Goal: Task Accomplishment & Management: Manage account settings

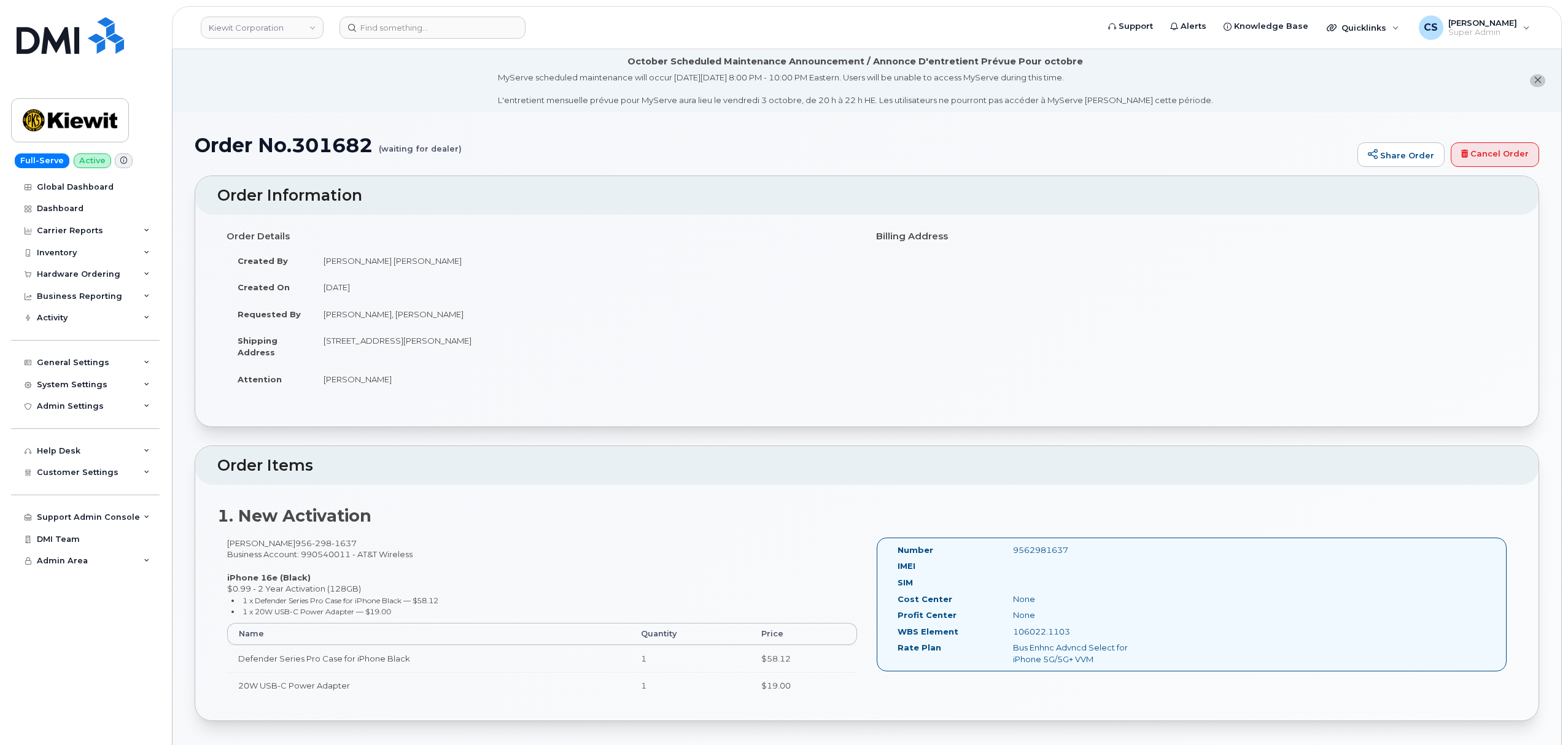
scroll to position [164, 0]
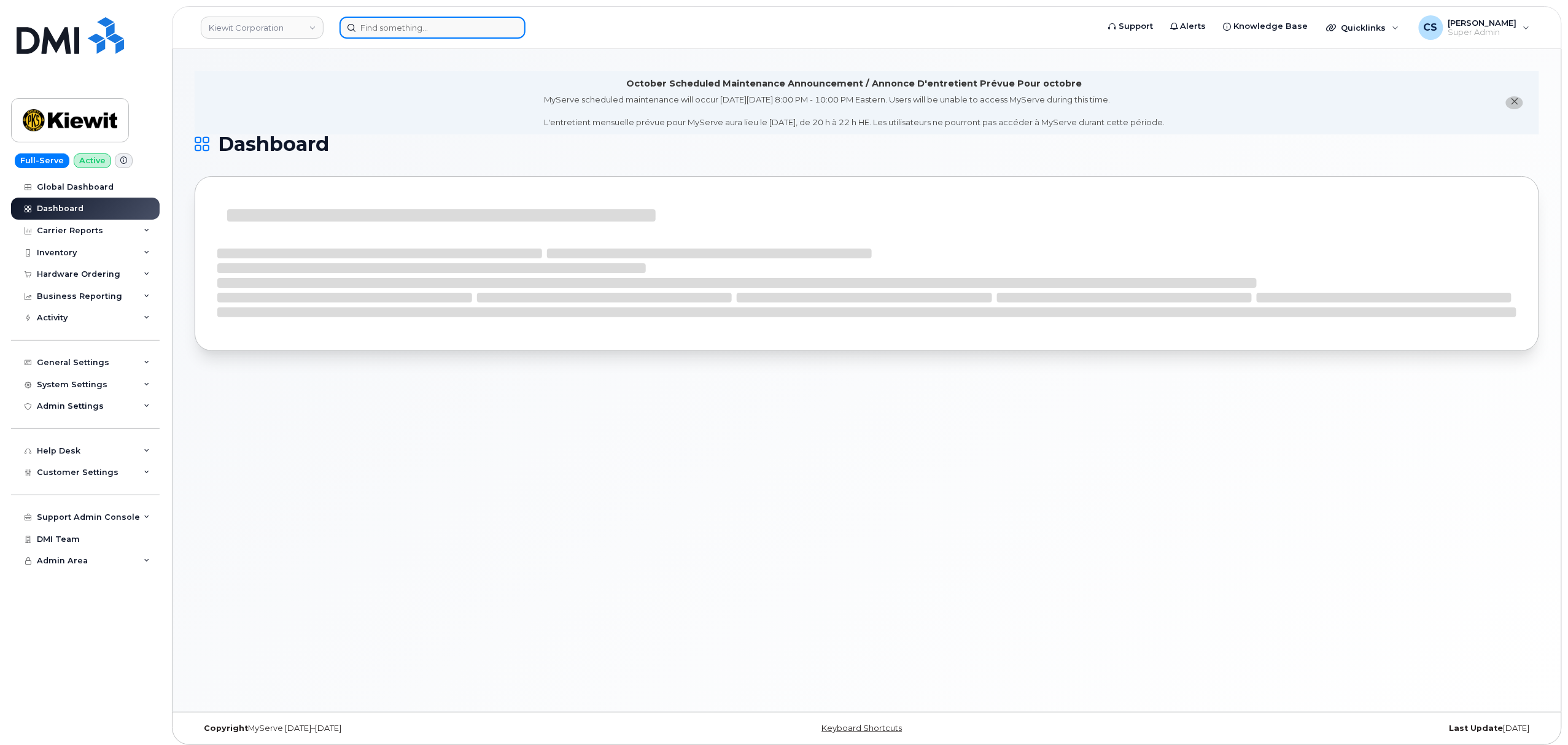
click at [423, 23] on input at bounding box center [432, 27] width 186 height 22
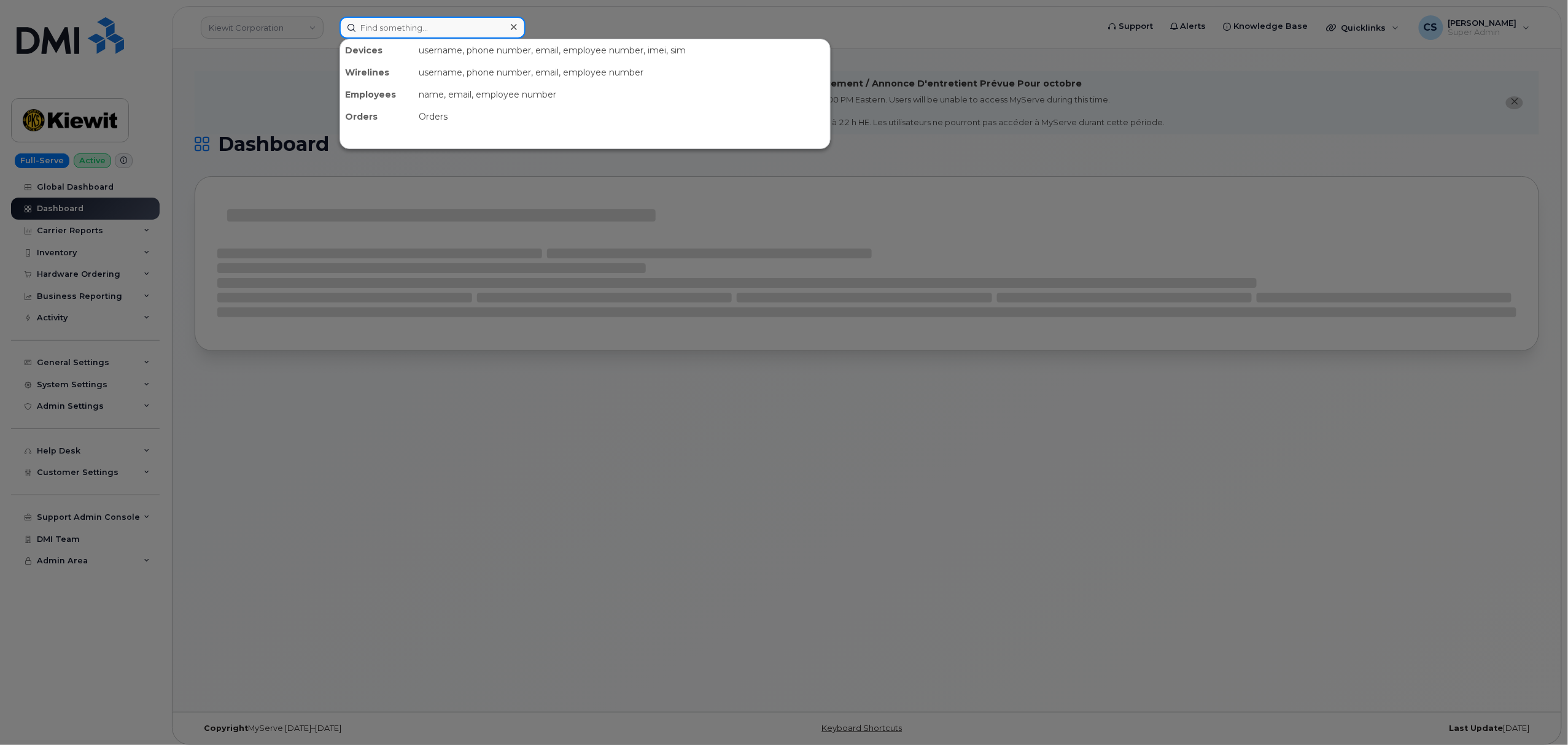
paste input "3613850096"
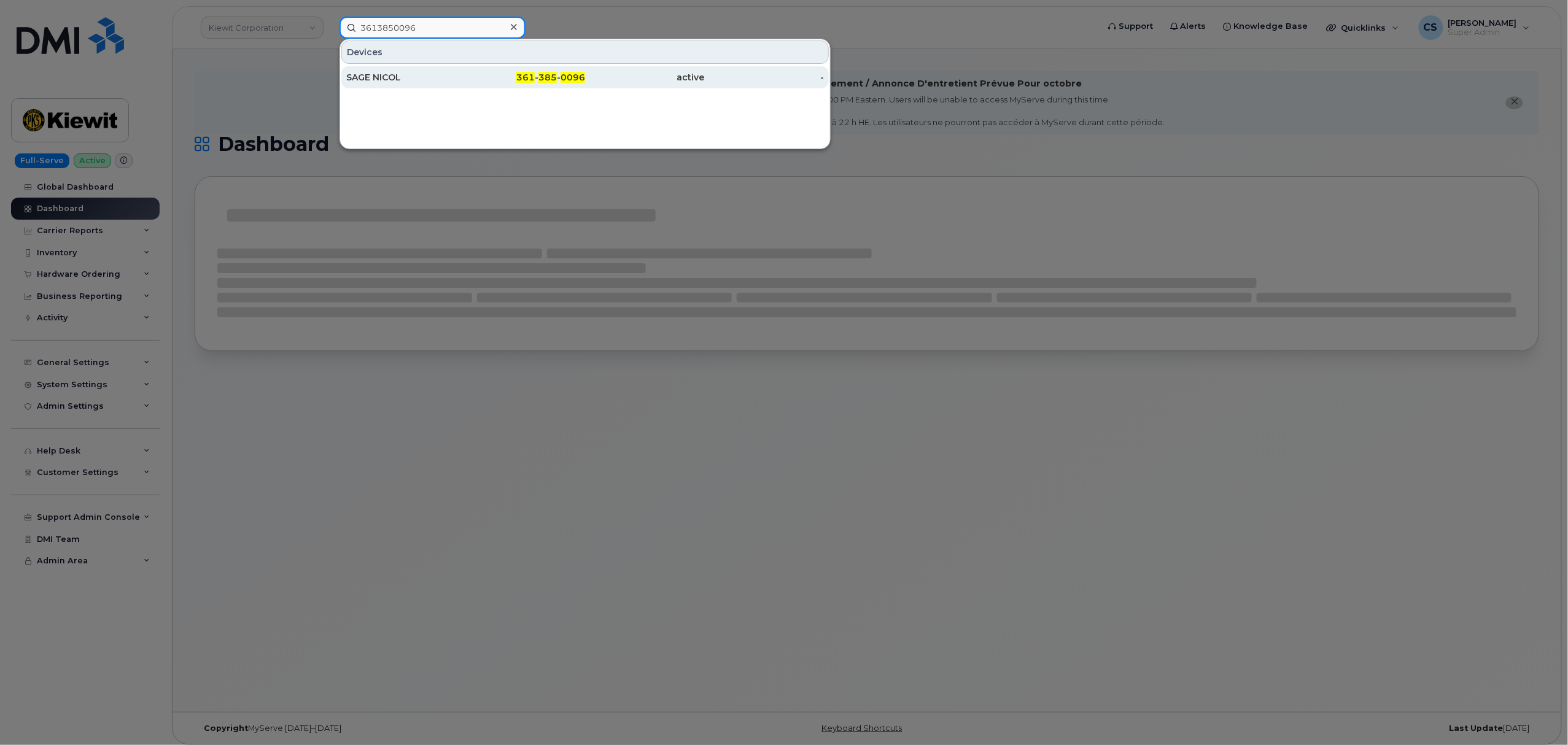
type input "3613850096"
click at [541, 74] on span "385" at bounding box center [547, 77] width 18 height 11
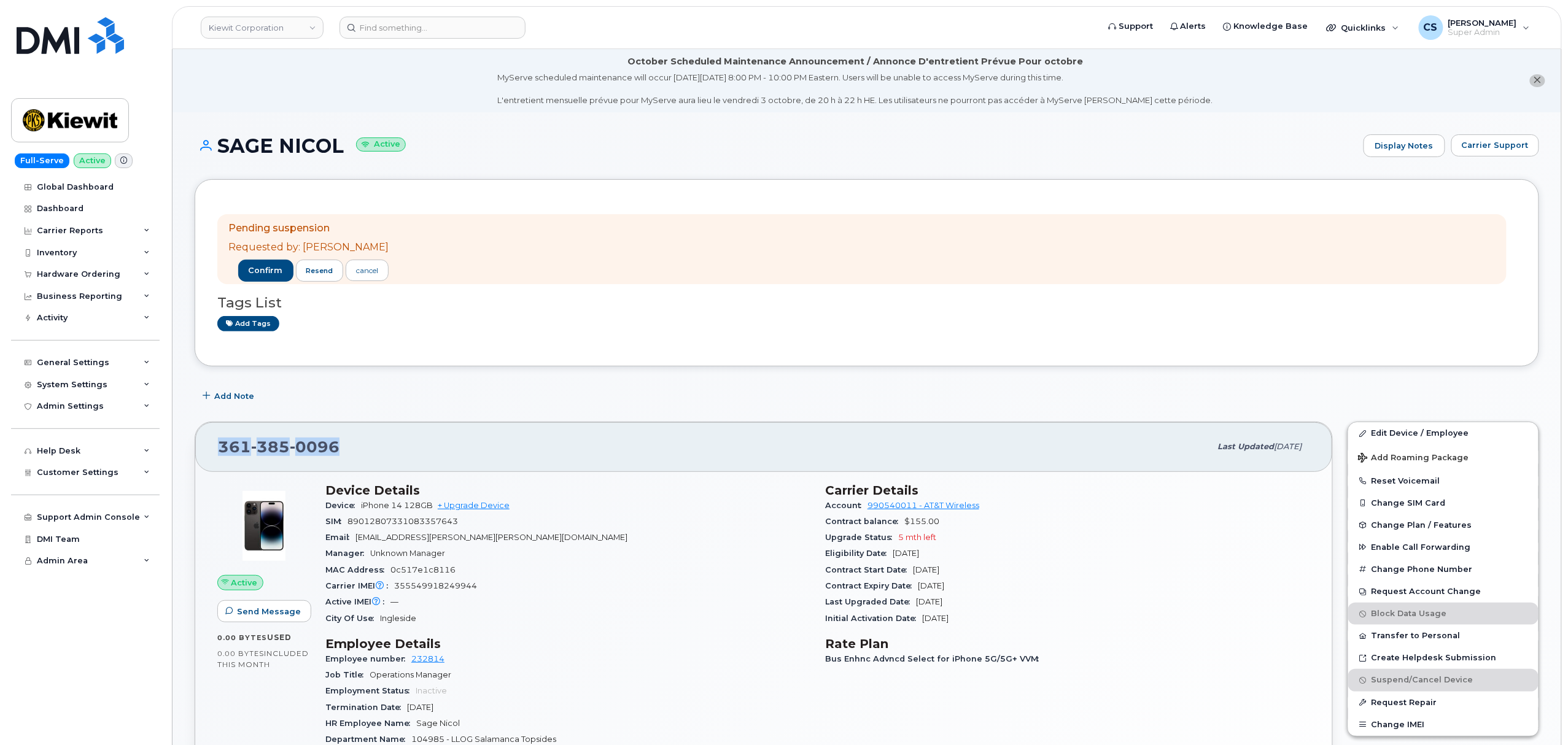
drag, startPoint x: 354, startPoint y: 455, endPoint x: 204, endPoint y: 443, distance: 150.5
click at [204, 443] on div "361 385 0096 Last updated Sep 24, 2025" at bounding box center [763, 446] width 1137 height 49
copy span "361 385 0096"
click at [255, 267] on span "confirm" at bounding box center [266, 271] width 34 height 11
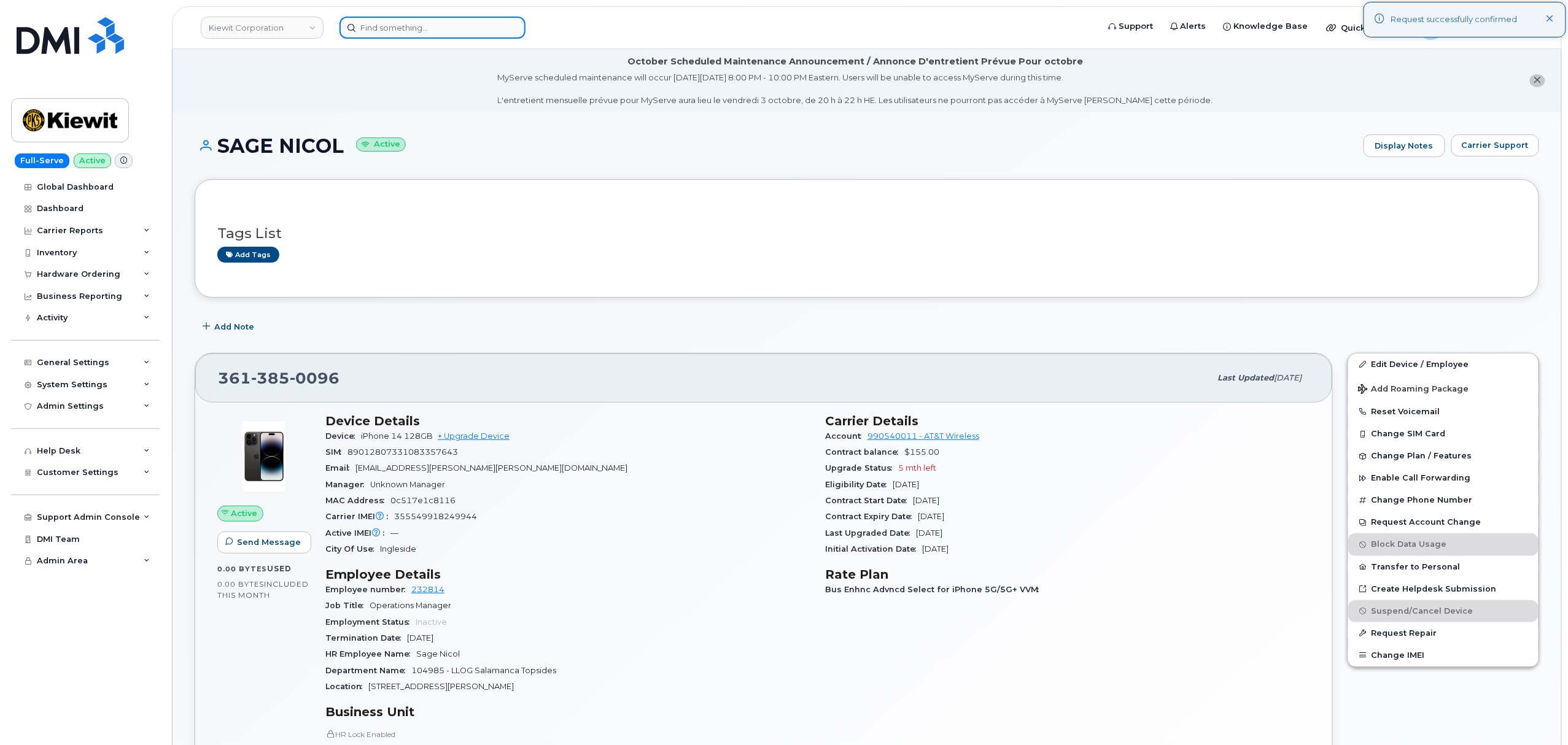
click at [438, 32] on input at bounding box center [432, 27] width 186 height 22
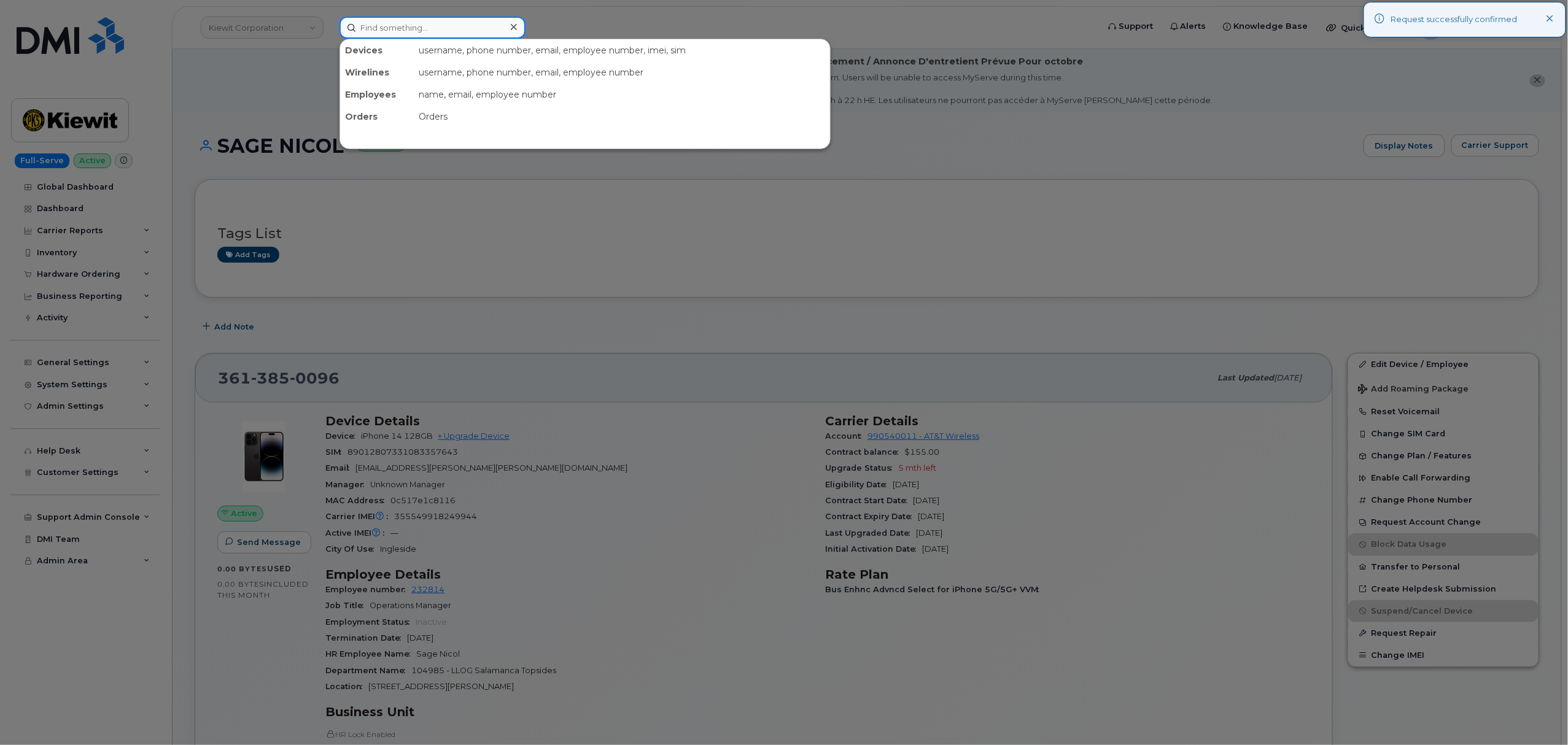
paste input "2063000356"
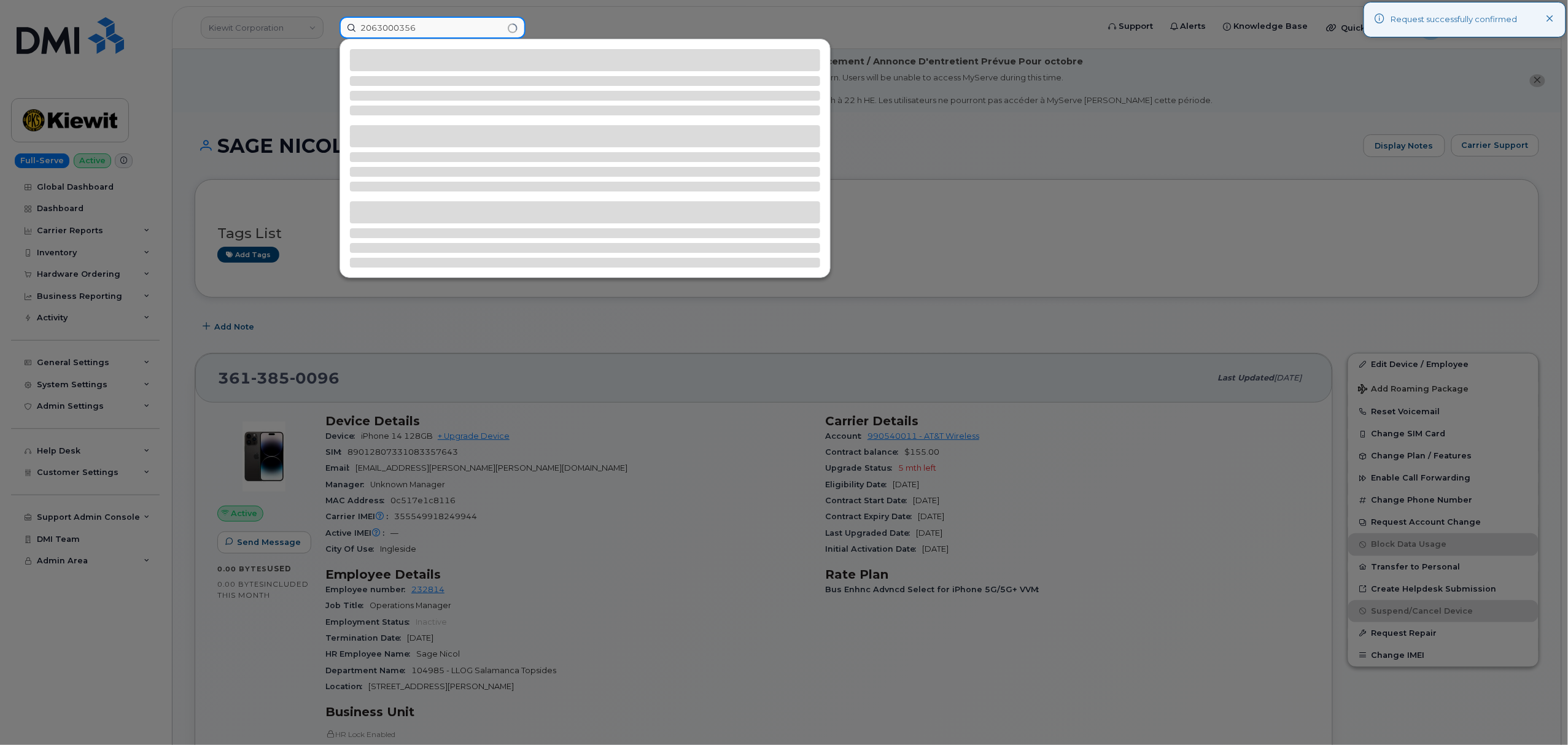
type input "2063000356"
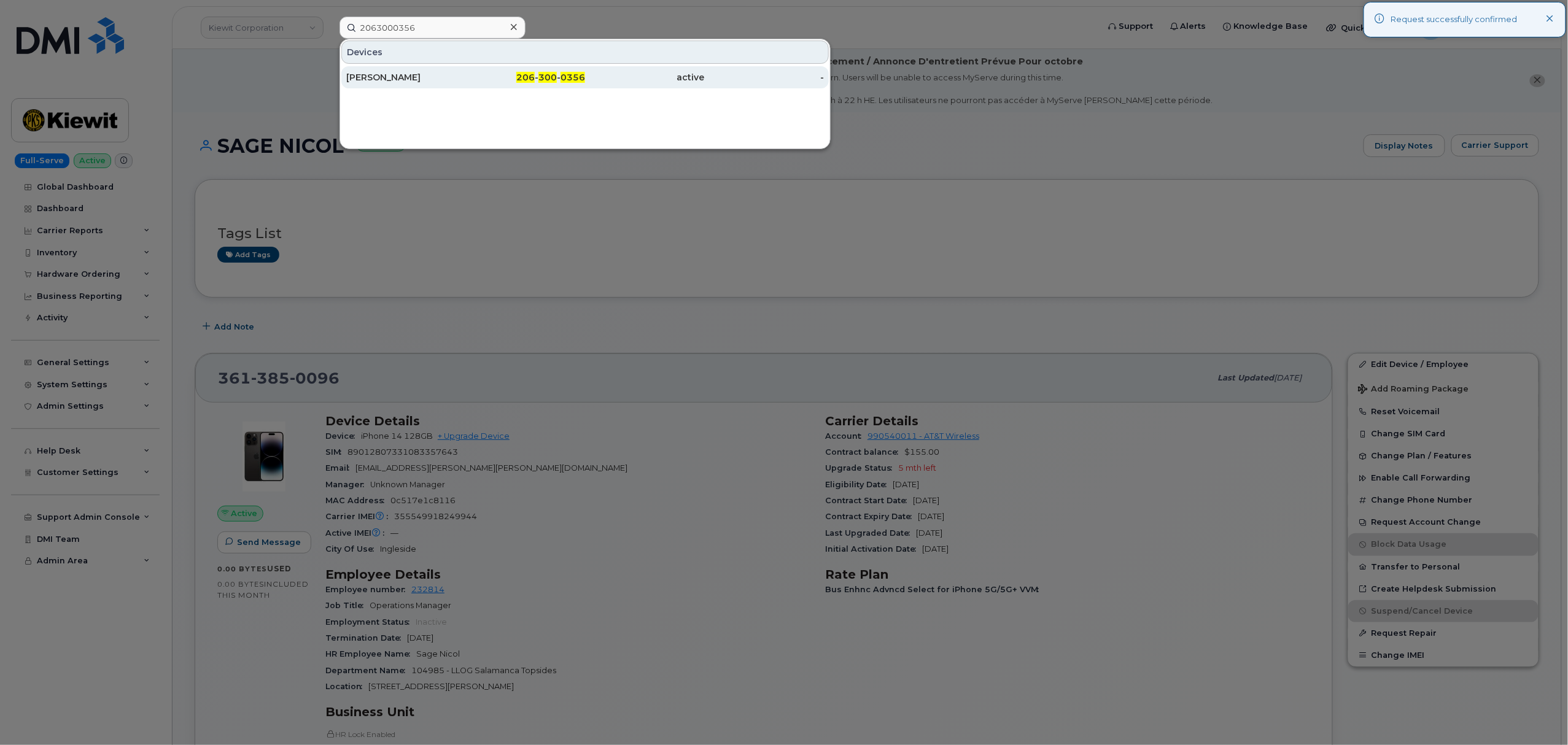
click at [544, 73] on div "206 - 300 - 0356" at bounding box center [526, 77] width 120 height 12
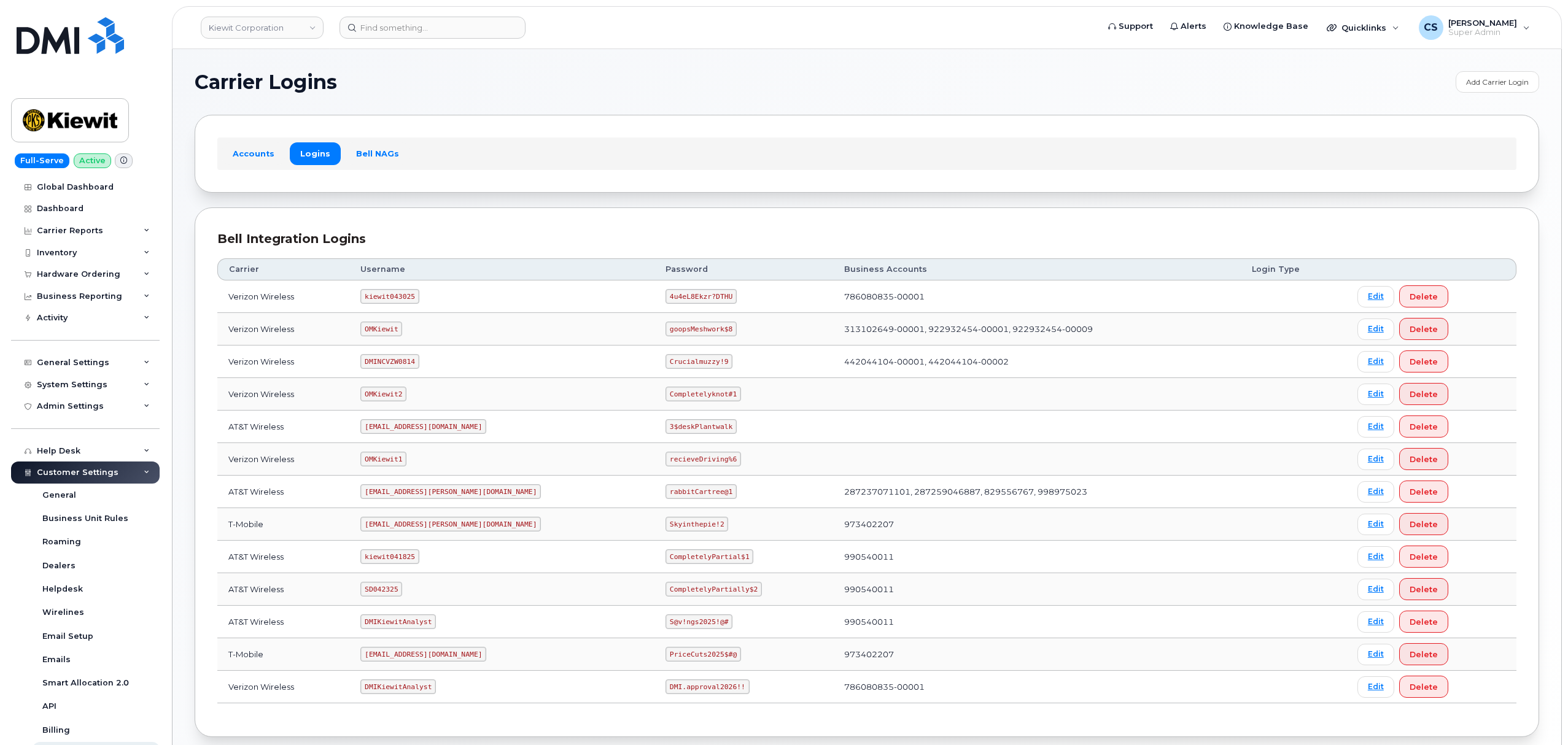
scroll to position [68, 0]
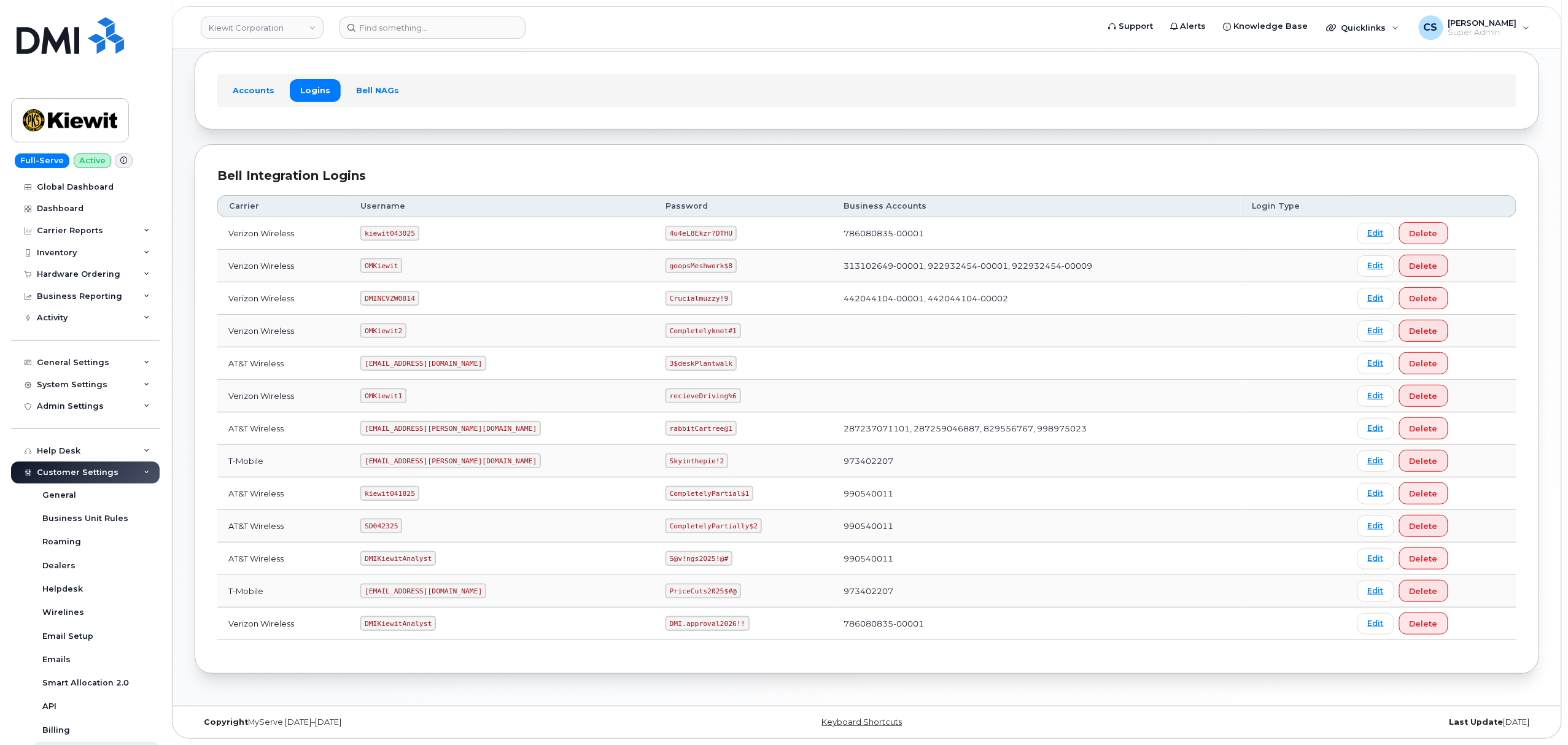
click at [397, 523] on code "SD042325" at bounding box center [381, 526] width 42 height 15
copy code "SD042325"
drag, startPoint x: 697, startPoint y: 522, endPoint x: 614, endPoint y: 521, distance: 83.0
click at [666, 521] on code "CompletelyPartially$2" at bounding box center [714, 526] width 97 height 15
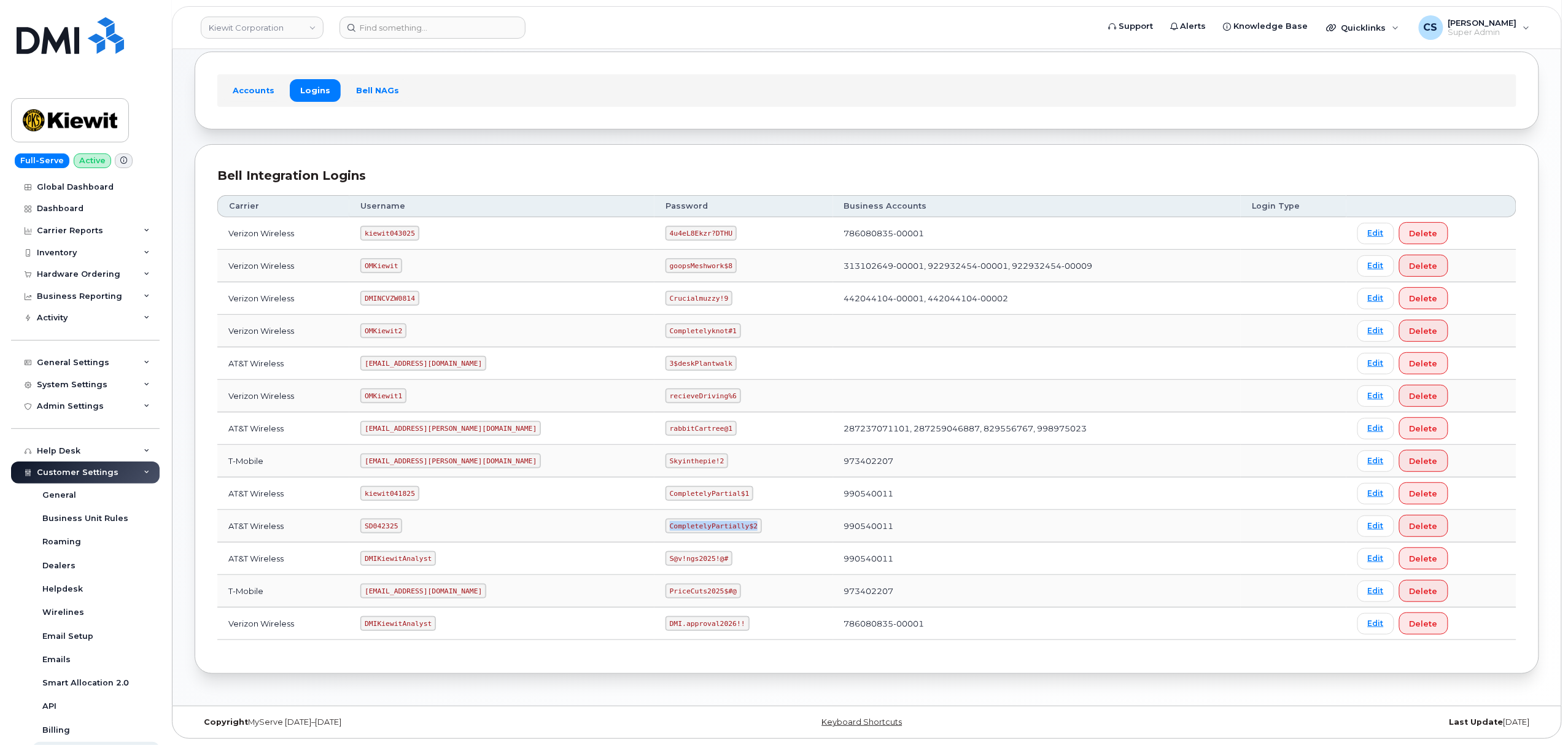
copy code "CompletelyPartially$2"
click at [386, 232] on code "kiewit043025" at bounding box center [390, 233] width 58 height 15
click at [386, 231] on code "kiewit043025" at bounding box center [390, 233] width 58 height 15
copy code "kiewit043025"
drag, startPoint x: 612, startPoint y: 229, endPoint x: 673, endPoint y: 229, distance: 61.0
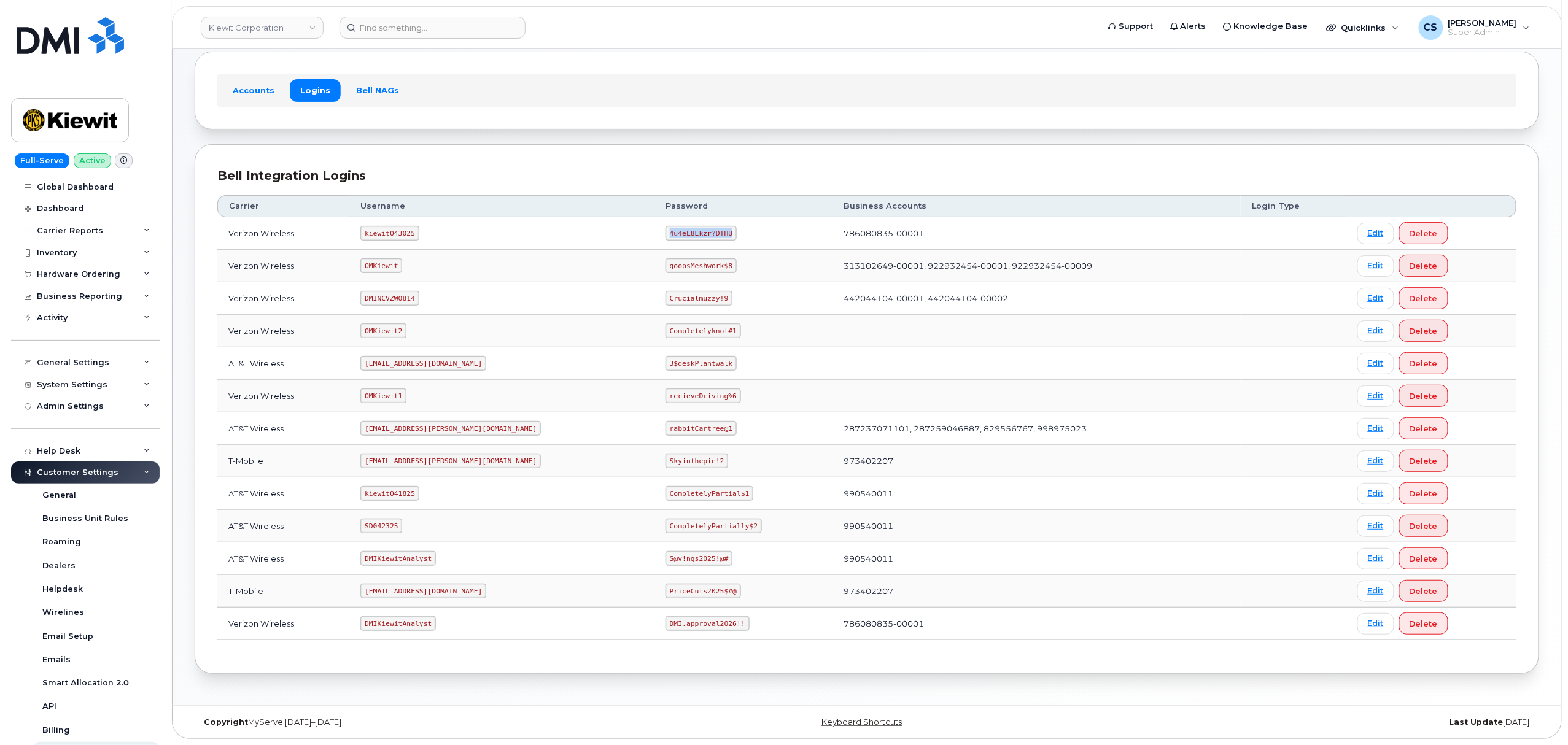
click at [673, 229] on code "4u4eL8Ekzr?DTHU" at bounding box center [701, 233] width 71 height 15
copy code "4u4eL8Ekzr?DTHU"
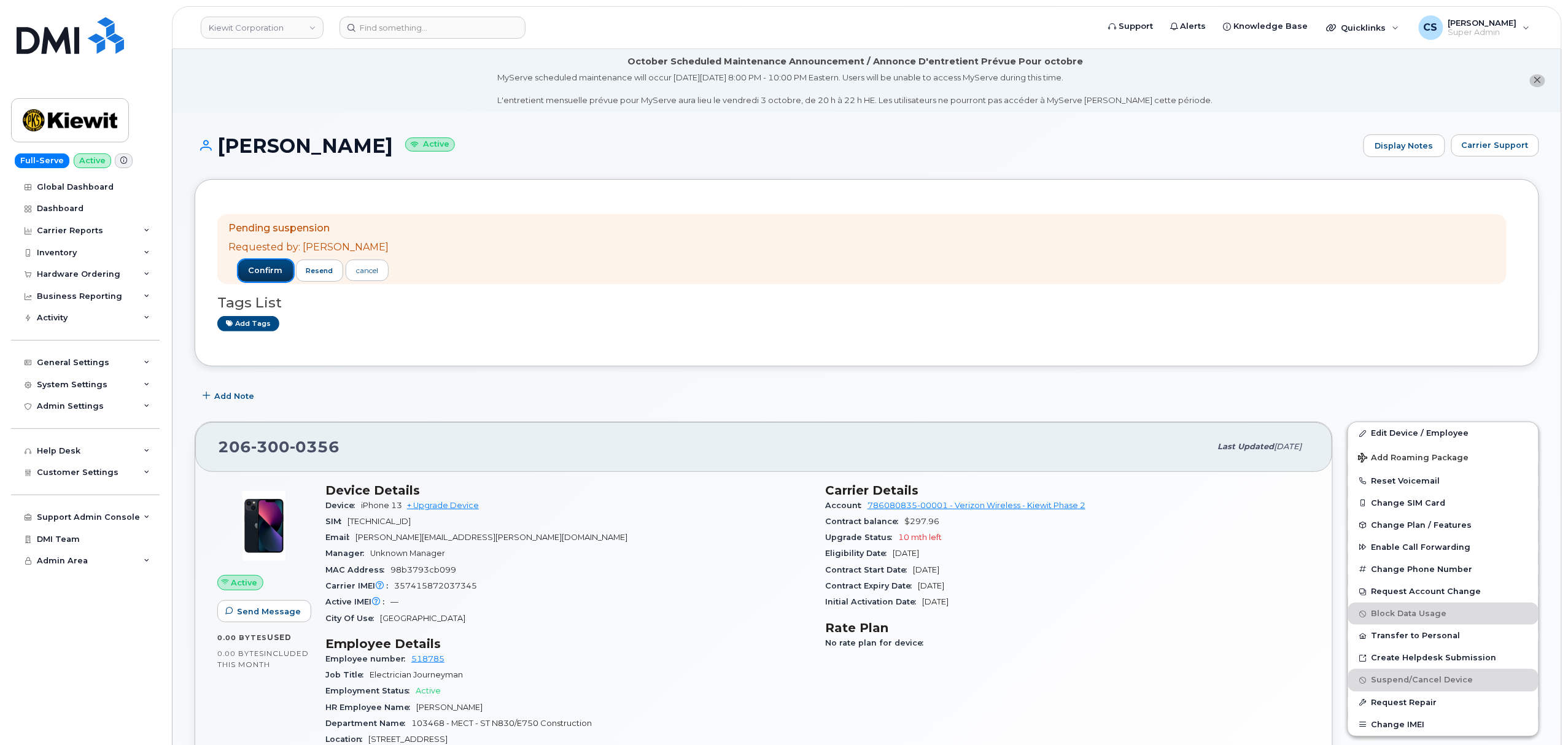
click at [259, 267] on span "confirm" at bounding box center [266, 271] width 34 height 11
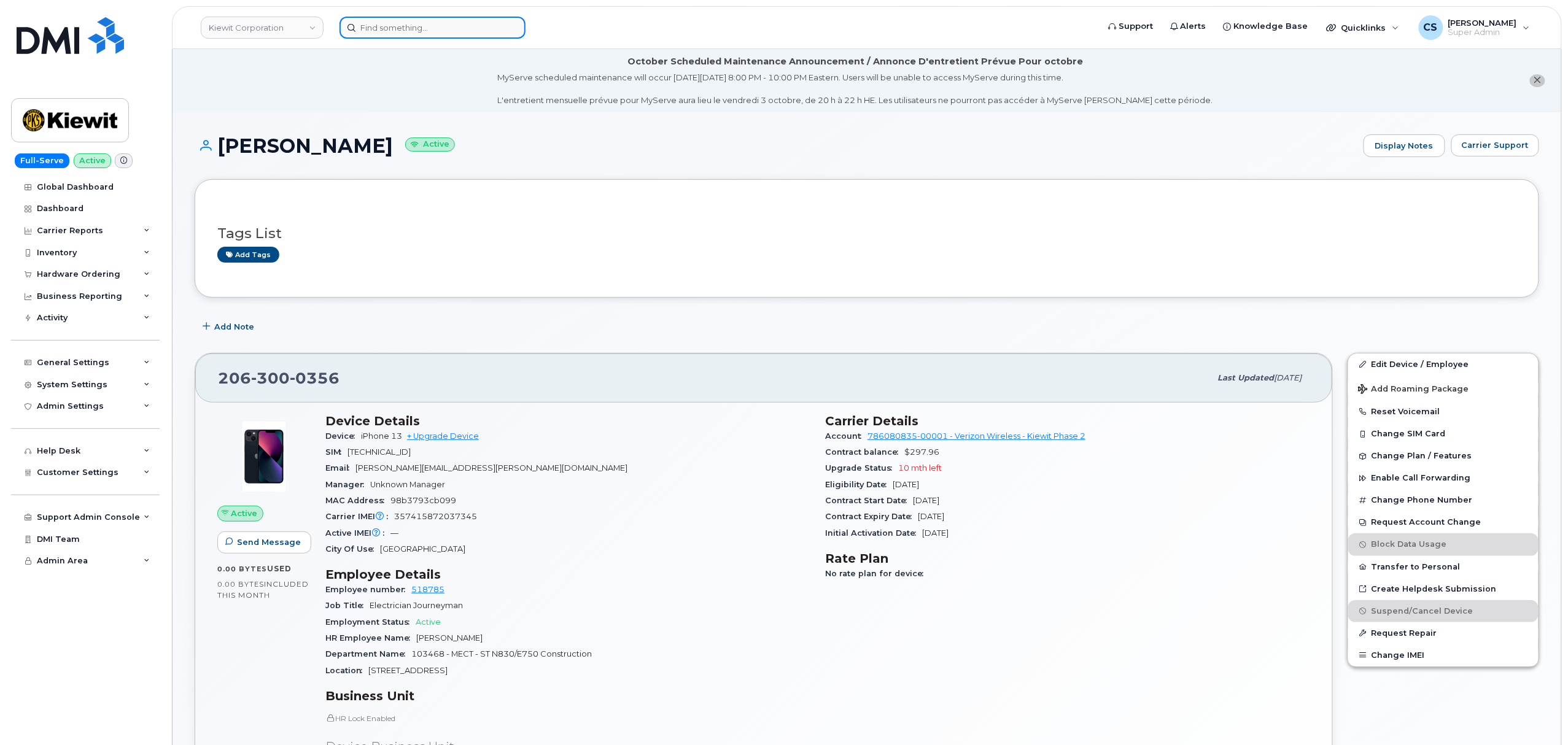
click at [379, 23] on input at bounding box center [432, 27] width 186 height 22
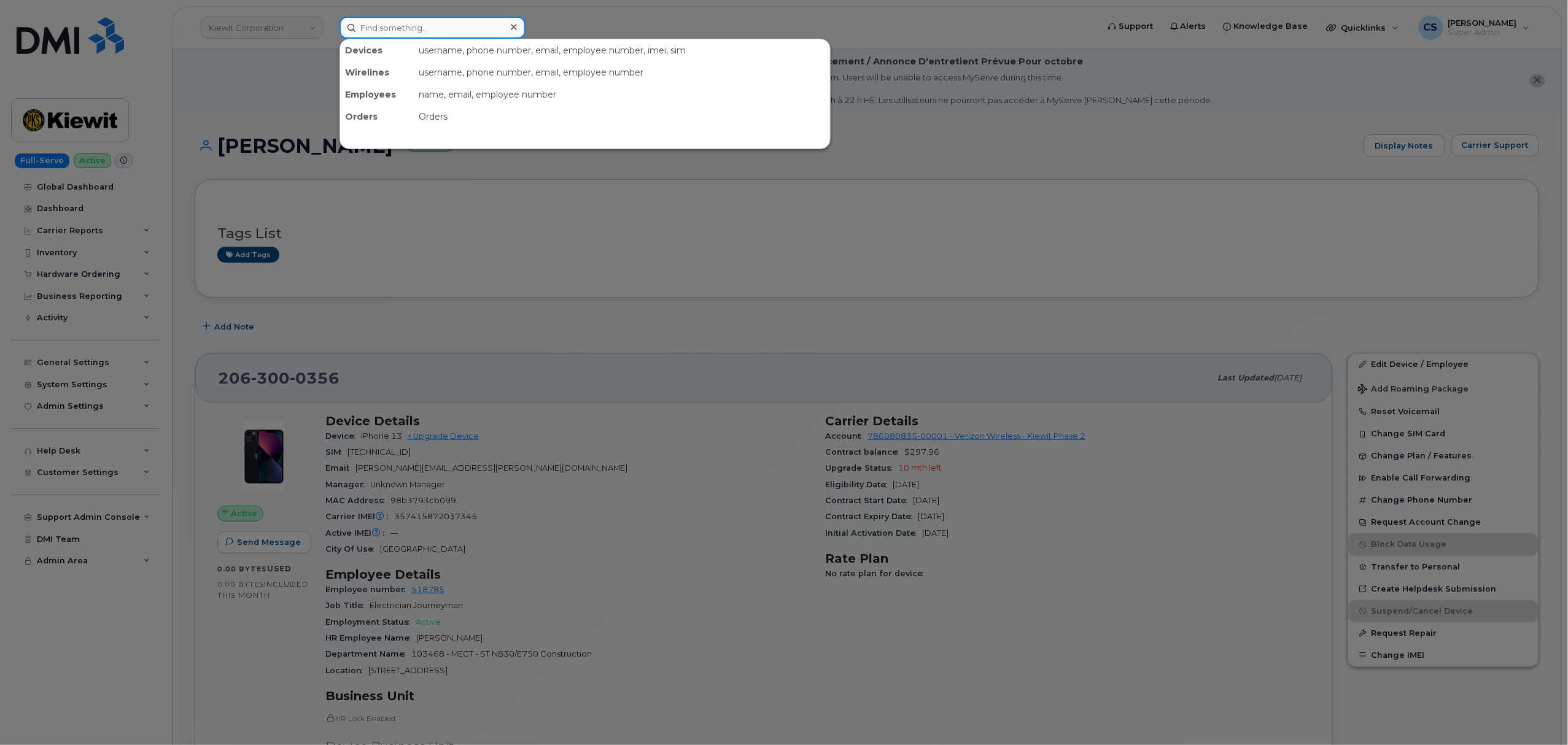
paste input "2068678542"
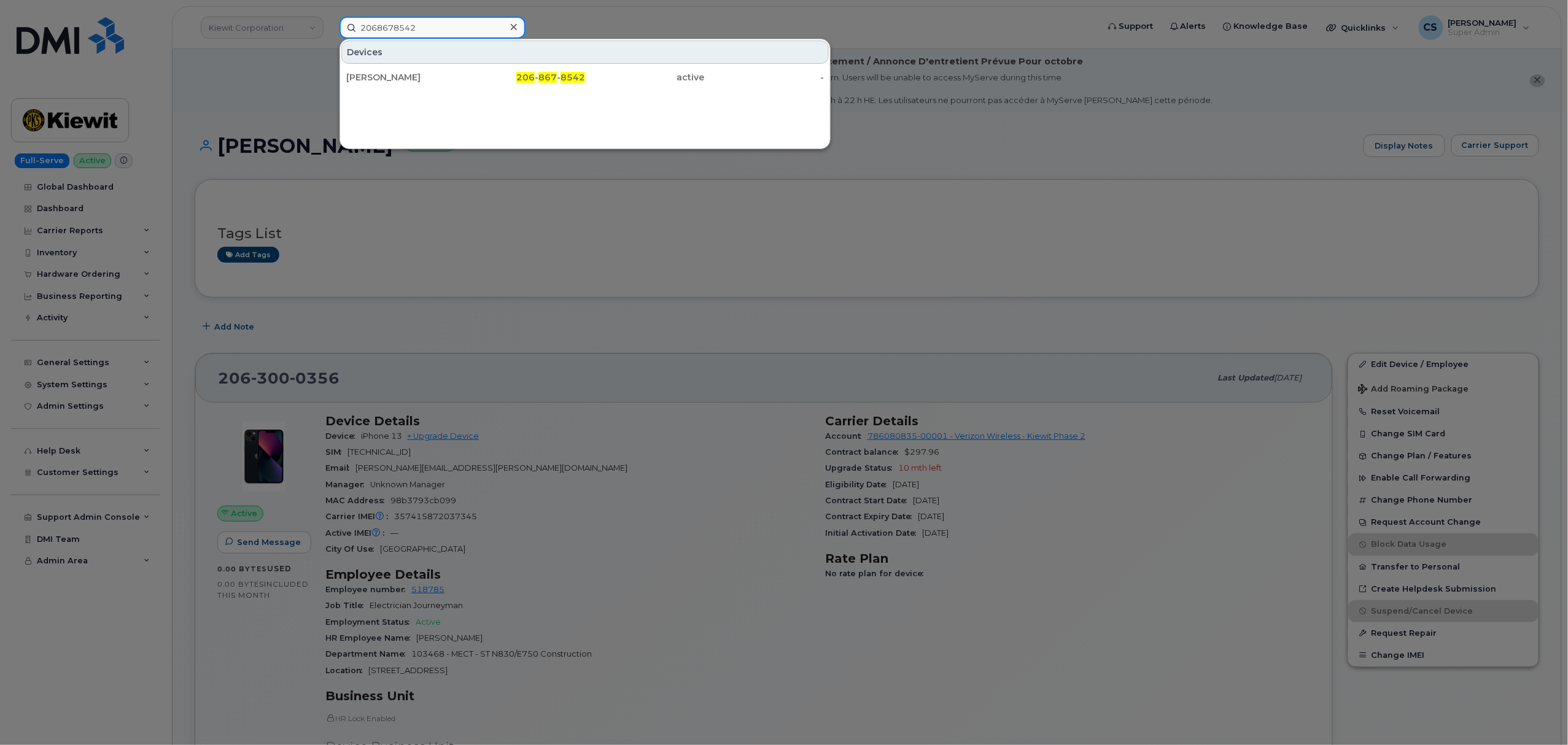
click at [450, 26] on input "2068678542" at bounding box center [432, 27] width 186 height 22
type input "2068678542"
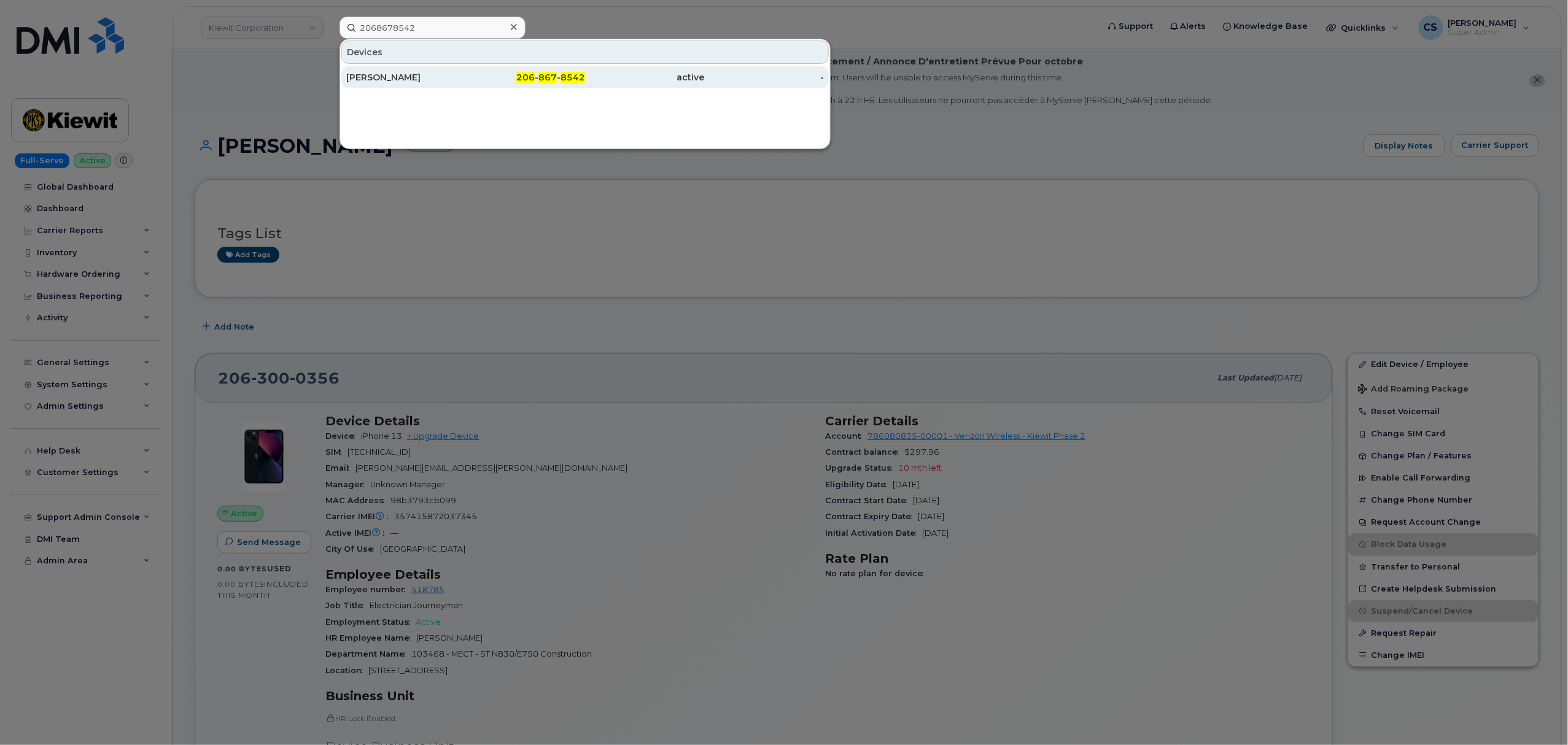
click at [562, 74] on span "8542" at bounding box center [572, 77] width 25 height 11
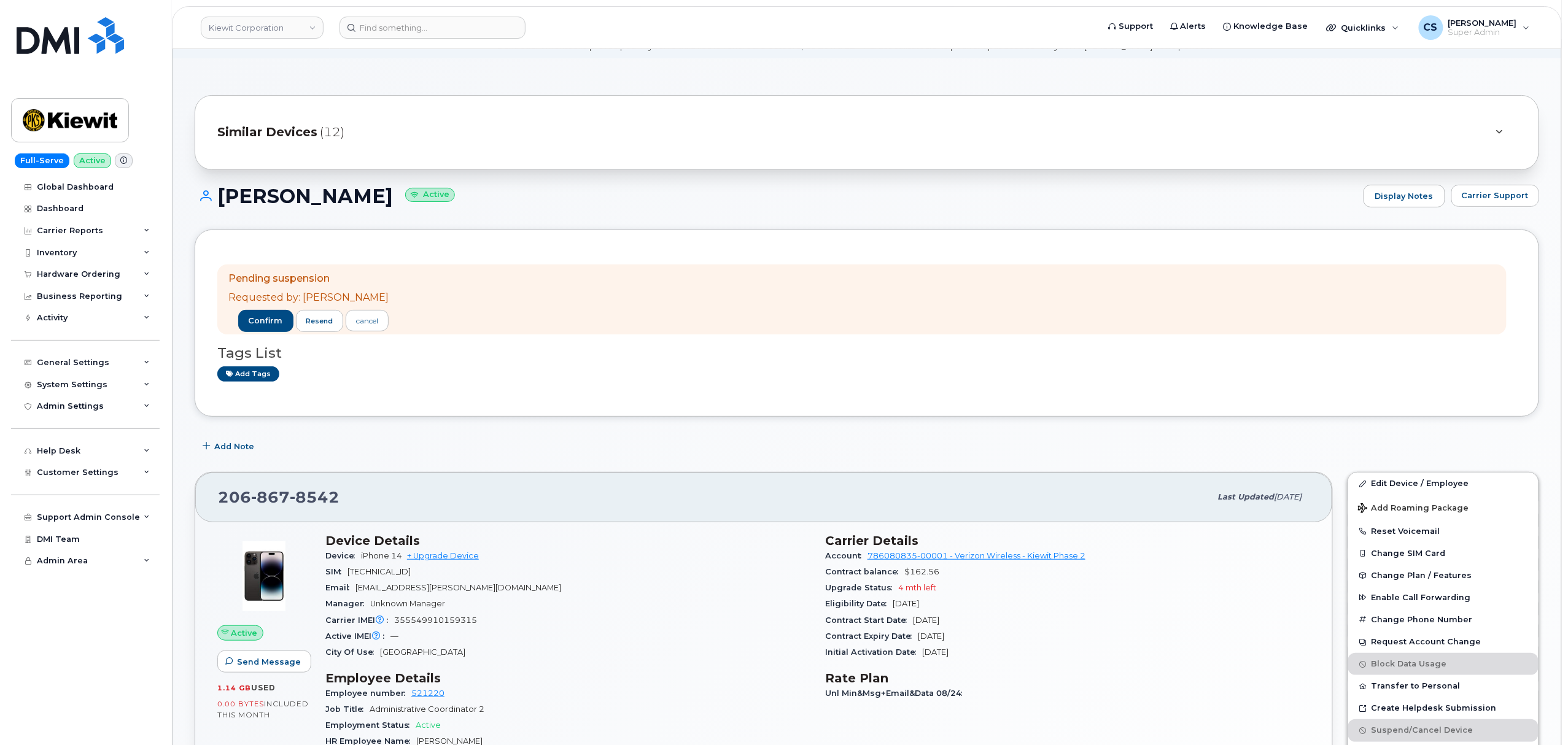
scroll to position [81, 0]
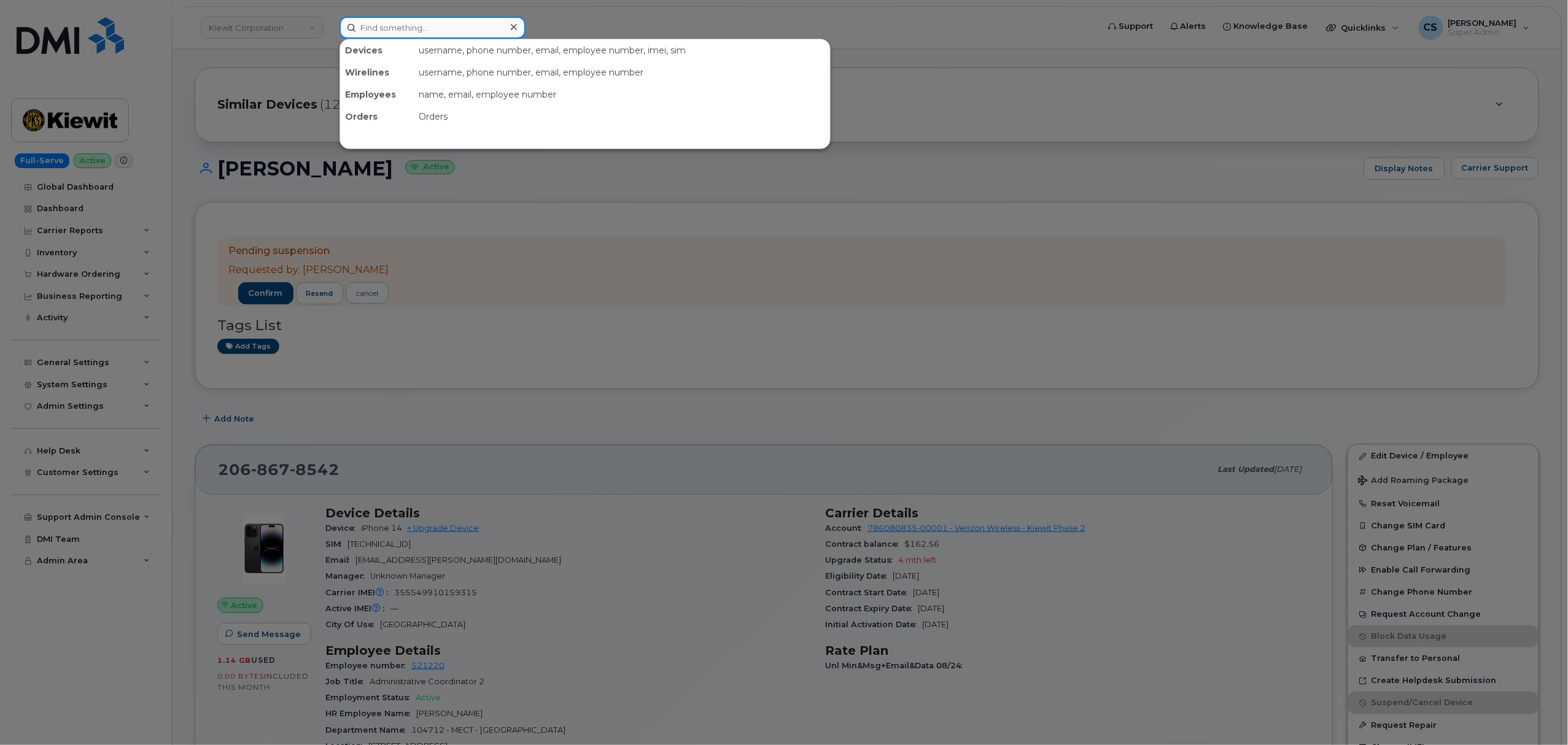
click at [404, 26] on input at bounding box center [432, 27] width 186 height 22
drag, startPoint x: 404, startPoint y: 26, endPoint x: 243, endPoint y: 179, distance: 222.1
click at [243, 179] on div at bounding box center [784, 372] width 1568 height 745
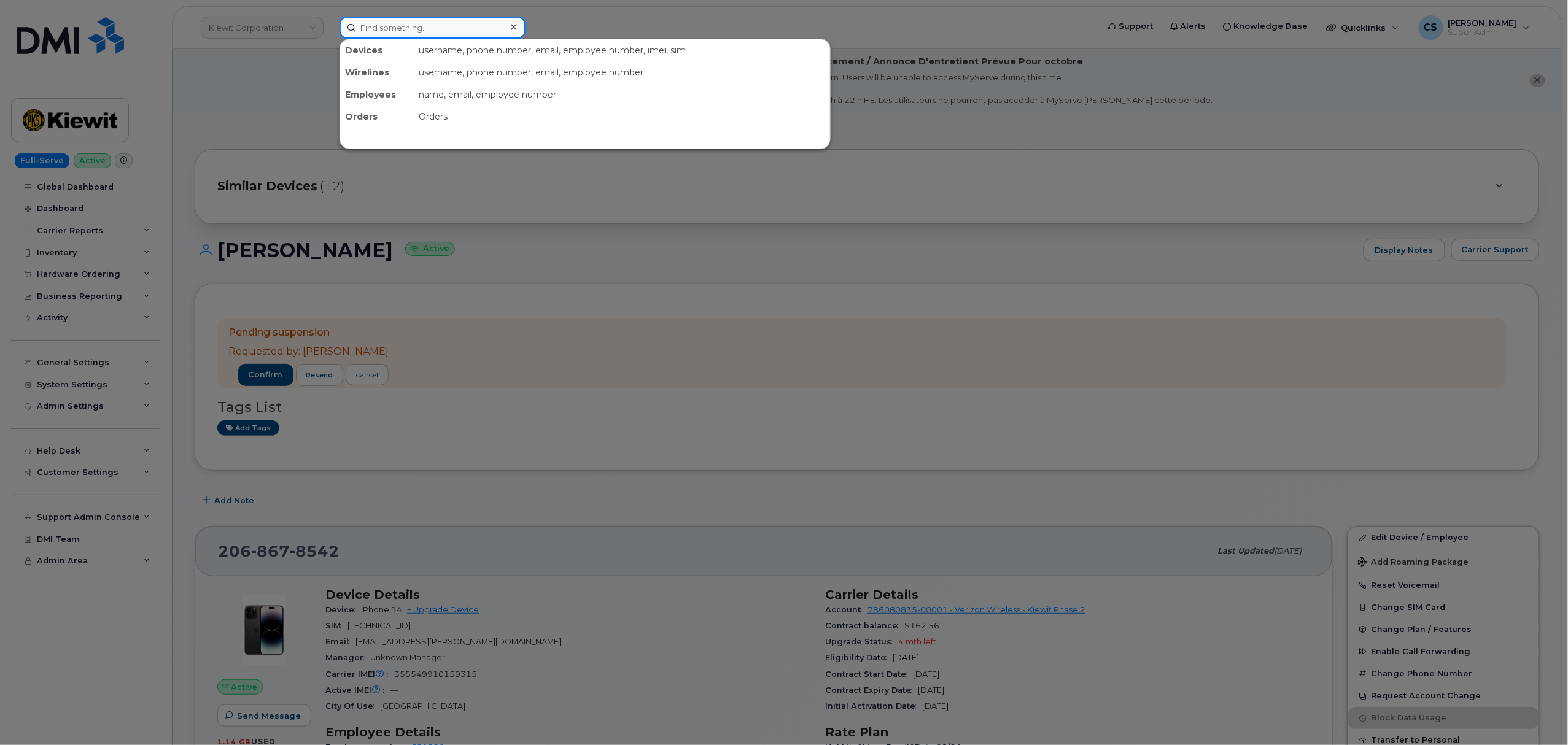
click at [397, 27] on input at bounding box center [432, 27] width 186 height 22
paste input "3614459556"
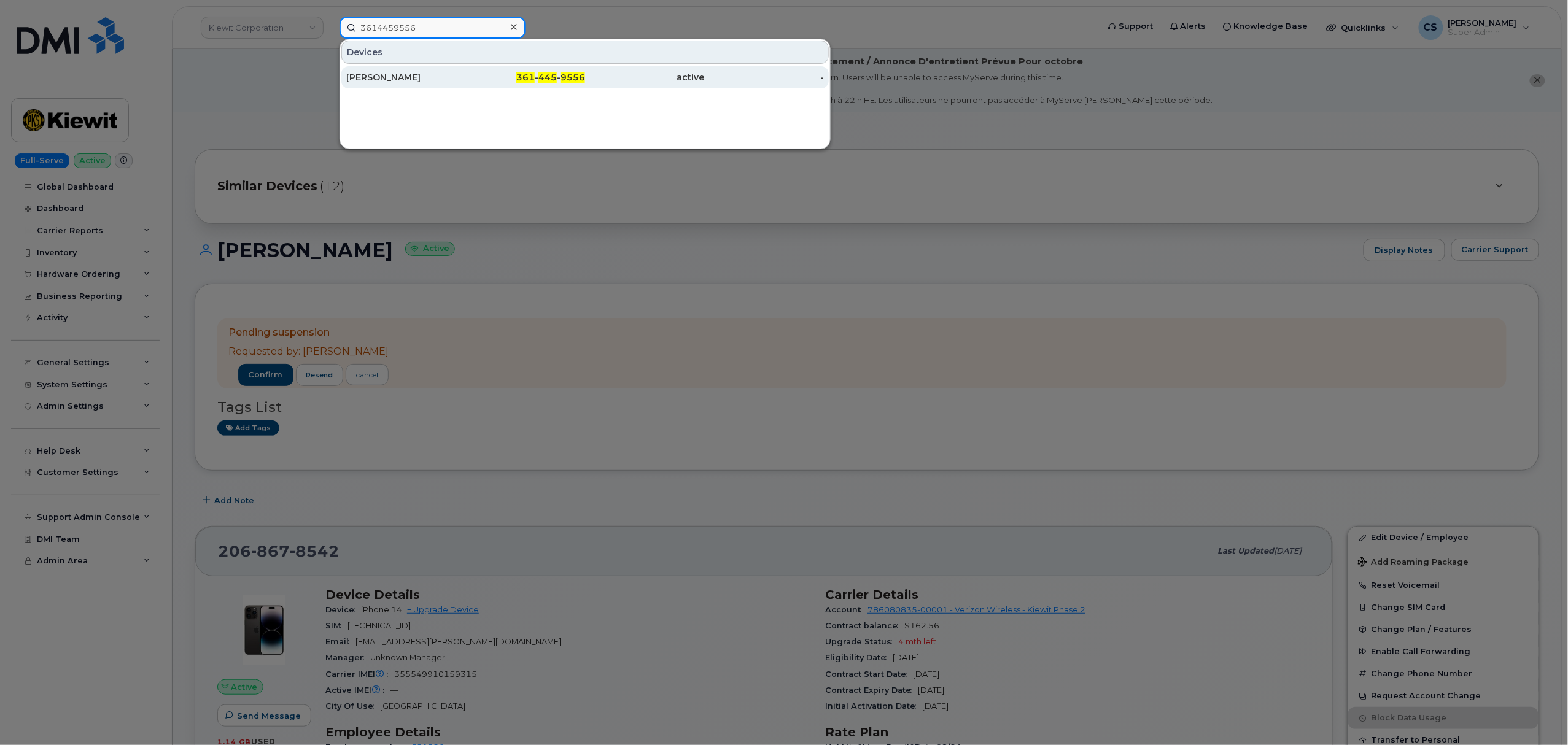
type input "3614459556"
click at [554, 77] on span "445" at bounding box center [547, 77] width 18 height 11
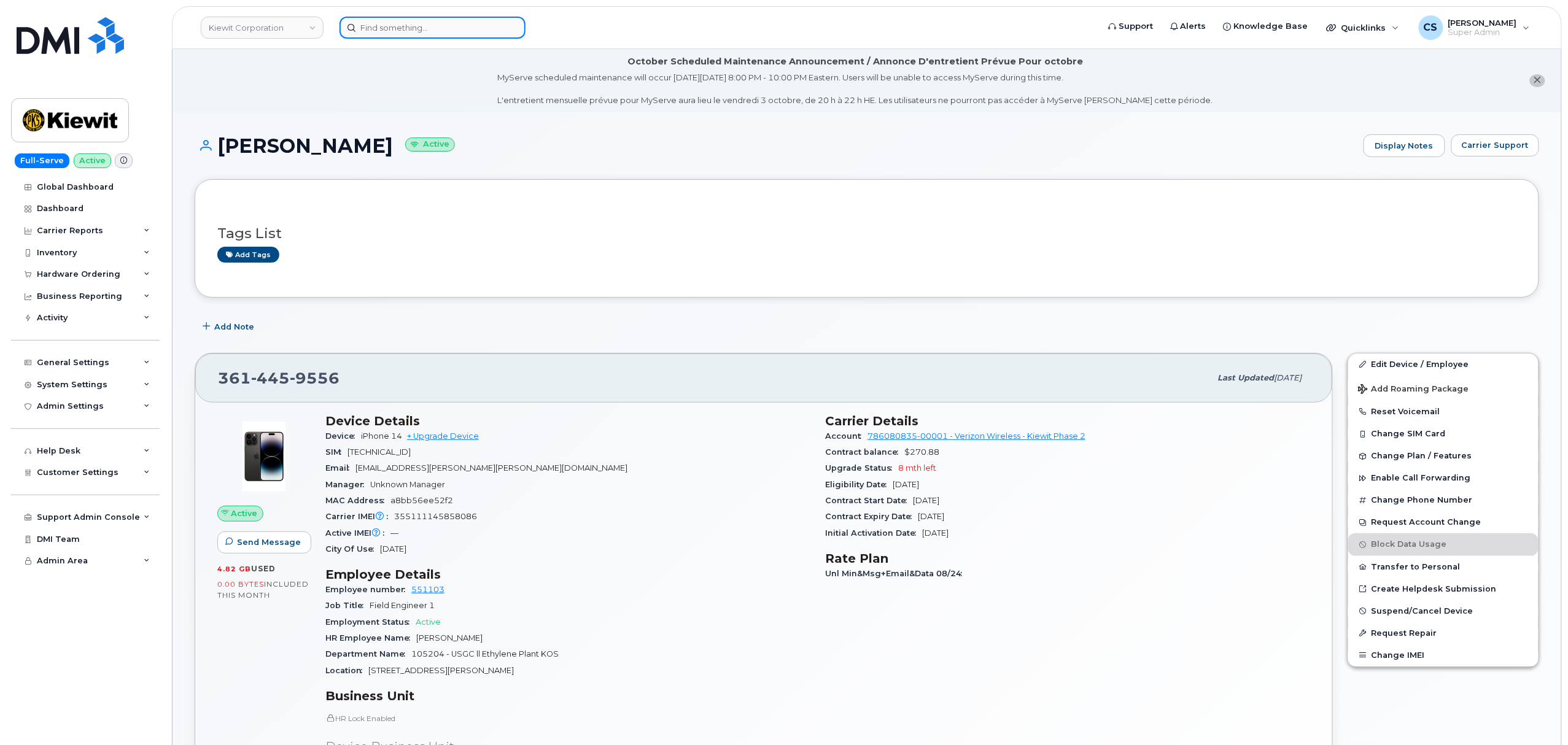
click at [430, 27] on input at bounding box center [432, 27] width 186 height 22
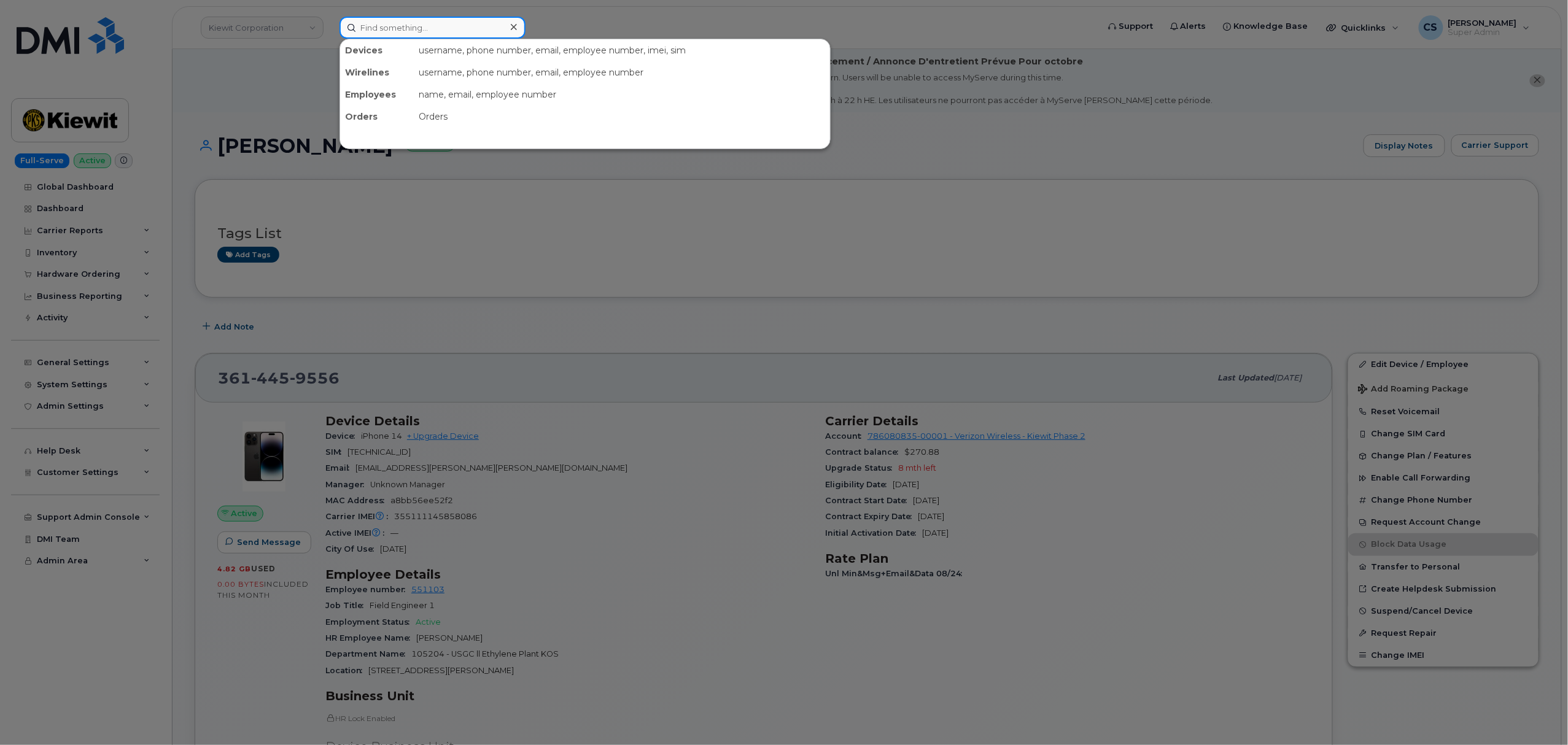
paste input "8392731948"
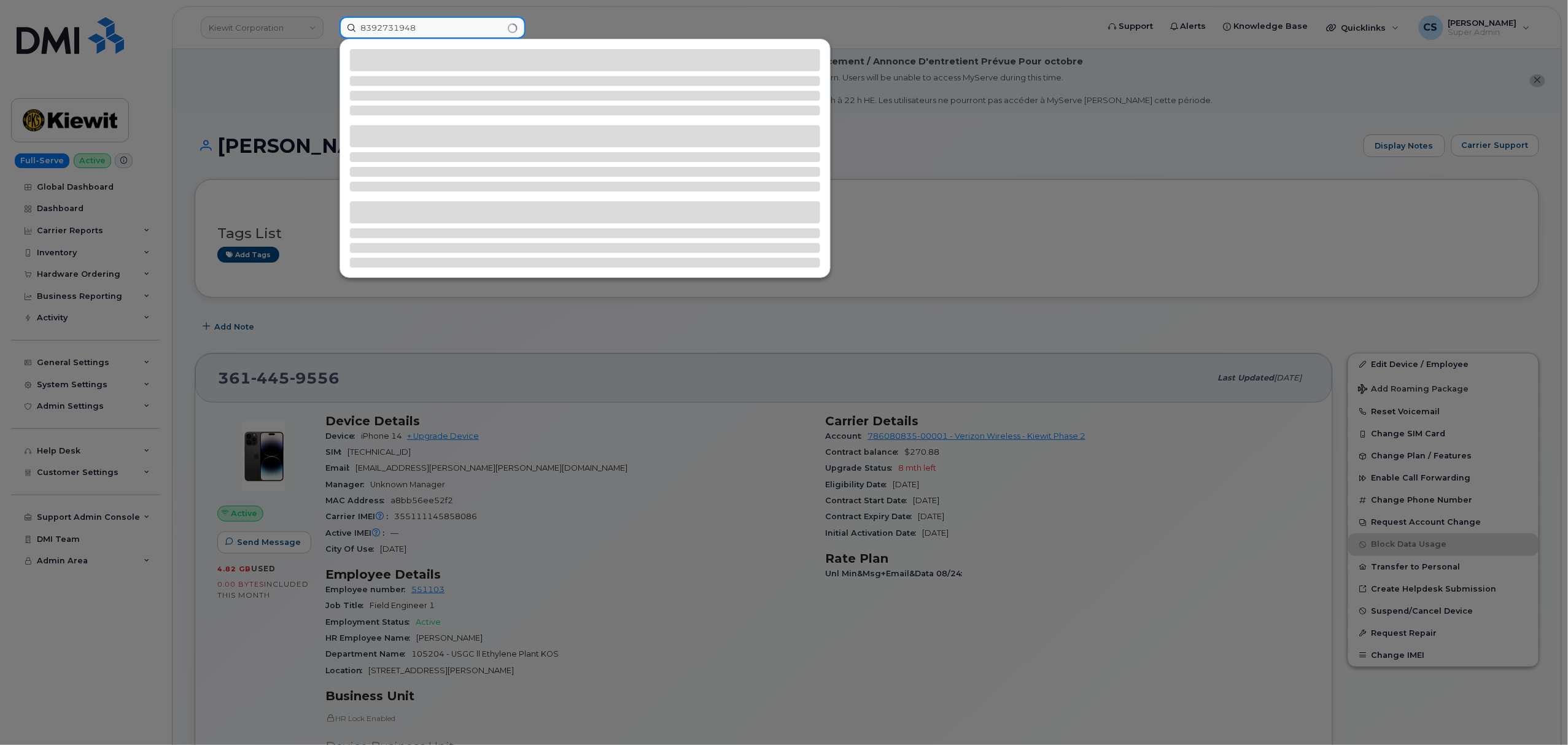
type input "8392731948"
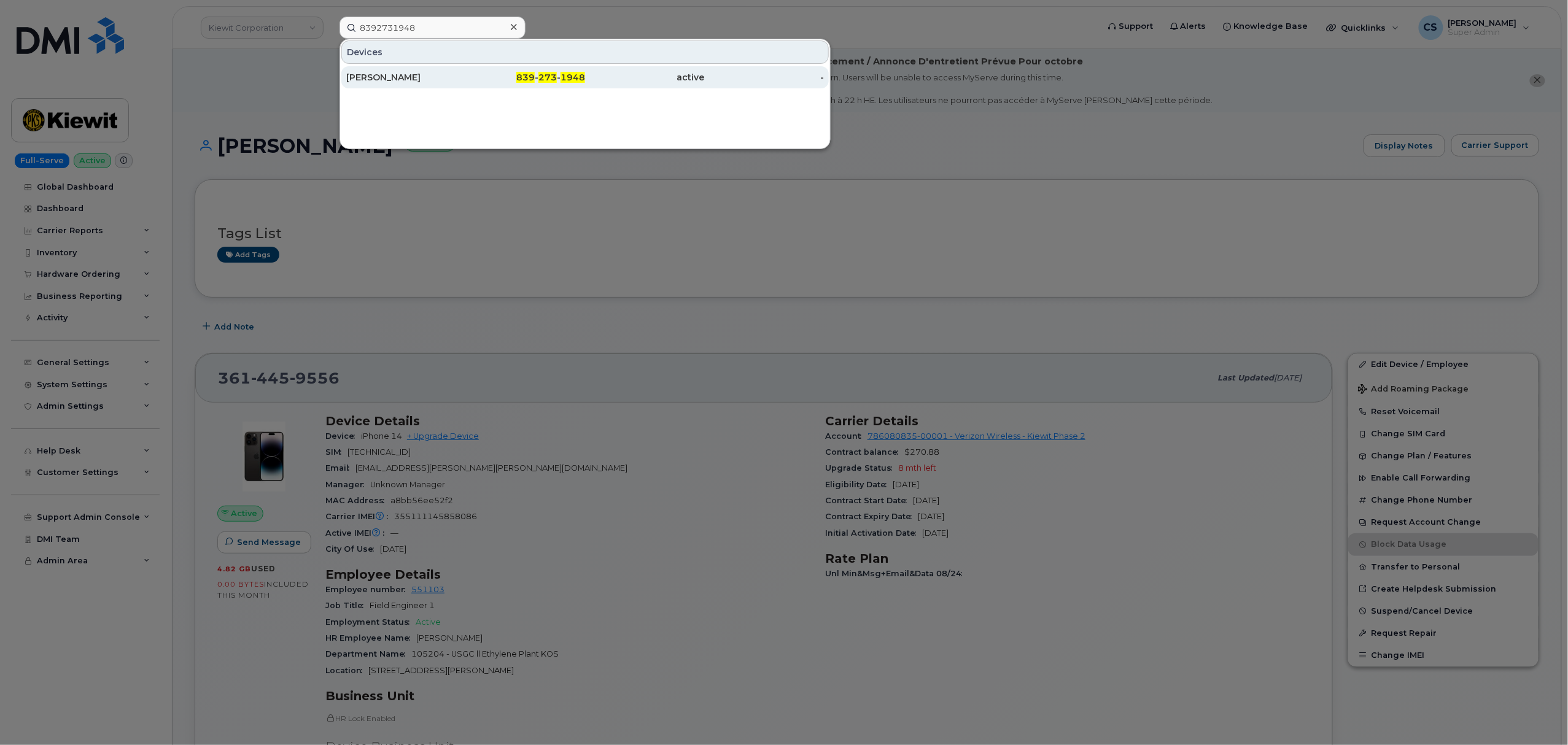
click at [550, 74] on span "273" at bounding box center [547, 77] width 18 height 11
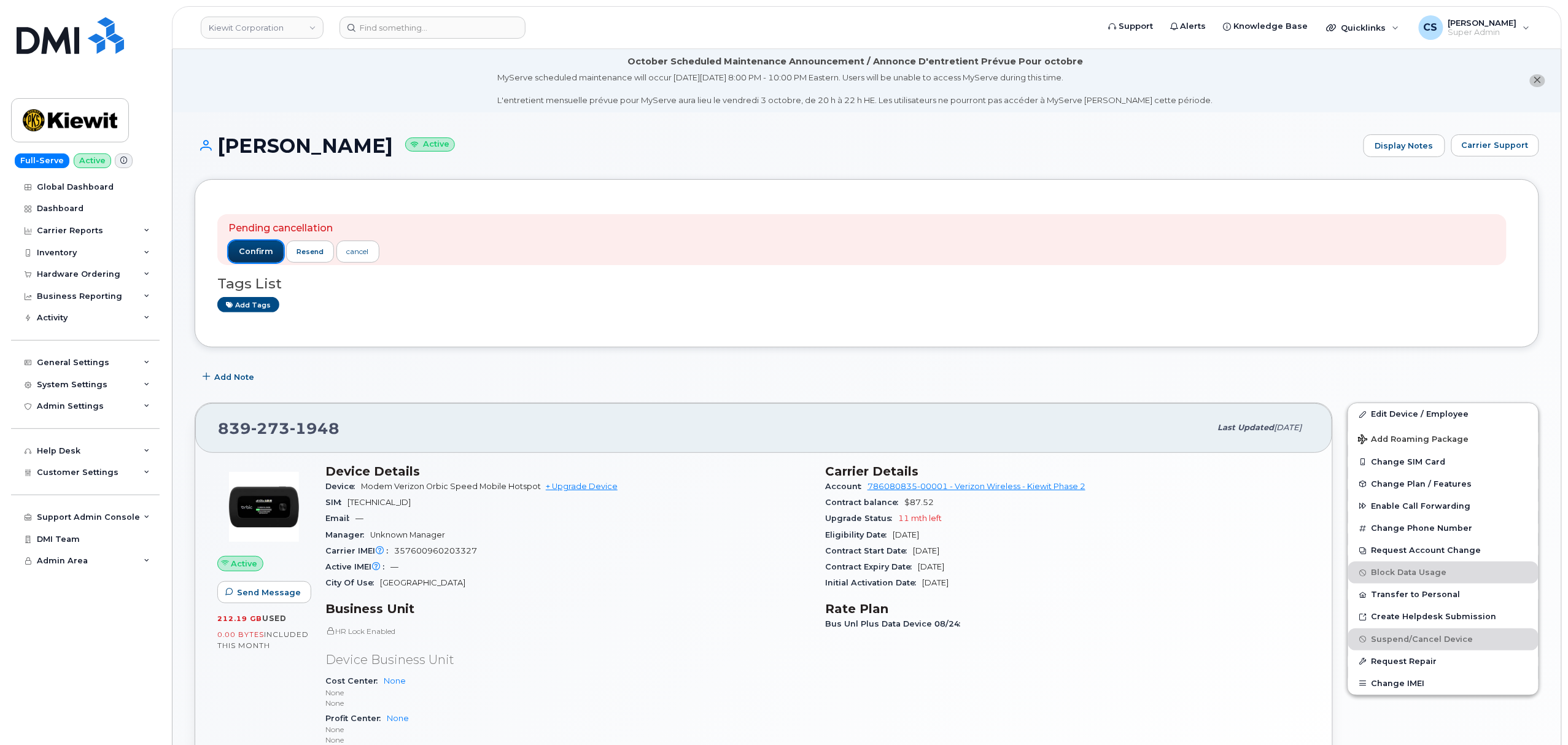
click at [249, 246] on button "confirm" at bounding box center [256, 252] width 55 height 22
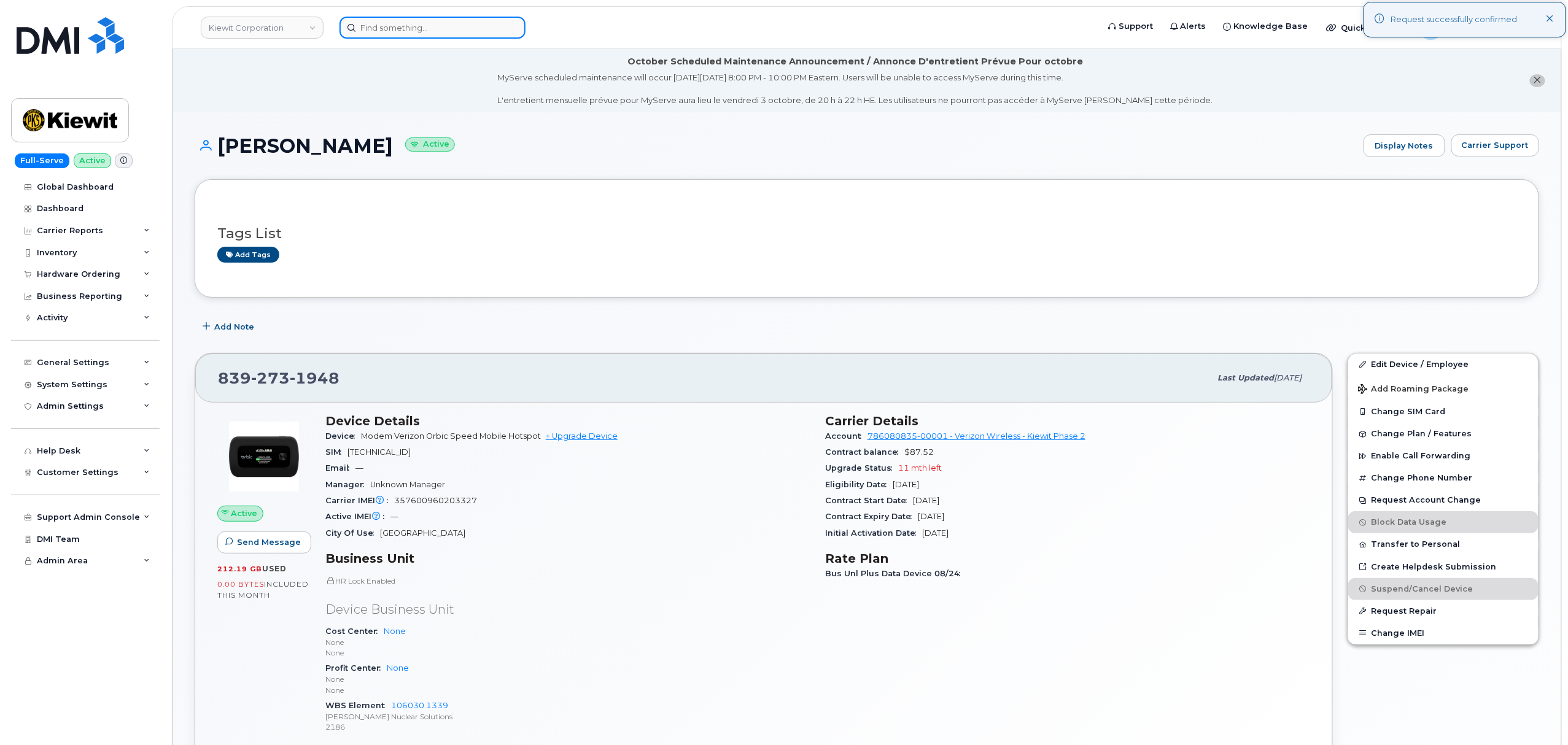
click at [447, 26] on input at bounding box center [432, 27] width 186 height 22
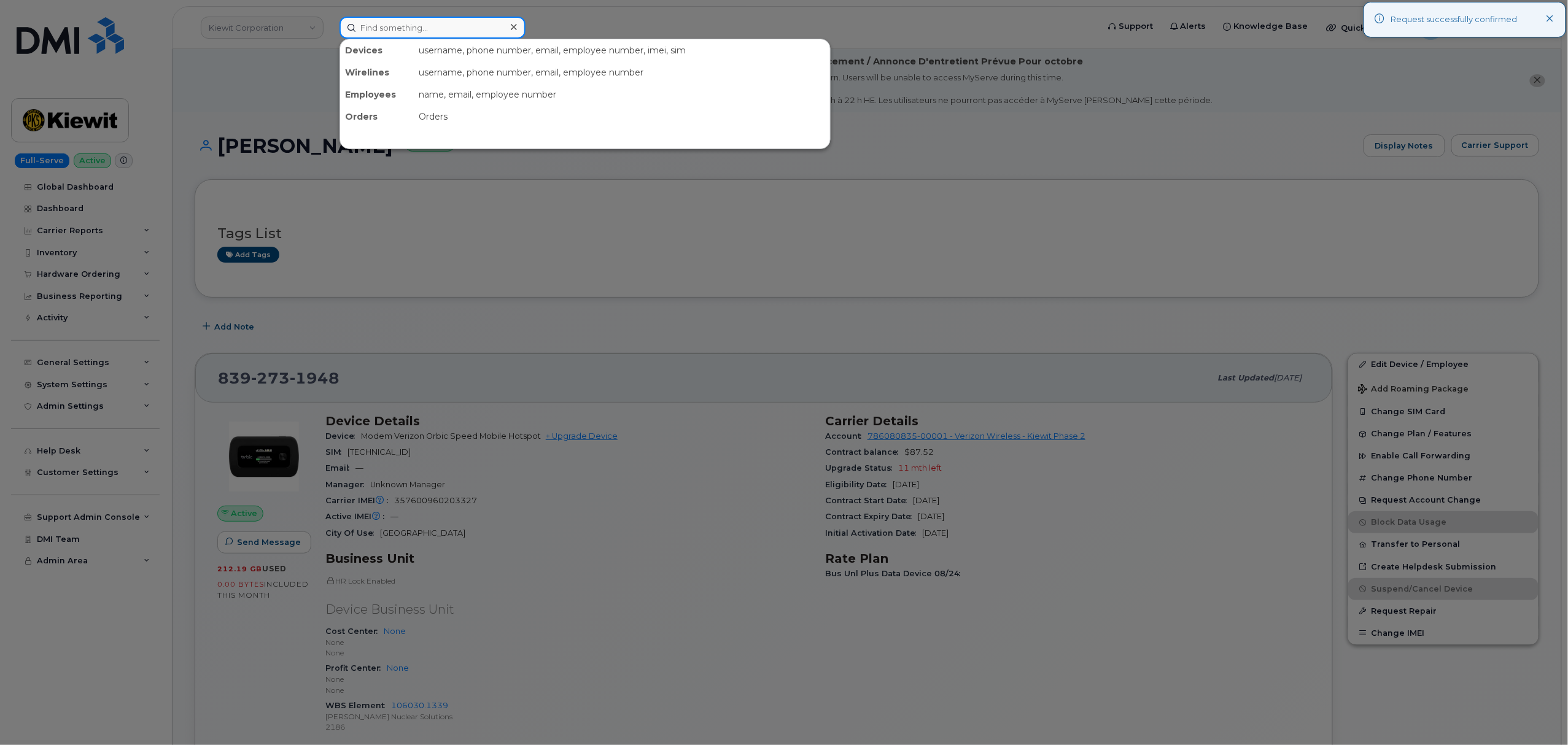
paste input "3853784266"
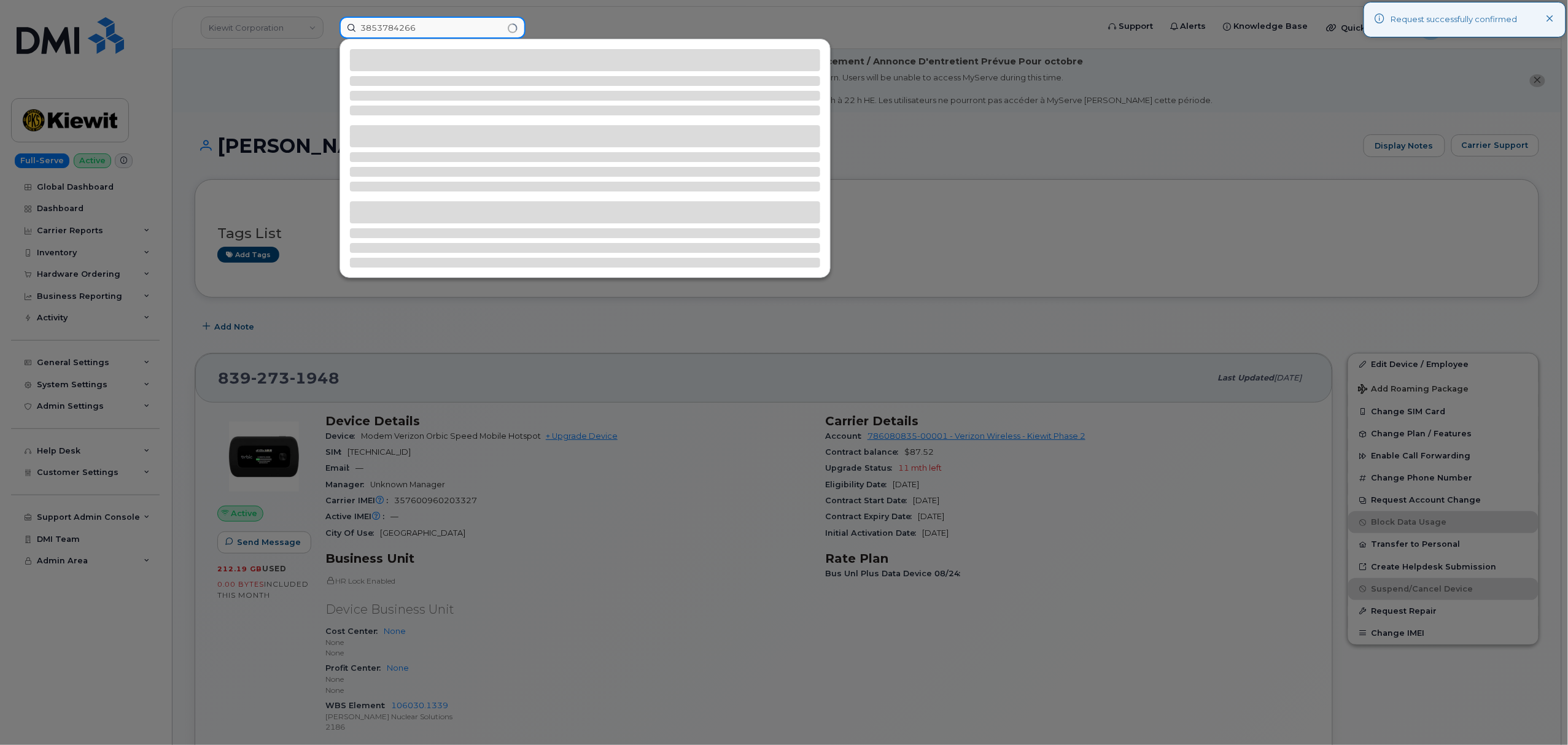
type input "3853784266"
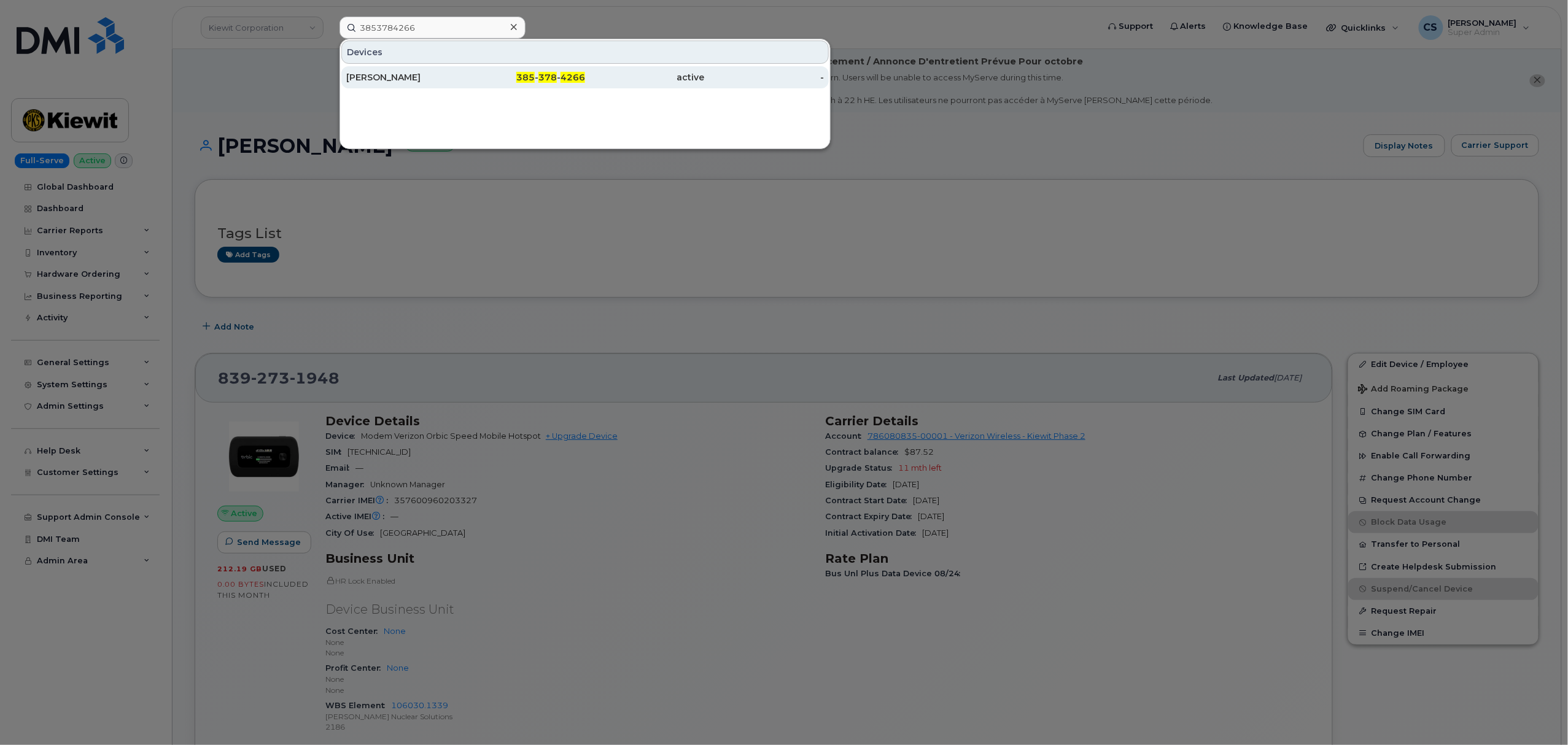
click at [542, 74] on span "378" at bounding box center [547, 77] width 18 height 11
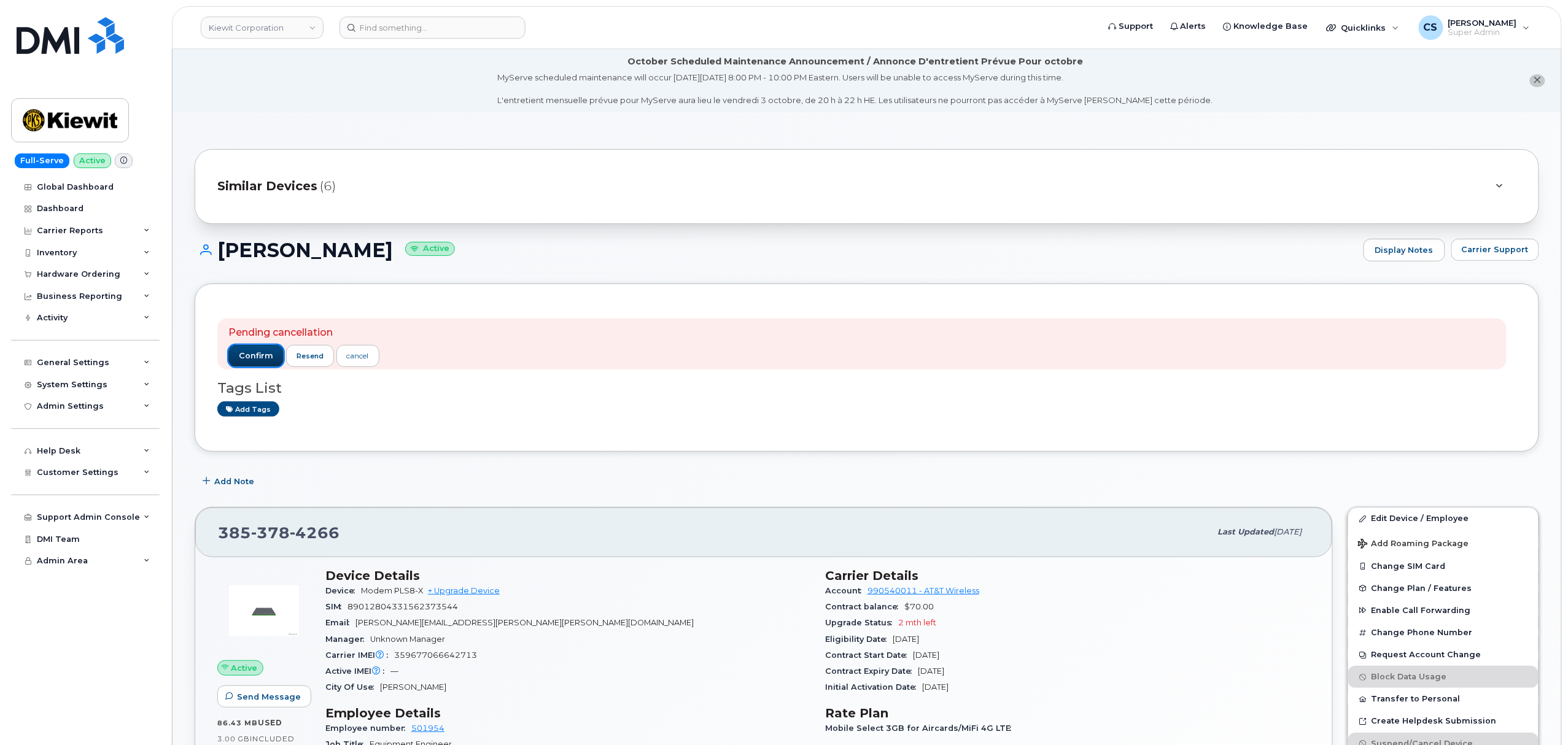
click at [249, 358] on span "confirm" at bounding box center [256, 355] width 34 height 11
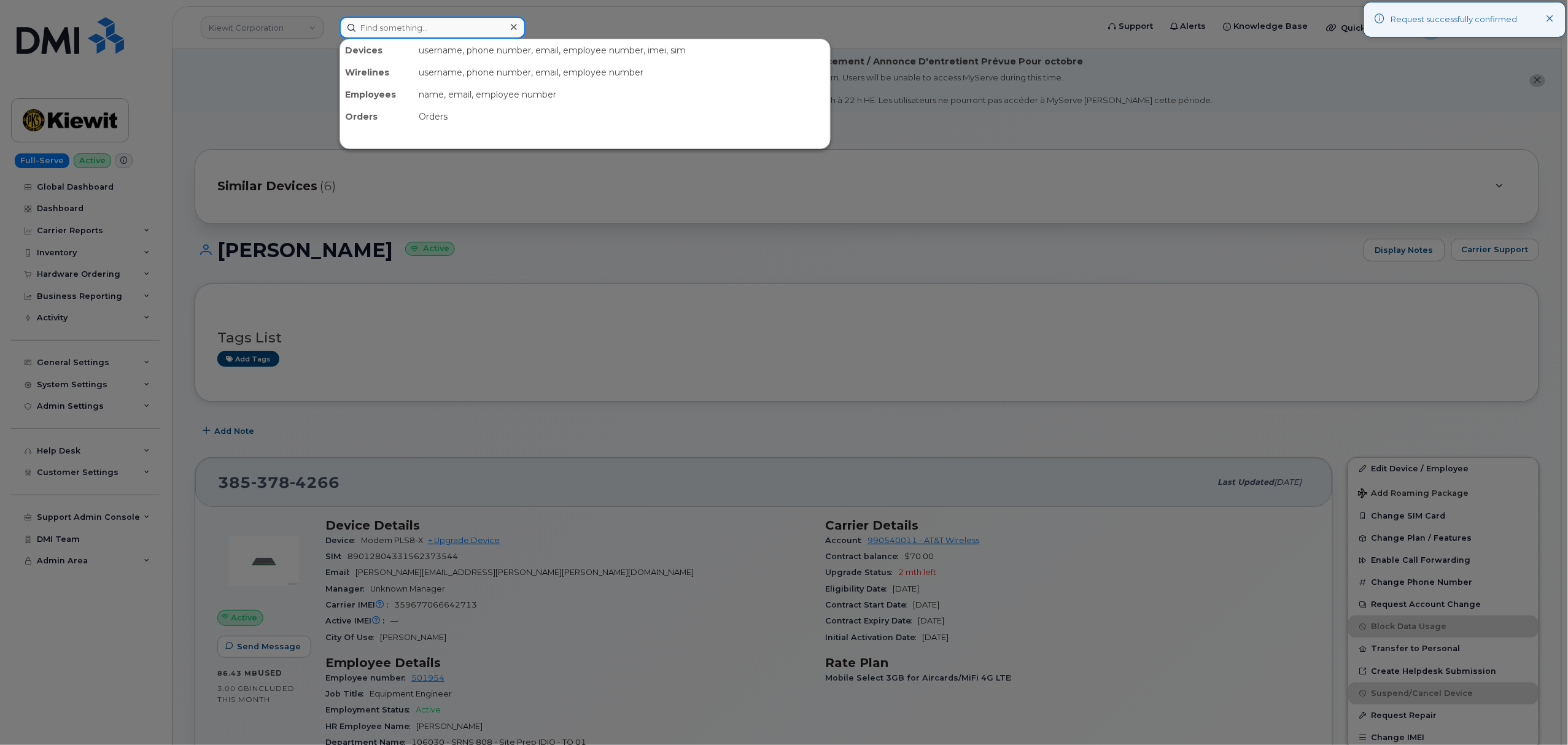
drag, startPoint x: 421, startPoint y: 26, endPoint x: 428, endPoint y: 25, distance: 7.1
click at [428, 25] on input at bounding box center [432, 27] width 186 height 22
paste input "8037707512"
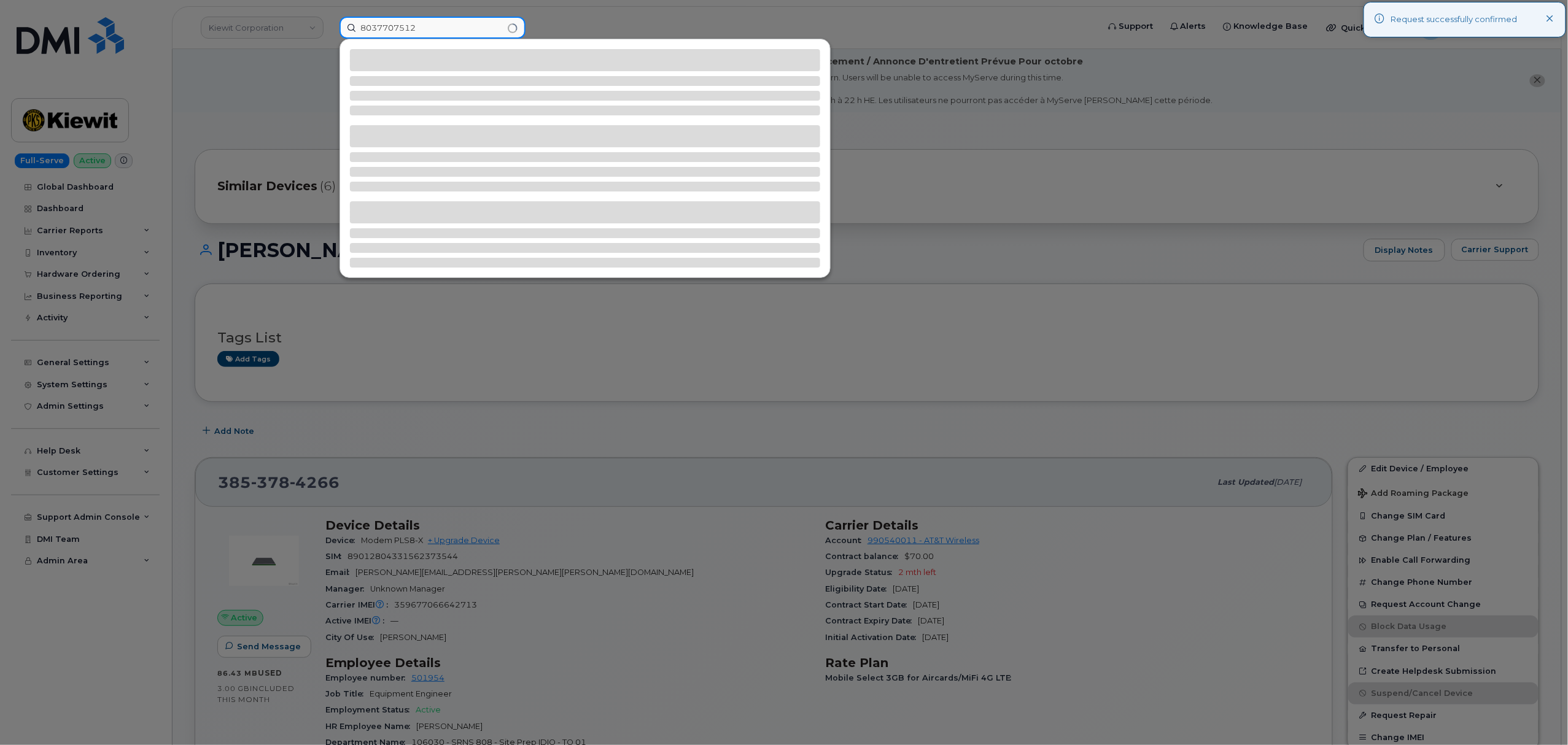
type input "8037707512"
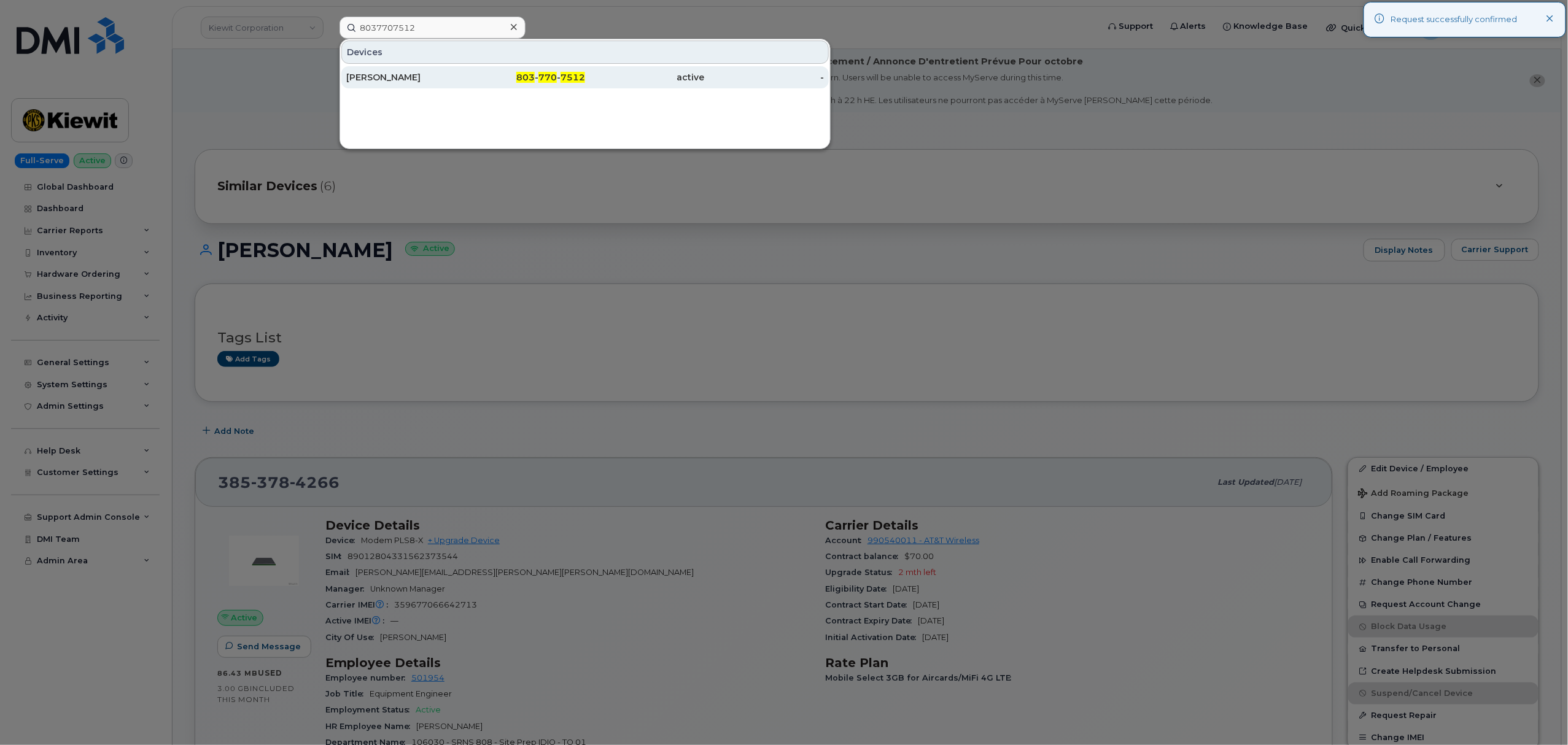
click at [530, 77] on span "803" at bounding box center [525, 77] width 18 height 11
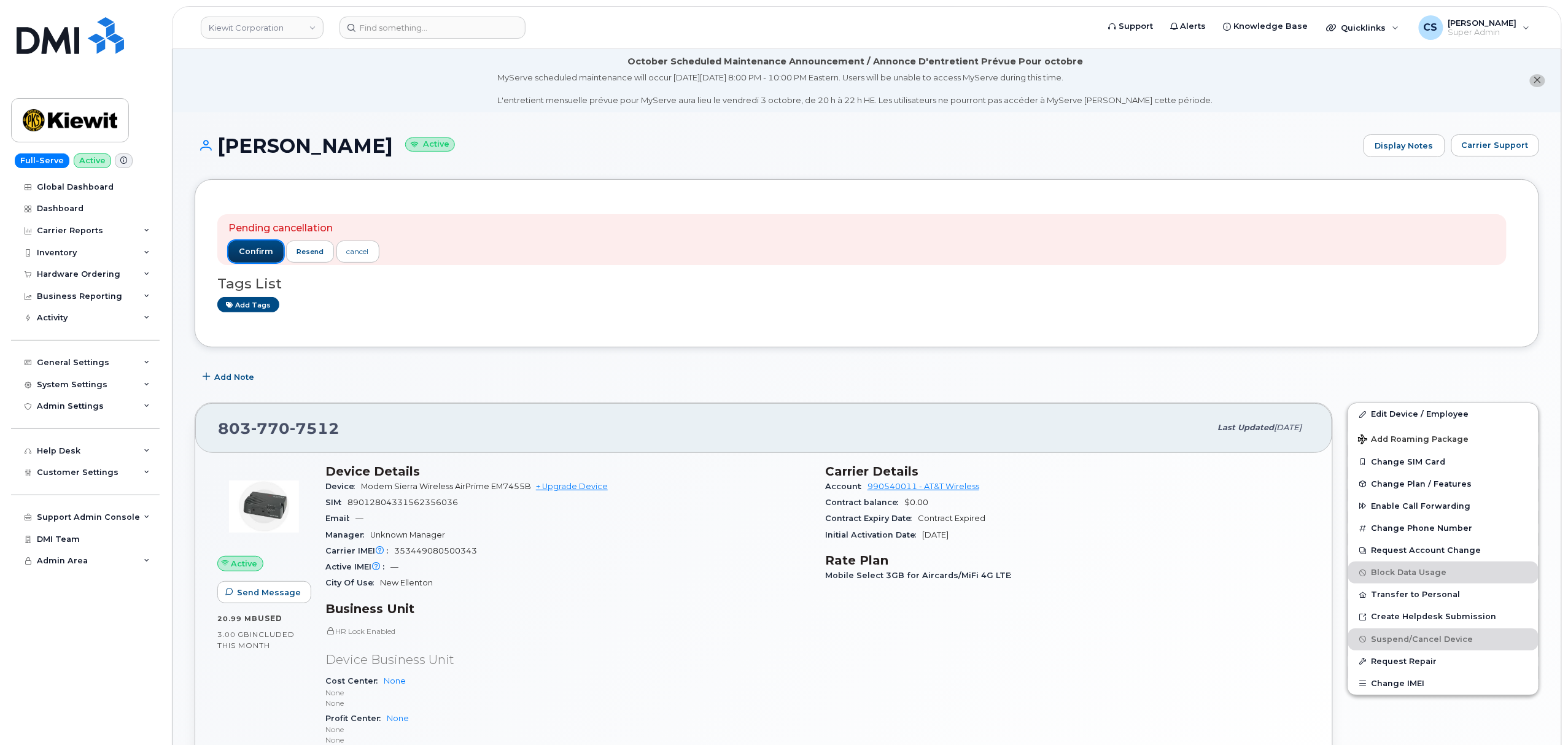
click at [254, 253] on span "confirm" at bounding box center [256, 251] width 34 height 11
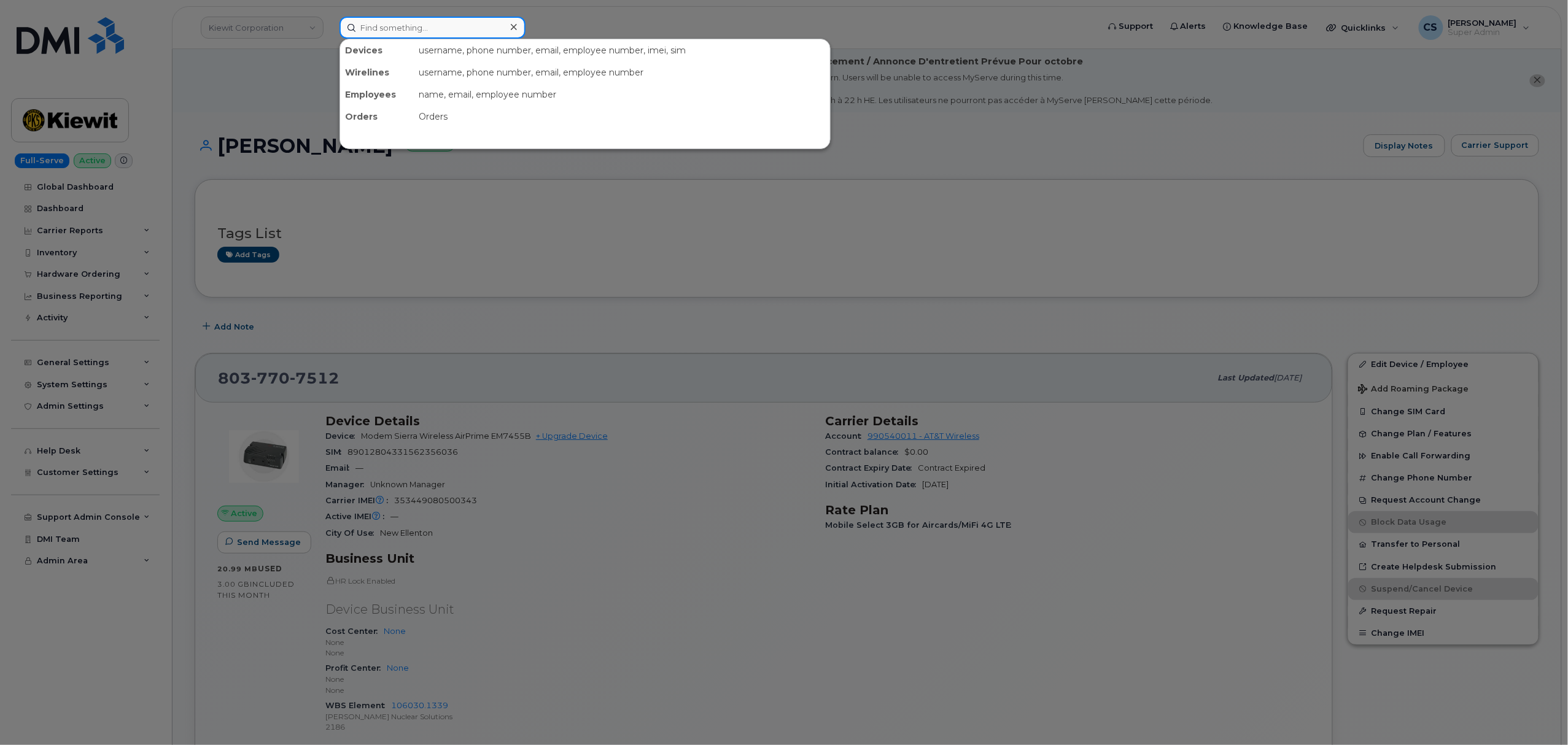
click at [389, 21] on input at bounding box center [432, 27] width 186 height 22
paste input "9793081513"
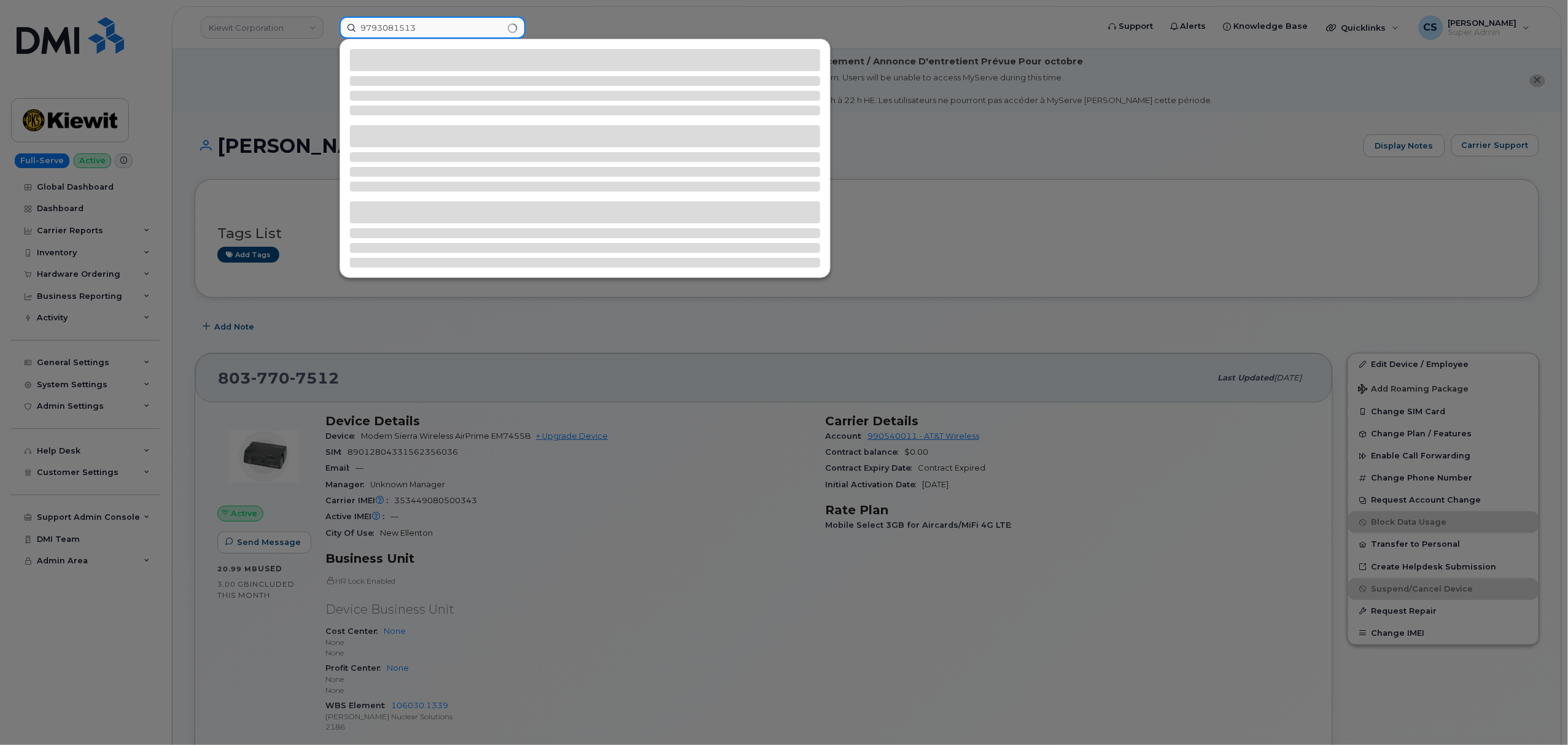
type input "9793081513"
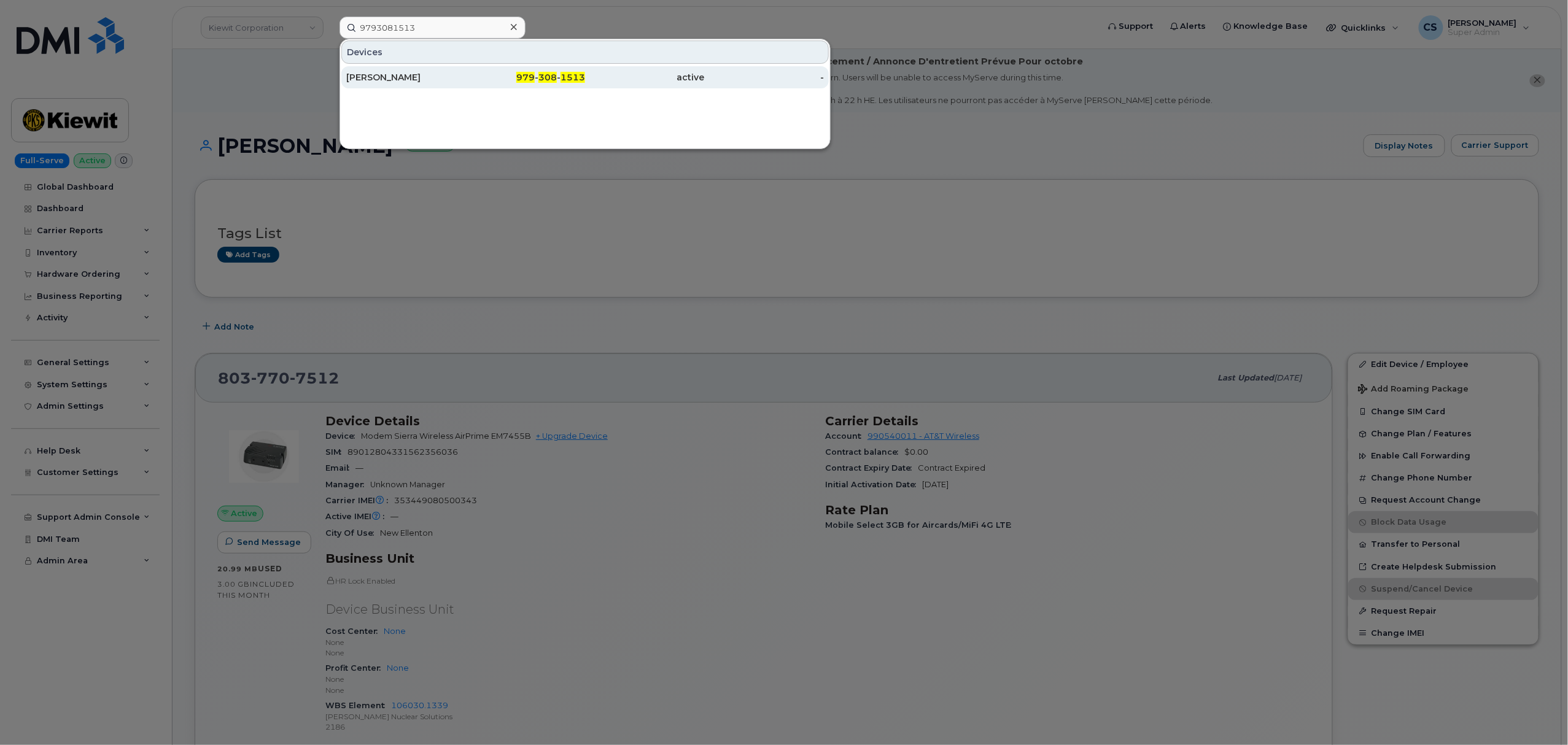
click at [534, 79] on span "979" at bounding box center [525, 77] width 18 height 11
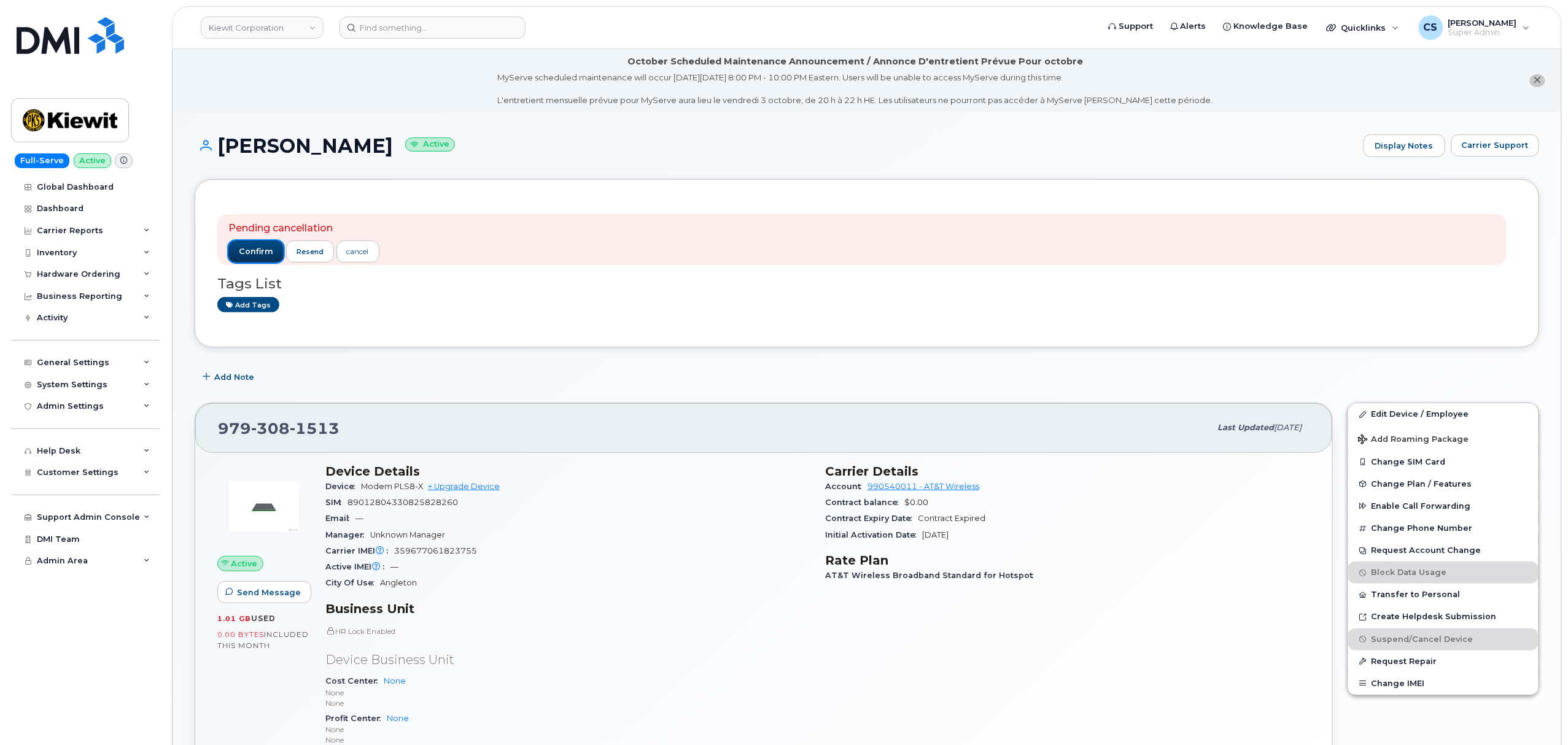
click at [248, 241] on button "confirm" at bounding box center [256, 252] width 55 height 22
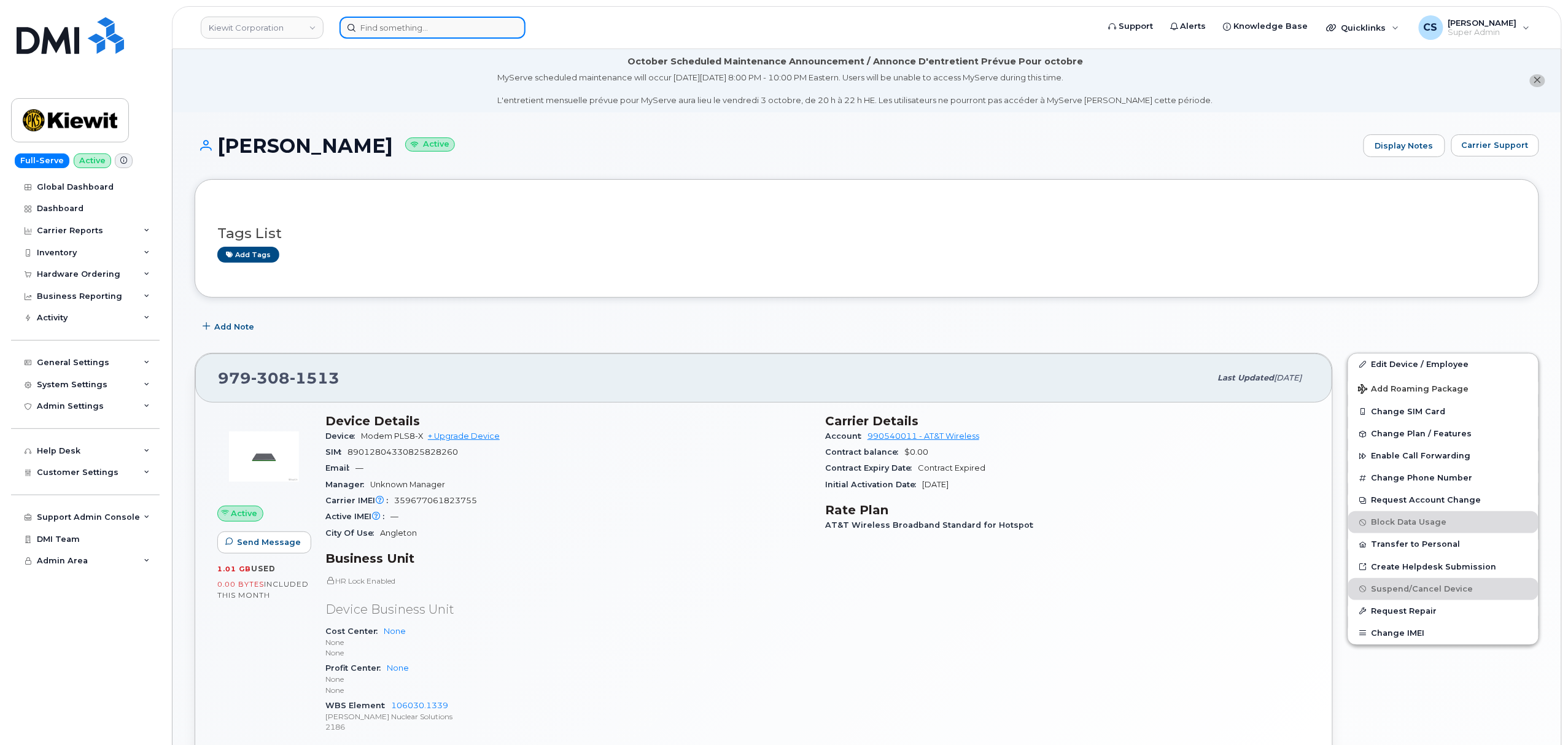
click at [460, 21] on input at bounding box center [432, 27] width 186 height 22
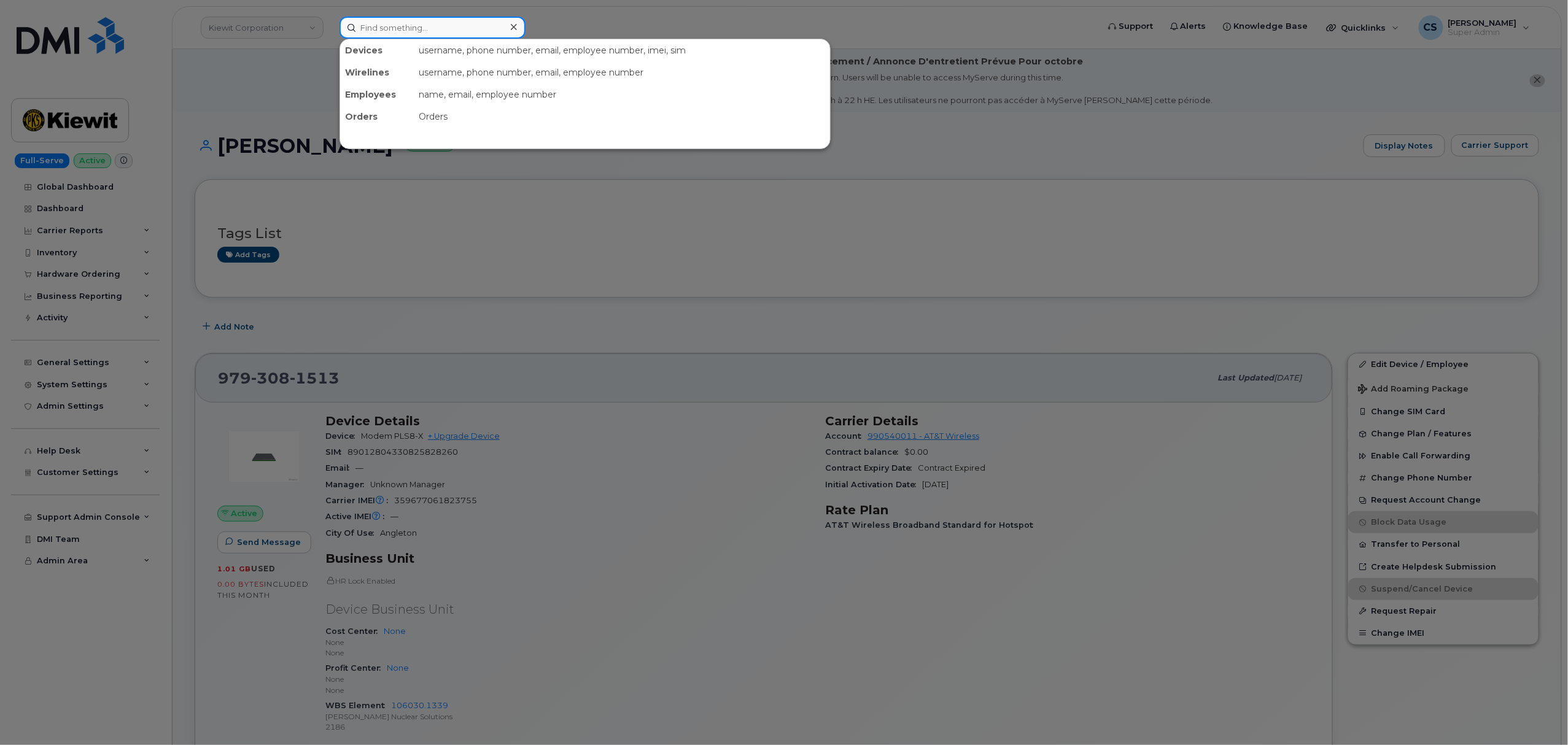
paste input "8037708800"
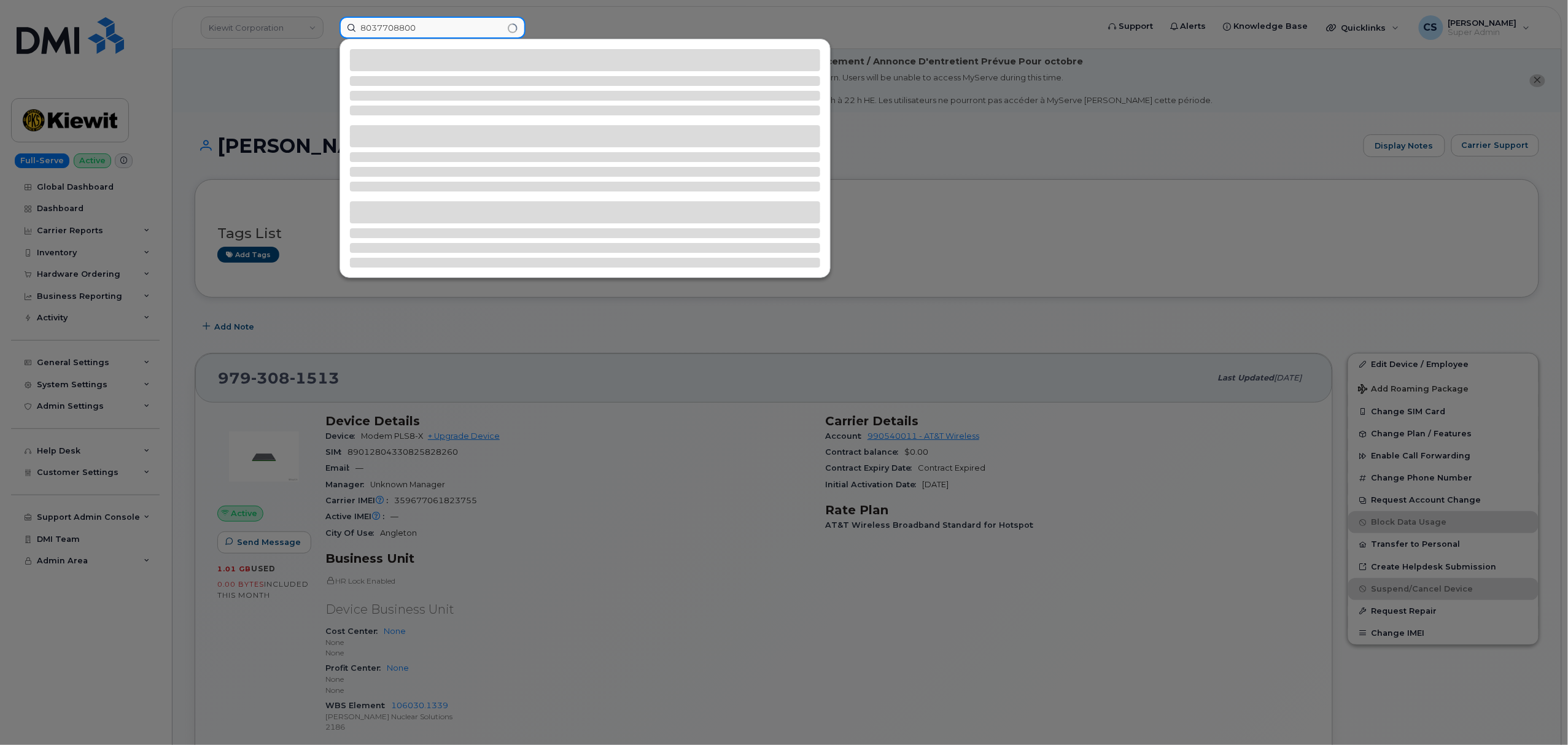
type input "8037708800"
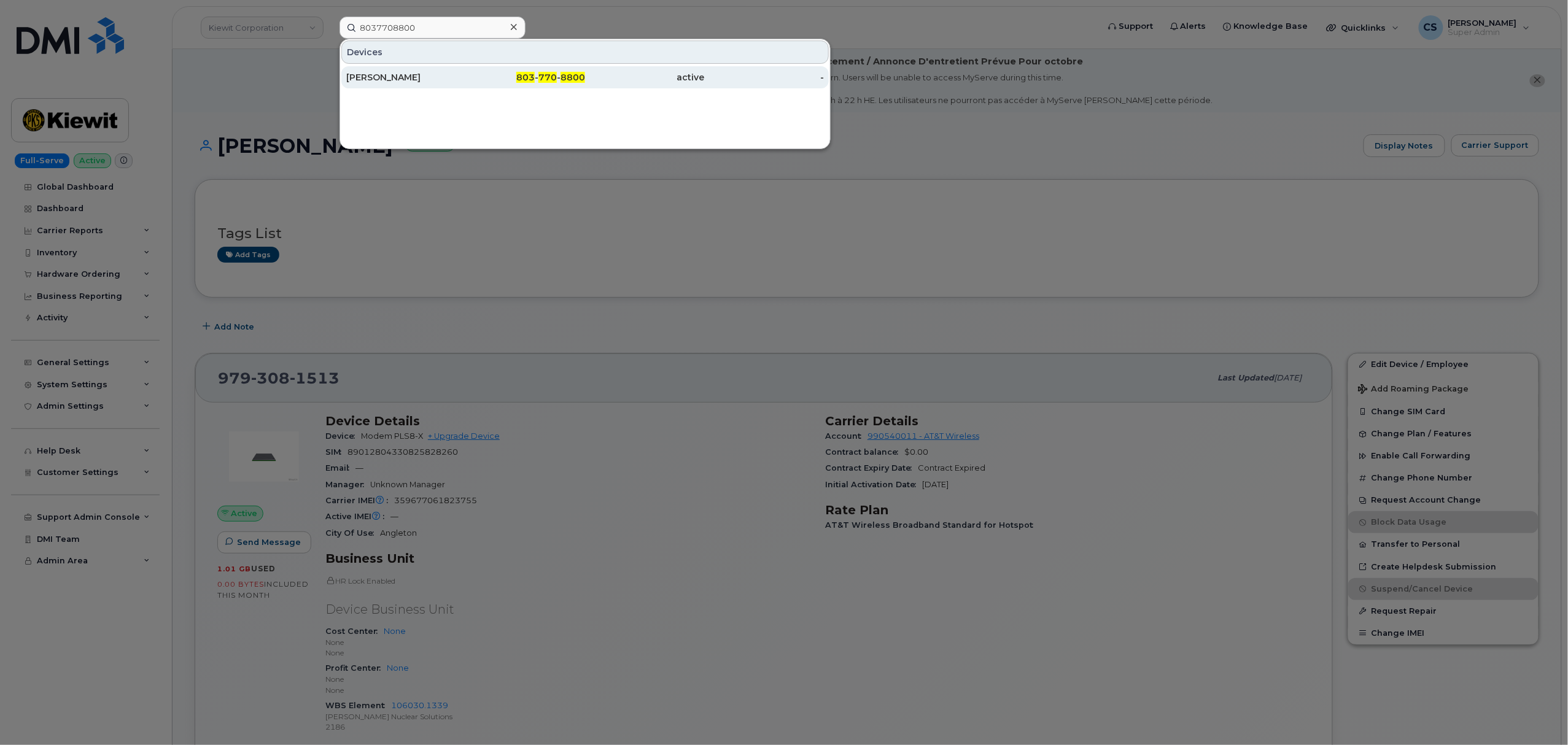
click at [530, 74] on span "803" at bounding box center [525, 77] width 18 height 11
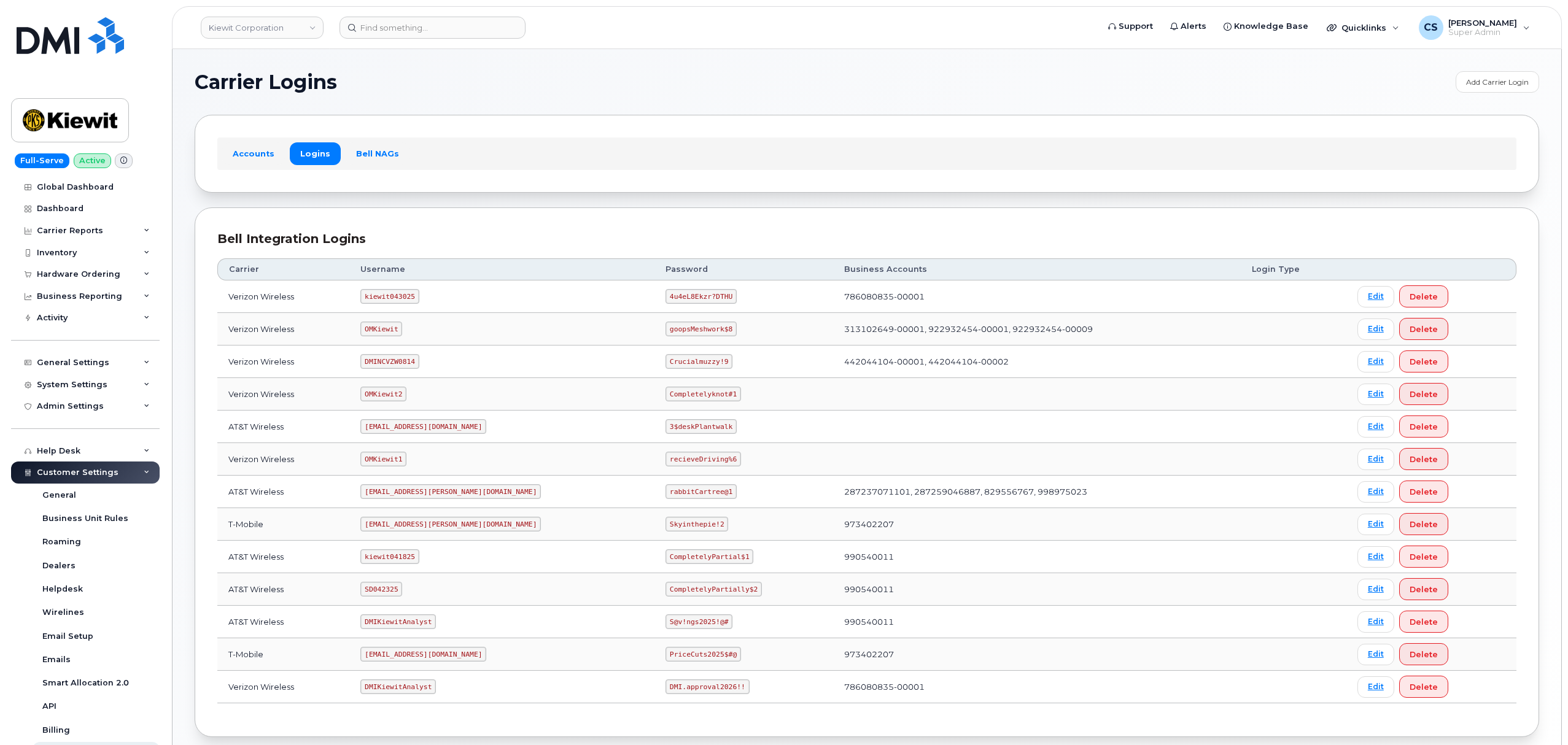
scroll to position [68, 0]
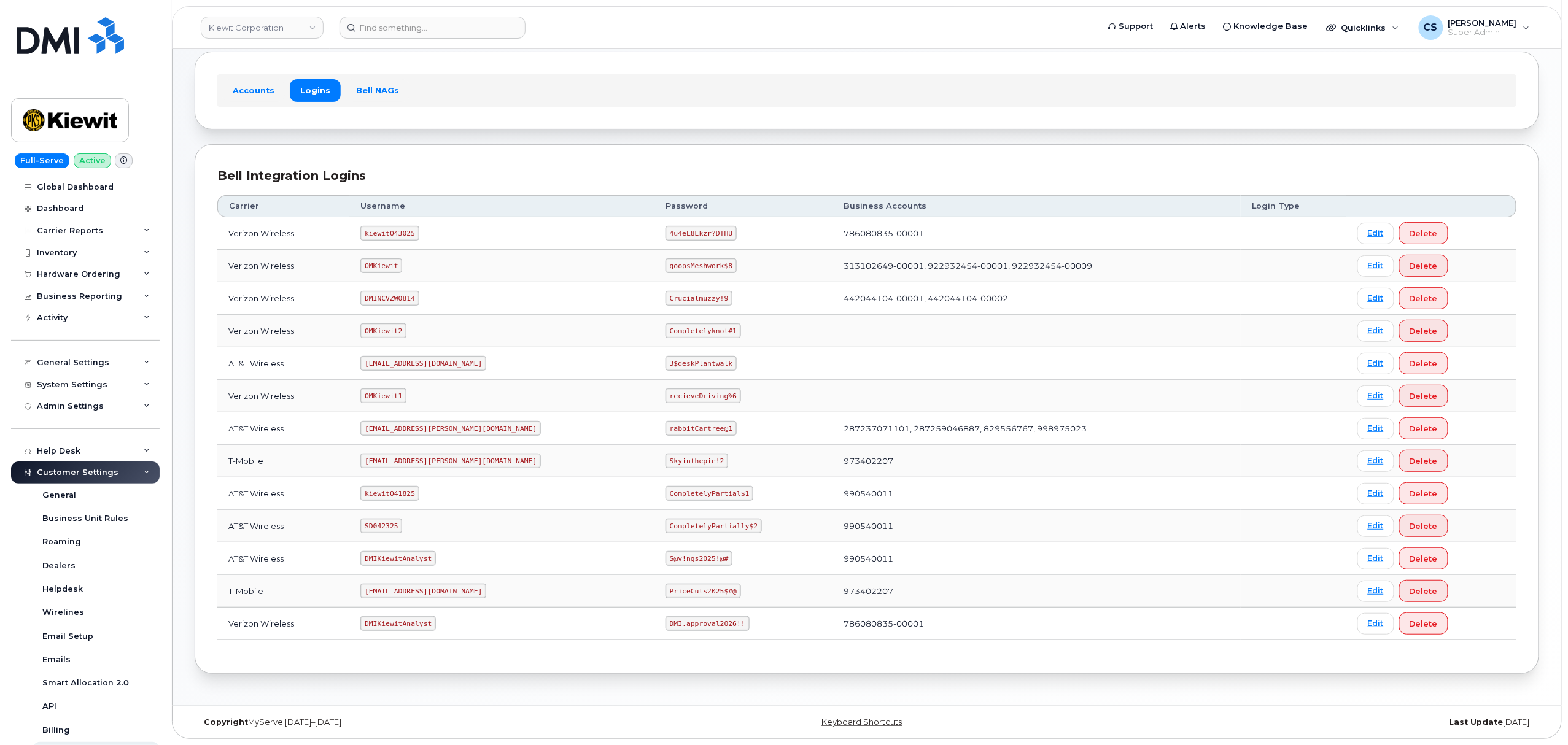
click at [401, 524] on code "SD042325" at bounding box center [381, 526] width 42 height 15
copy code "SD042325"
drag, startPoint x: 693, startPoint y: 527, endPoint x: 590, endPoint y: 522, distance: 103.1
click at [590, 522] on tr "AT&T Wireless SD042325 CompletelyPartially$2 990540011 Edit Delete" at bounding box center [867, 526] width 1299 height 33
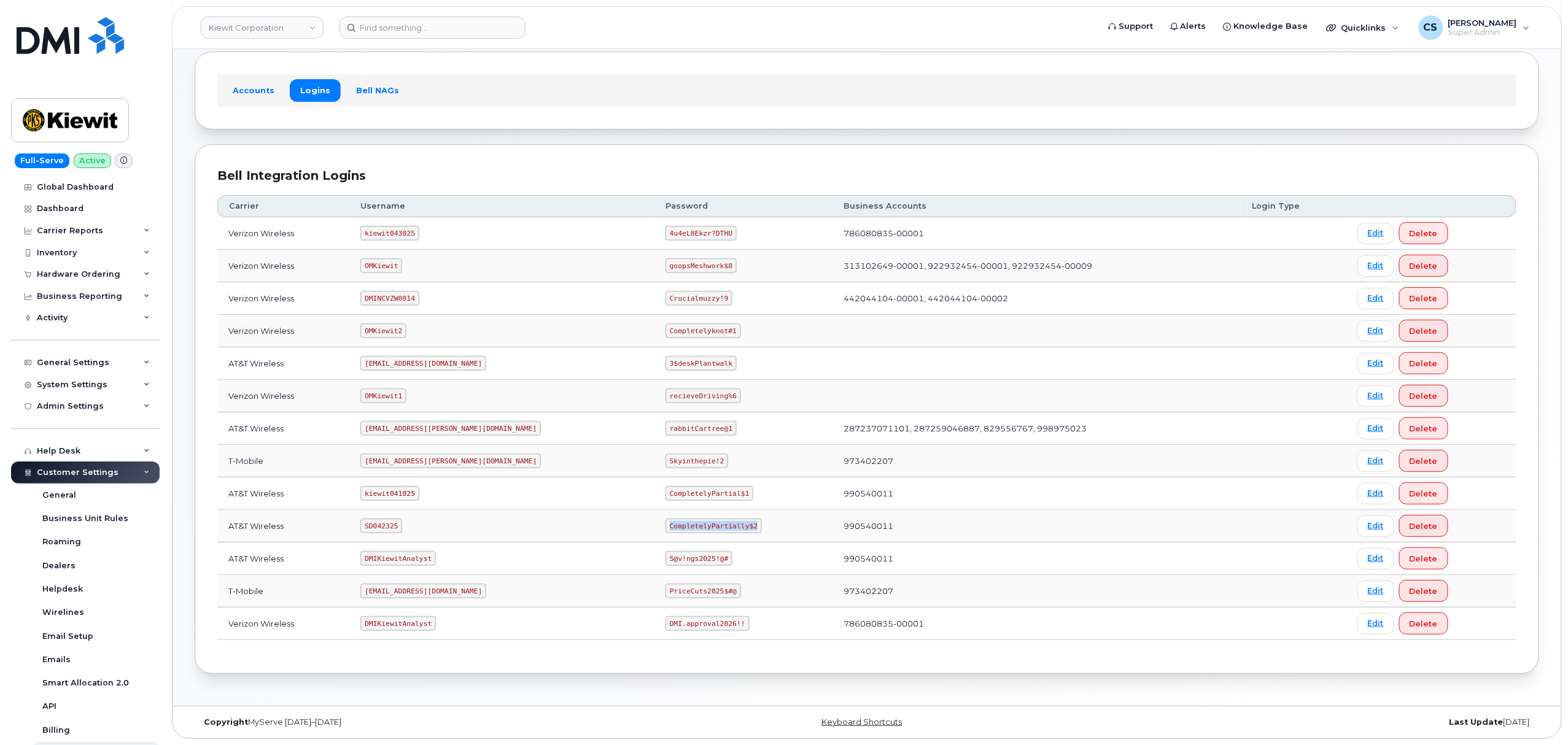
copy tr "CompletelyPartially$2"
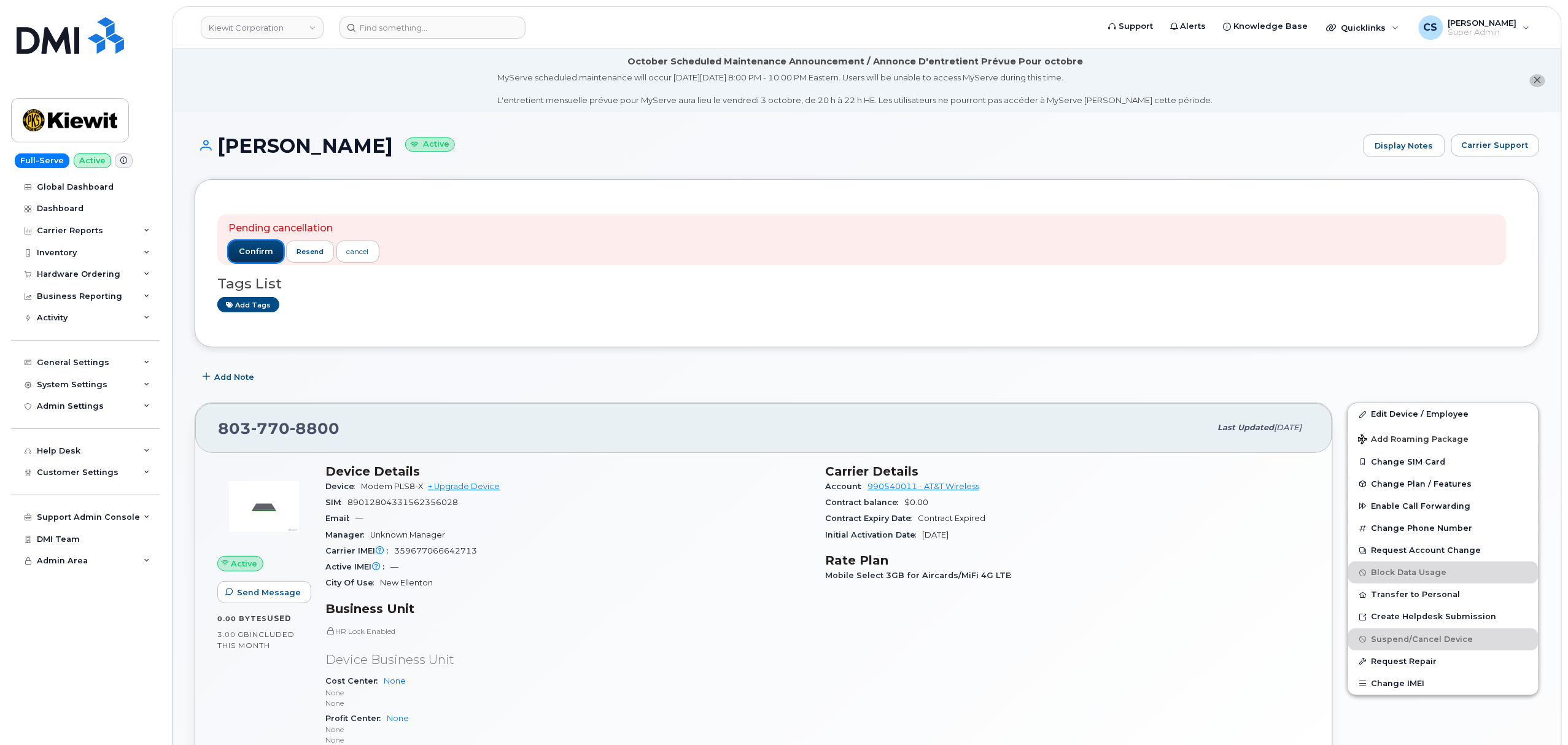
click at [254, 248] on span "confirm" at bounding box center [256, 251] width 34 height 11
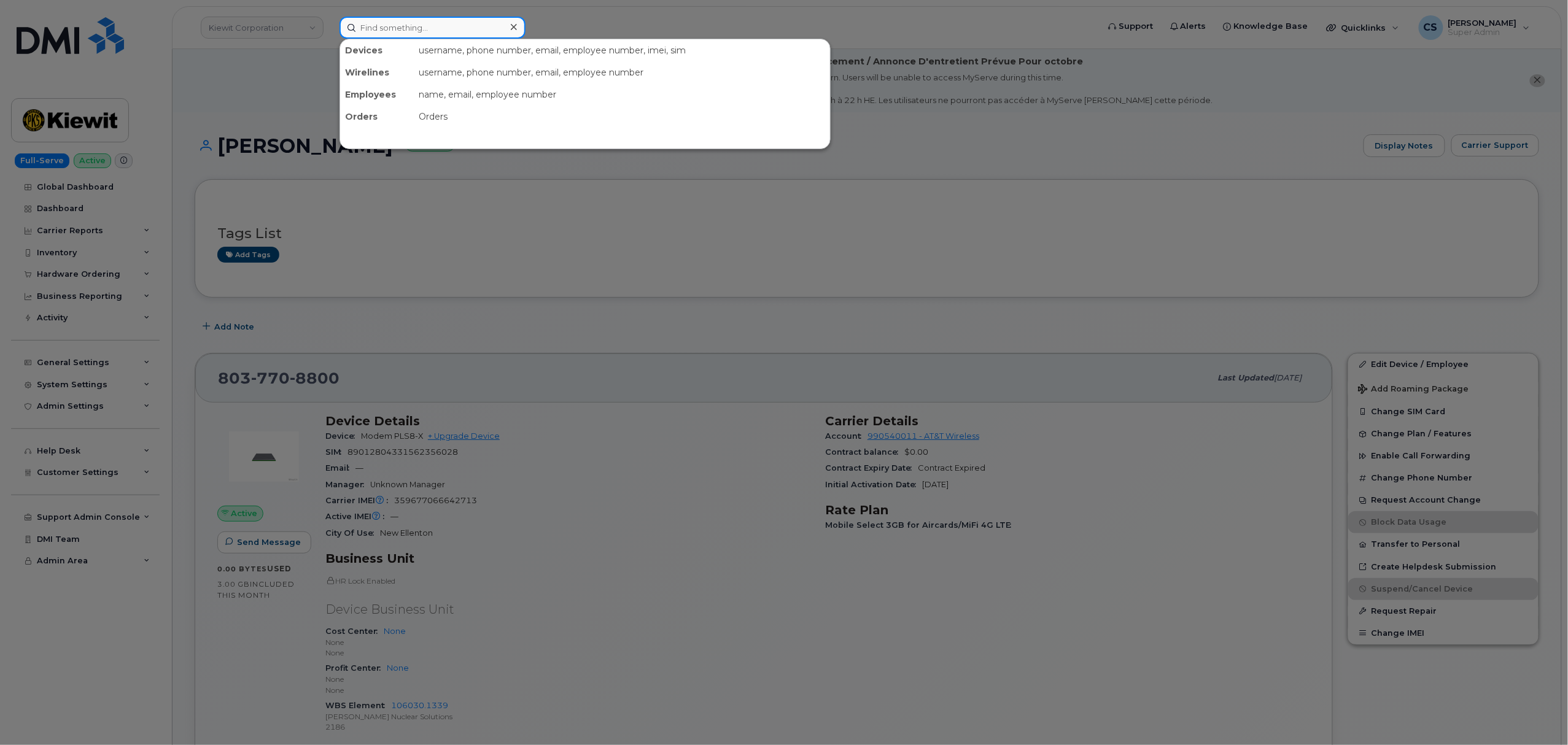
click at [454, 26] on input at bounding box center [432, 27] width 186 height 22
paste input "301547"
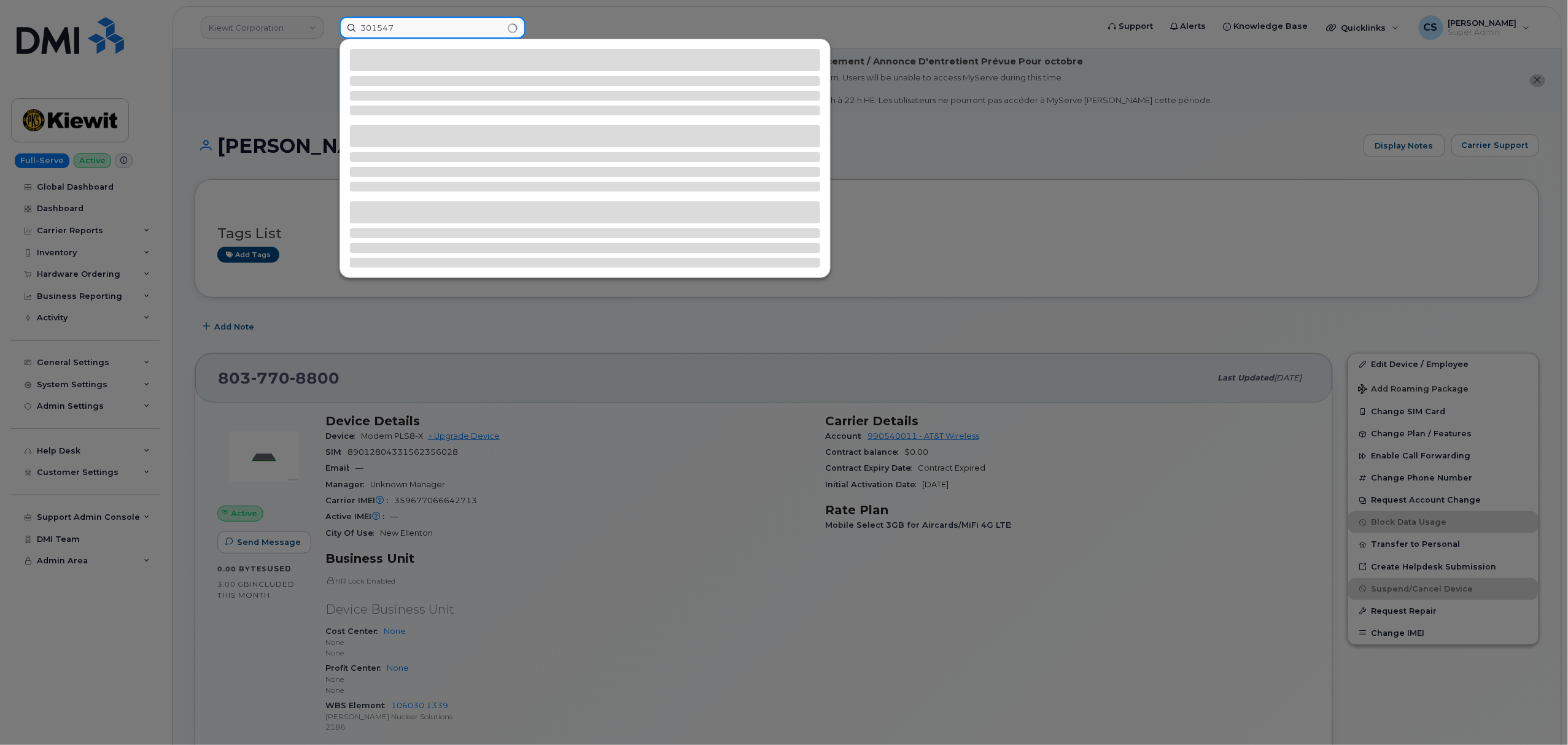
type input "301547"
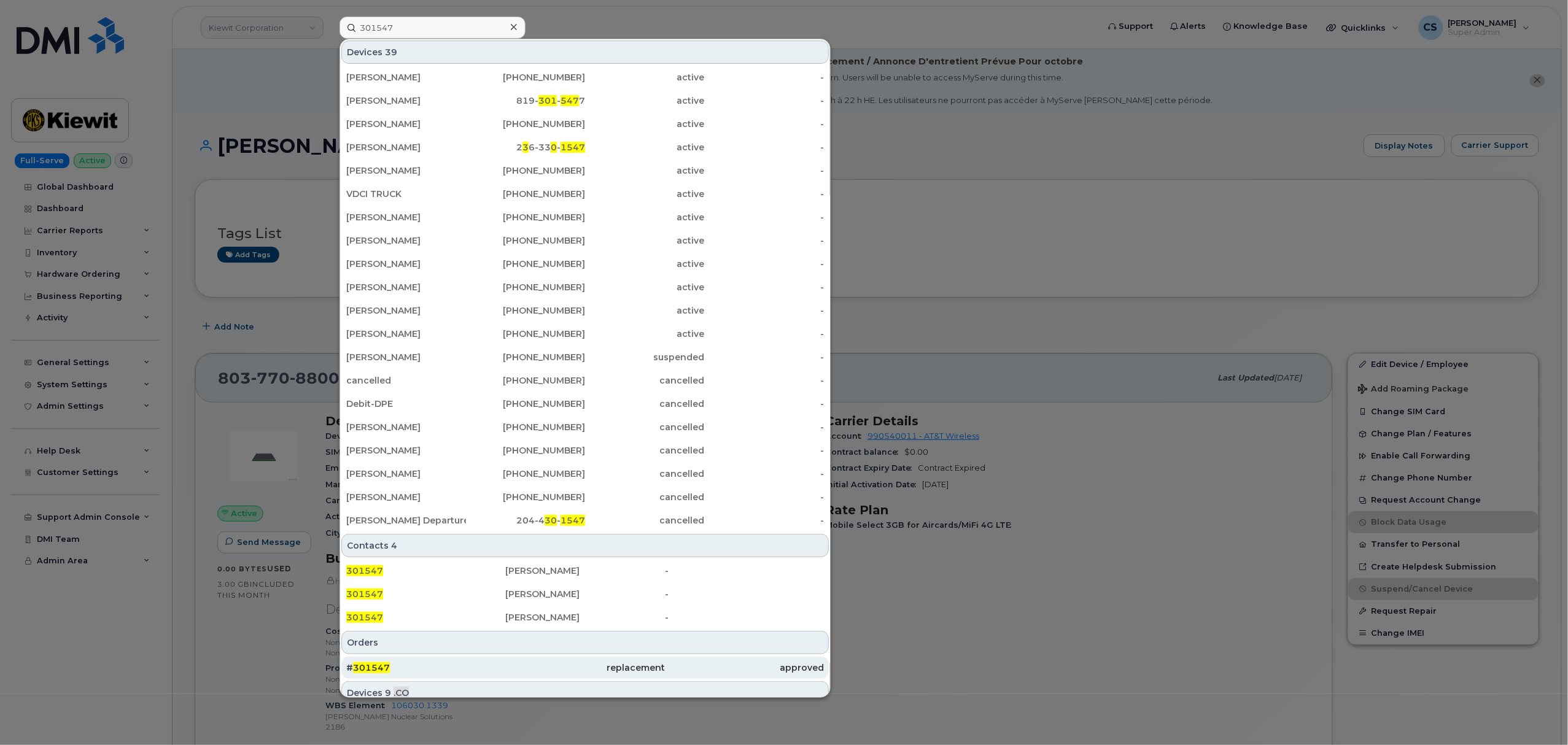
click at [374, 664] on div "# 301547" at bounding box center [426, 667] width 159 height 12
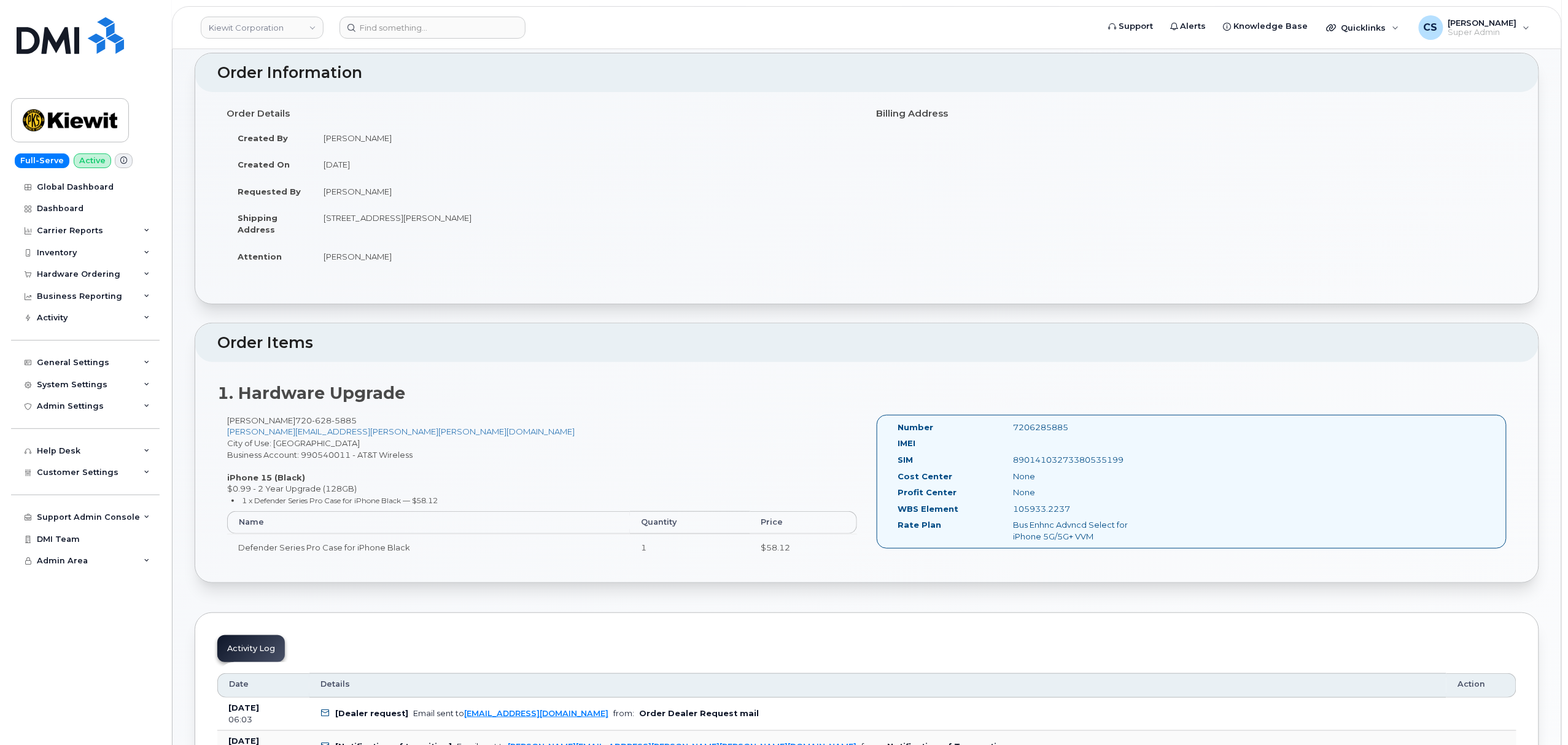
scroll to position [327, 0]
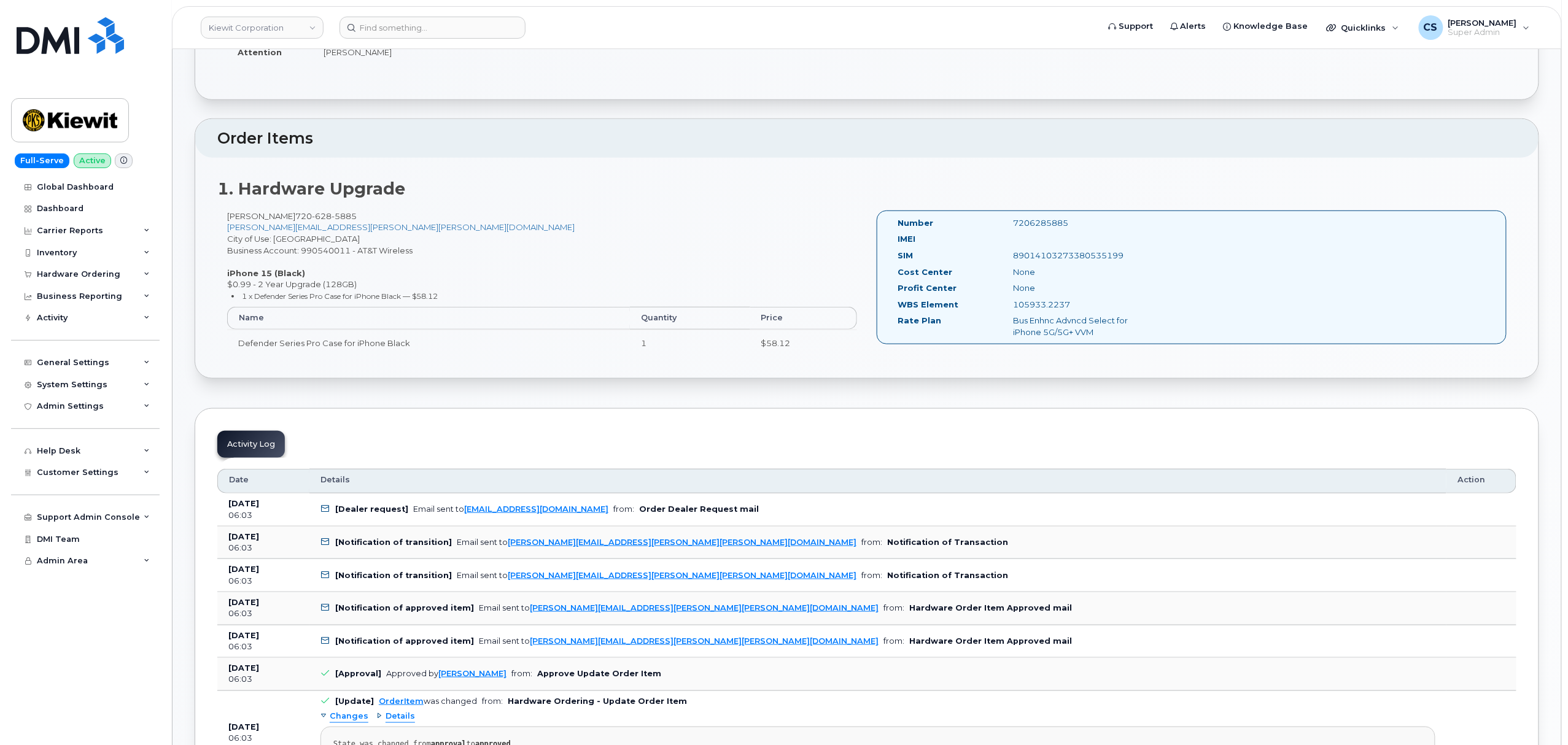
click at [1038, 224] on div "7206285885" at bounding box center [1085, 224] width 162 height 12
click at [1038, 222] on div "7206285885" at bounding box center [1085, 224] width 162 height 12
copy div "7206285885"
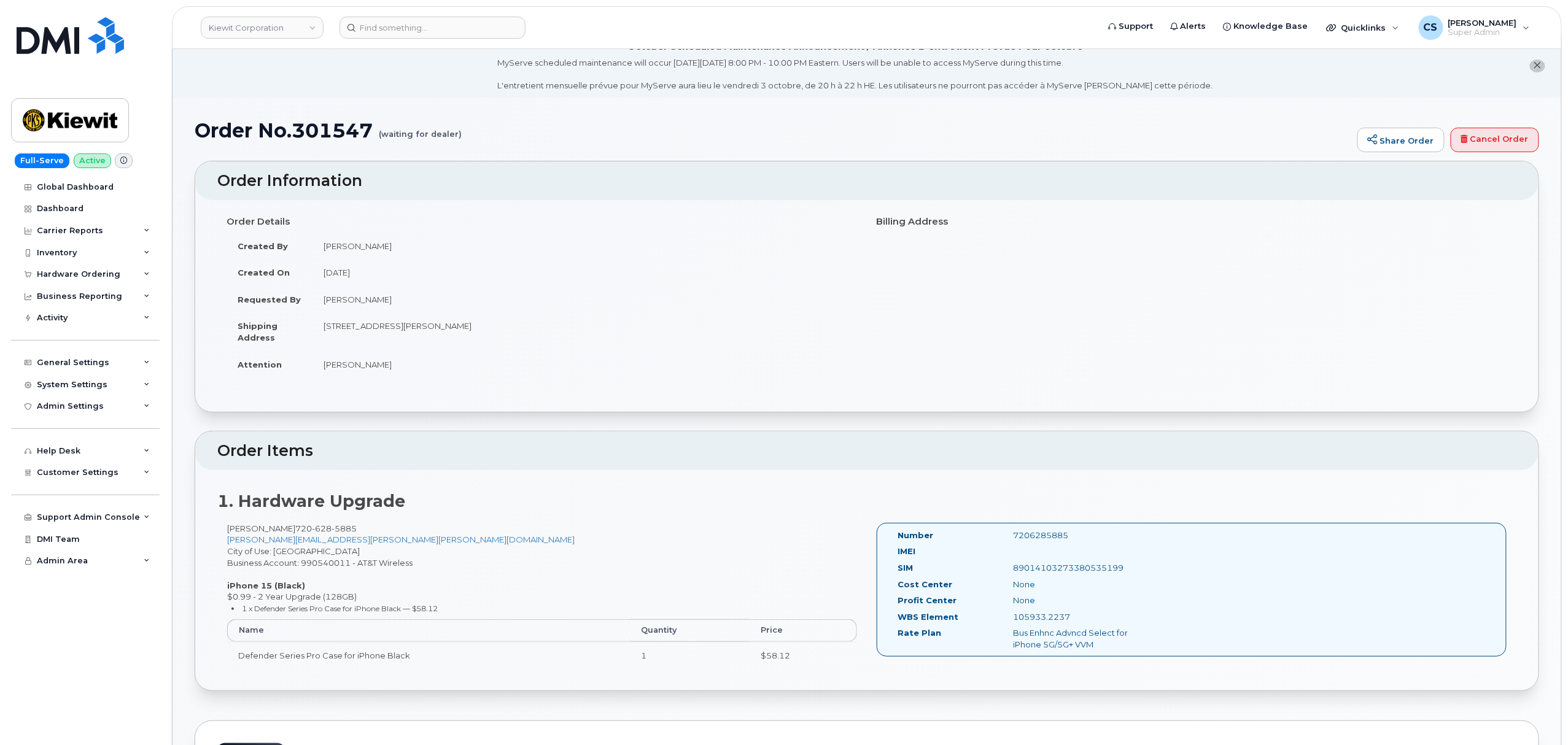
scroll to position [0, 0]
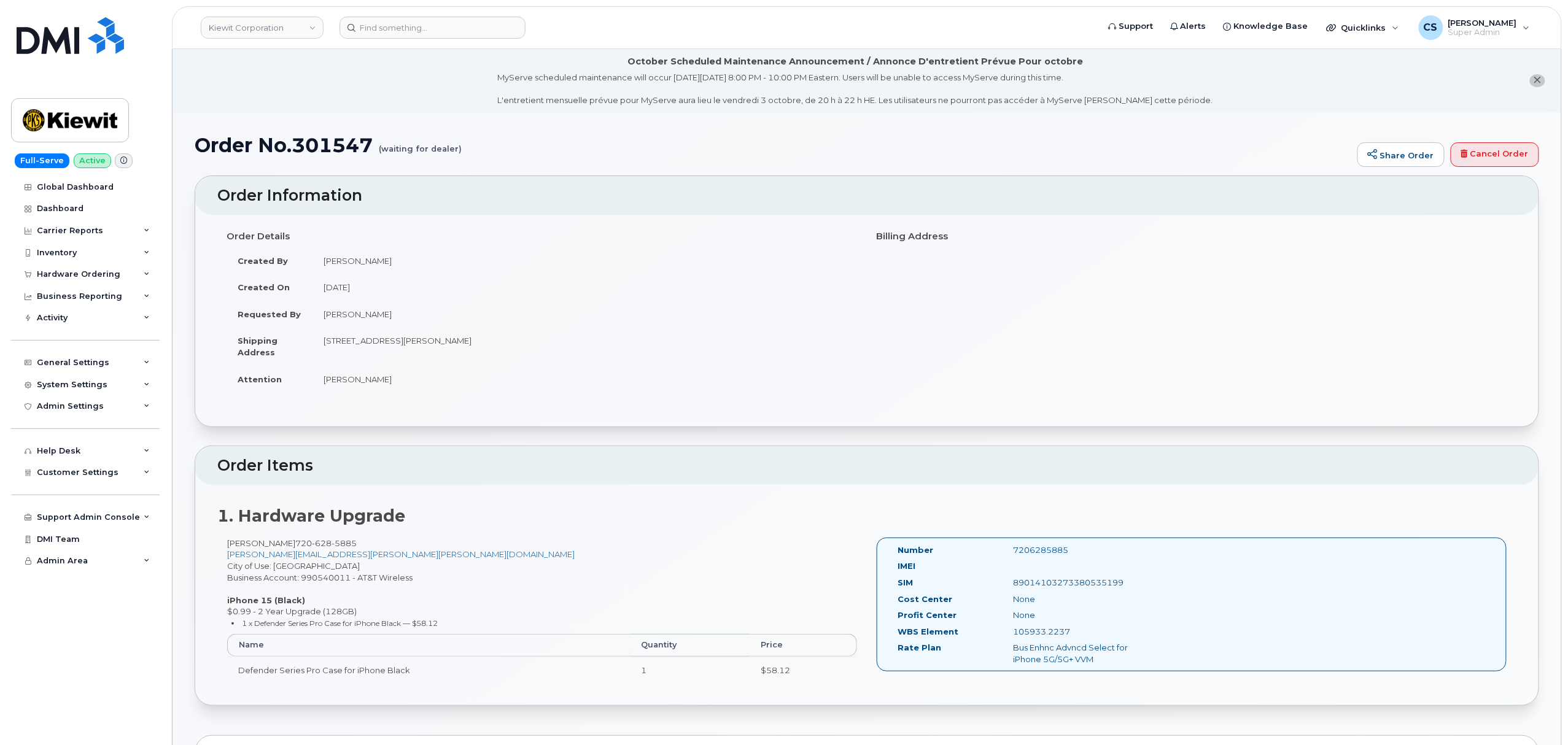
copy div "7206285885"
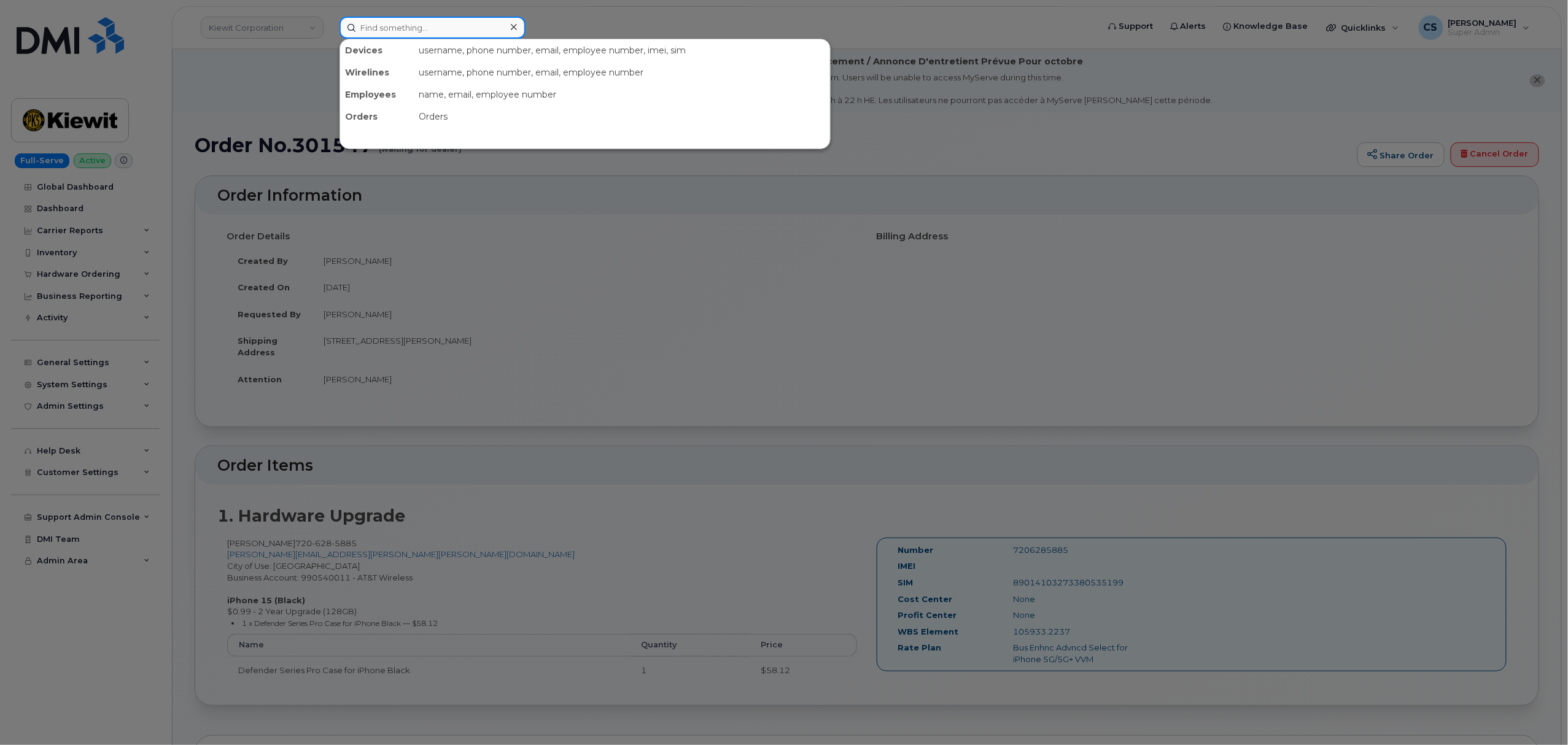
click at [417, 26] on input at bounding box center [432, 27] width 186 height 22
paste input "301575"
type input "301575"
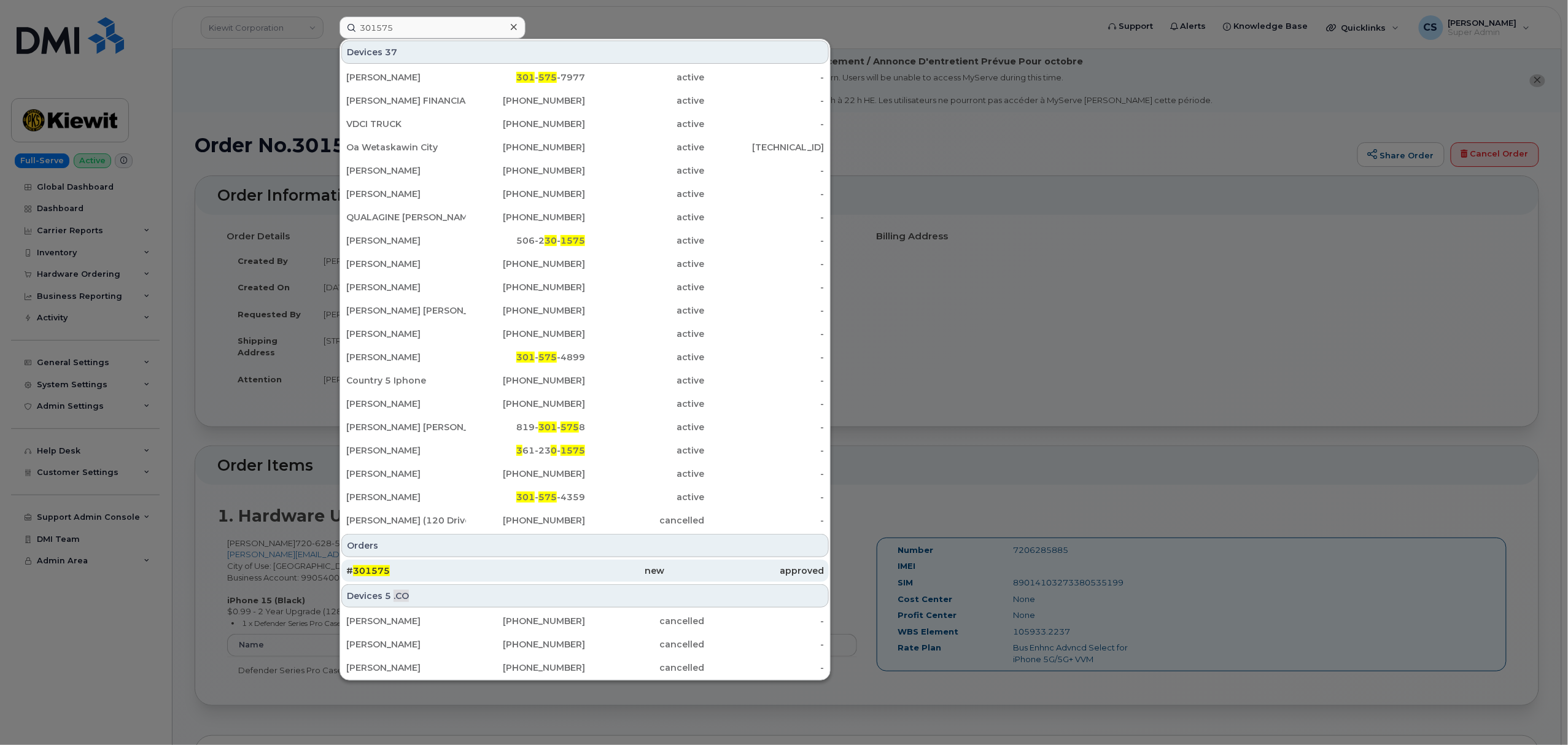
click at [380, 573] on span "301575" at bounding box center [371, 570] width 37 height 11
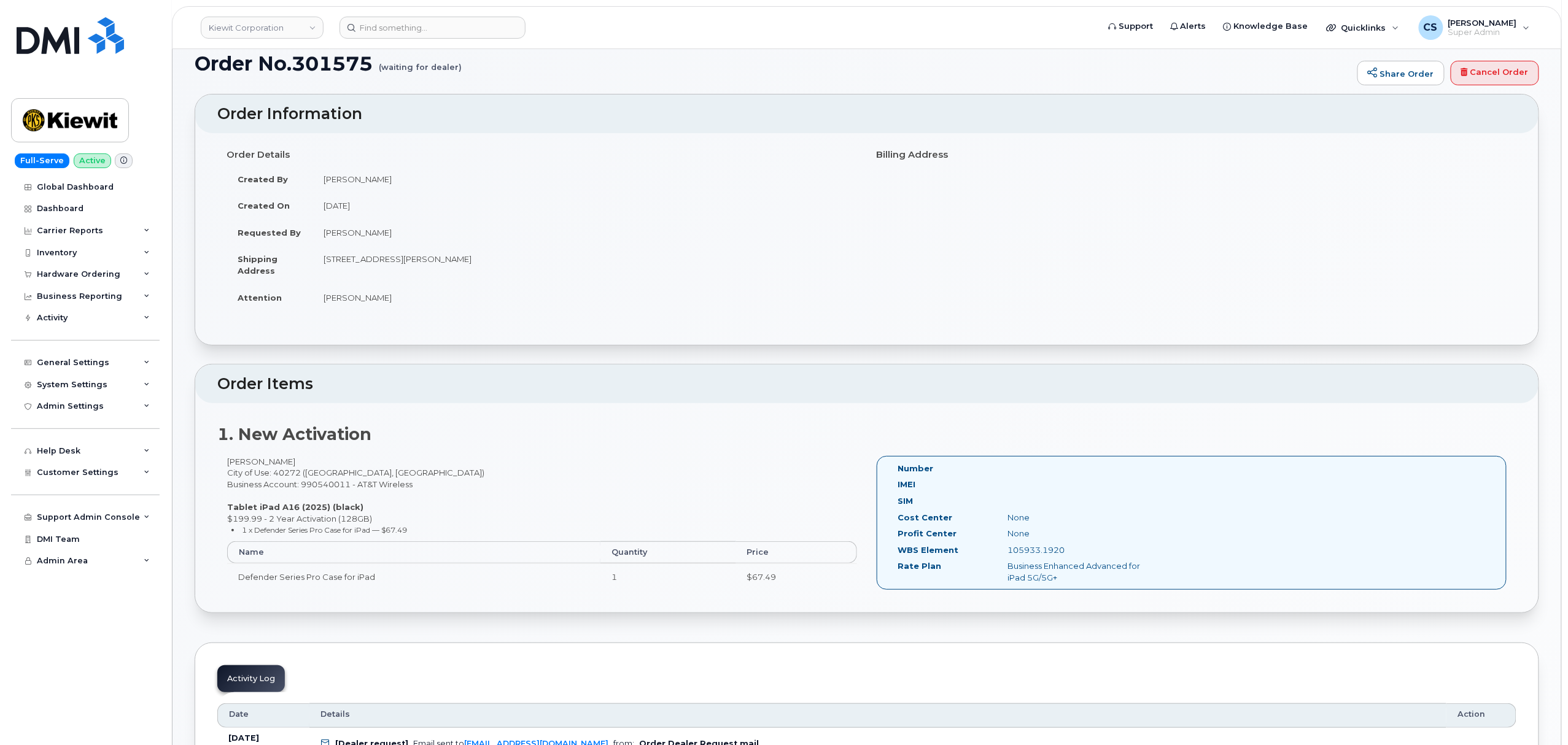
scroll to position [164, 0]
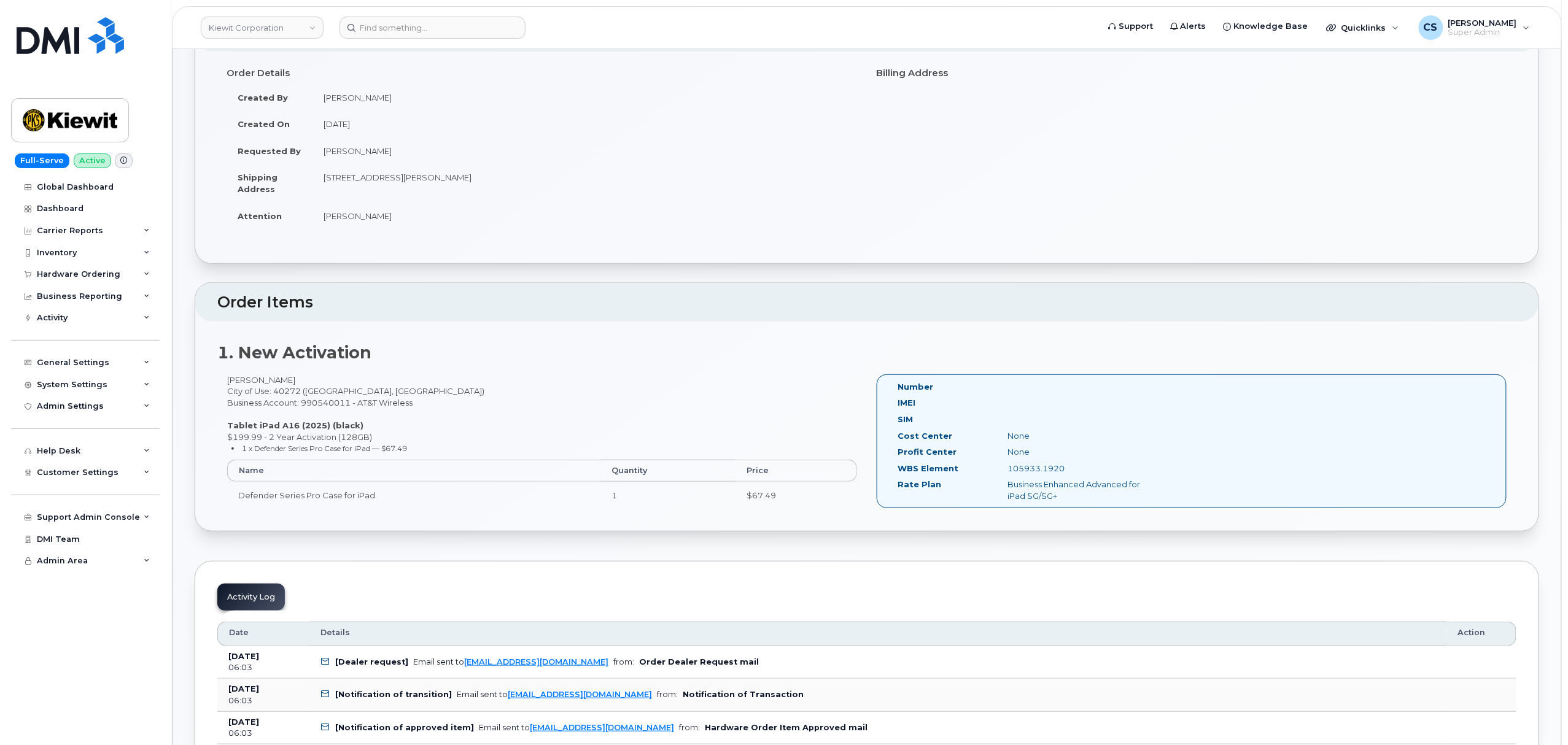
drag, startPoint x: 1071, startPoint y: 467, endPoint x: 1008, endPoint y: 471, distance: 63.1
click at [1008, 471] on div "105933.1920" at bounding box center [1076, 468] width 154 height 12
copy div "105933.1920"
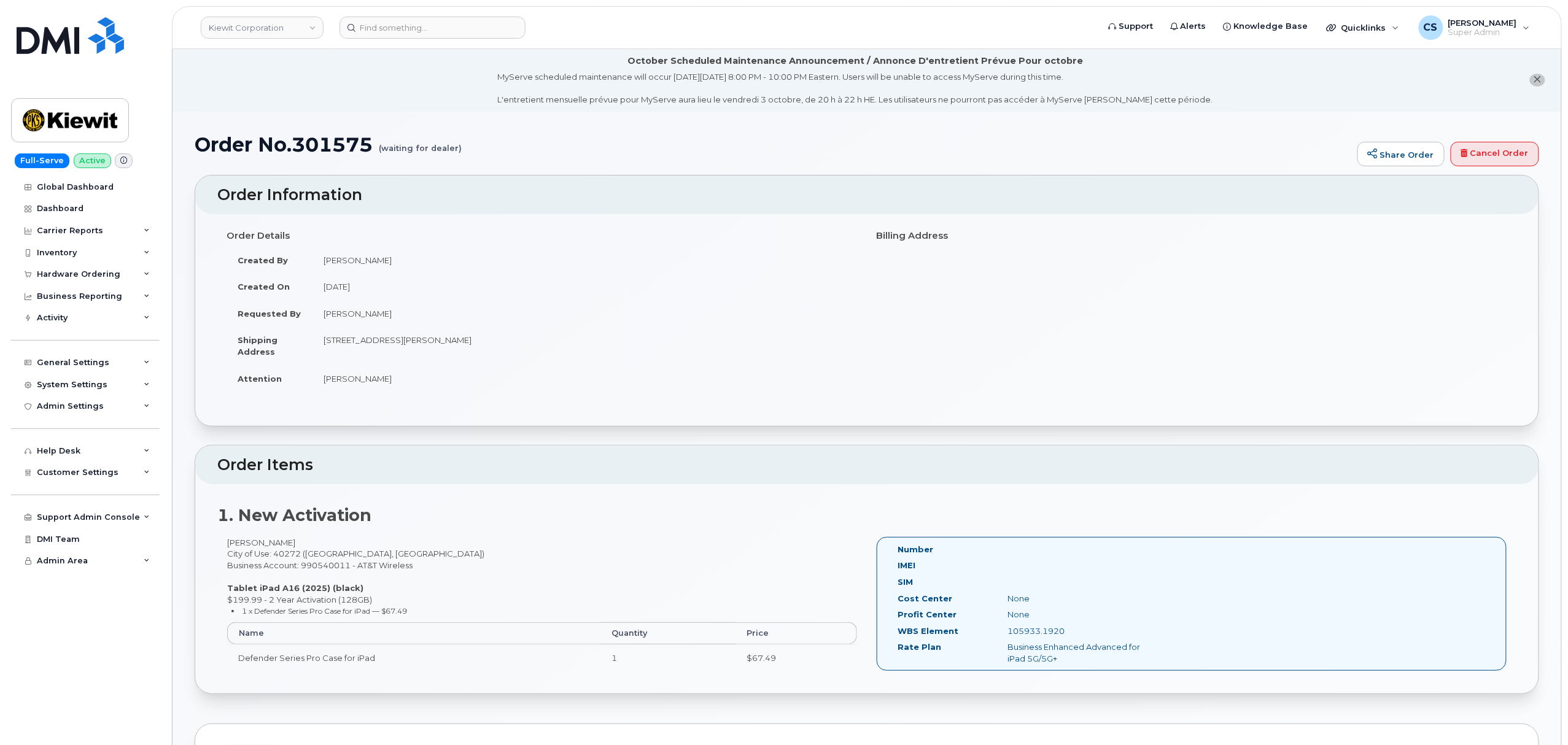
scroll to position [0, 0]
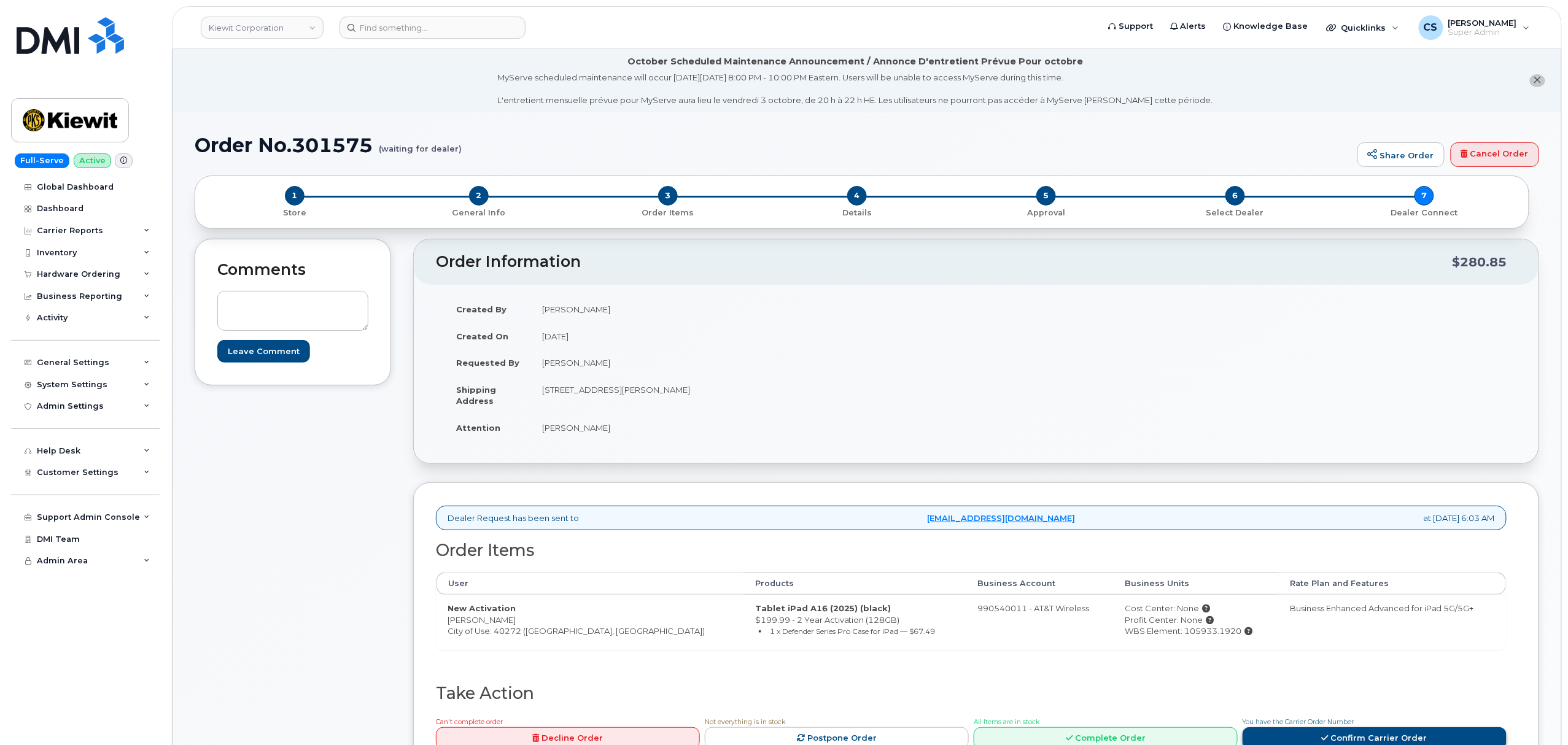
click at [1344, 731] on link "Confirm Carrier Order" at bounding box center [1374, 738] width 264 height 23
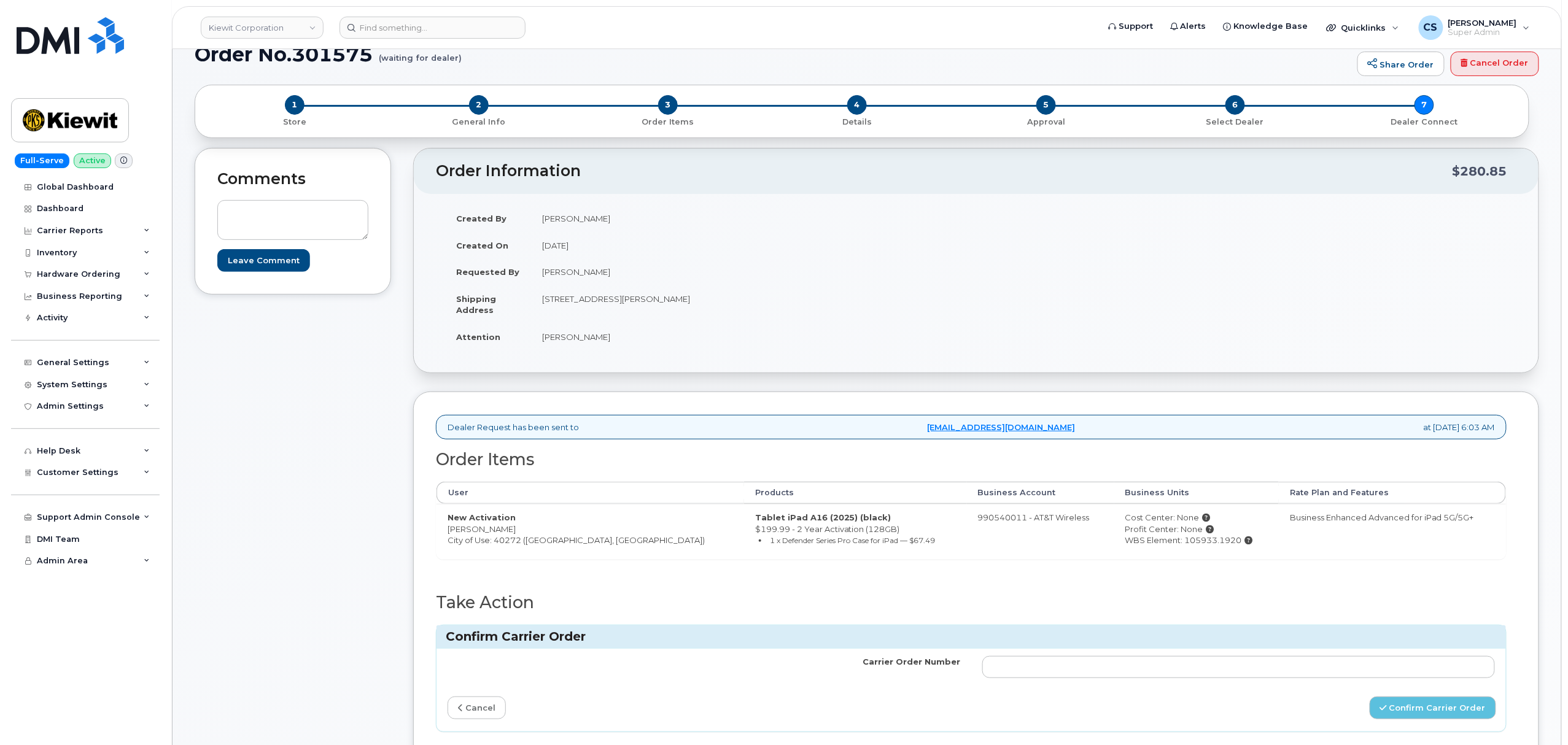
scroll to position [327, 0]
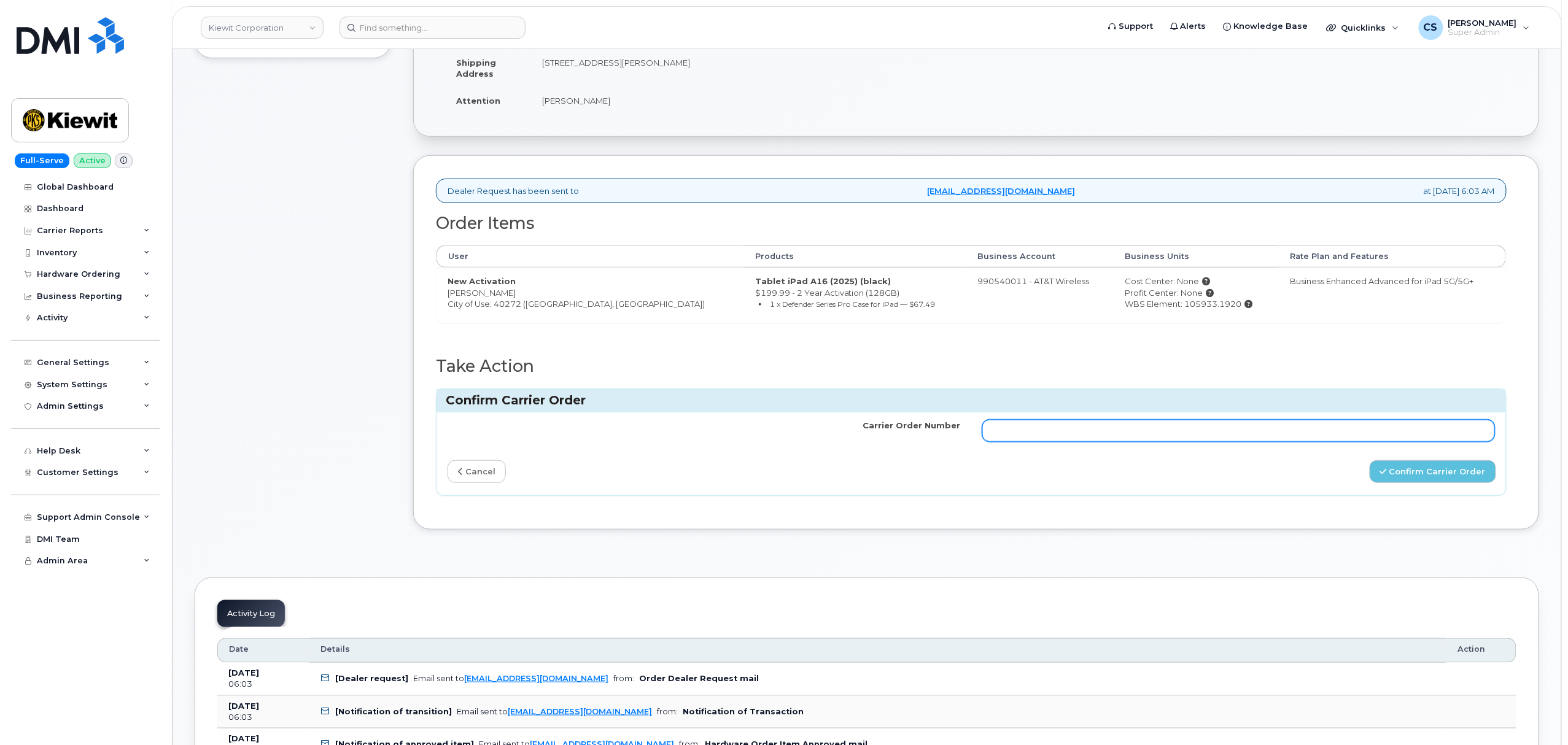
click at [1145, 432] on input "Carrier Order Number" at bounding box center [1239, 431] width 512 height 22
paste input "10-154225147320290"
type input "10-154225147320290"
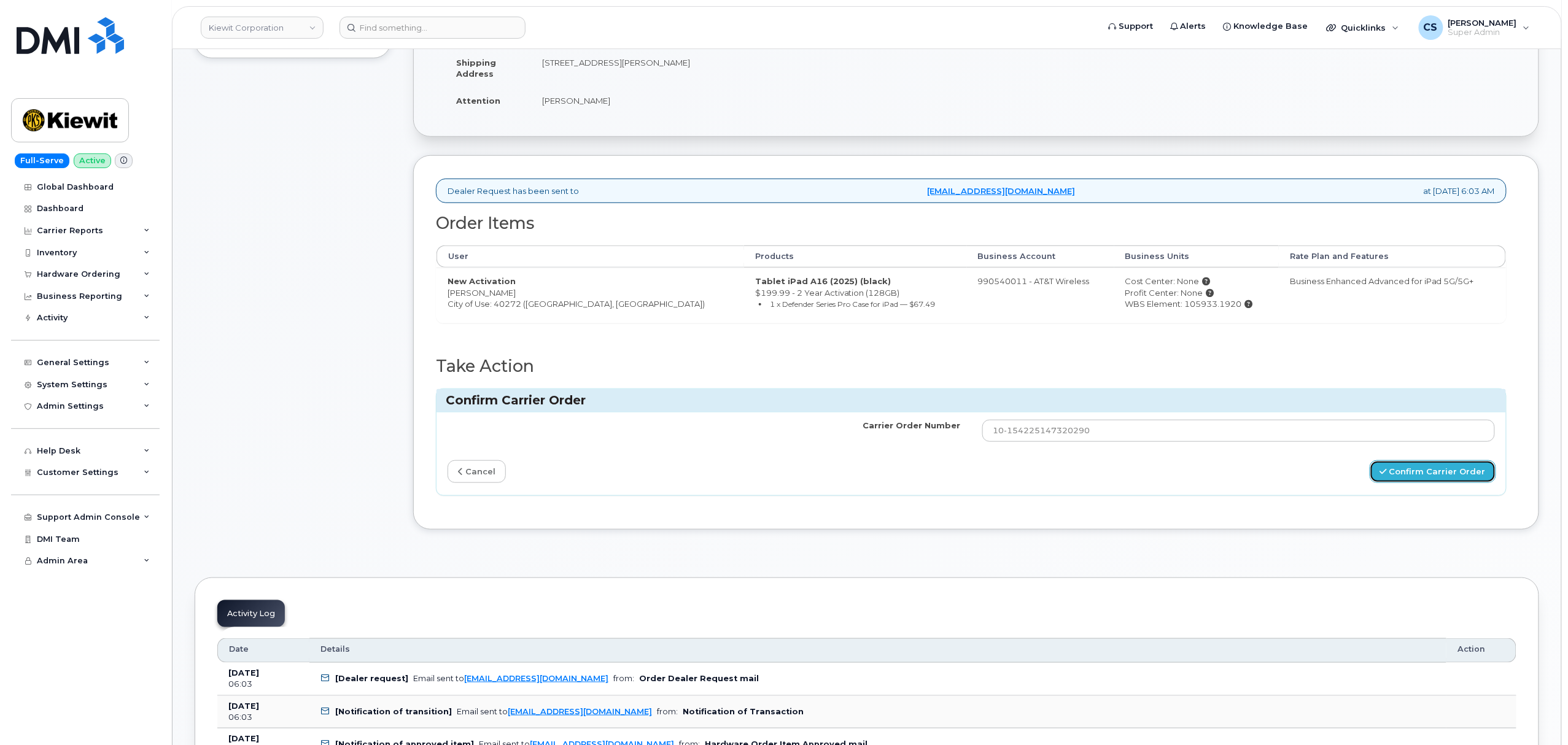
click at [1403, 475] on button "Confirm Carrier Order" at bounding box center [1433, 471] width 127 height 23
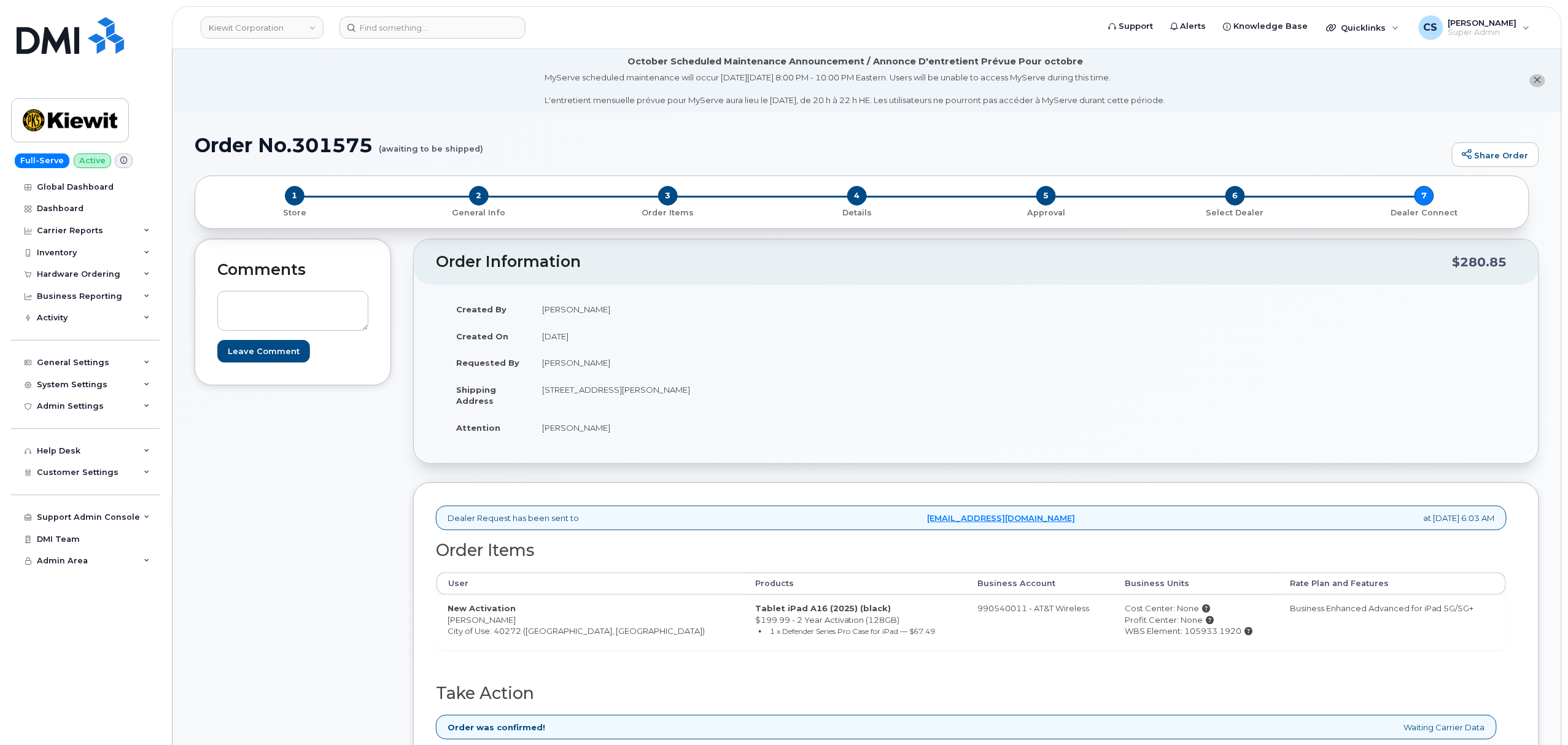
click at [837, 399] on td "[STREET_ADDRESS][PERSON_NAME]" at bounding box center [749, 395] width 436 height 38
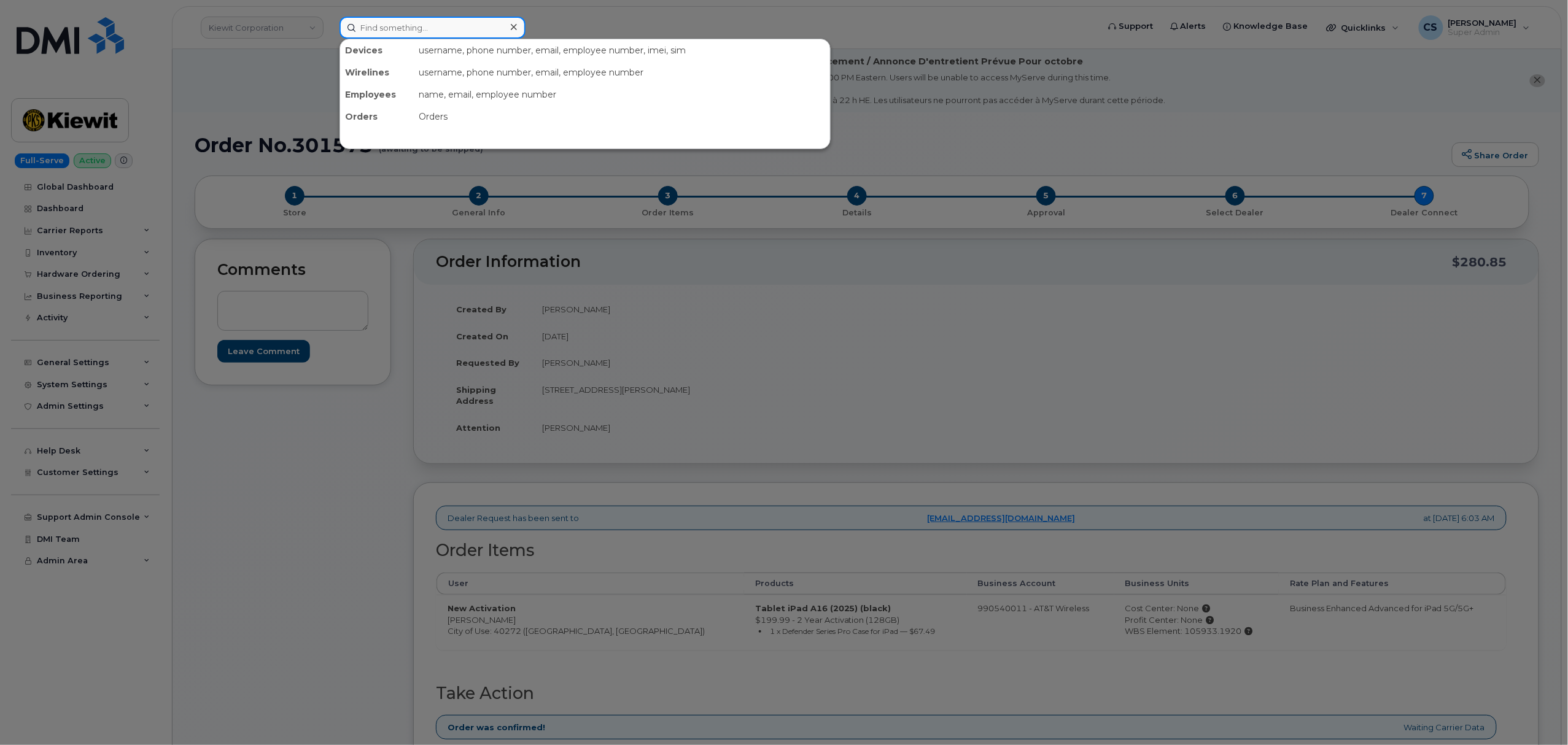
click at [422, 25] on input at bounding box center [432, 27] width 186 height 22
paste input "301686"
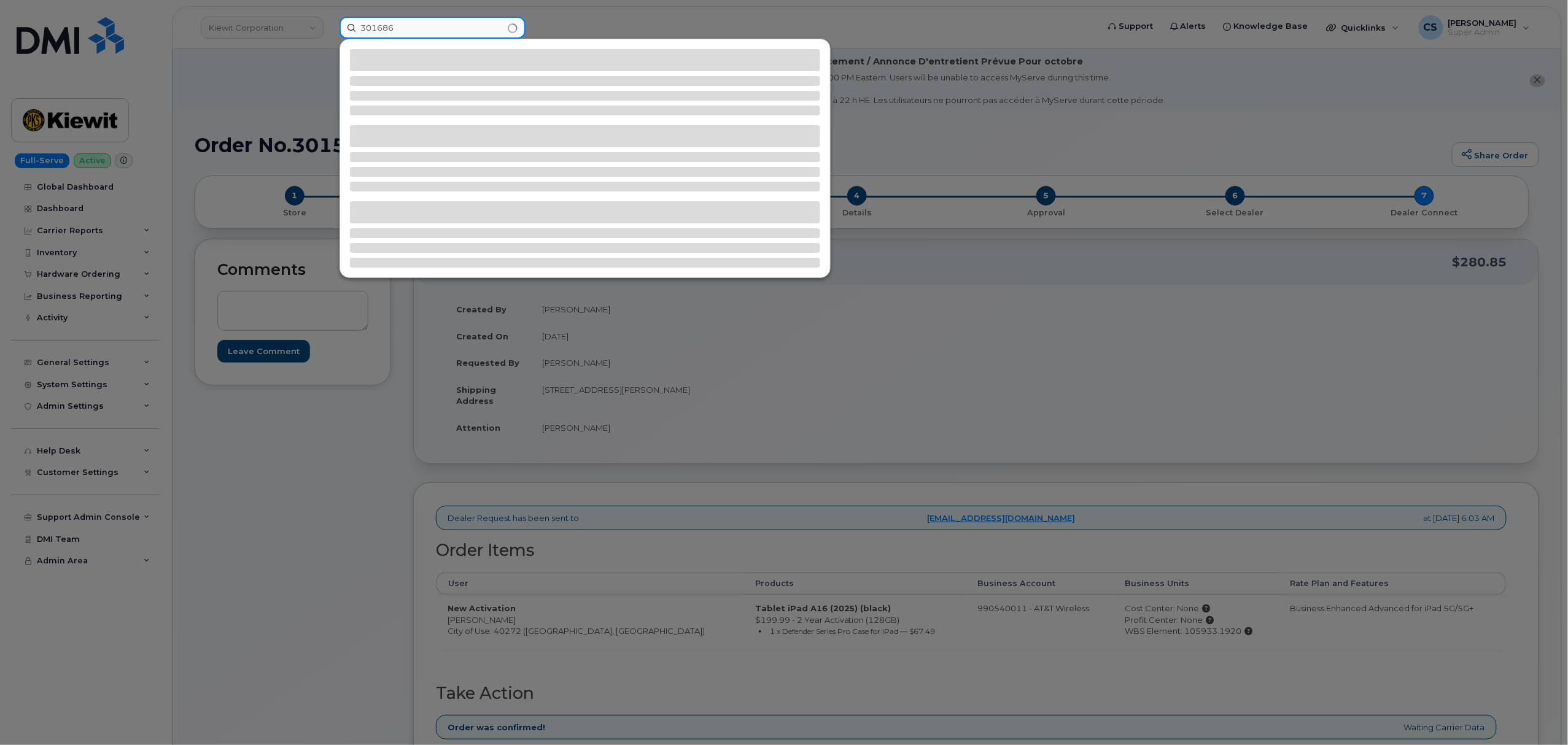
type input "301686"
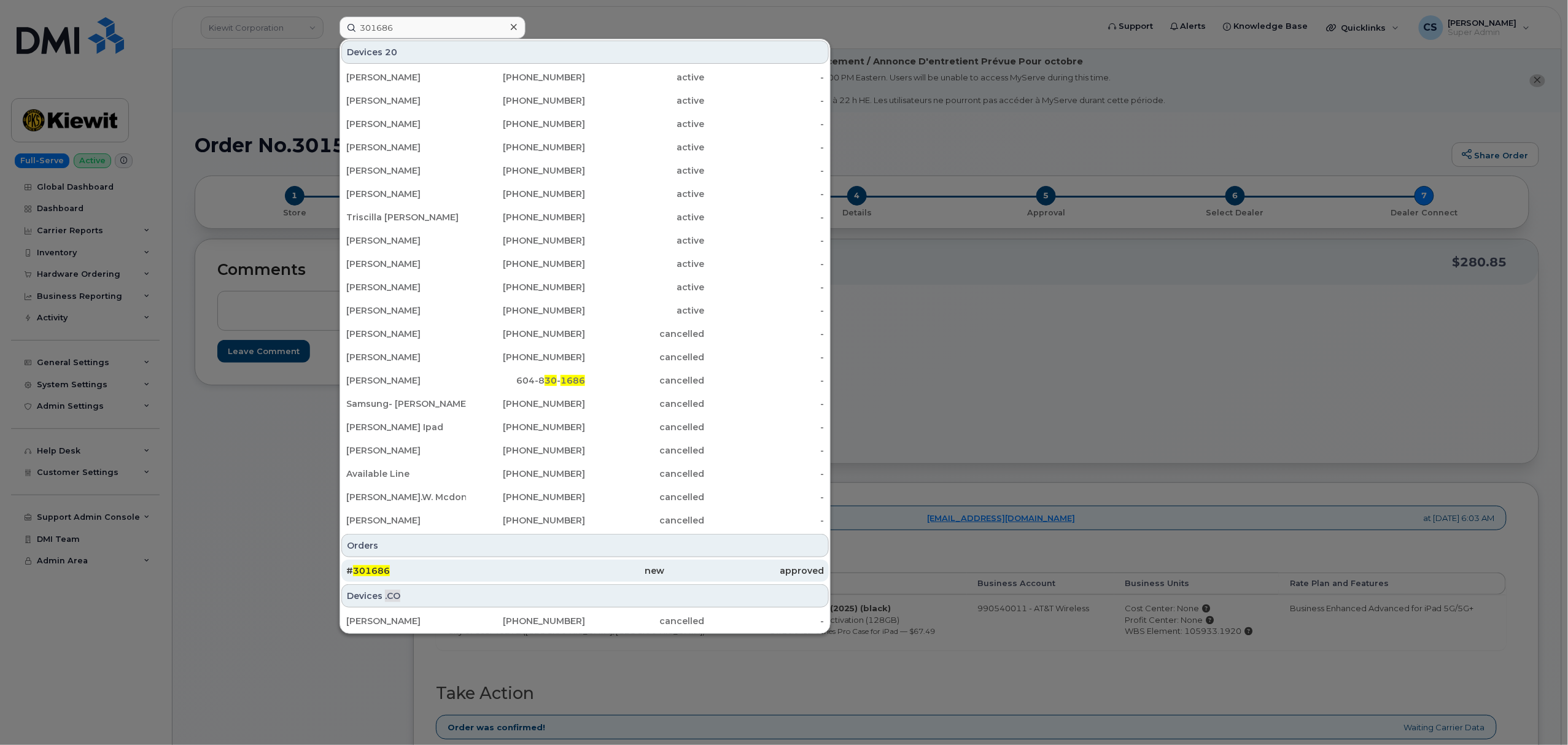
click at [371, 567] on span "301686" at bounding box center [371, 570] width 37 height 11
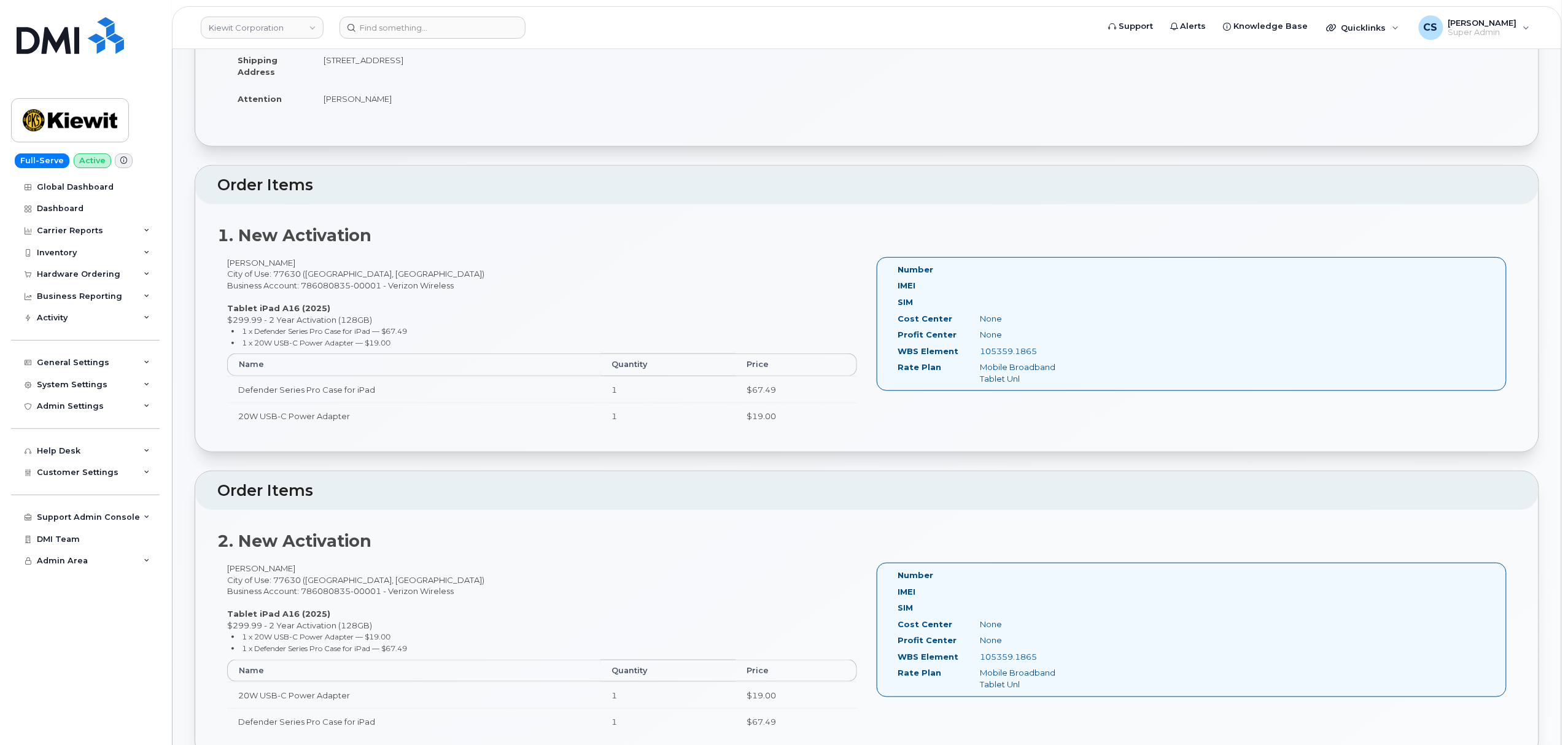
scroll to position [246, 0]
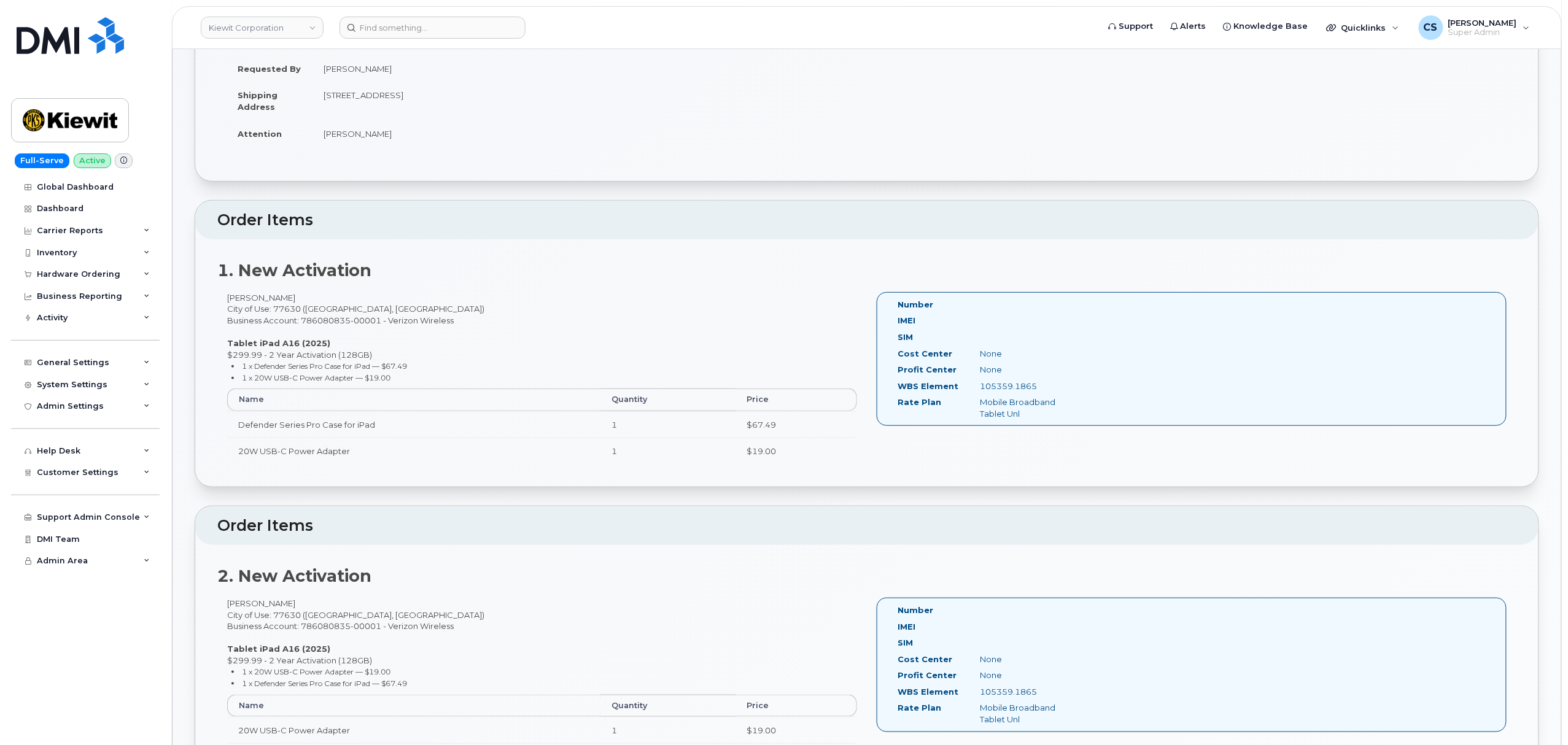
click at [246, 298] on div "Mitchell Reinhold City of Use: 77630 (Orange, TX) Business Account: 786080835-0…" at bounding box center [542, 384] width 649 height 183
copy div "Mitchell"
click at [284, 298] on div "Mitchell Reinhold City of Use: 77630 (Orange, TX) Business Account: 786080835-0…" at bounding box center [542, 384] width 649 height 183
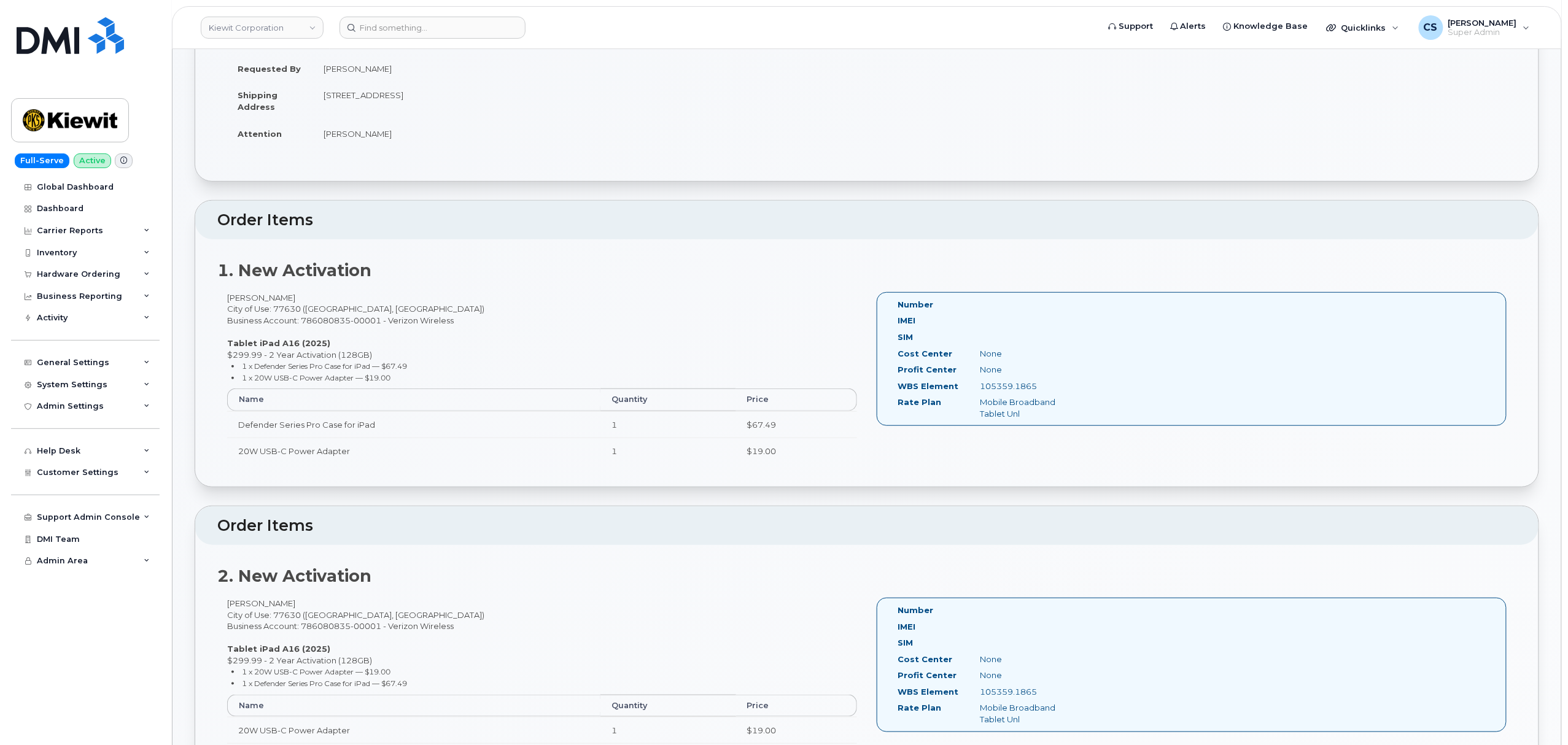
click at [284, 298] on div "Mitchell Reinhold City of Use: 77630 (Orange, TX) Business Account: 786080835-0…" at bounding box center [542, 384] width 649 height 183
copy div "Reinhold"
drag, startPoint x: 1040, startPoint y: 386, endPoint x: 979, endPoint y: 386, distance: 61.0
click at [979, 386] on div "105359.1865" at bounding box center [1028, 386] width 116 height 12
copy div "105359.1865"
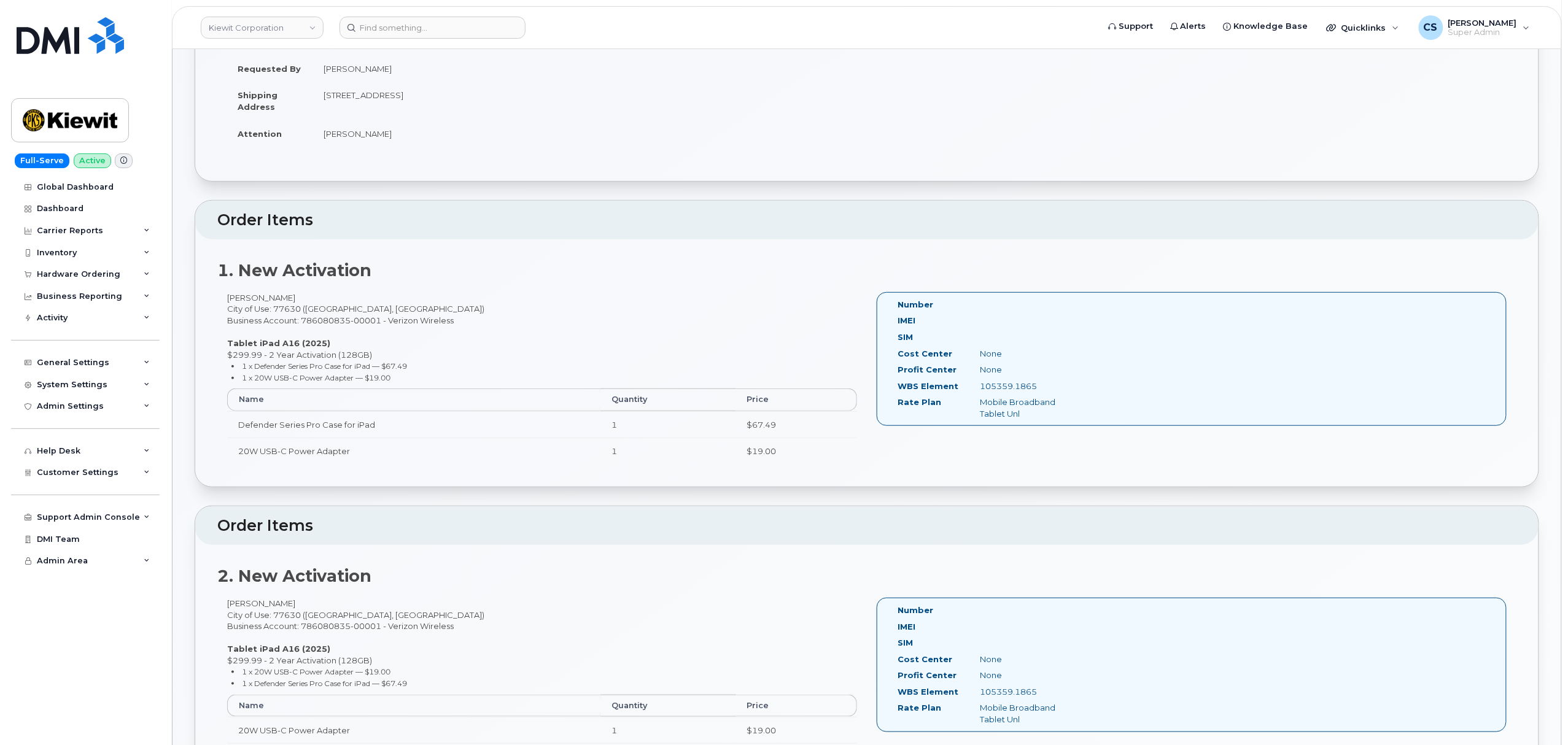
click at [239, 607] on div "Martin Hinojosa Carrillo City of Use: 77630 (Orange, TX) Business Account: 7860…" at bounding box center [542, 689] width 649 height 183
copy div "Martin"
click at [305, 607] on div "Martin Hinojosa Carrillo City of Use: 77630 (Orange, TX) Business Account: 7860…" at bounding box center [542, 689] width 649 height 183
click at [305, 605] on div "Martin Hinojosa Carrillo City of Use: 77630 (Orange, TX) Business Account: 7860…" at bounding box center [542, 689] width 649 height 183
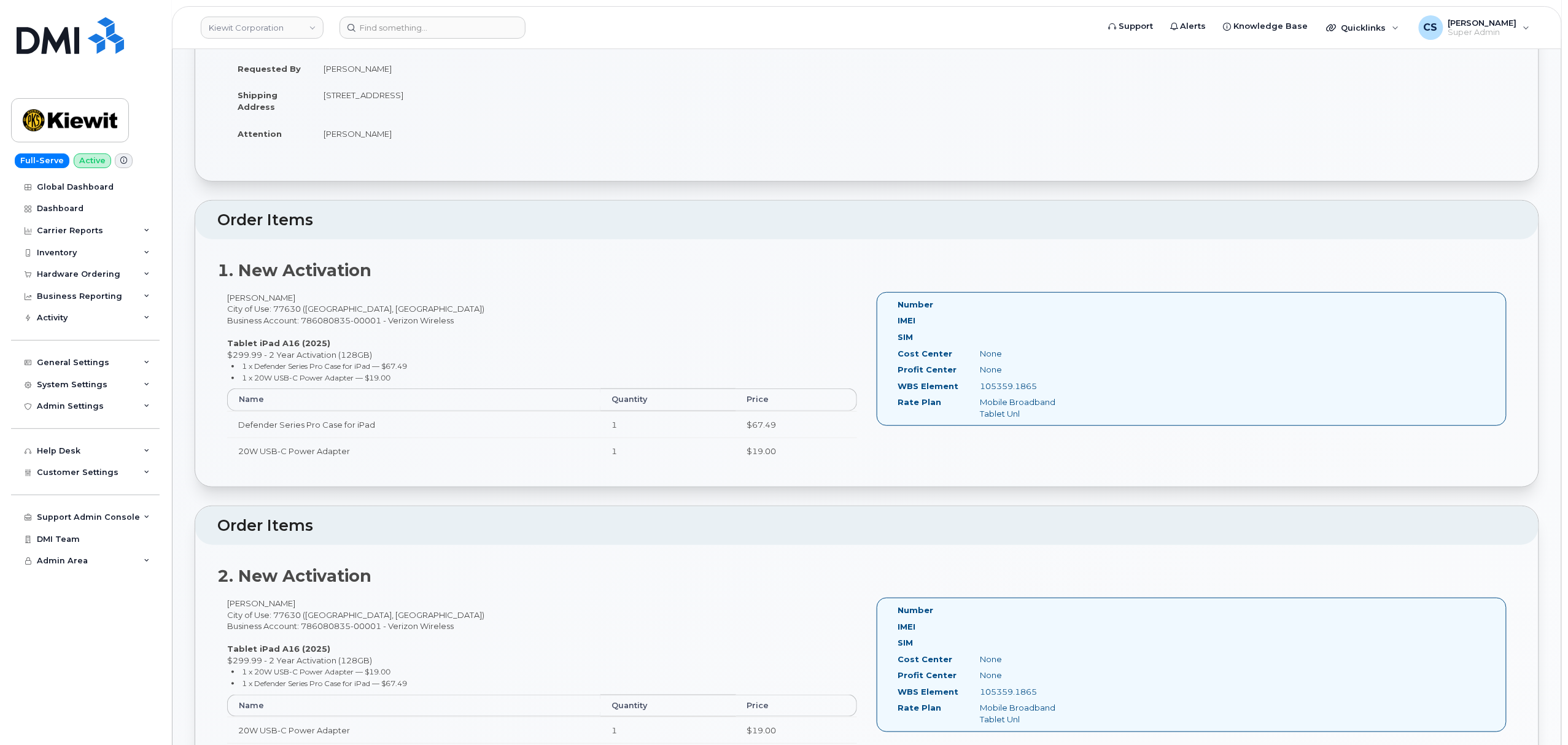
click at [305, 605] on div "Martin Hinojosa Carrillo City of Use: 77630 (Orange, TX) Business Account: 7860…" at bounding box center [542, 689] width 649 height 183
copy div "Carrillo"
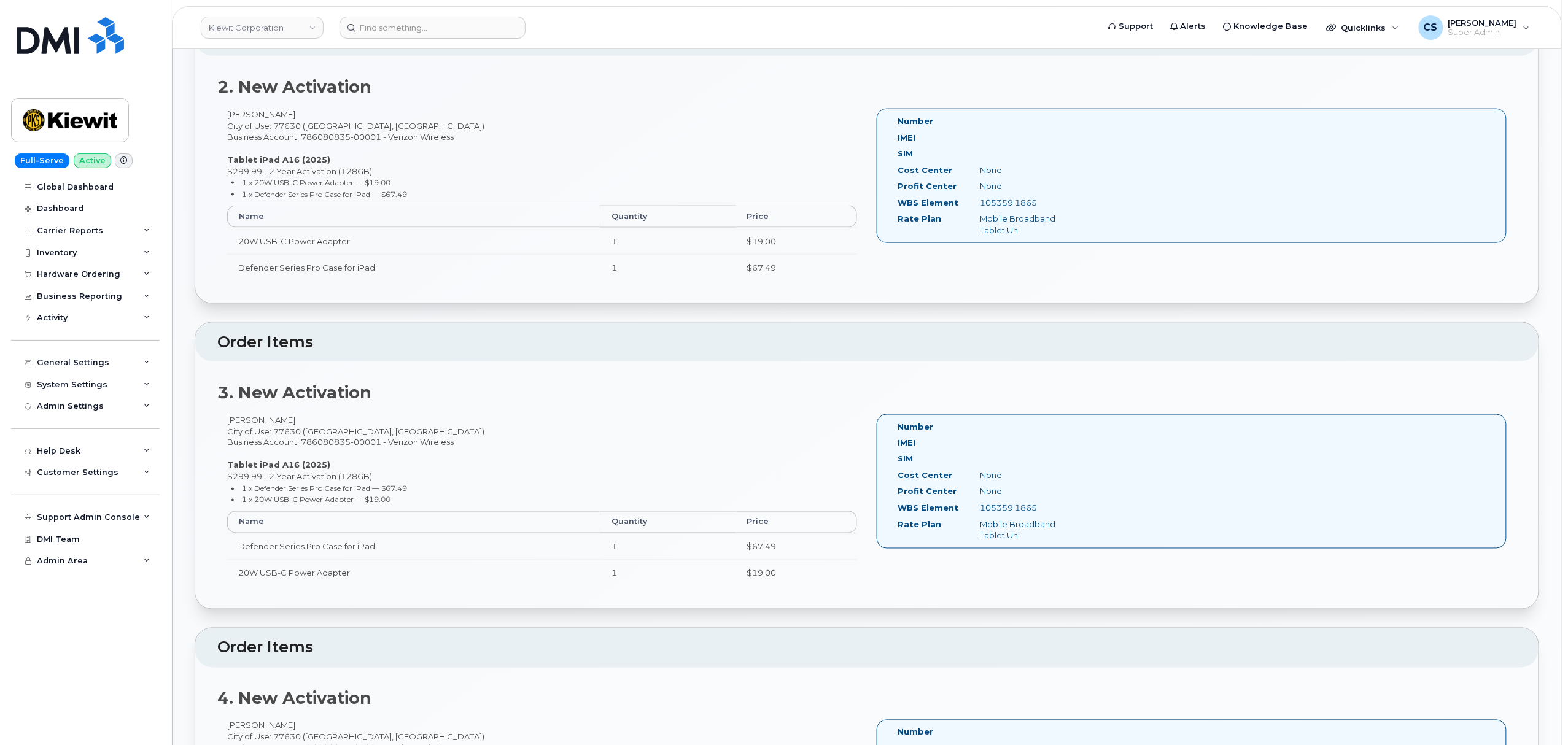
scroll to position [736, 0]
click at [242, 420] on div "Randy Dewald City of Use: 77630 (Orange, TX) Business Account: 786080835-00001 …" at bounding box center [542, 504] width 649 height 183
copy div "Randy"
click at [269, 420] on div "Randy Dewald City of Use: 77630 (Orange, TX) Business Account: 786080835-00001 …" at bounding box center [542, 504] width 649 height 183
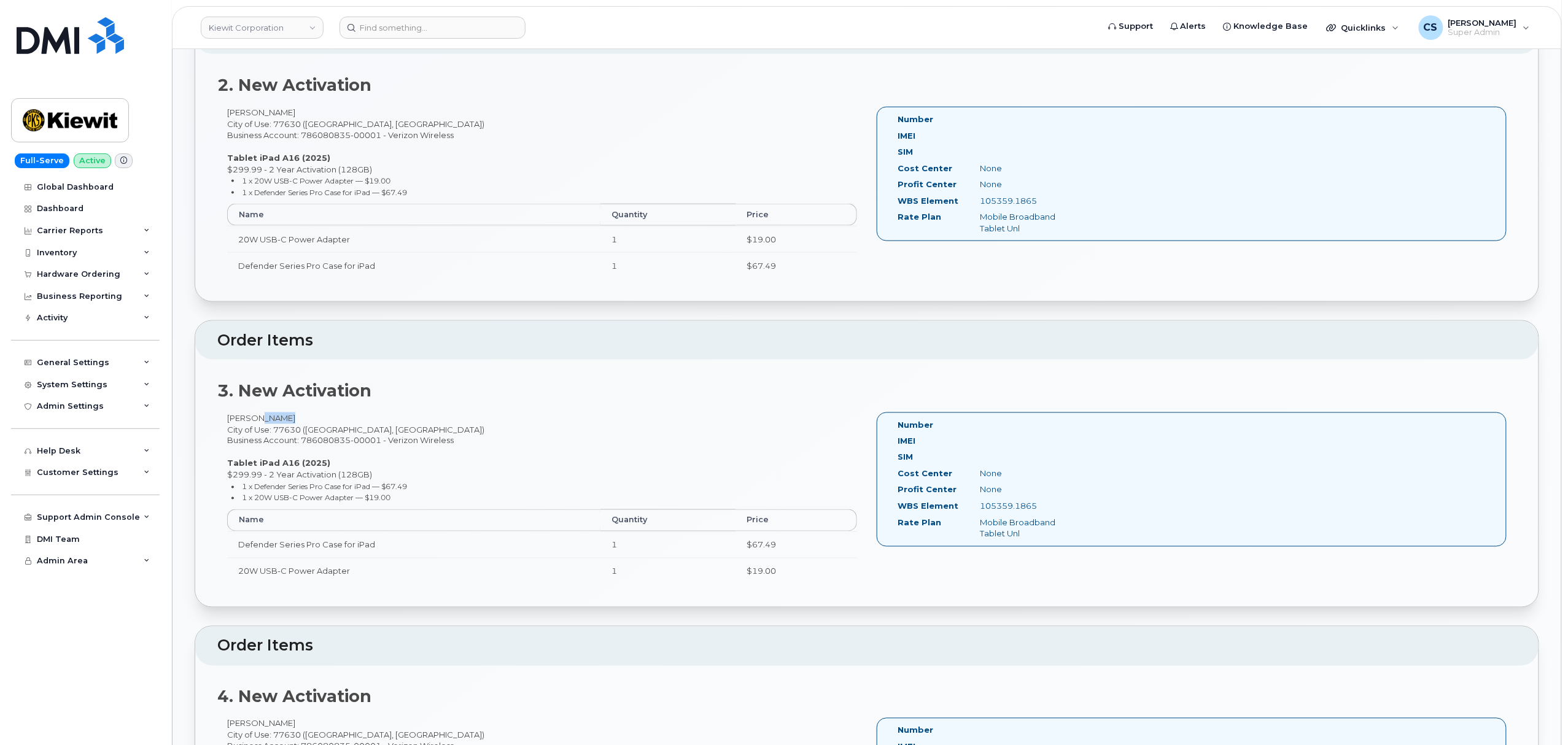
click at [269, 420] on div "Randy Dewald City of Use: 77630 (Orange, TX) Business Account: 786080835-00001 …" at bounding box center [542, 504] width 649 height 183
copy div "Dewald"
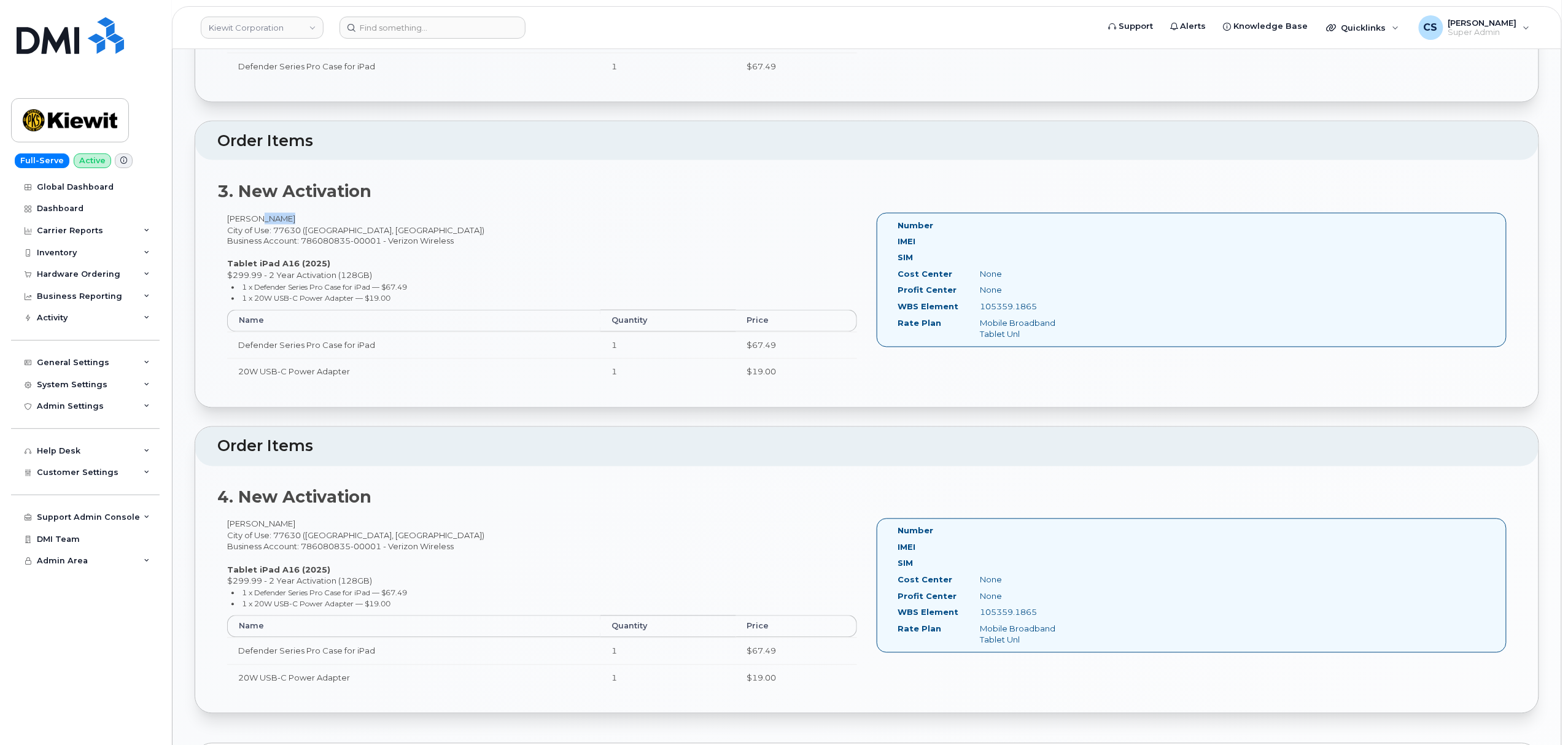
scroll to position [1064, 0]
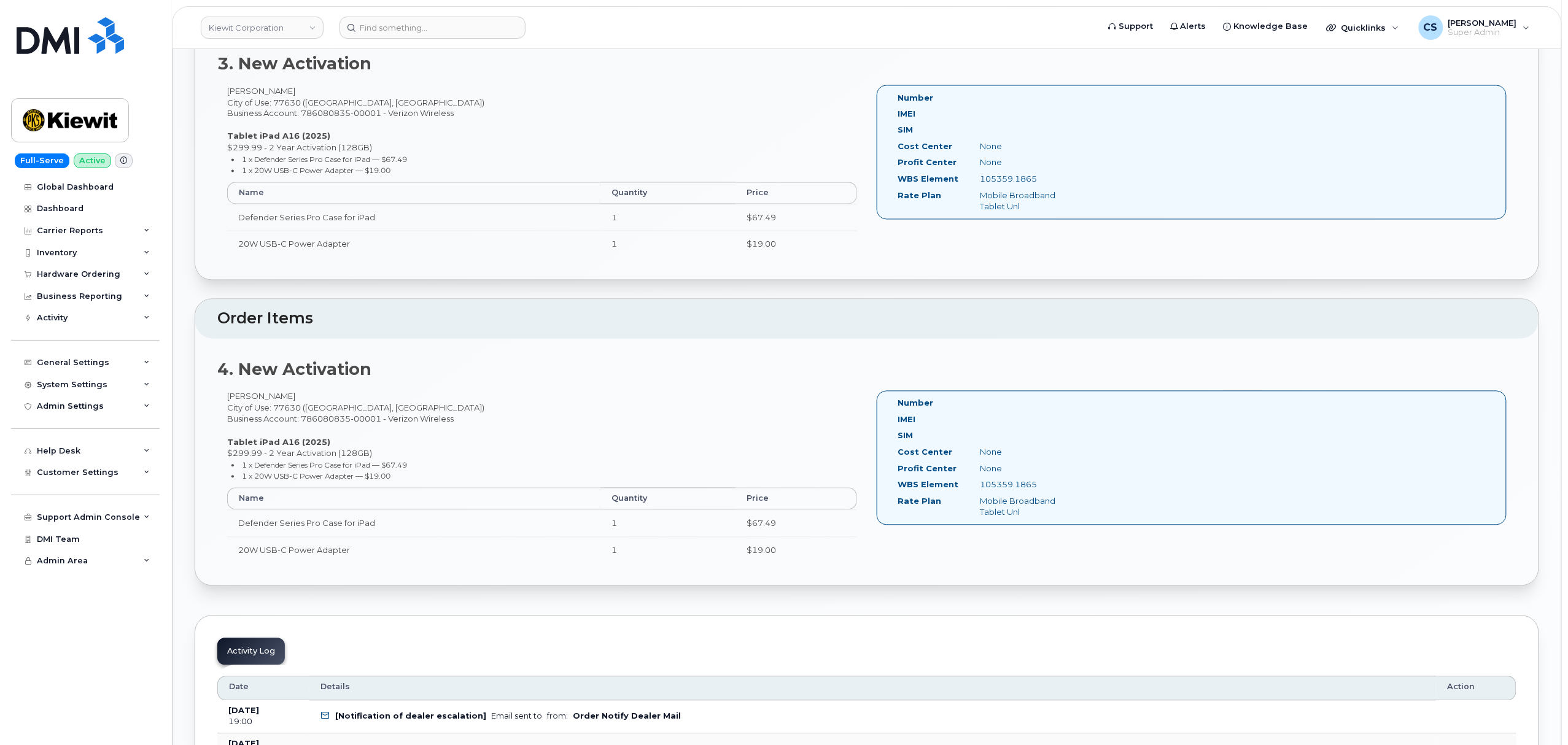
click at [244, 400] on div "Ricardo Tamayo City of Use: 77630 (Orange, TX) Business Account: 786080835-0000…" at bounding box center [542, 482] width 649 height 183
copy div "Ricardo"
click at [274, 400] on div "Ricardo Tamayo City of Use: 77630 (Orange, TX) Business Account: 786080835-0000…" at bounding box center [542, 482] width 649 height 183
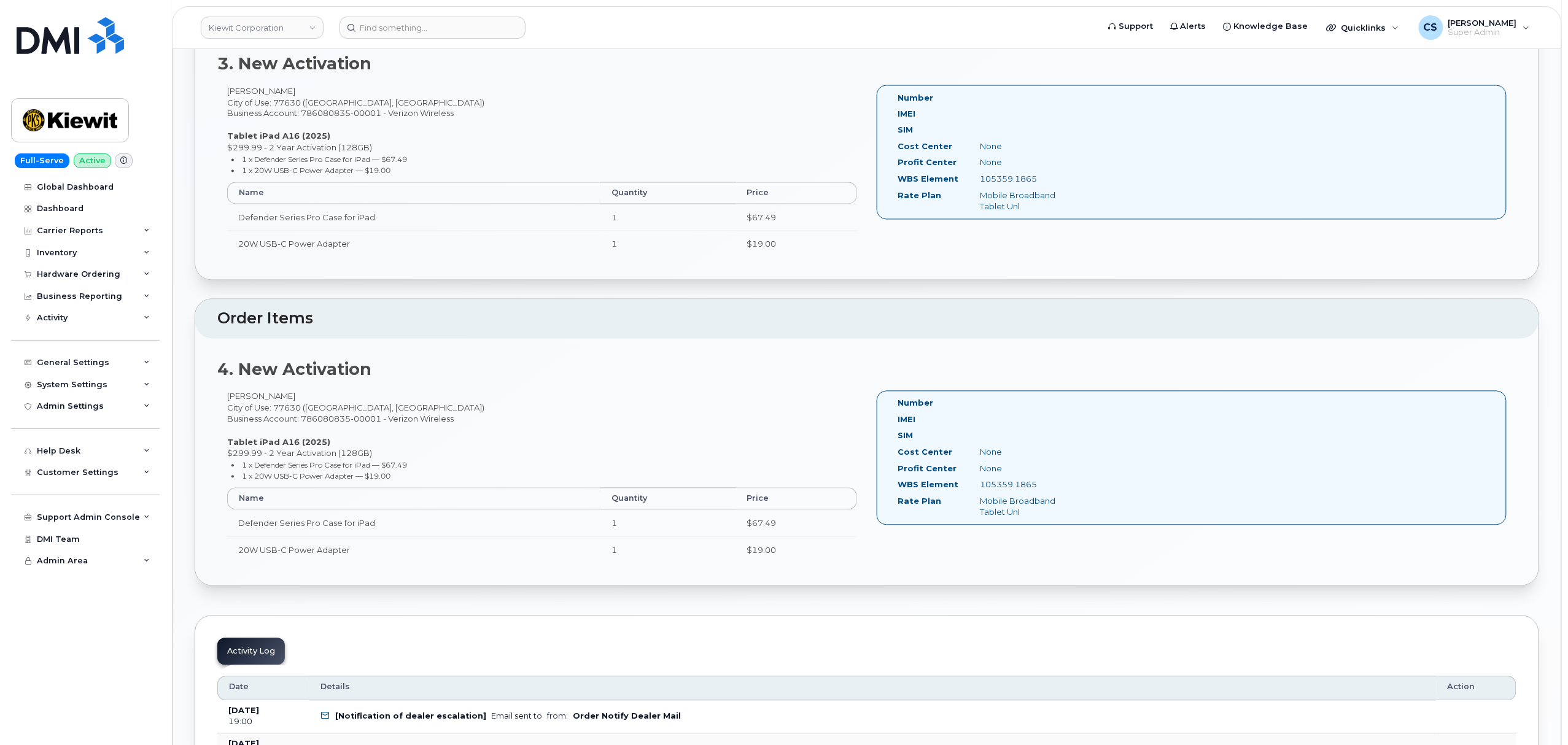
copy div "Tamayo"
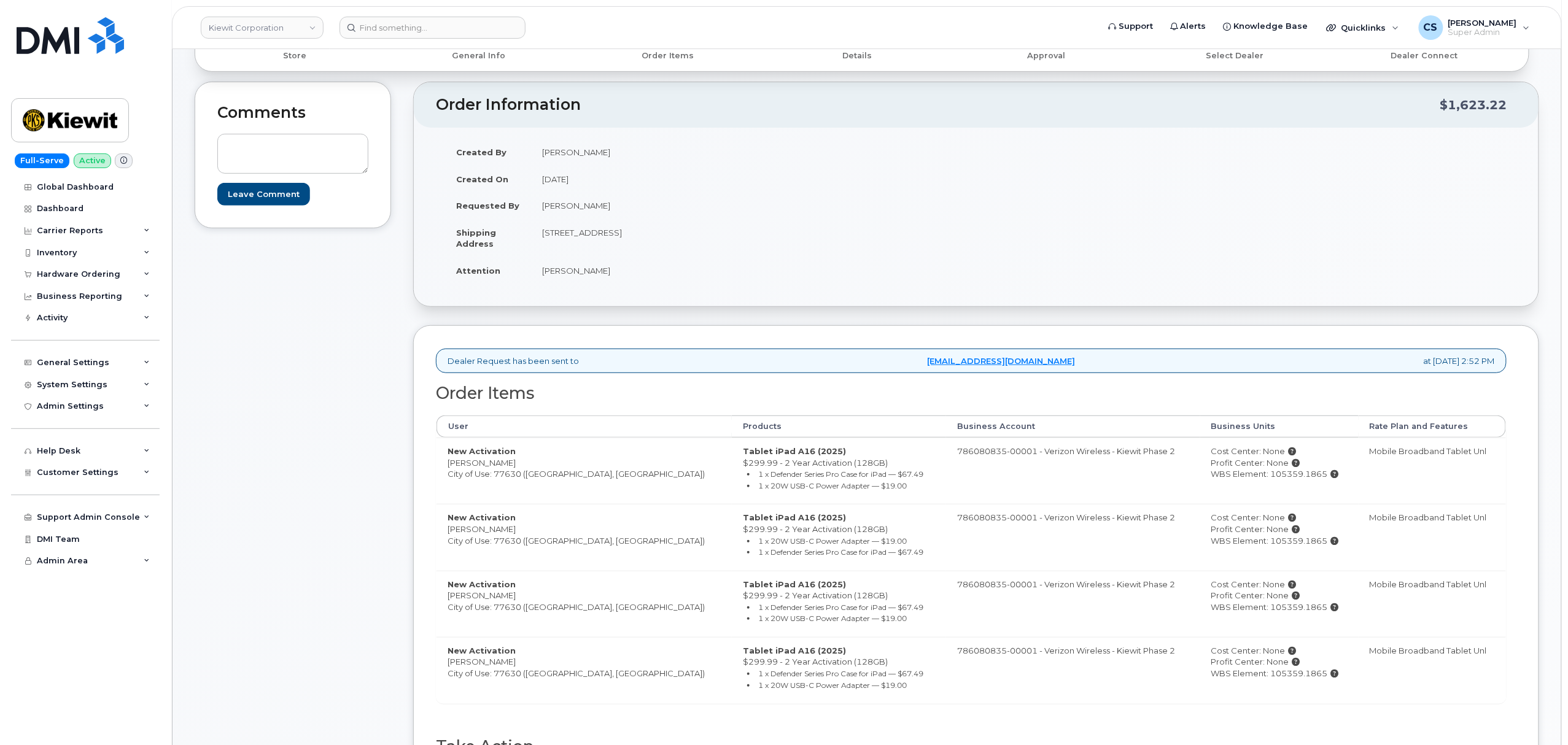
scroll to position [327, 0]
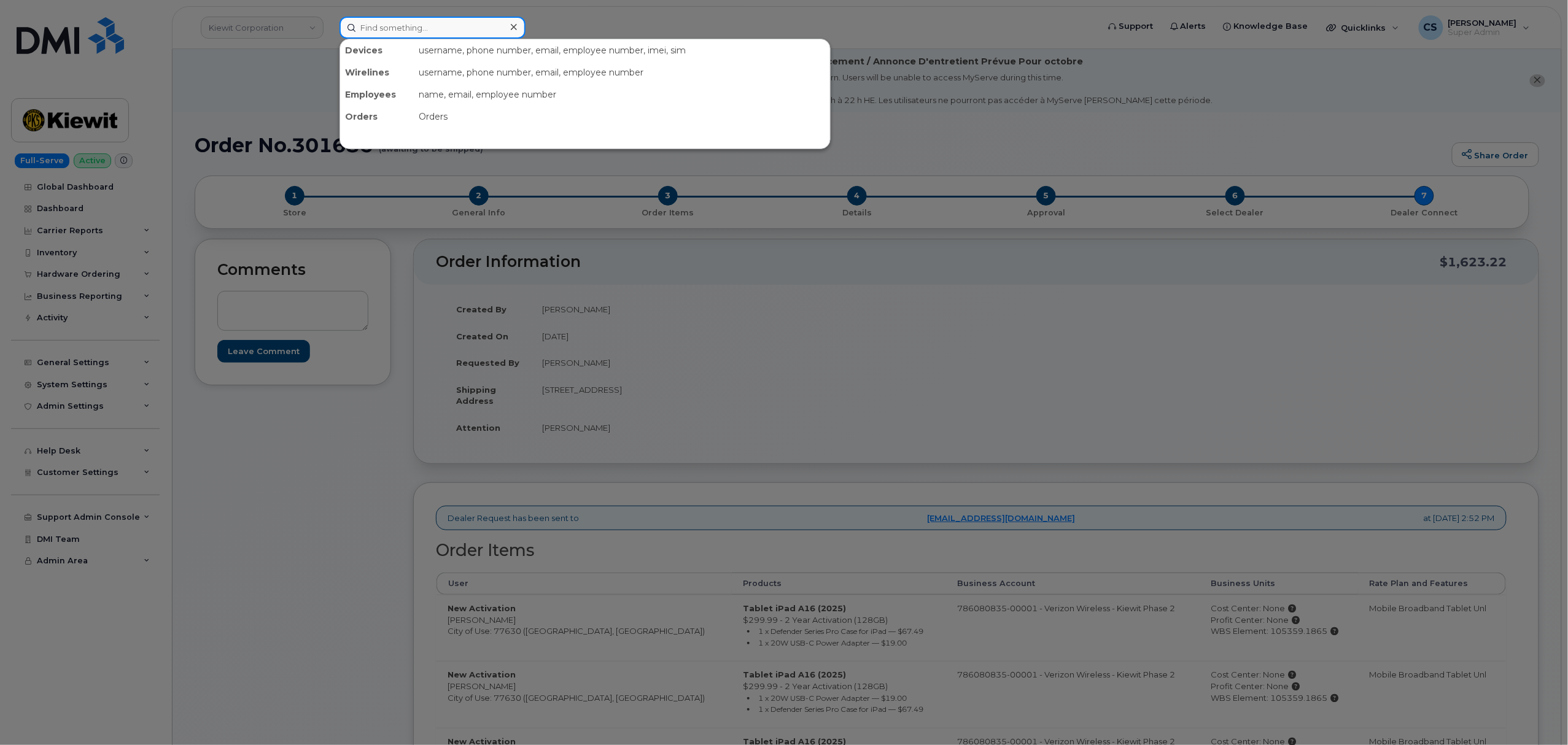
click at [447, 30] on input at bounding box center [432, 27] width 186 height 22
paste input "301194"
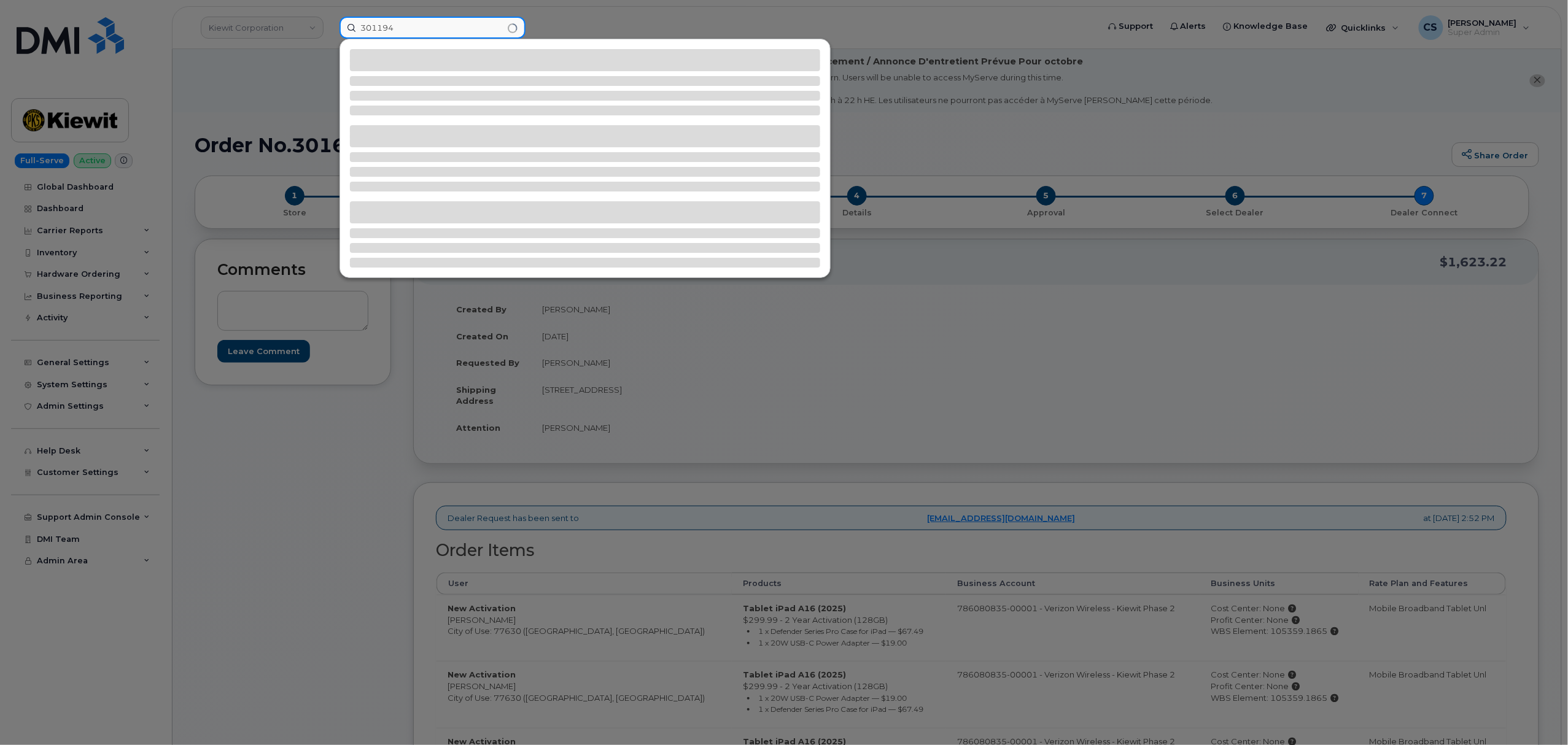
type input "301194"
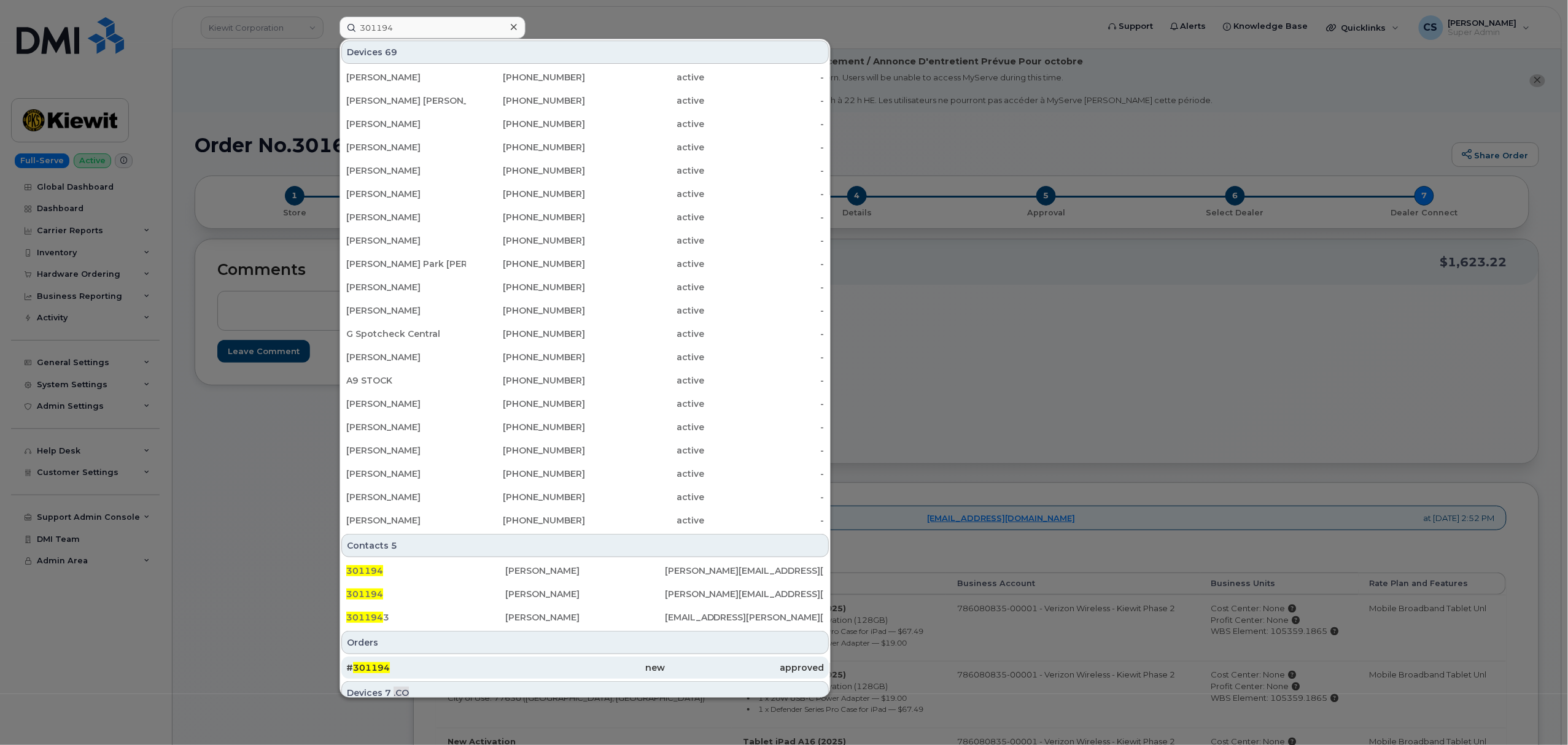
click at [363, 666] on span "301194" at bounding box center [371, 667] width 37 height 11
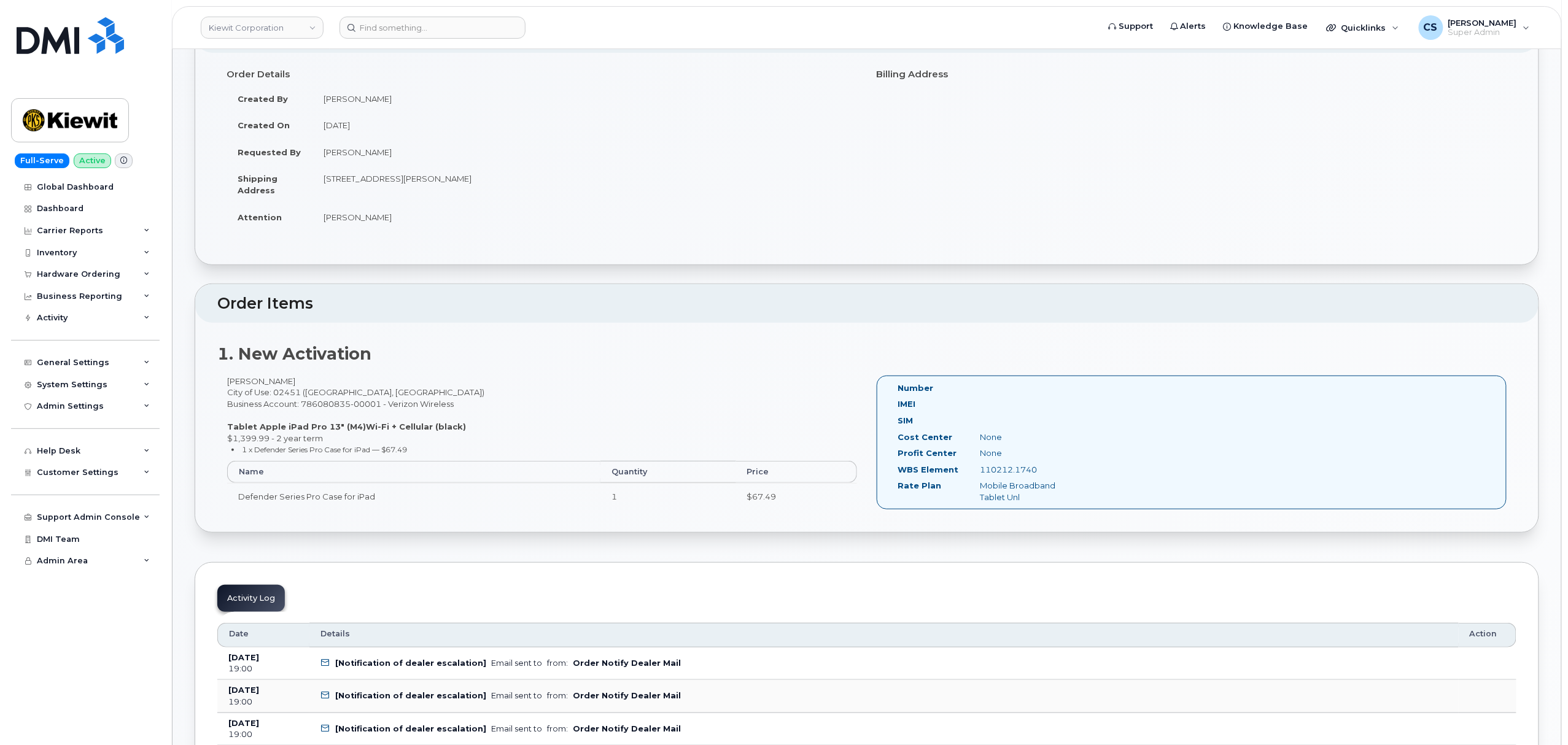
scroll to position [164, 0]
click at [1160, 472] on div "Number IMEI SIM Cost Center None Profit Center None WBS Element 110212.1740 Rat…" at bounding box center [1191, 441] width 630 height 134
drag, startPoint x: 280, startPoint y: 426, endPoint x: 355, endPoint y: 430, distance: 75.1
click at [355, 430] on strong "Tablet Apple iPad Pro 13" (M4)Wi-Fi + Cellular (black)" at bounding box center [346, 425] width 239 height 9
copy strong "iPad Pro 13" (M4)"
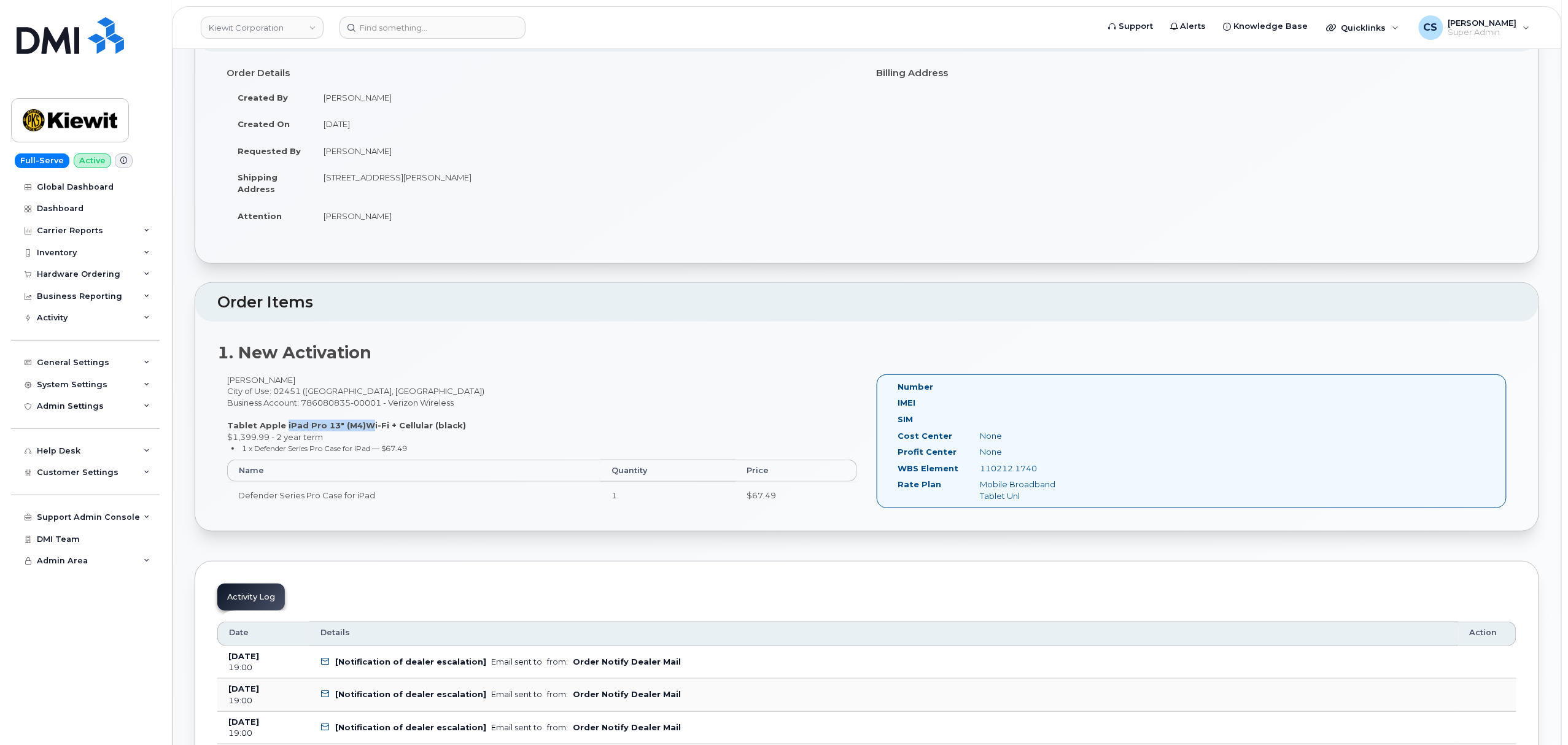
copy strong "iPad Pro 13" (M4)"
drag, startPoint x: 1037, startPoint y: 471, endPoint x: 972, endPoint y: 468, distance: 65.1
click at [972, 468] on div "110212.1740" at bounding box center [1028, 468] width 116 height 12
copy div "110212.1740"
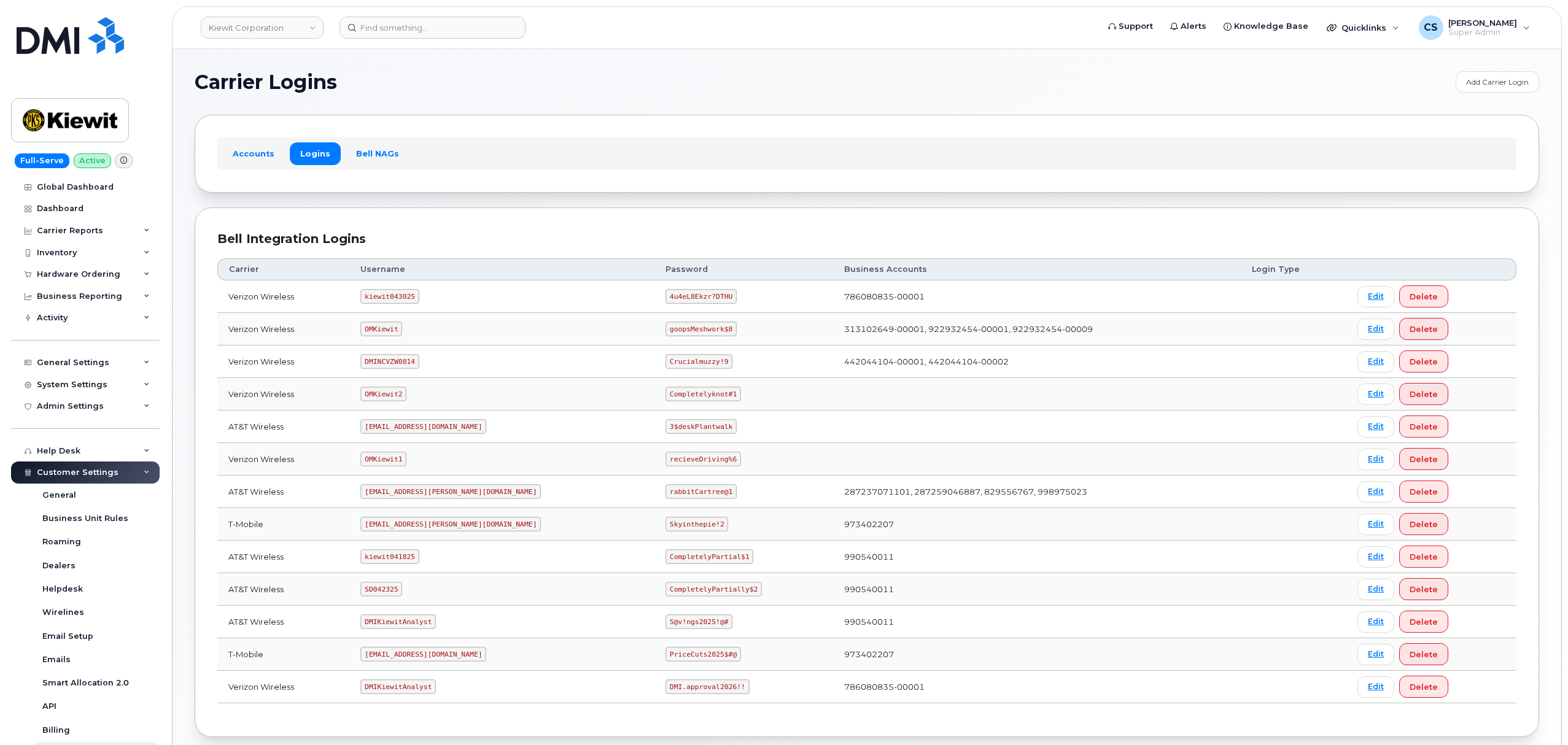
scroll to position [68, 0]
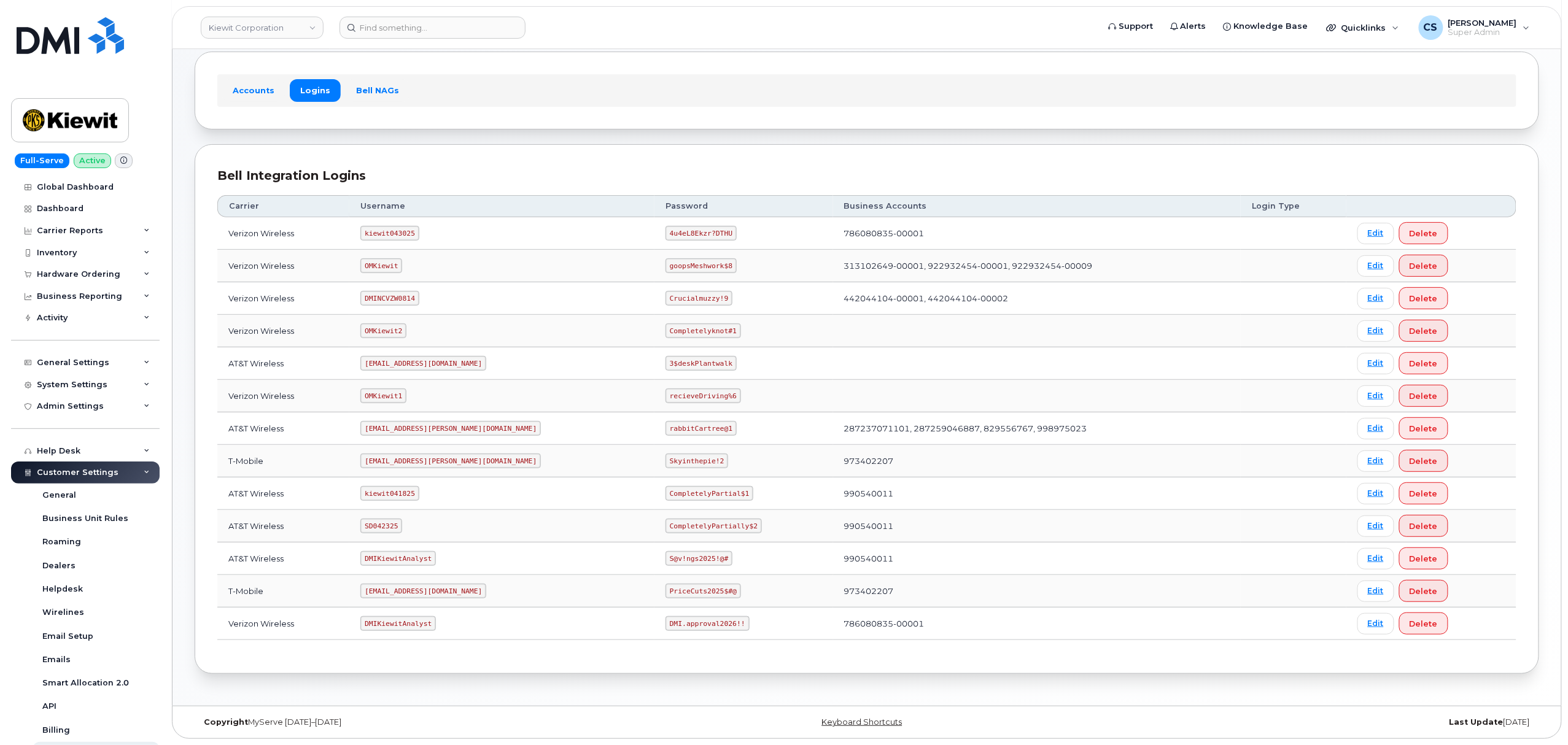
click at [401, 229] on code "kiewit043025" at bounding box center [390, 233] width 58 height 15
copy code "kiewit043025"
drag, startPoint x: 671, startPoint y: 230, endPoint x: 607, endPoint y: 224, distance: 64.3
click at [655, 224] on td "4u4eL8Ekzr?DTHU" at bounding box center [744, 234] width 179 height 33
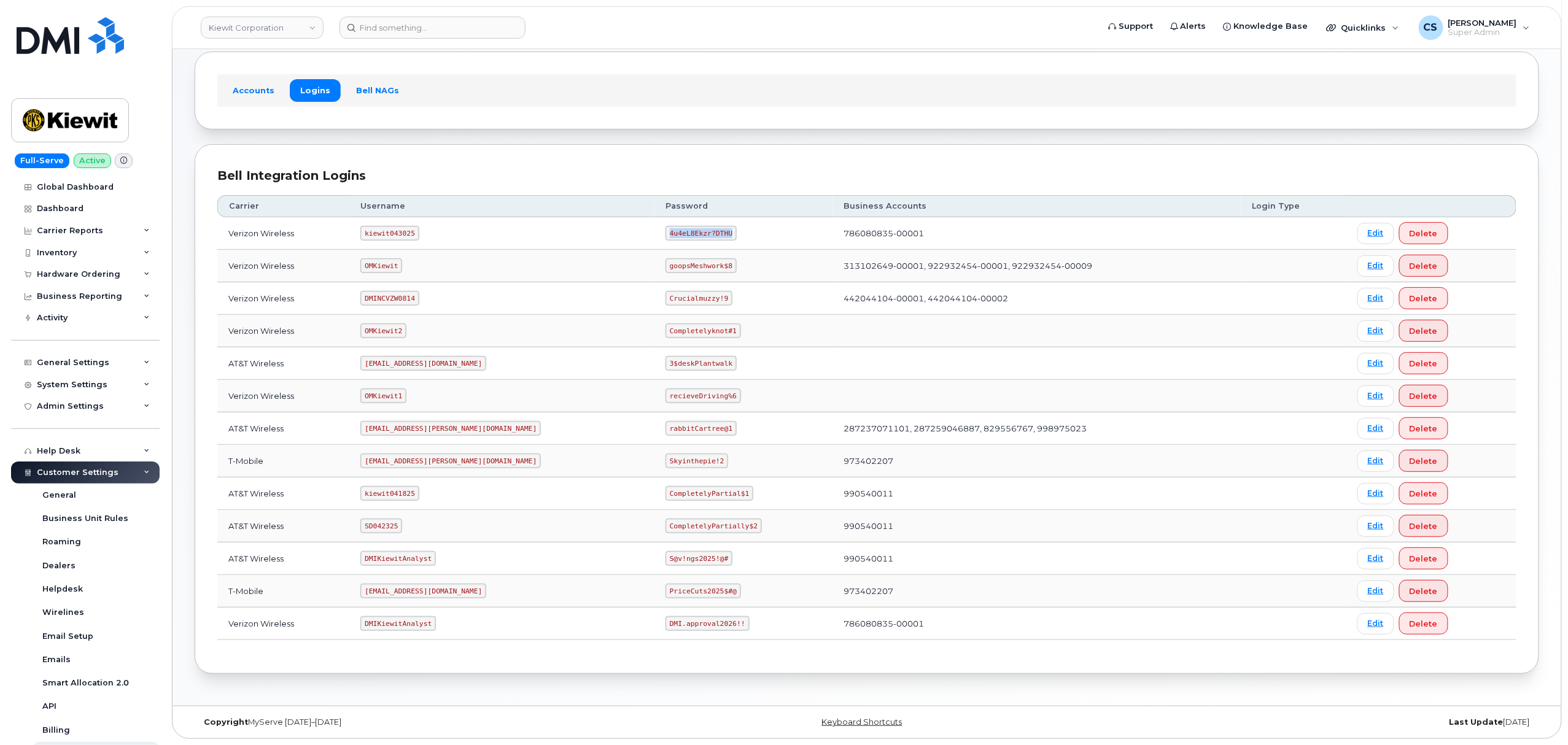
copy code "4u4eL8Ekzr?DTHU"
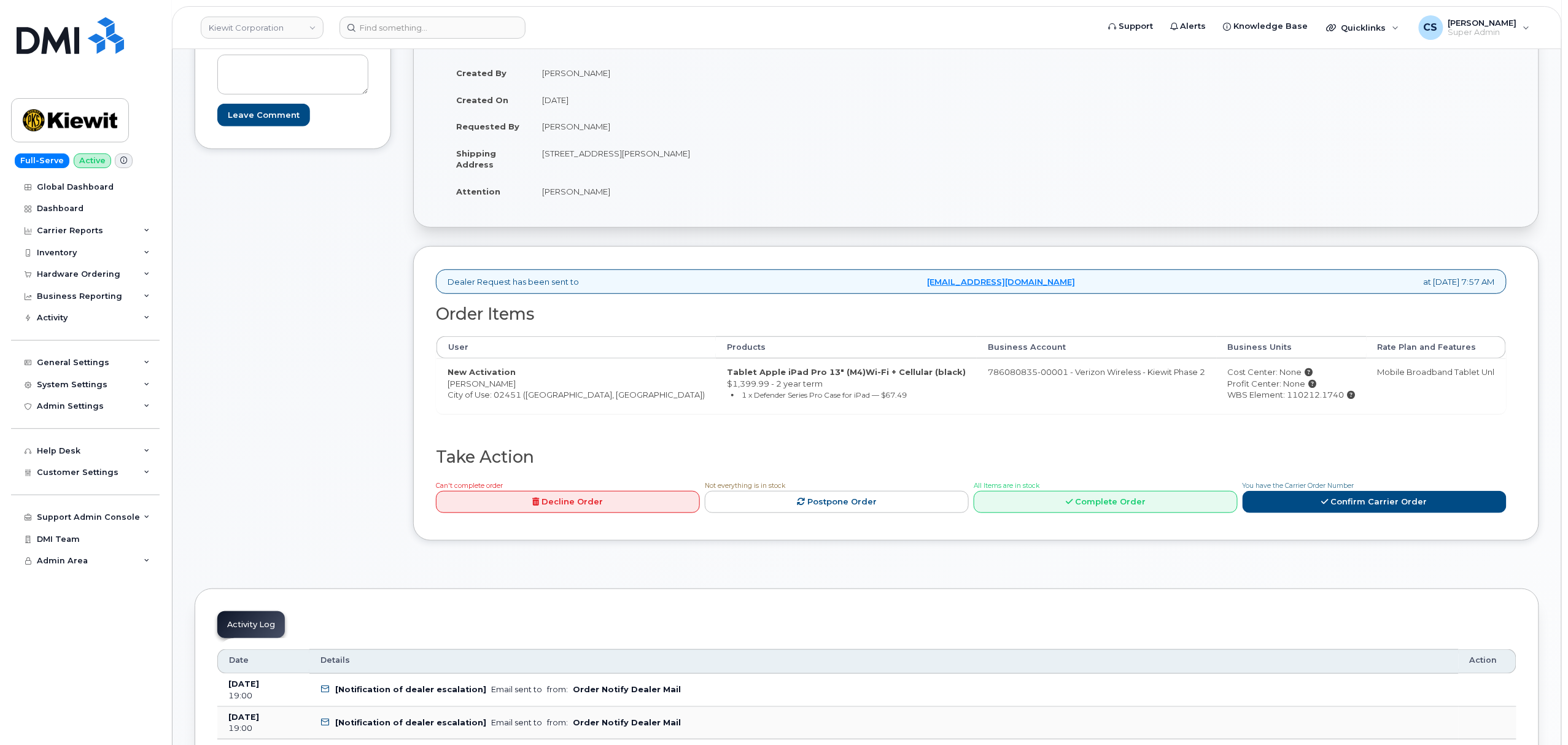
scroll to position [246, 0]
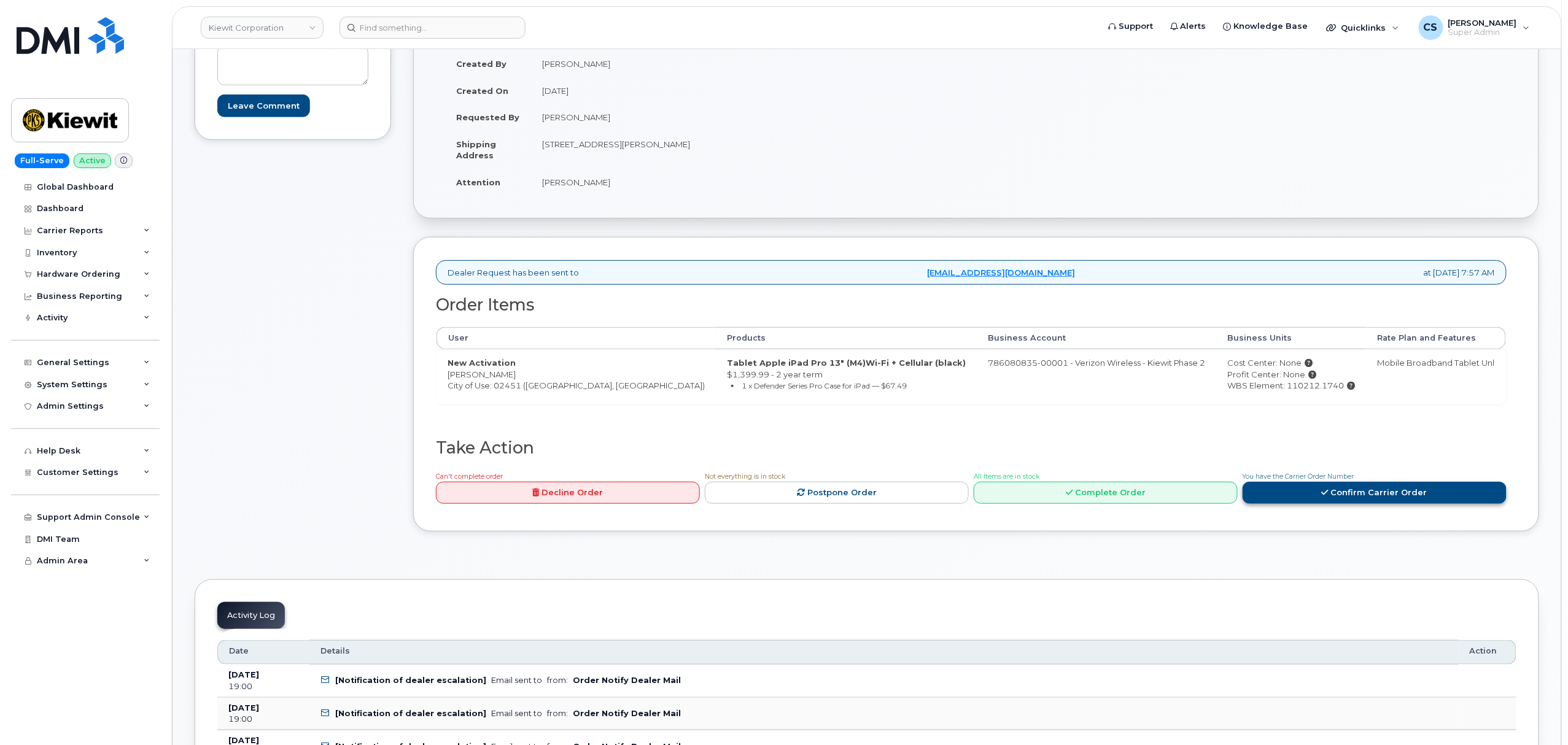
click at [1319, 494] on link "Confirm Carrier Order" at bounding box center [1374, 493] width 264 height 23
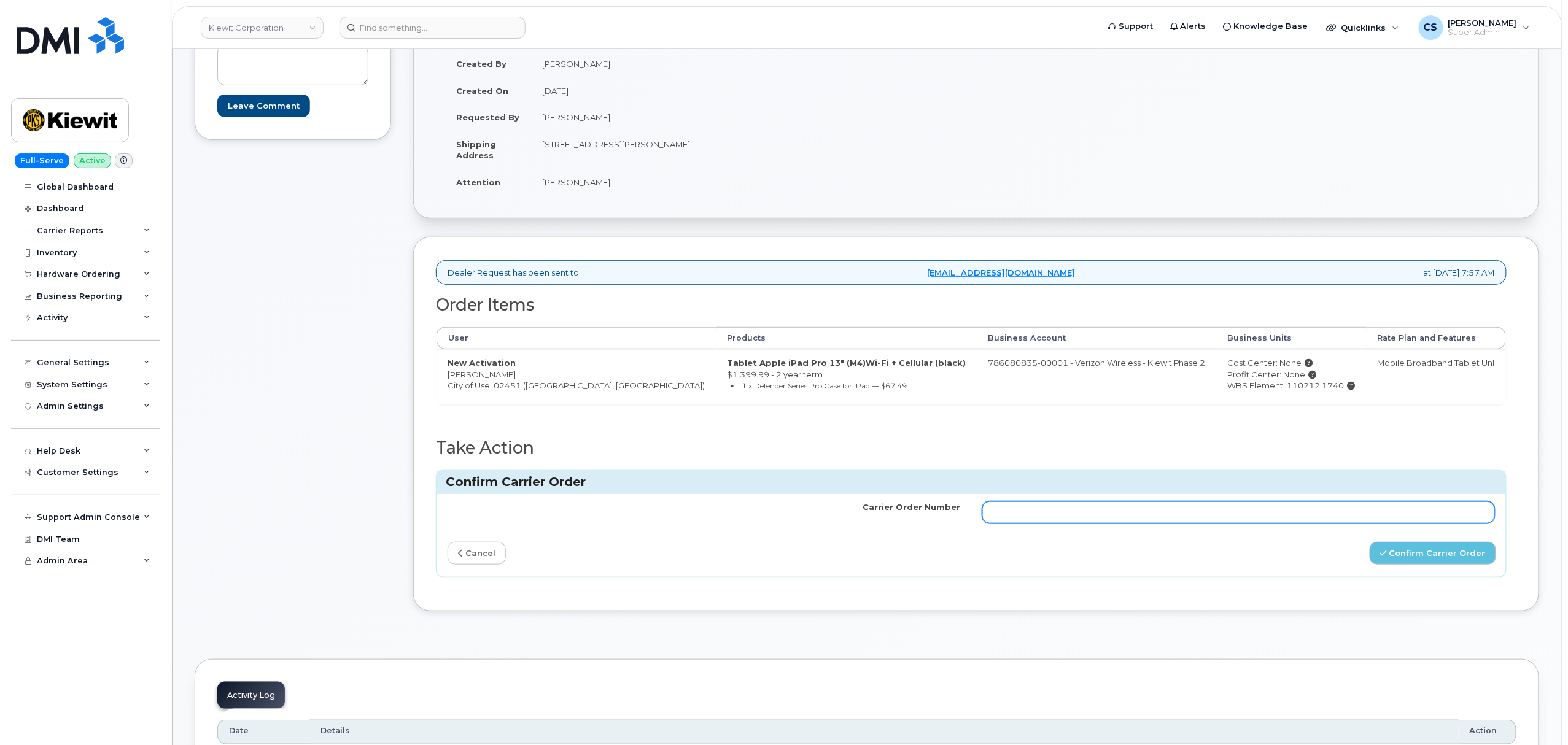
click at [1184, 519] on input "Carrier Order Number" at bounding box center [1239, 512] width 512 height 22
paste input "MB3000596648207"
type input "MB3000596648207"
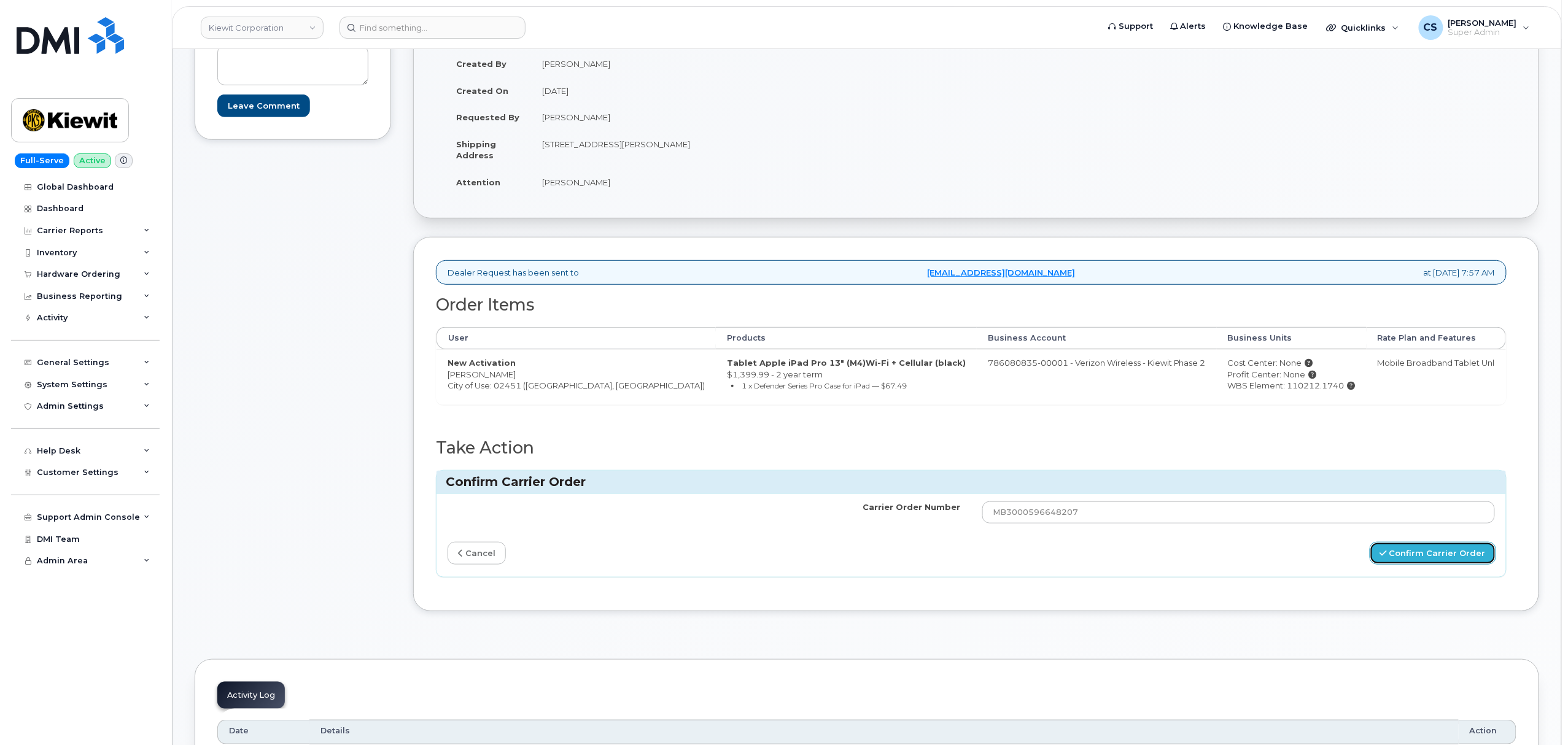
click at [1424, 555] on button "Confirm Carrier Order" at bounding box center [1433, 553] width 127 height 23
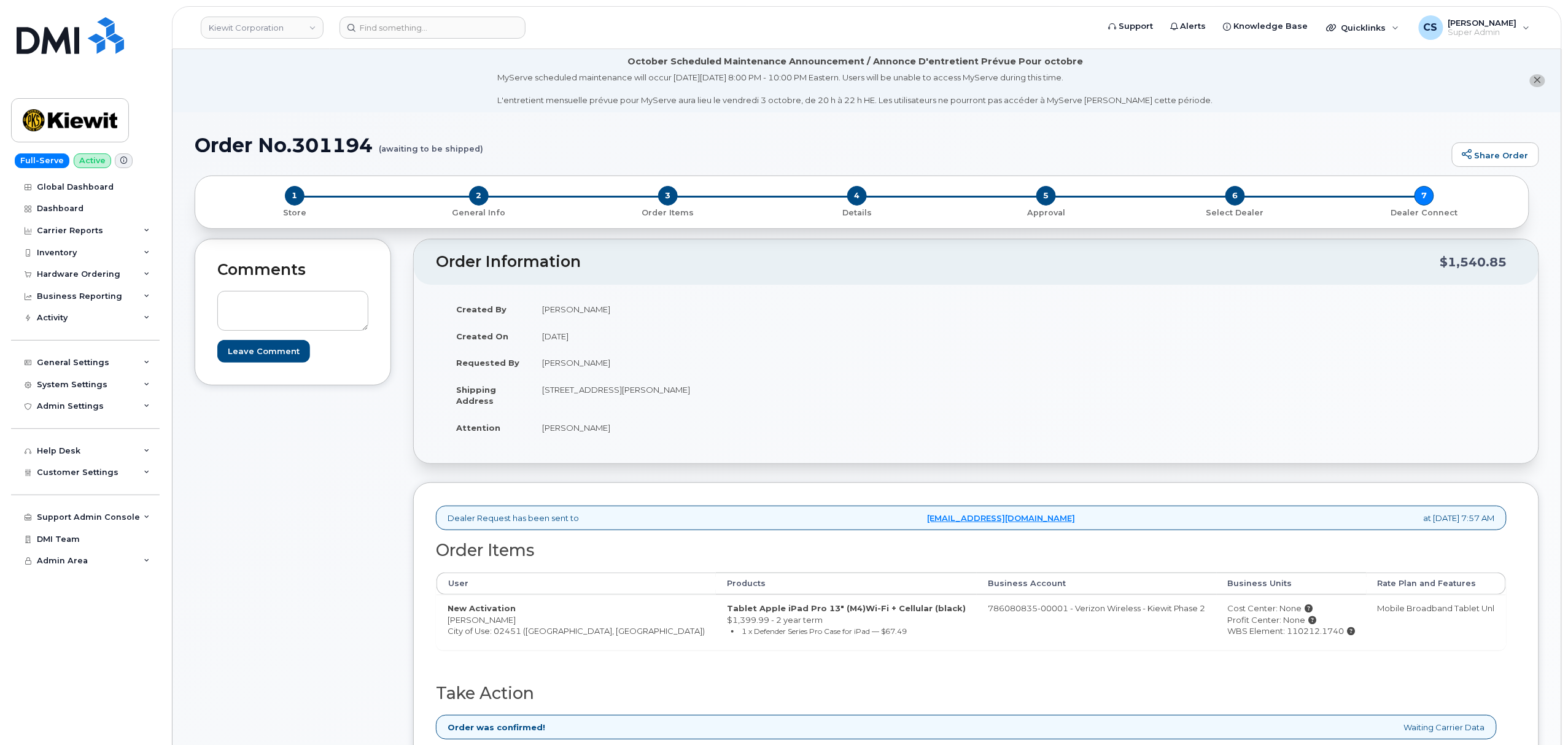
click at [369, 448] on div "Comments Leave Comment" at bounding box center [292, 535] width 196 height 593
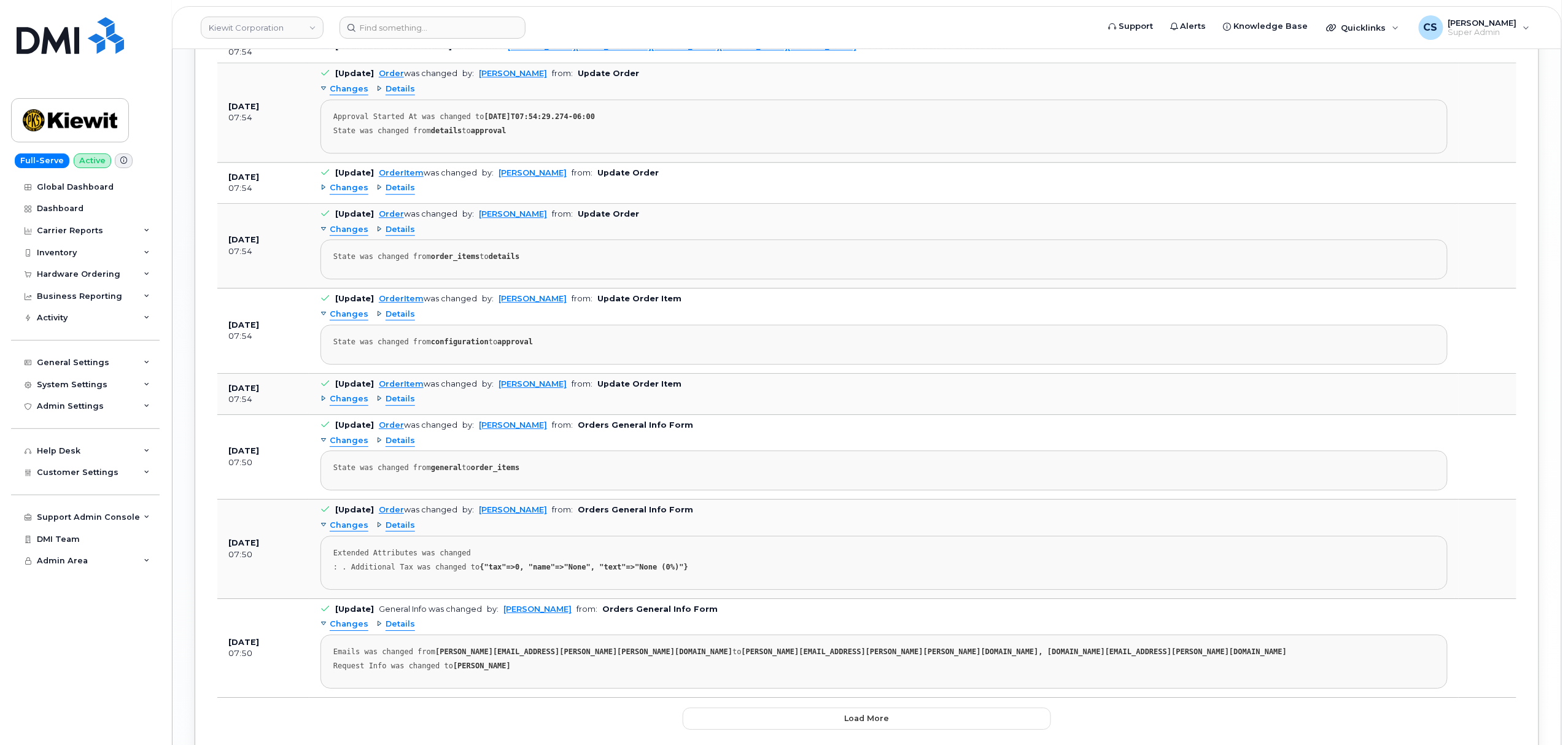
scroll to position [1724, 0]
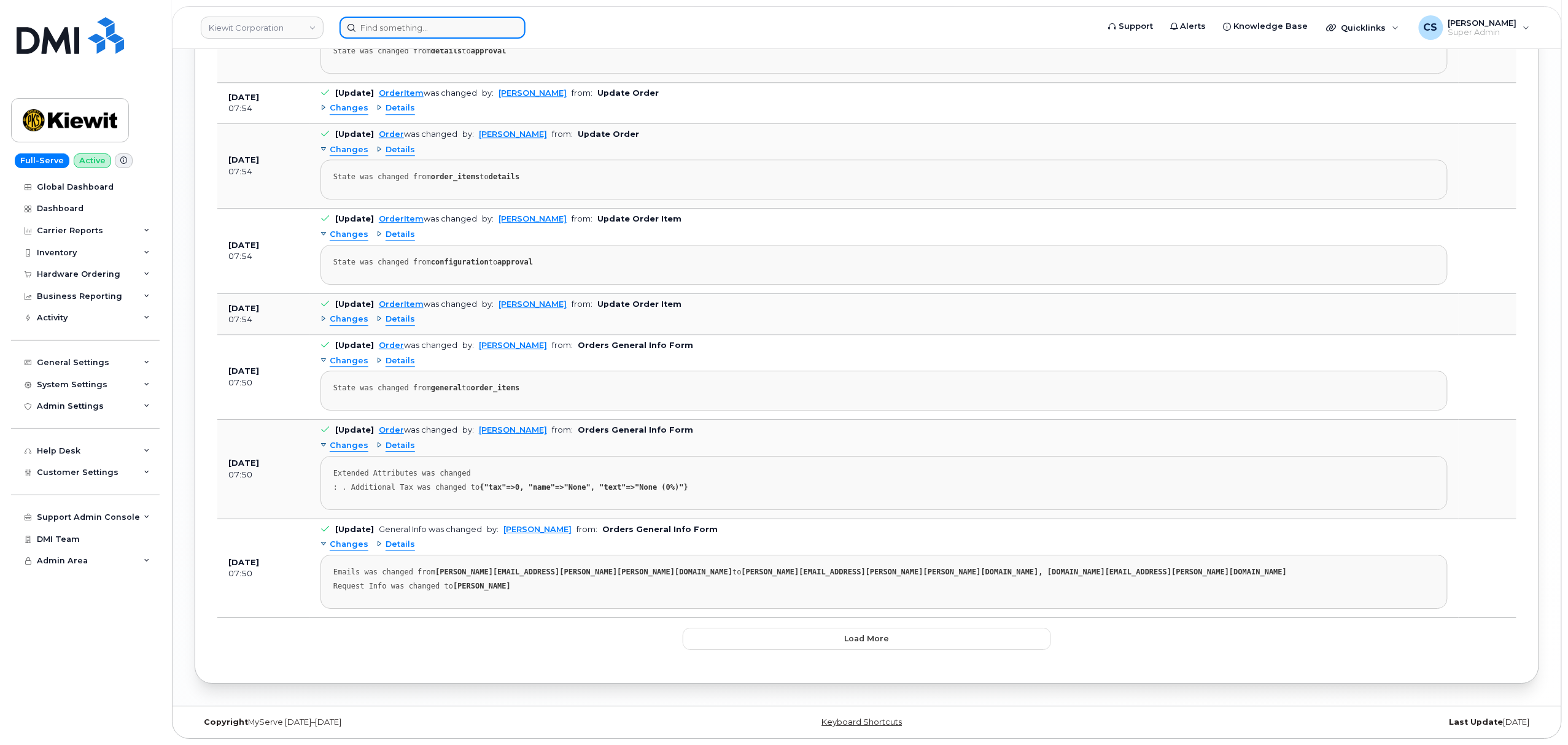
click at [398, 33] on input at bounding box center [432, 27] width 186 height 22
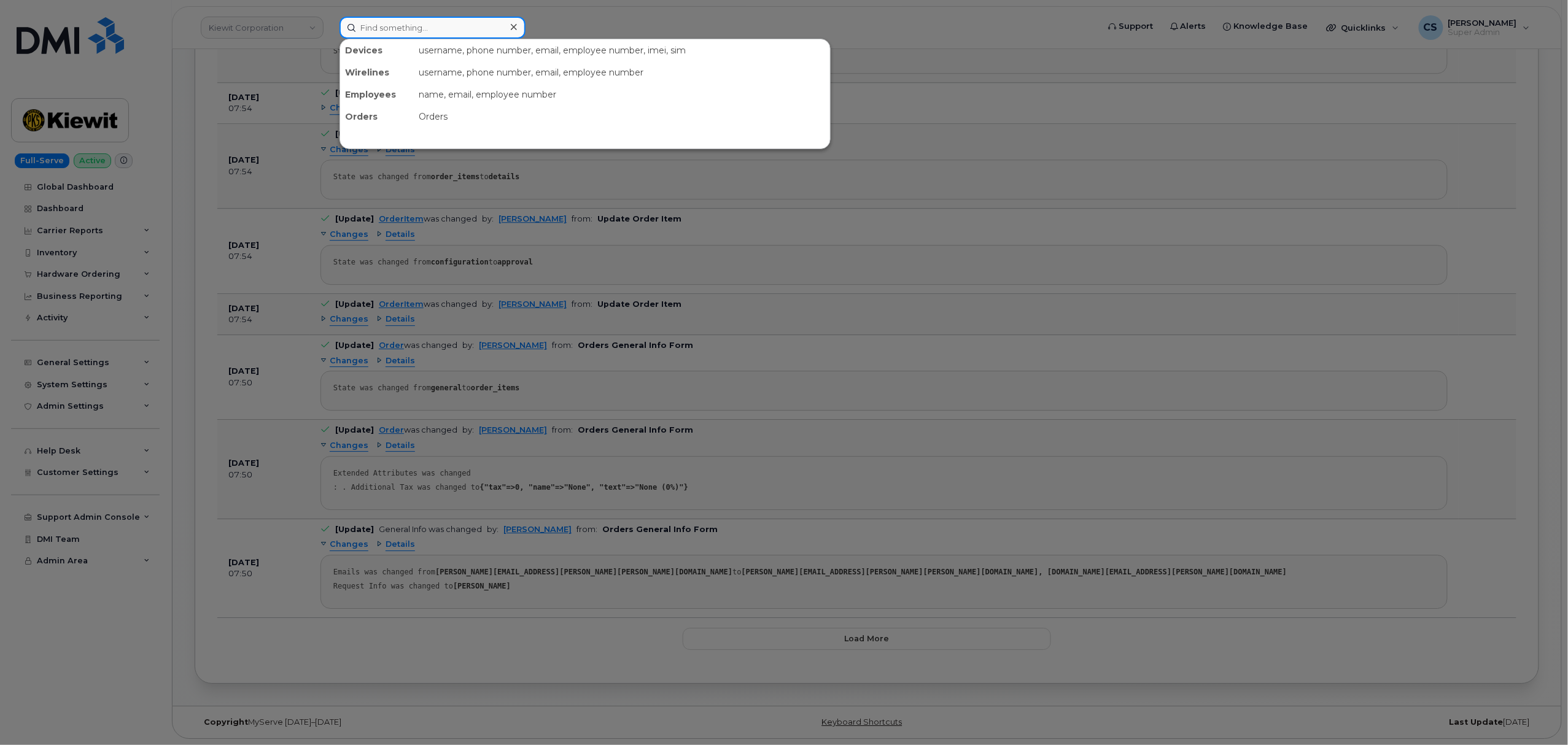
paste input "301400"
type input "301400"
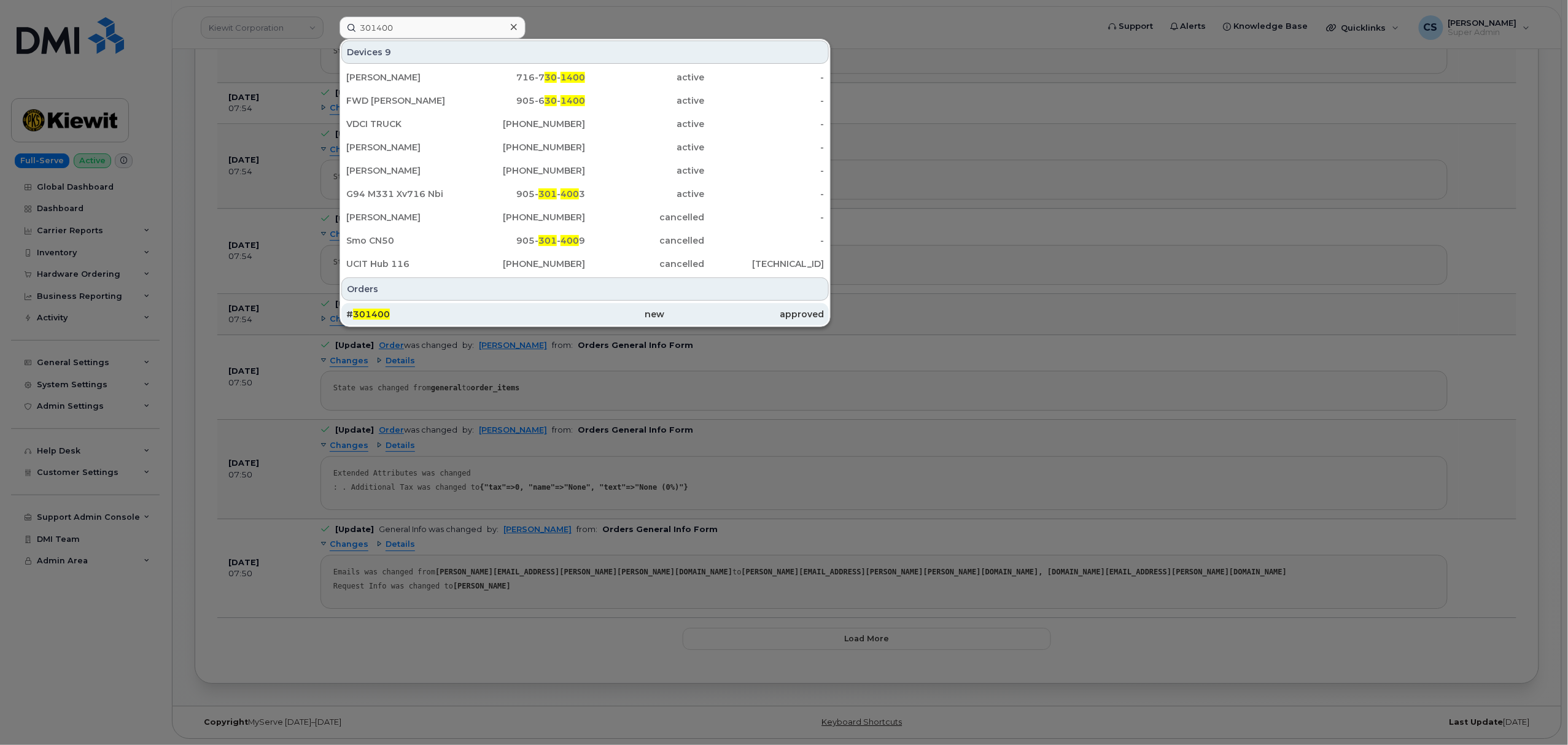
click at [374, 314] on span "301400" at bounding box center [371, 313] width 37 height 11
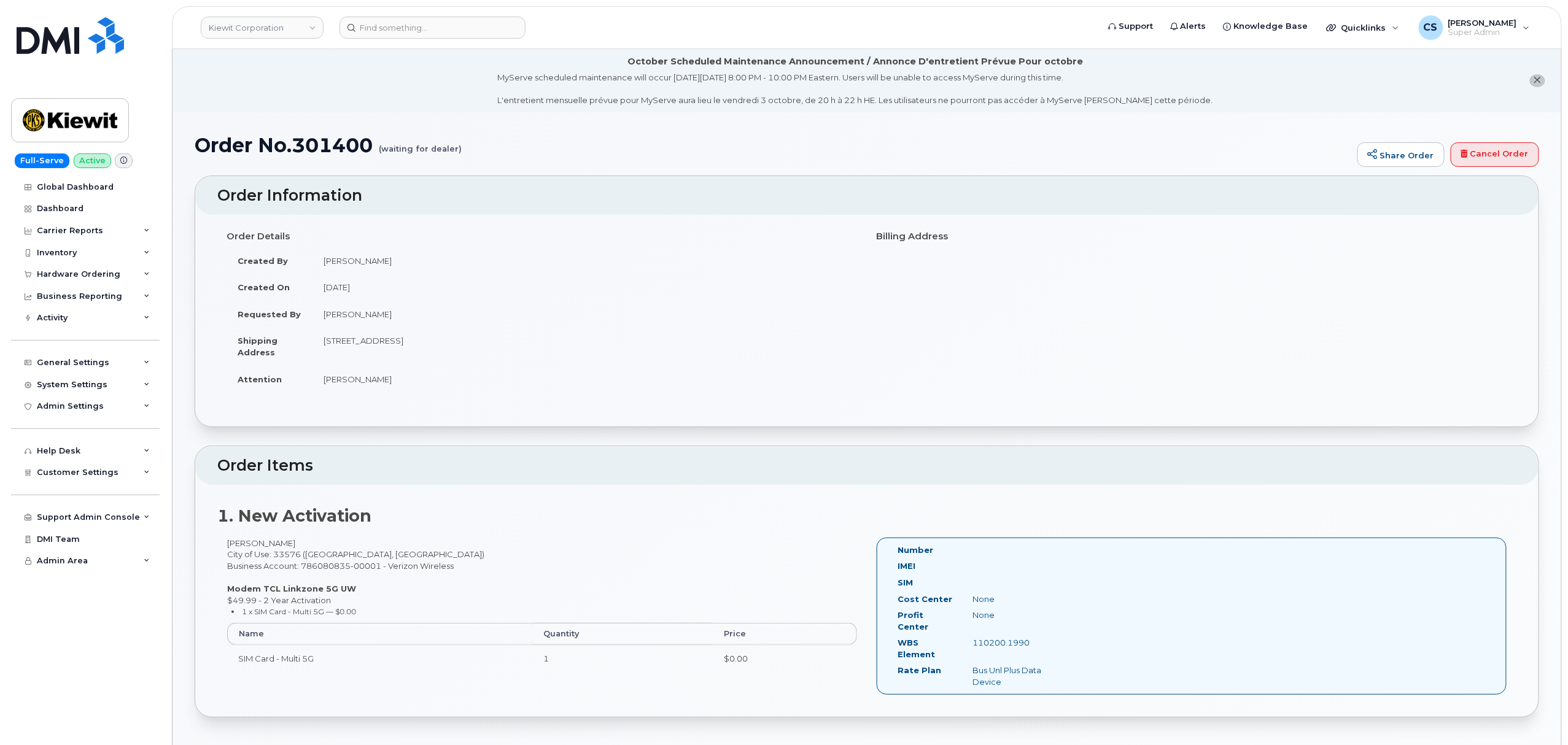
drag, startPoint x: 1038, startPoint y: 634, endPoint x: 972, endPoint y: 632, distance: 66.0
click at [972, 637] on div "110200.1990" at bounding box center [1015, 643] width 105 height 12
copy div "110200.1990"
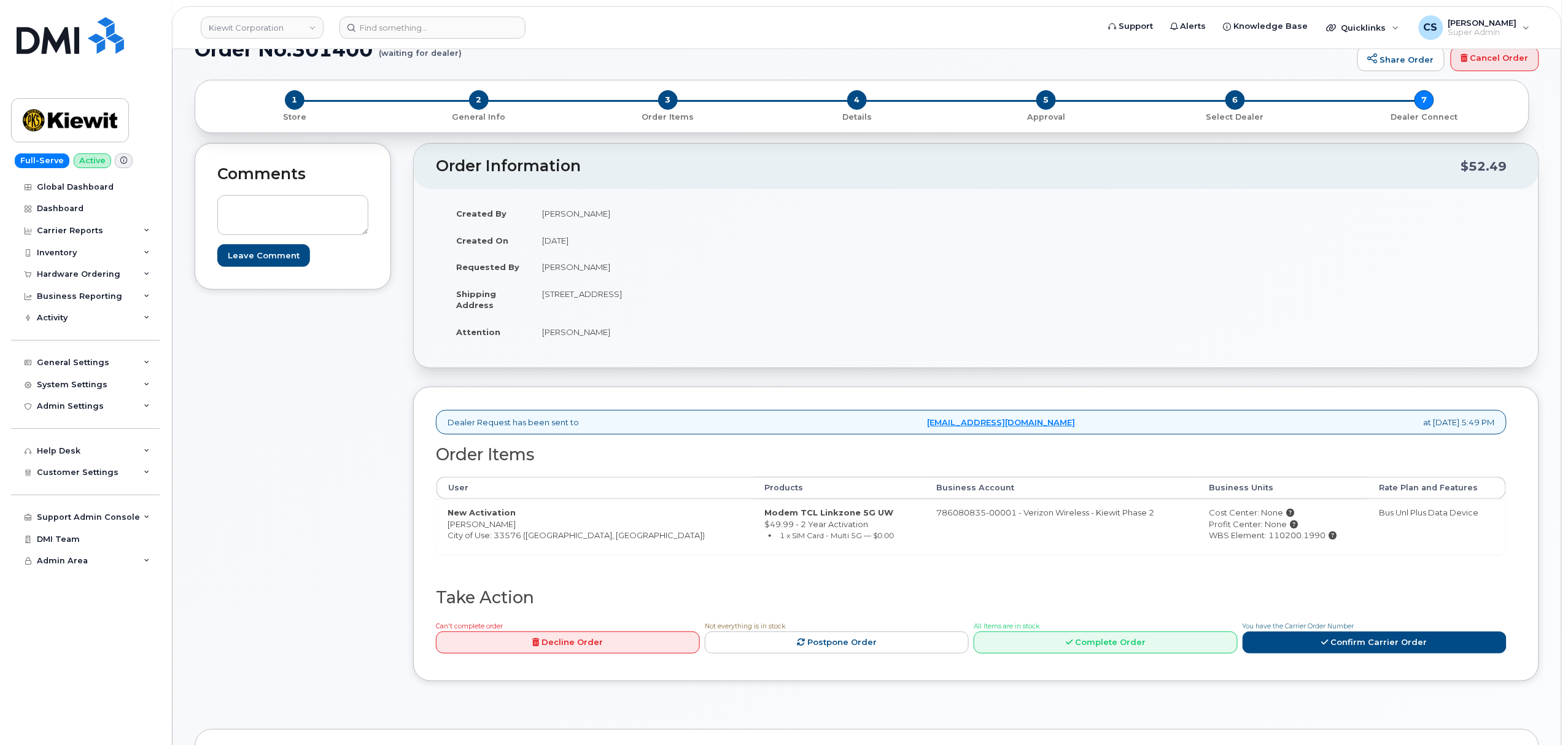
scroll to position [246, 0]
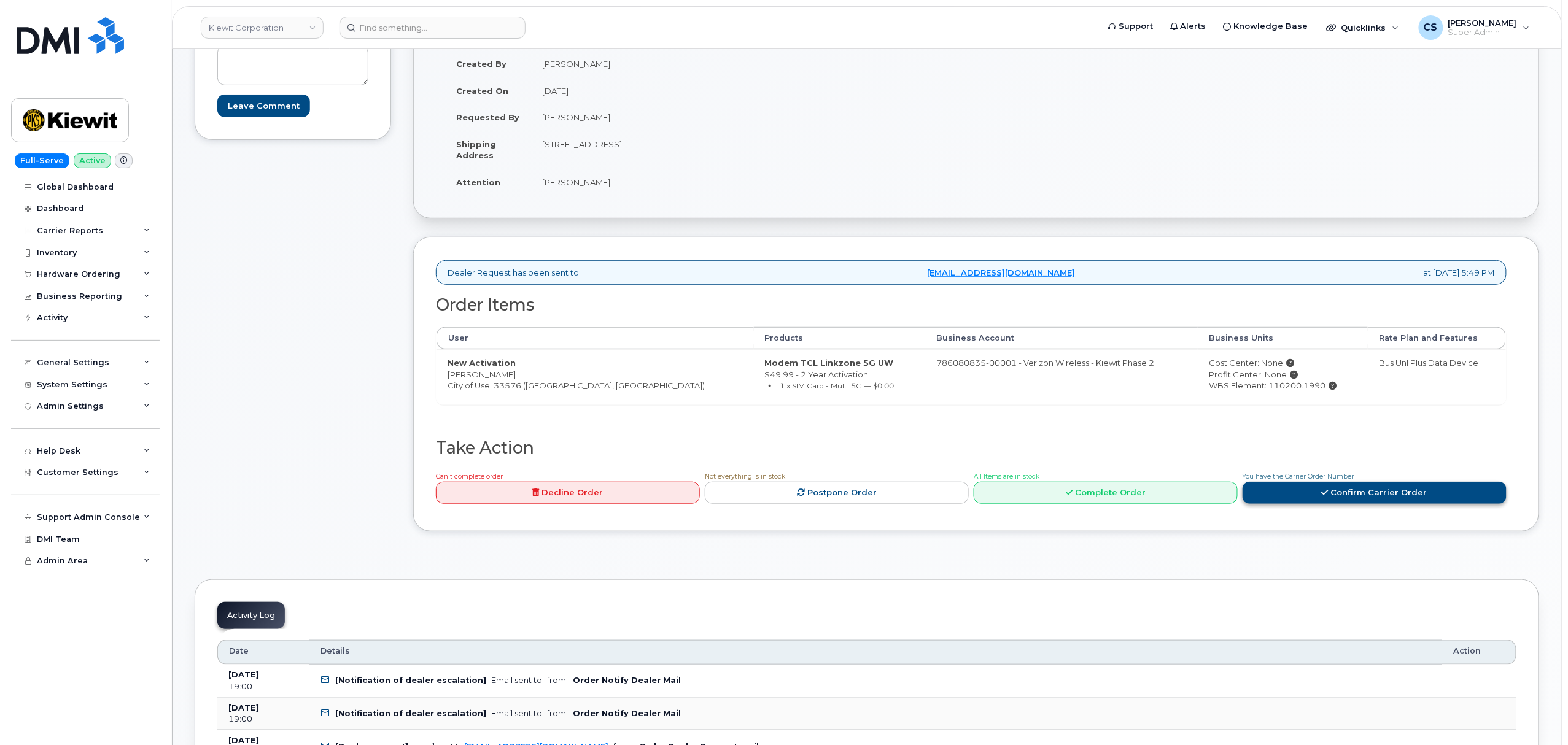
click at [1351, 499] on link "Confirm Carrier Order" at bounding box center [1374, 493] width 264 height 23
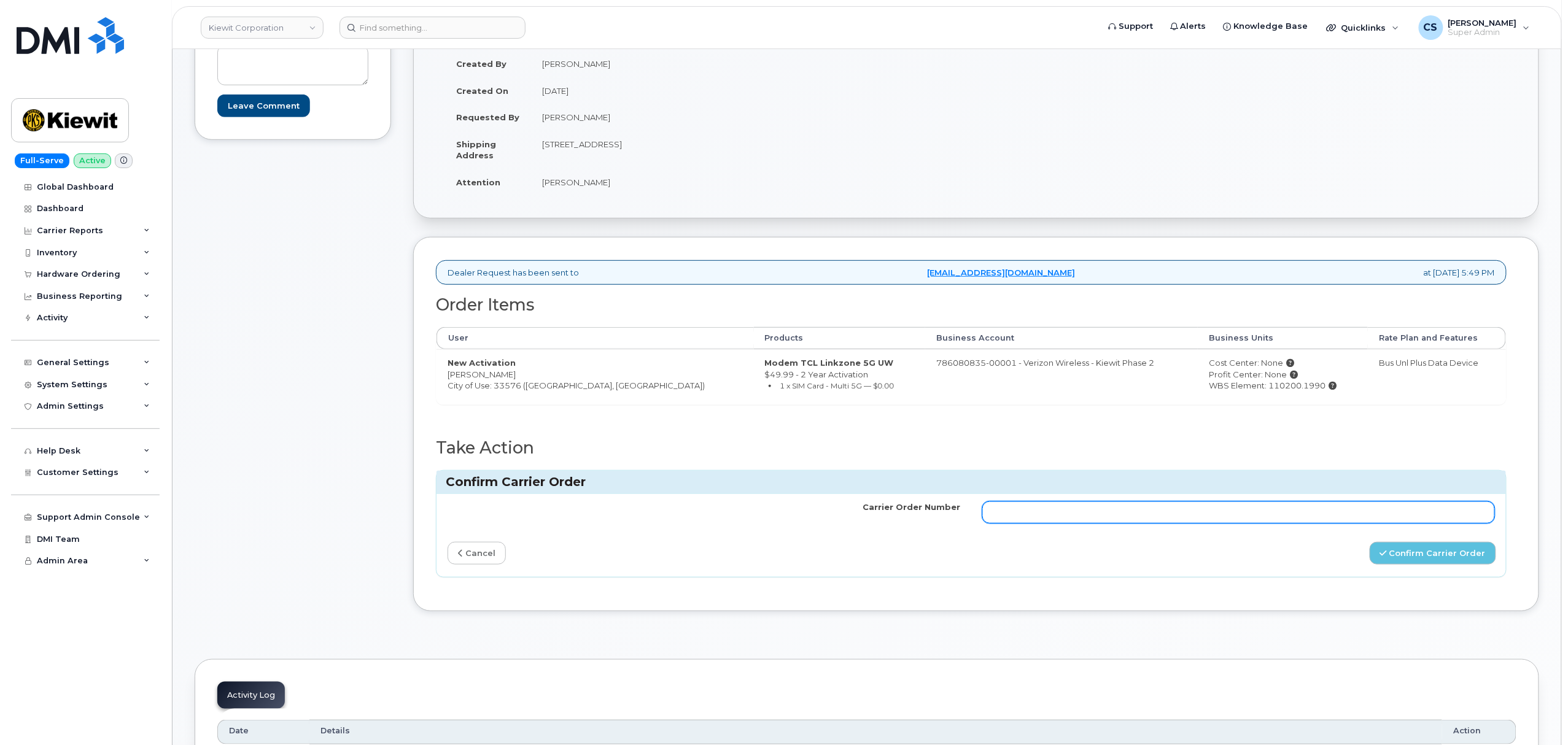
click at [1231, 506] on input "Carrier Order Number" at bounding box center [1239, 512] width 512 height 22
paste input "MB3000596658056"
type input "MB3000596658056"
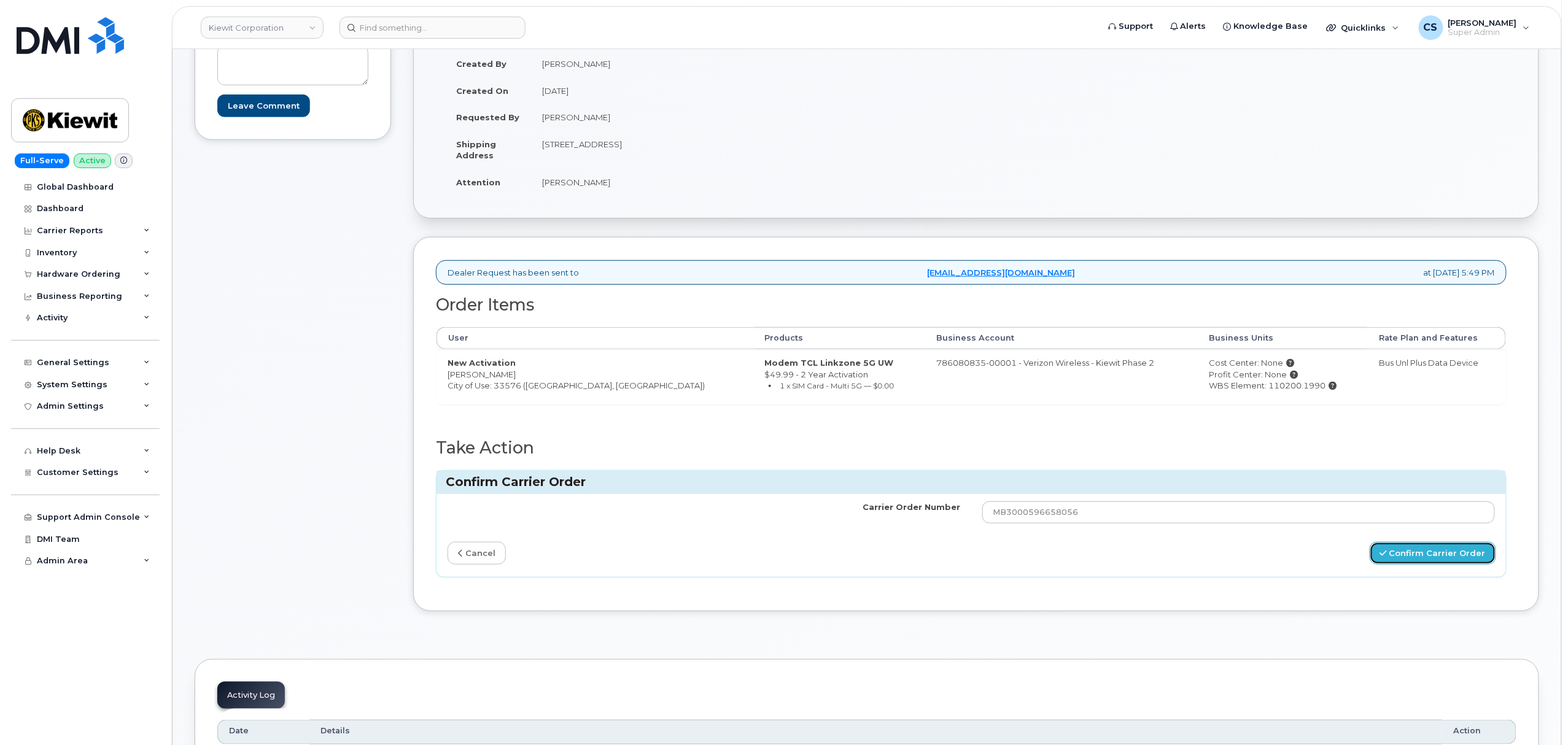
click at [1420, 560] on button "Confirm Carrier Order" at bounding box center [1433, 553] width 127 height 23
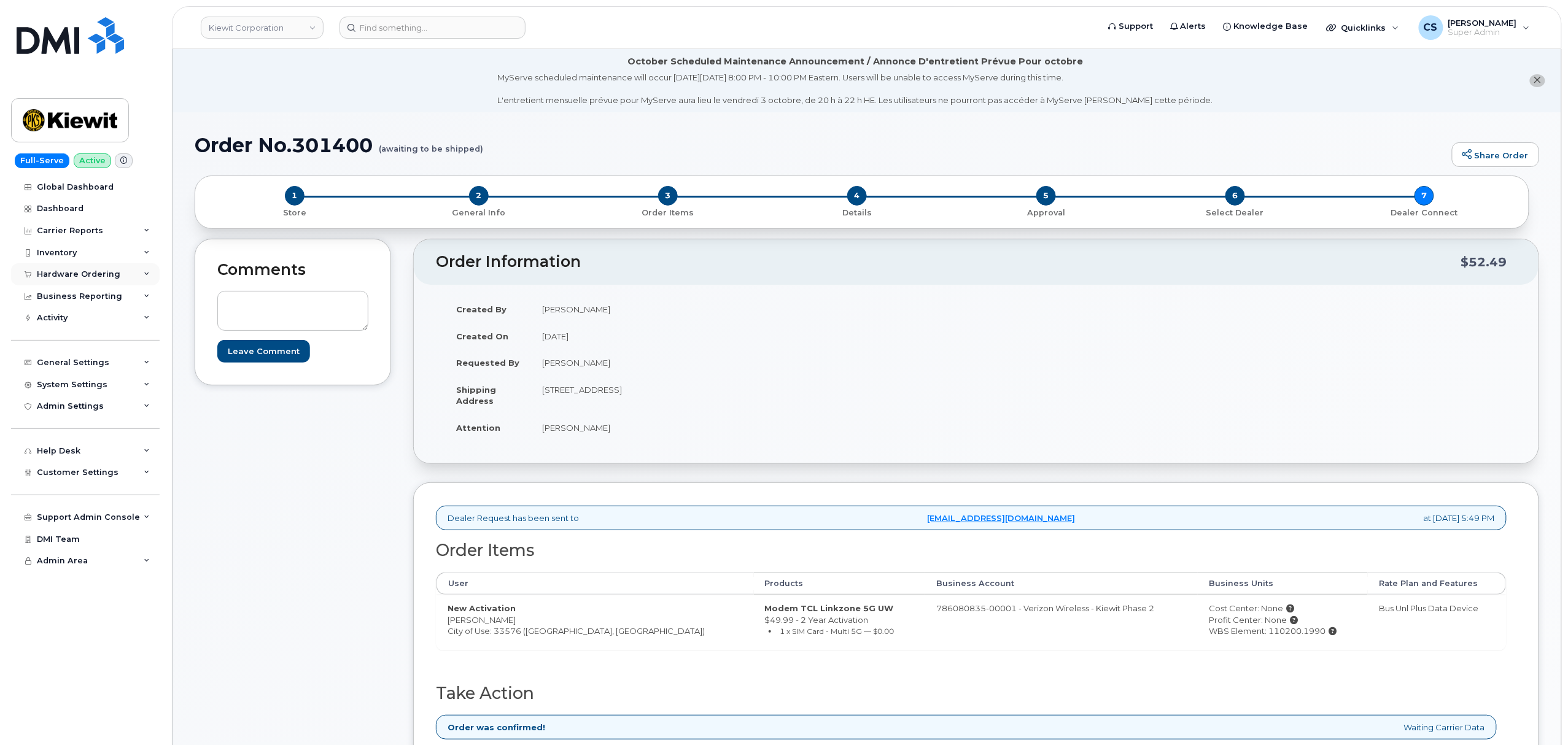
click at [75, 273] on div "Hardware Ordering" at bounding box center [78, 274] width 83 height 9
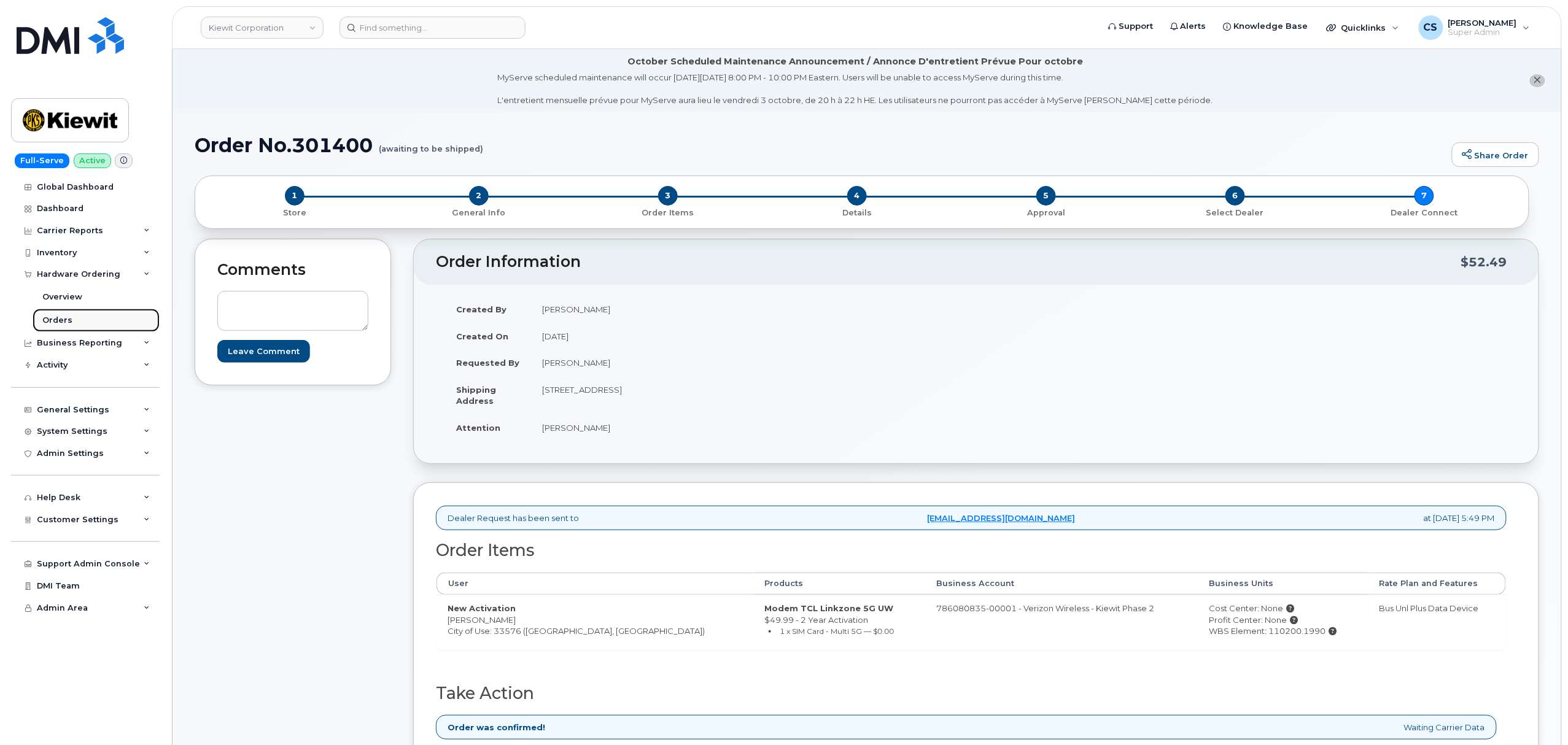
click at [68, 320] on div "Orders" at bounding box center [57, 320] width 30 height 11
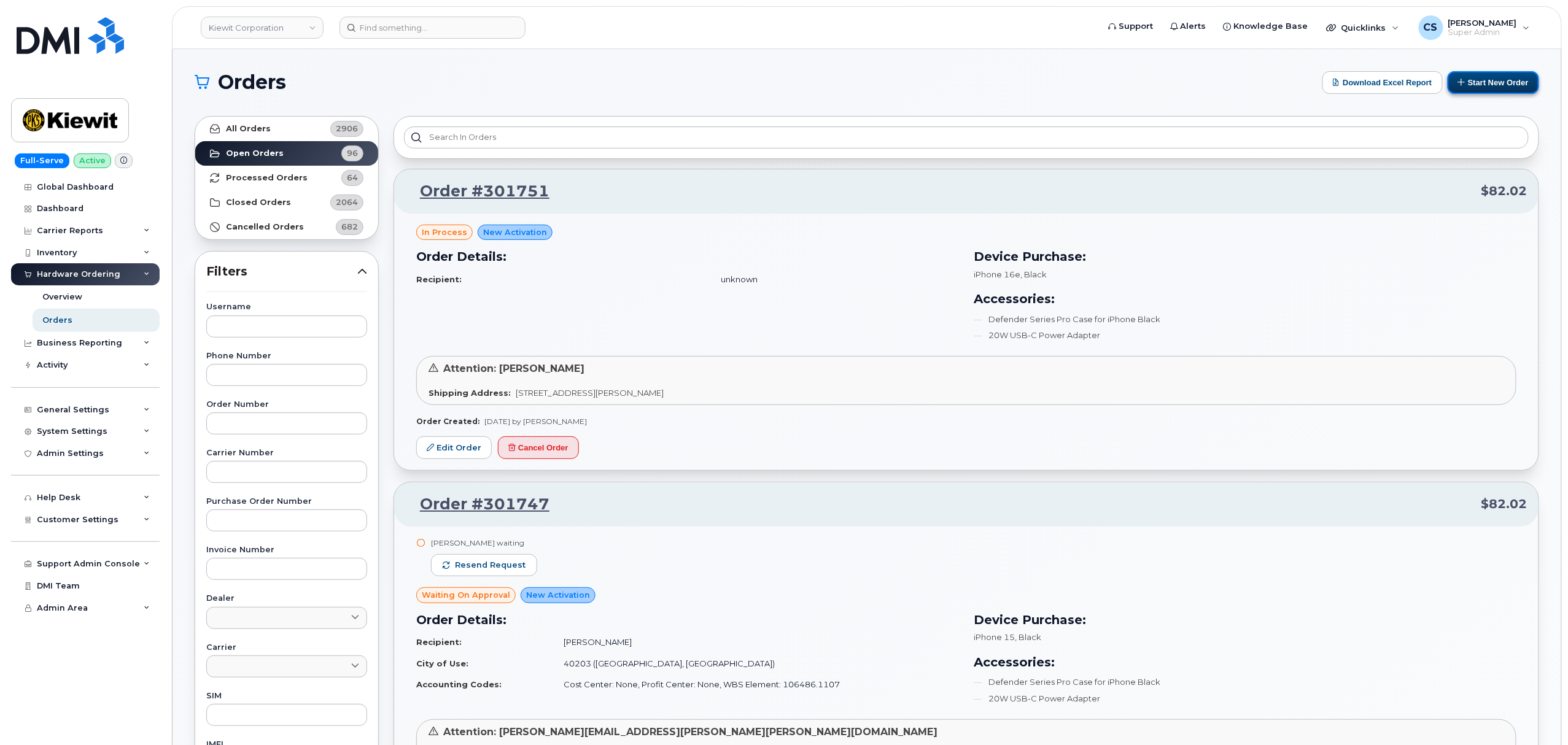
click at [1482, 79] on button "Start New Order" at bounding box center [1493, 82] width 92 height 23
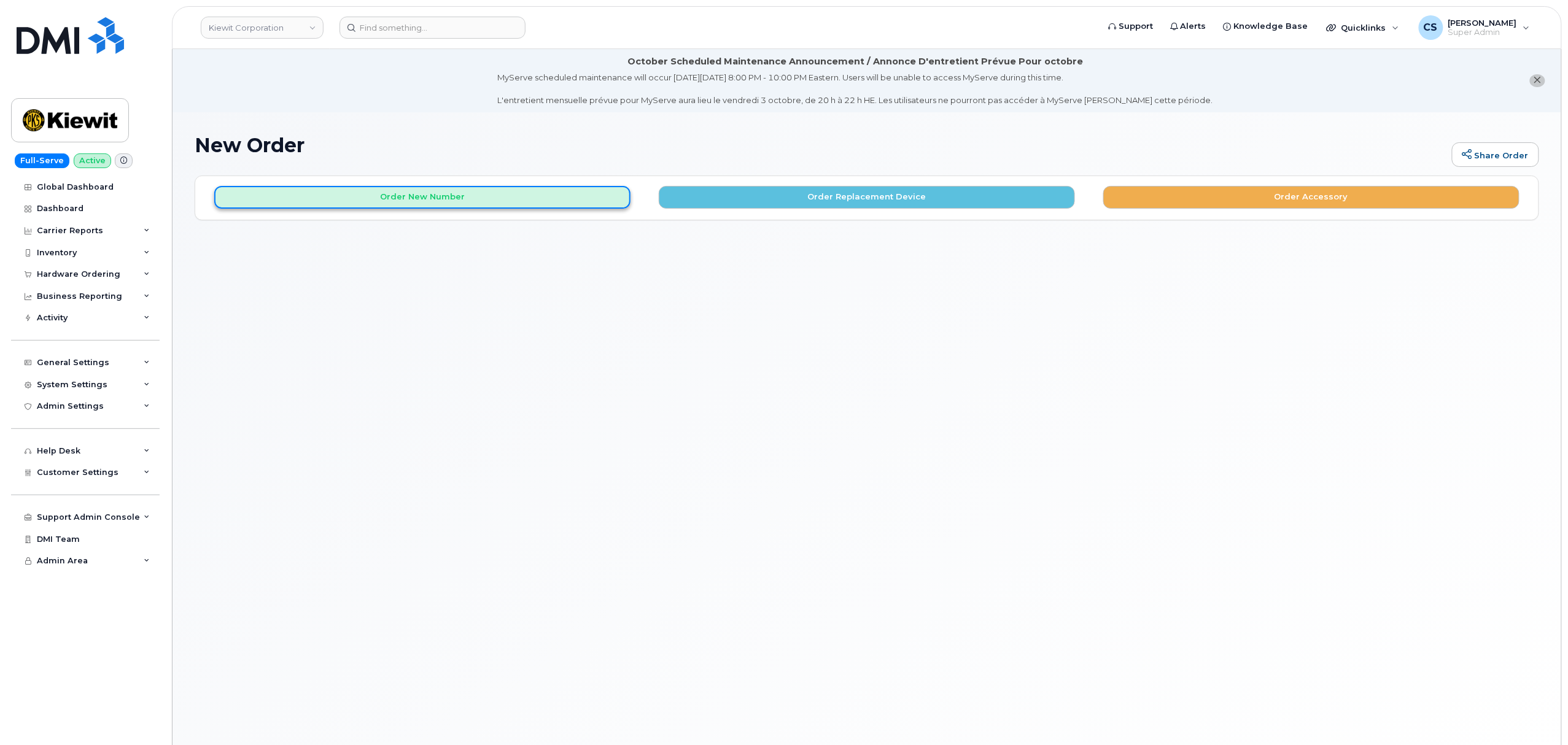
click at [450, 197] on button "Order New Number" at bounding box center [422, 197] width 416 height 23
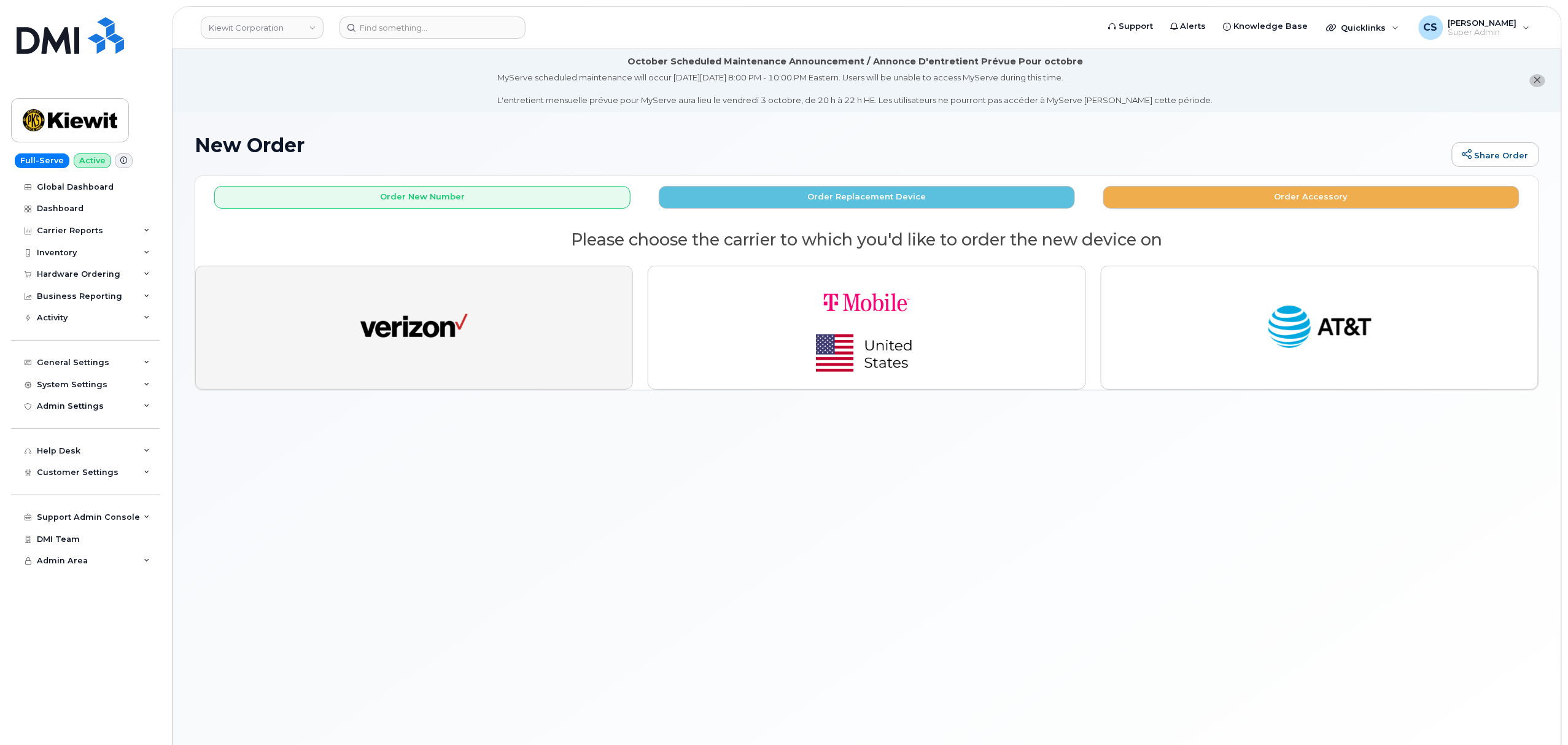
click at [473, 325] on button "button" at bounding box center [414, 327] width 438 height 124
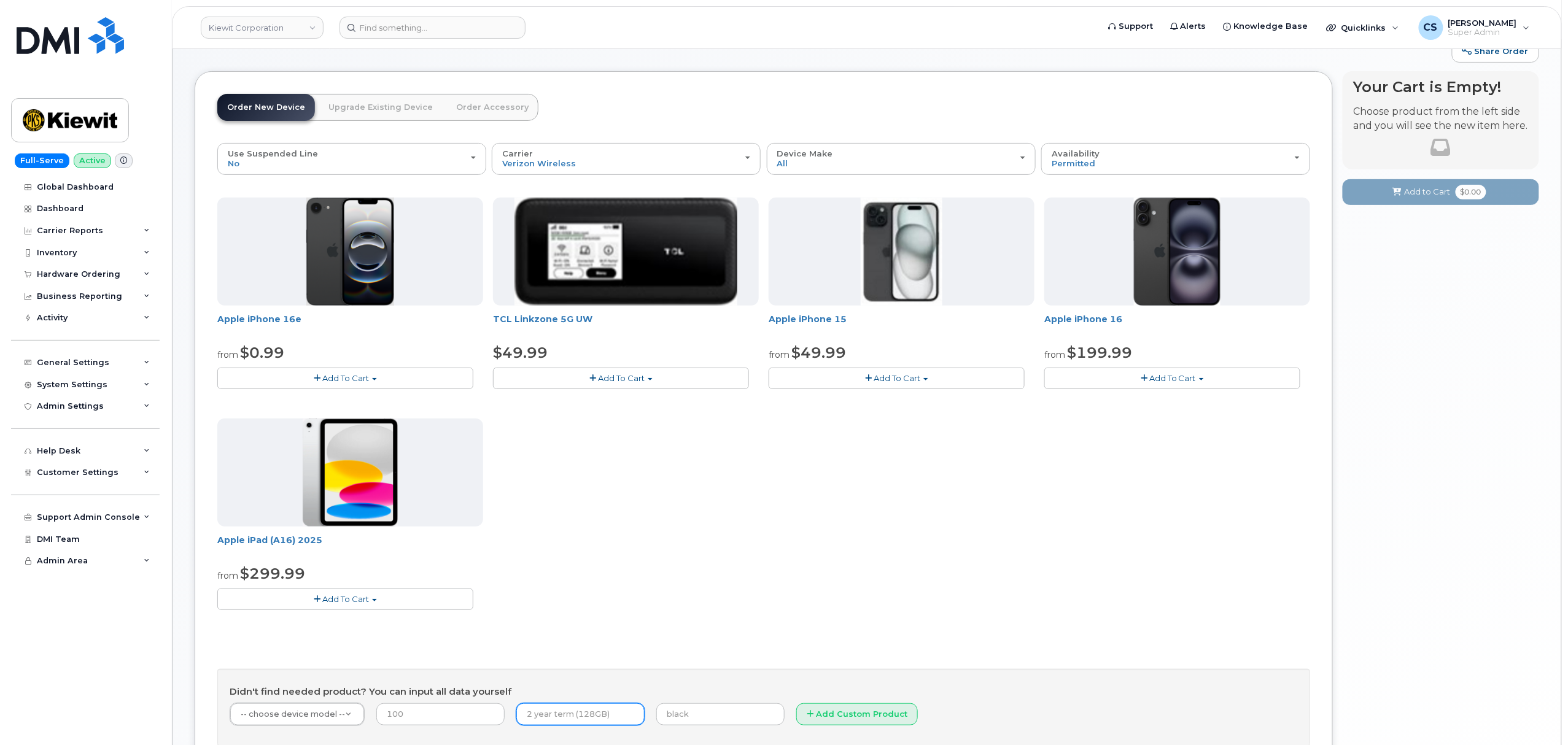
scroll to position [224, 0]
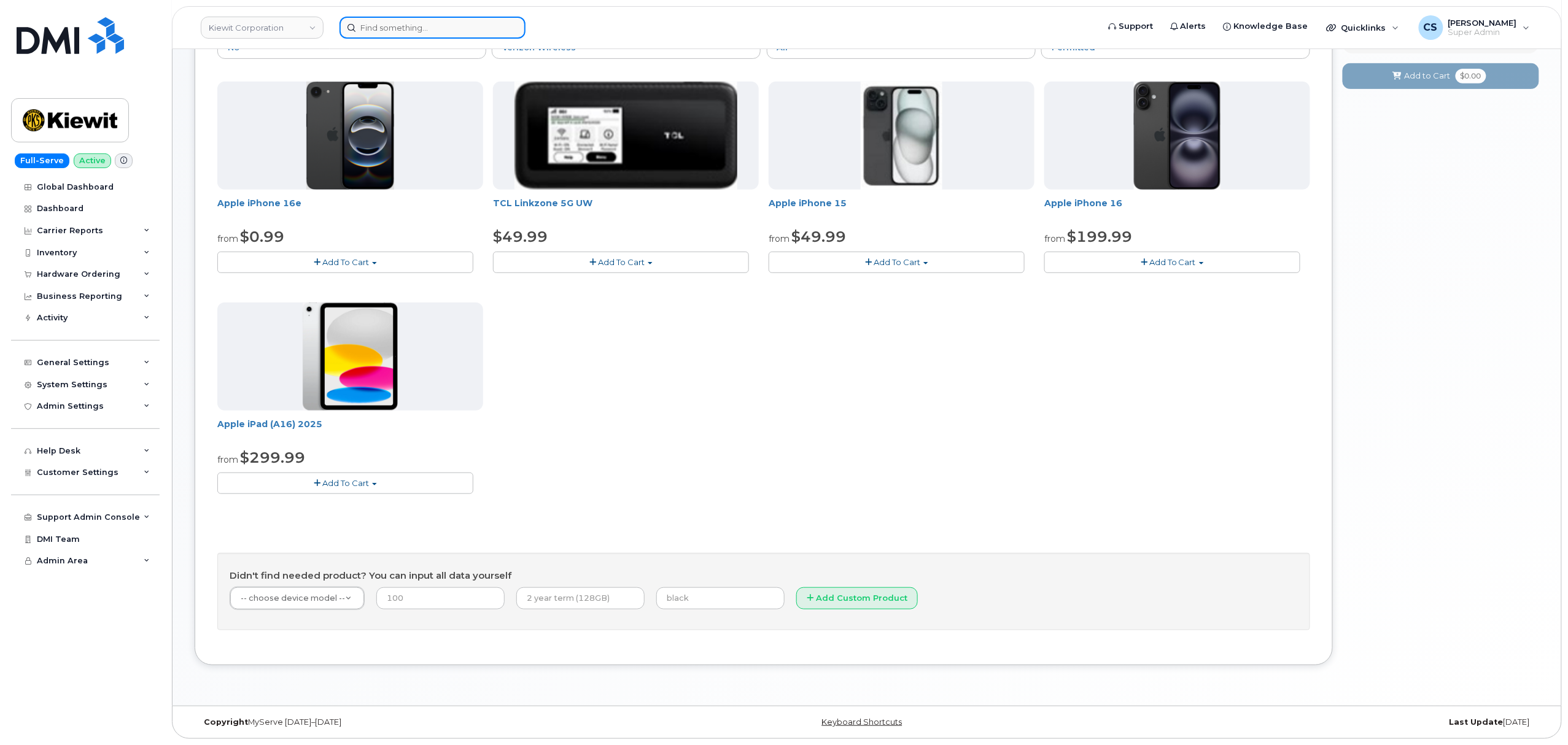
click at [400, 27] on input at bounding box center [432, 27] width 186 height 22
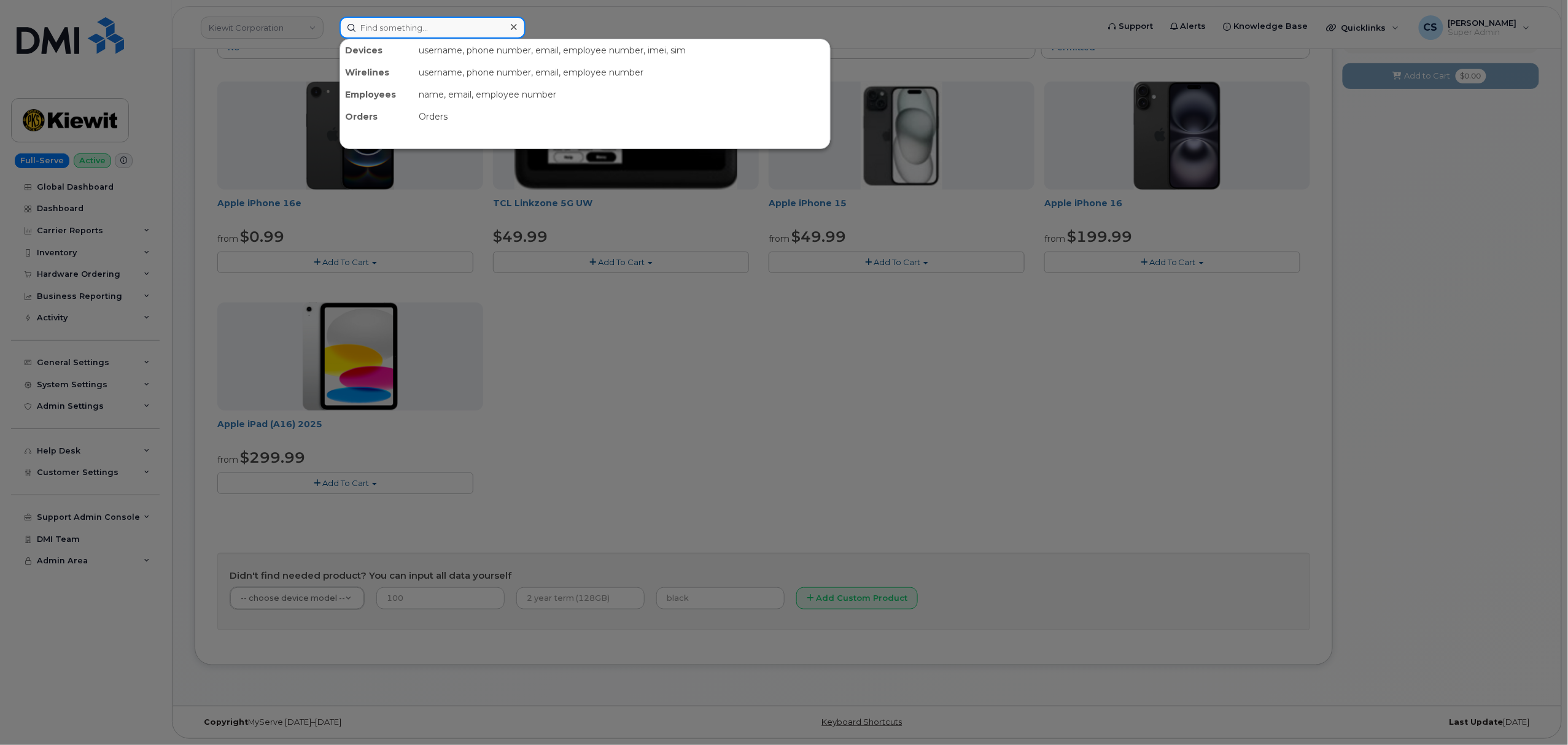
paste input "300570"
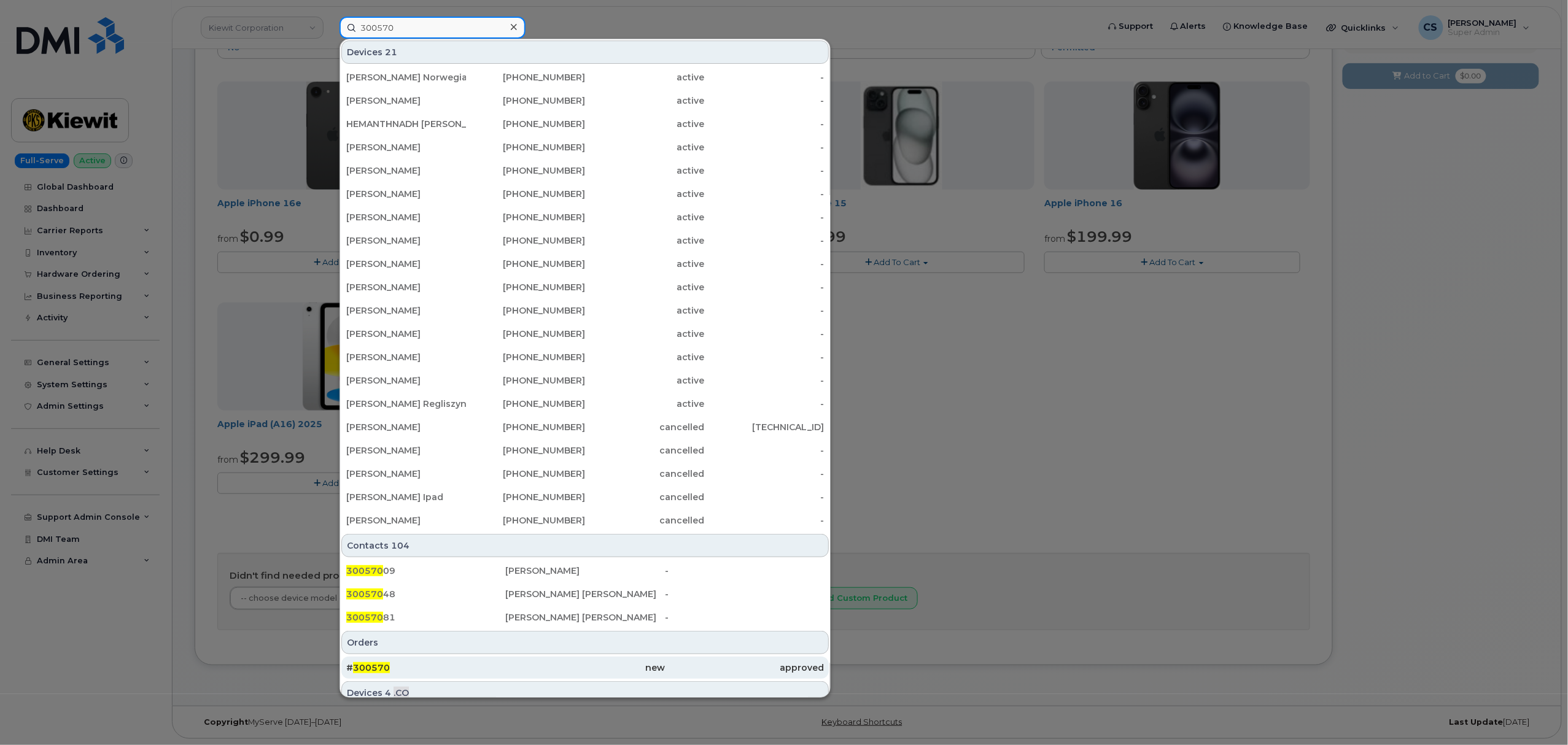
type input "300570"
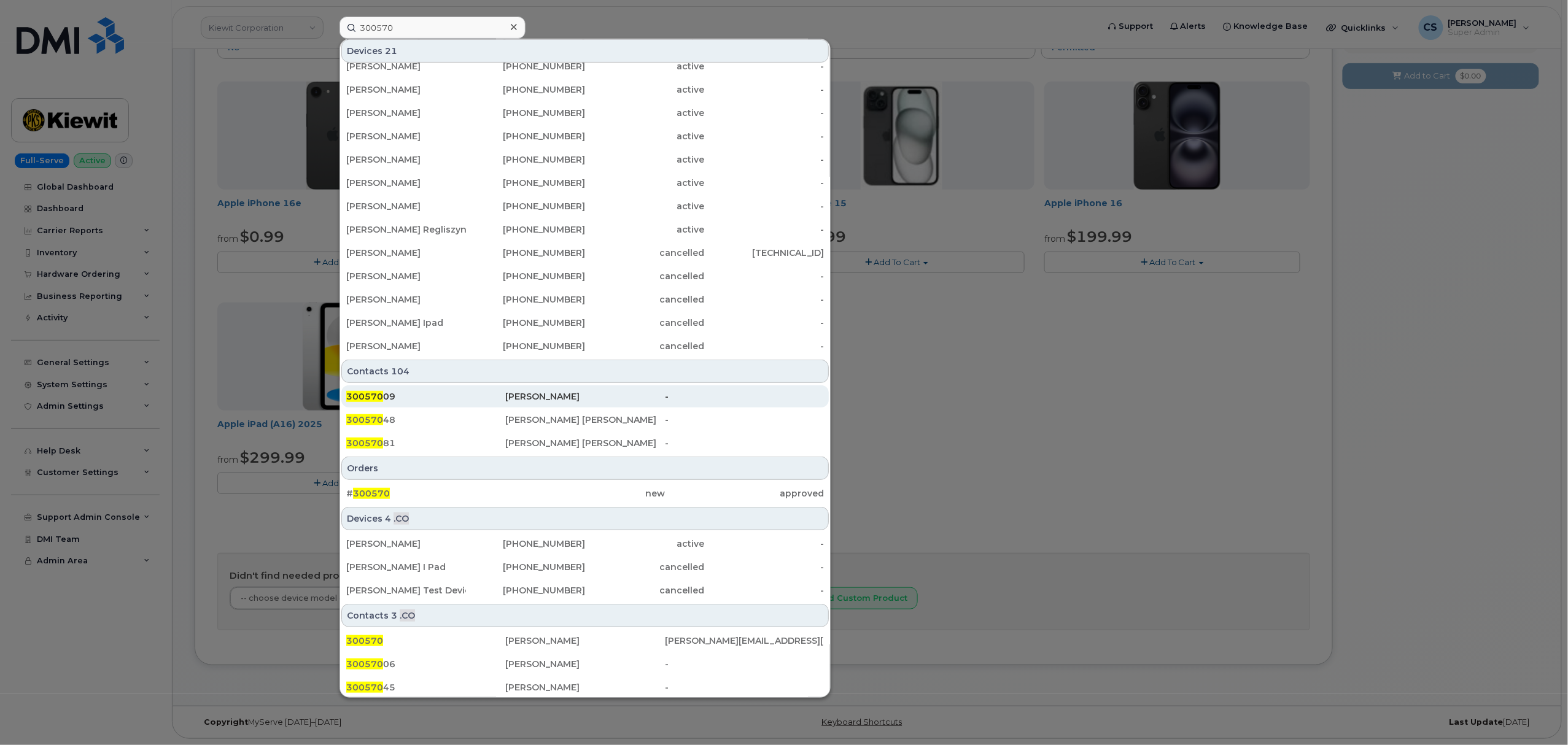
scroll to position [179, 0]
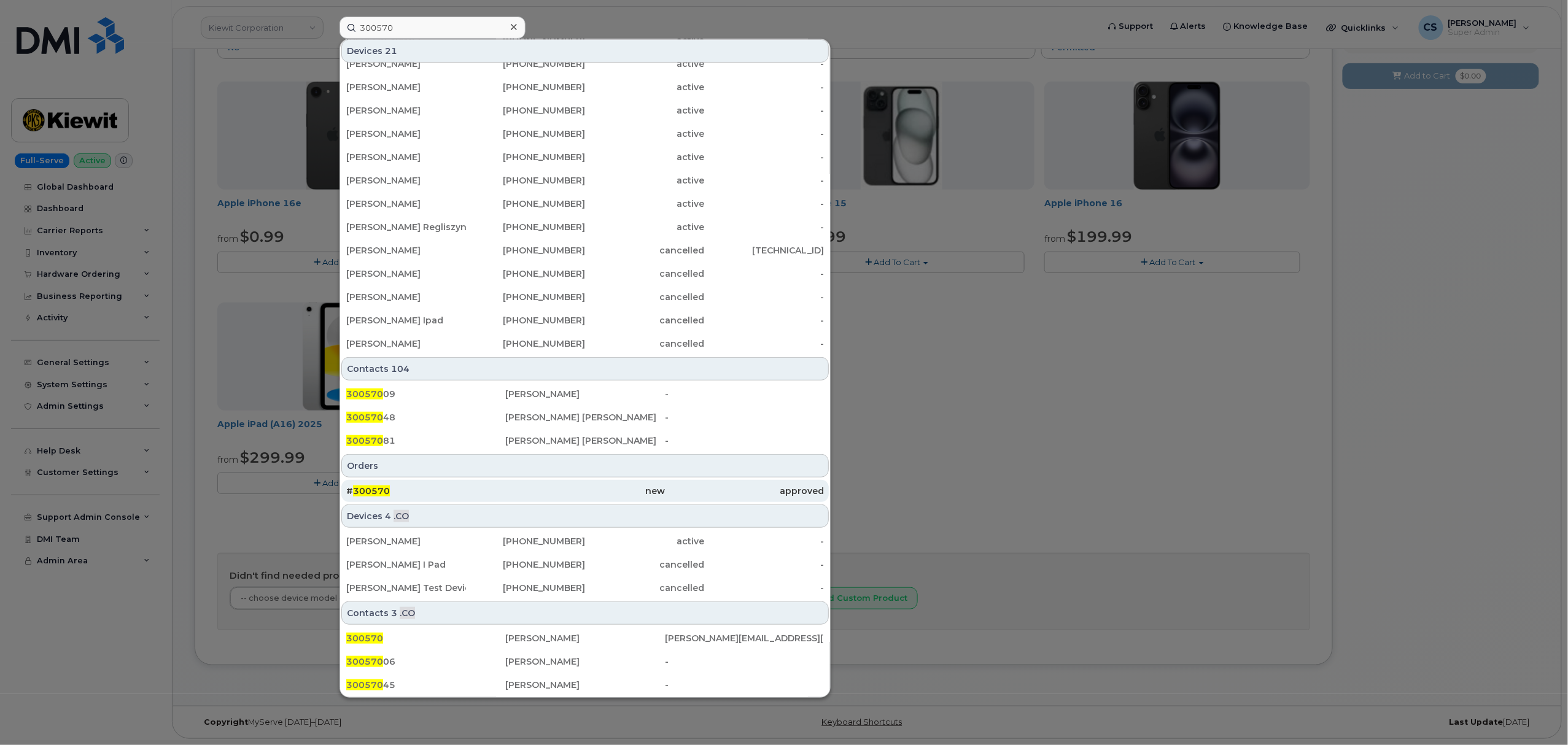
click at [371, 488] on span "300570" at bounding box center [371, 491] width 37 height 11
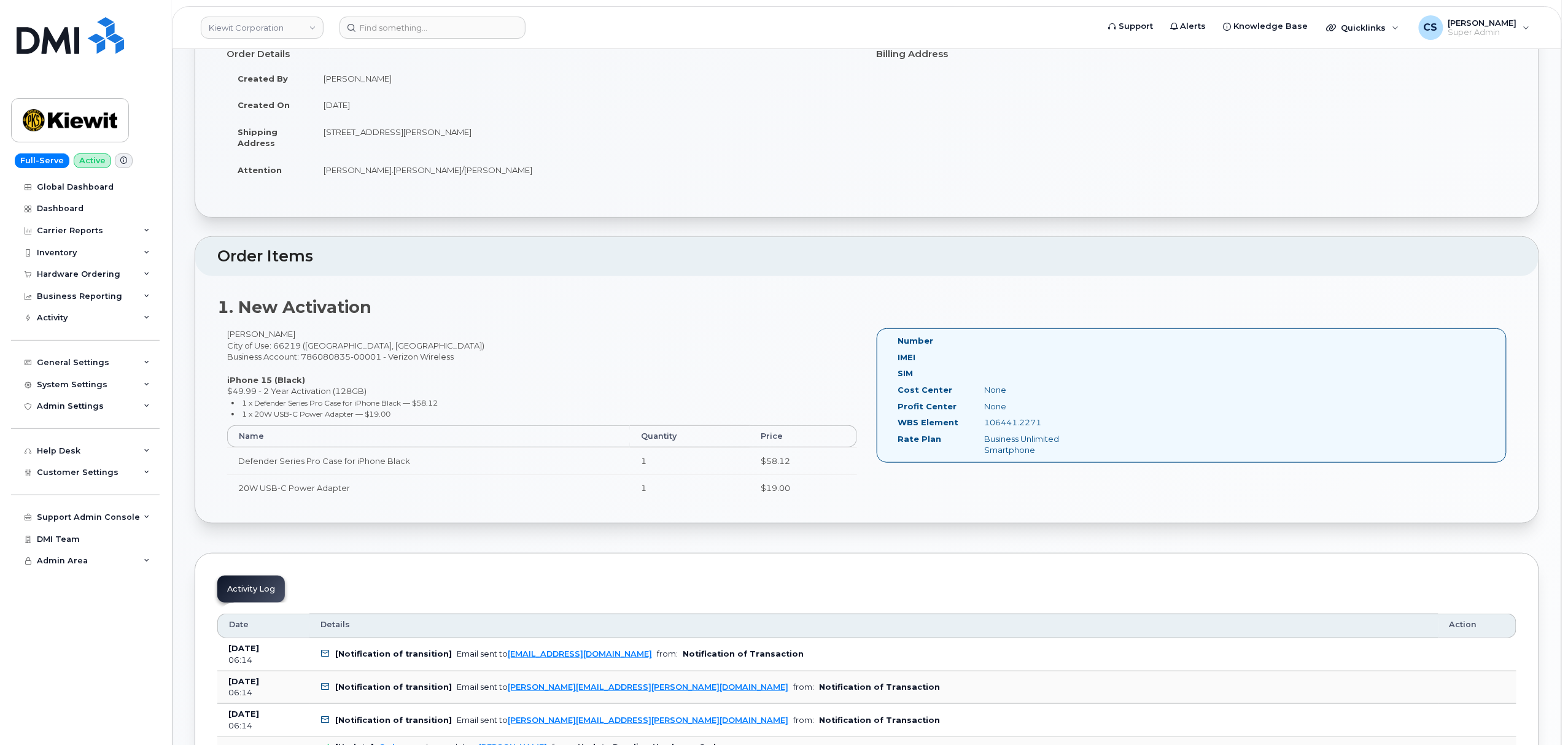
scroll to position [81, 0]
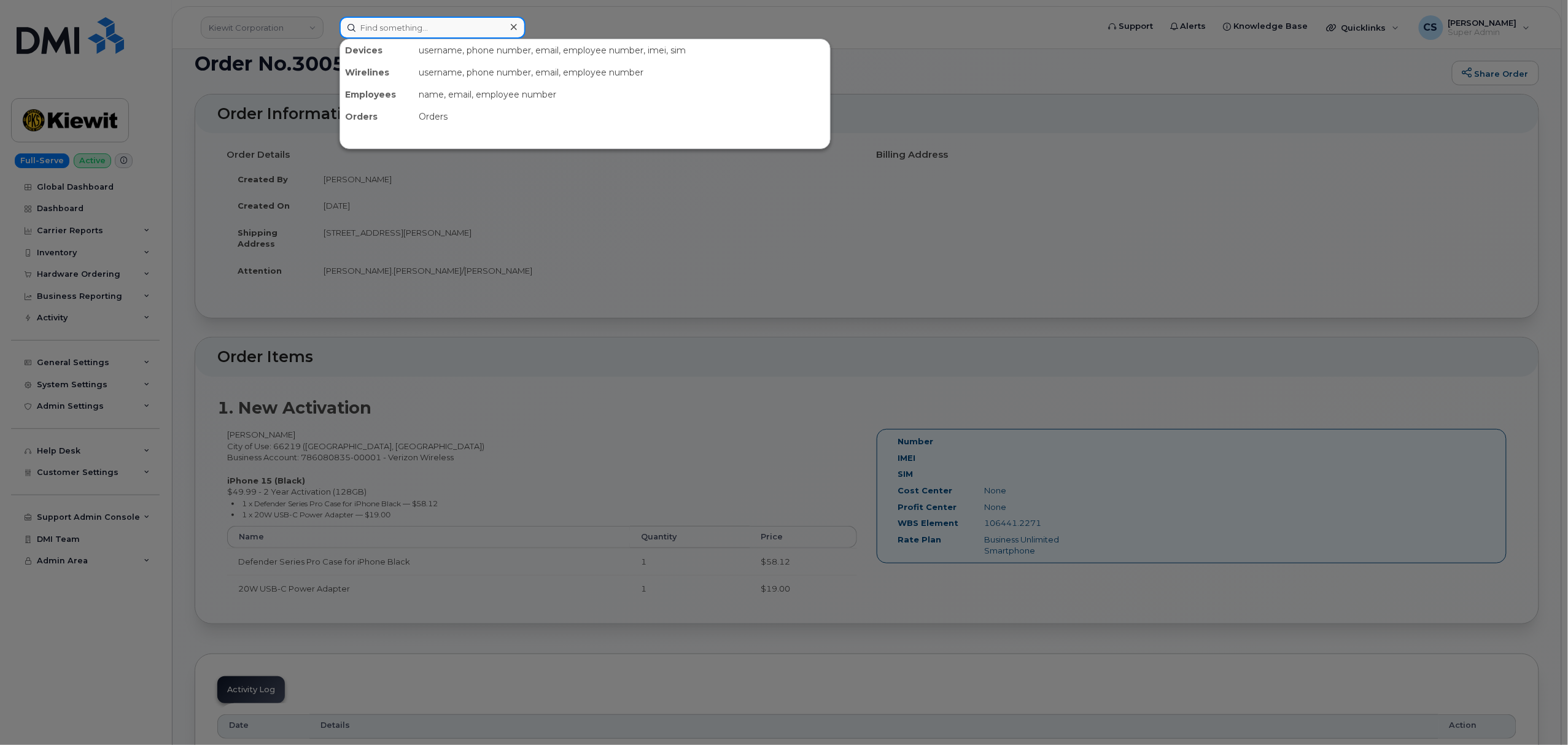
click at [443, 27] on input at bounding box center [432, 27] width 186 height 22
paste input "3612383027"
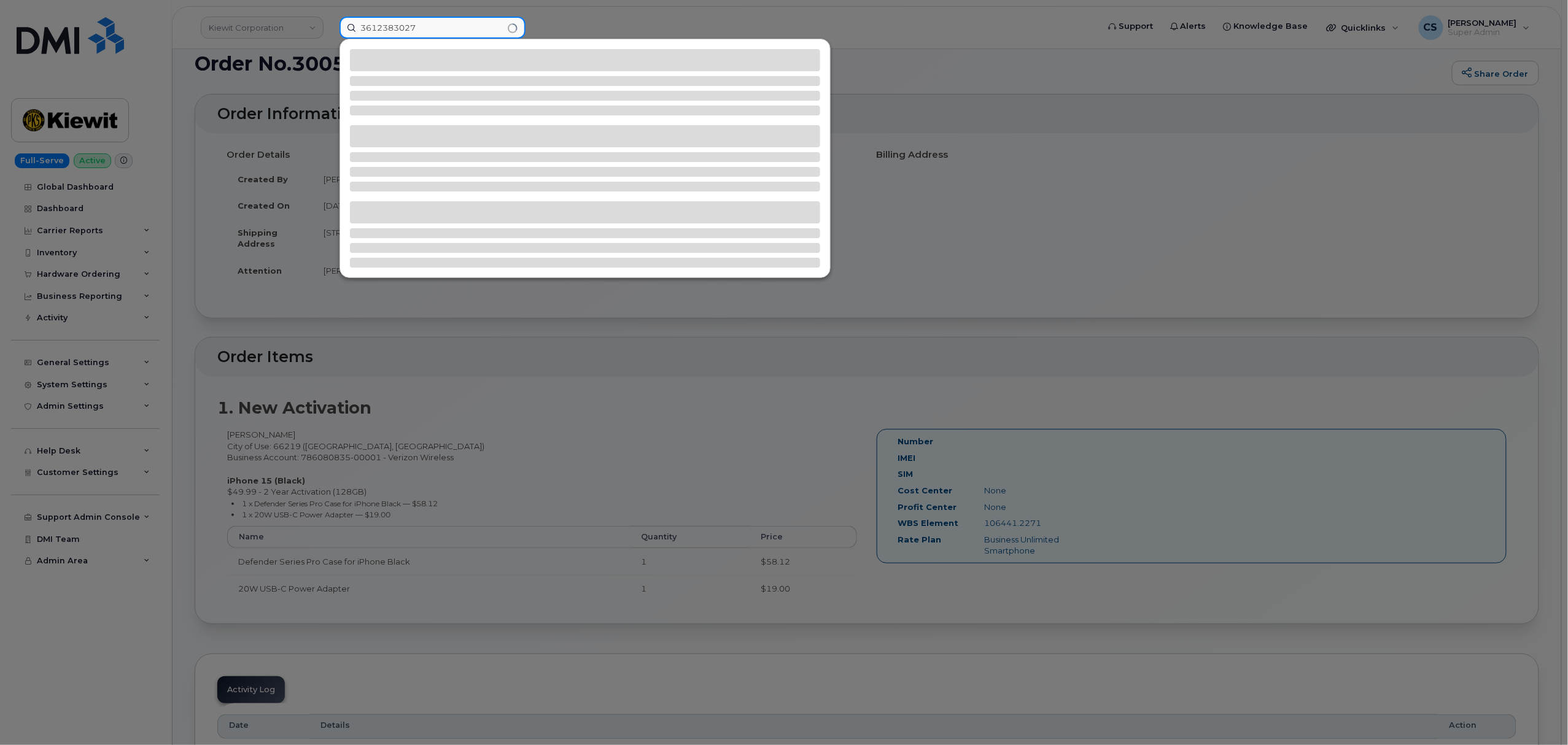
type input "3612383027"
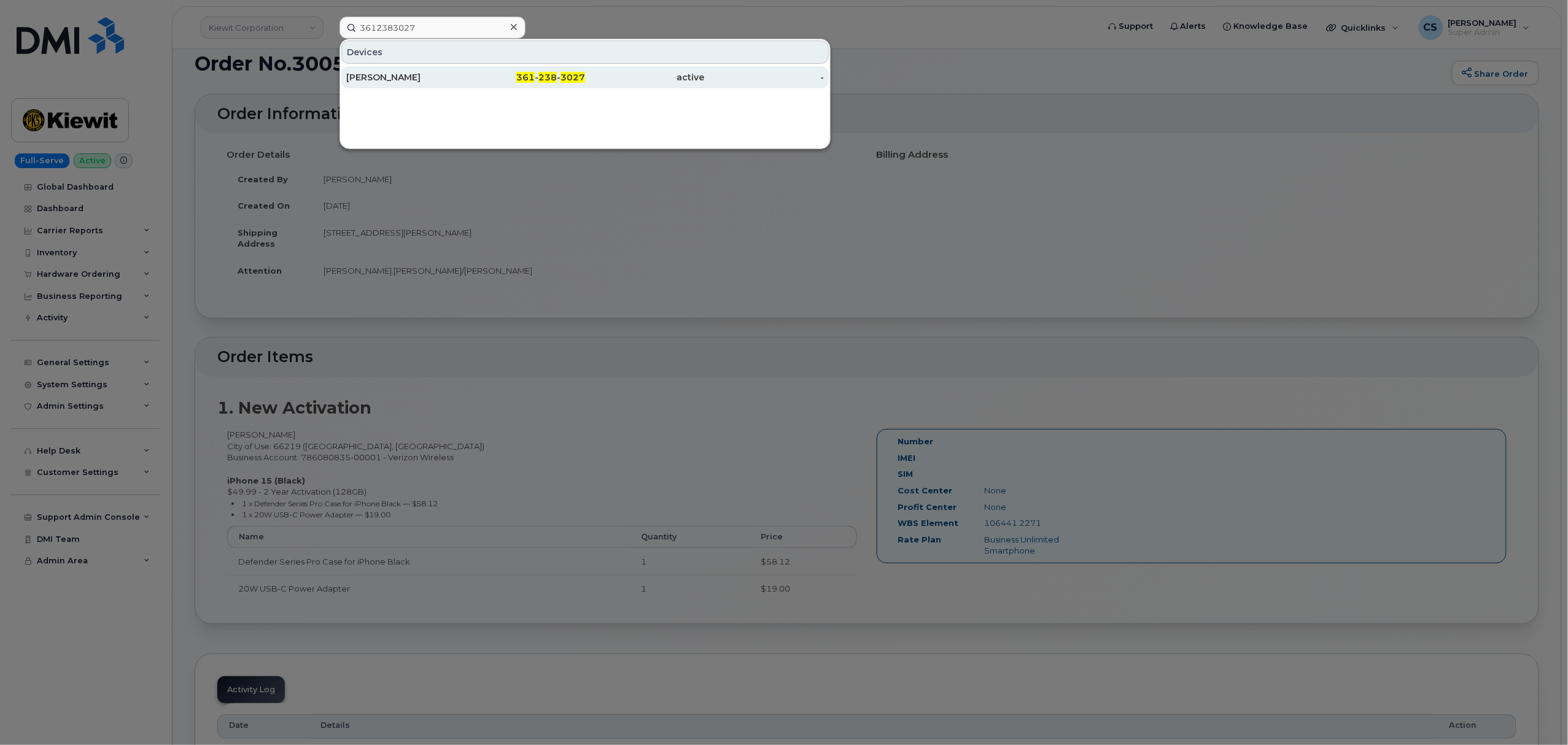
click at [557, 77] on span "238" at bounding box center [547, 77] width 18 height 11
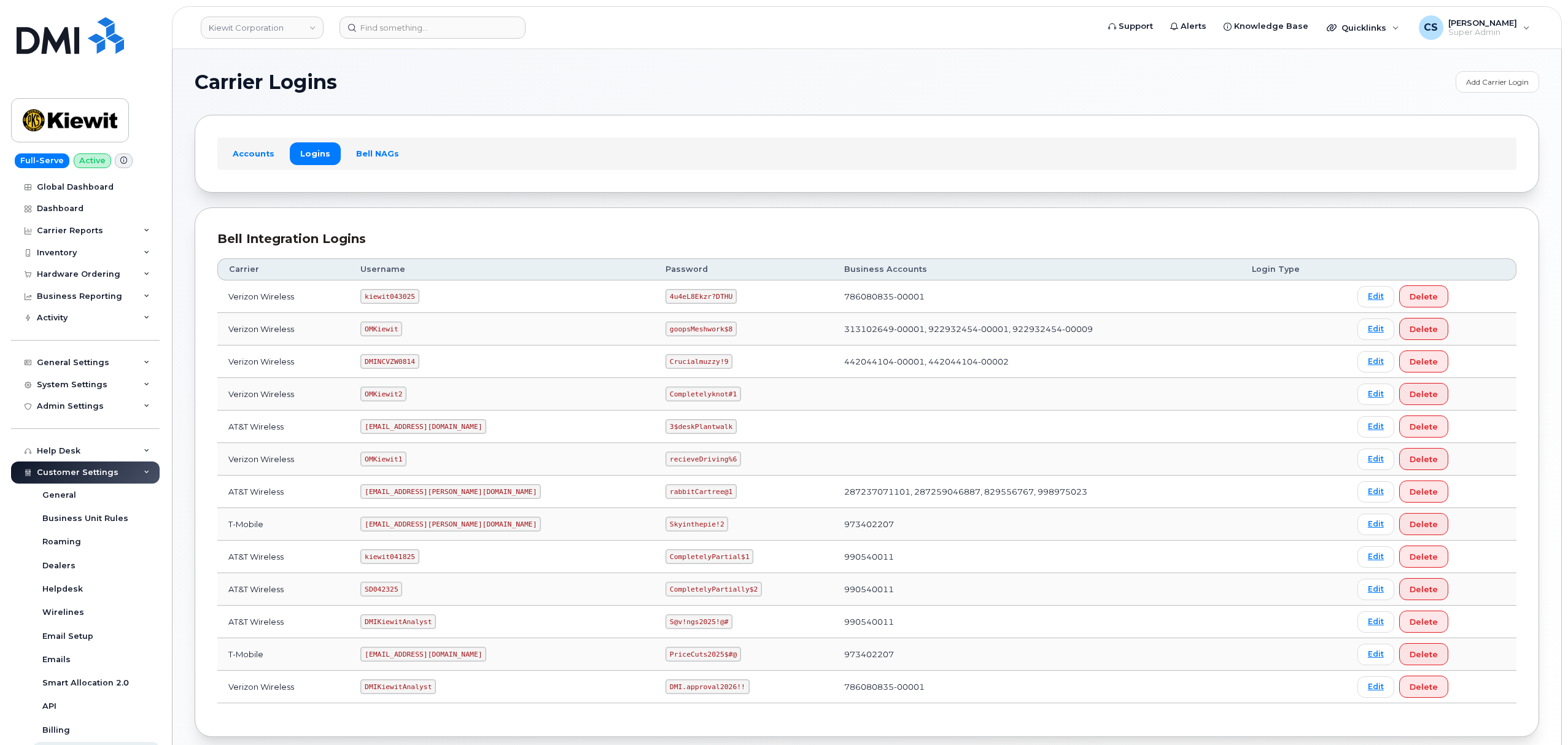
scroll to position [68, 0]
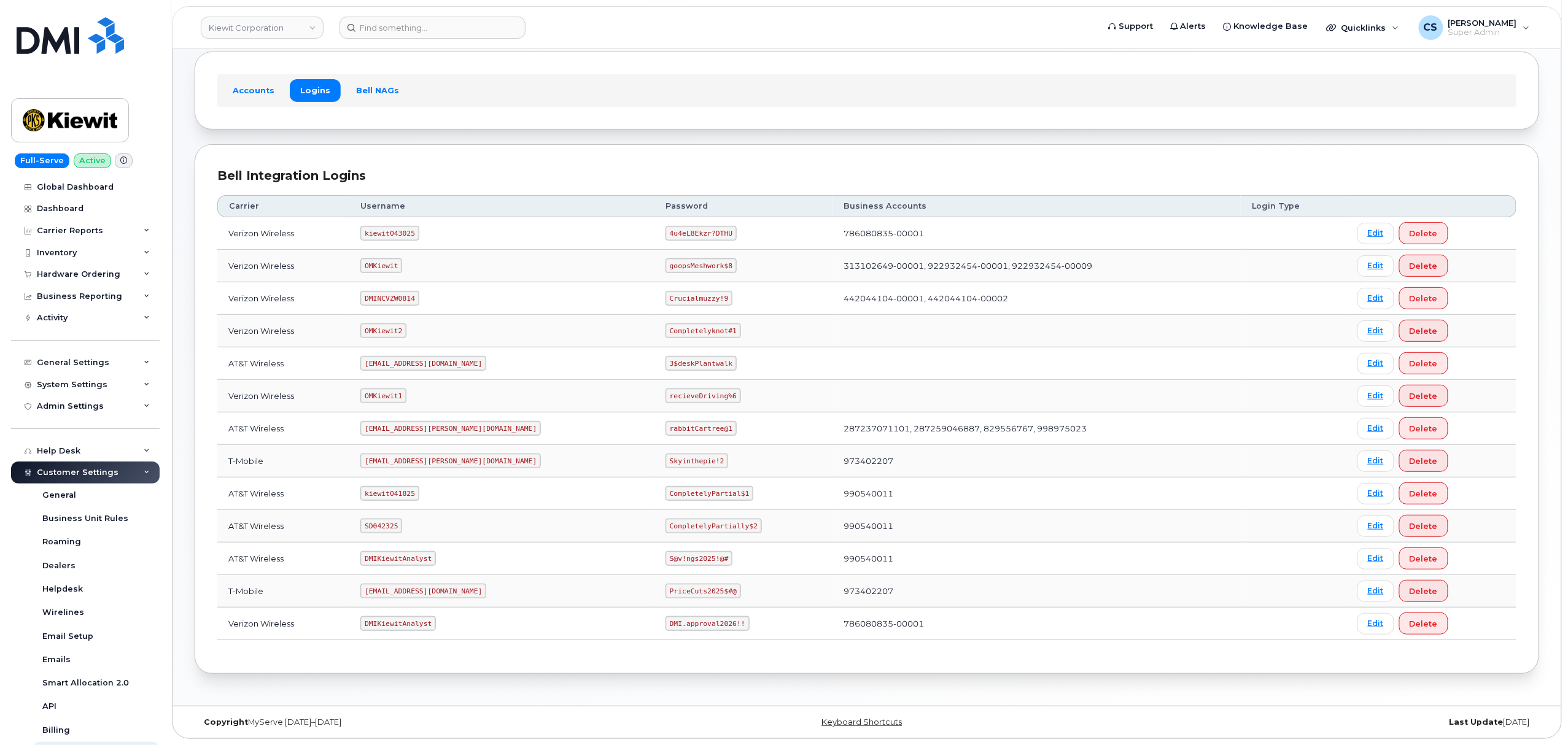
click at [395, 230] on code "kiewit043025" at bounding box center [390, 233] width 58 height 15
copy code "kiewit043025"
click at [666, 229] on code "4u4eL8Ekzr?DTHU" at bounding box center [701, 233] width 71 height 15
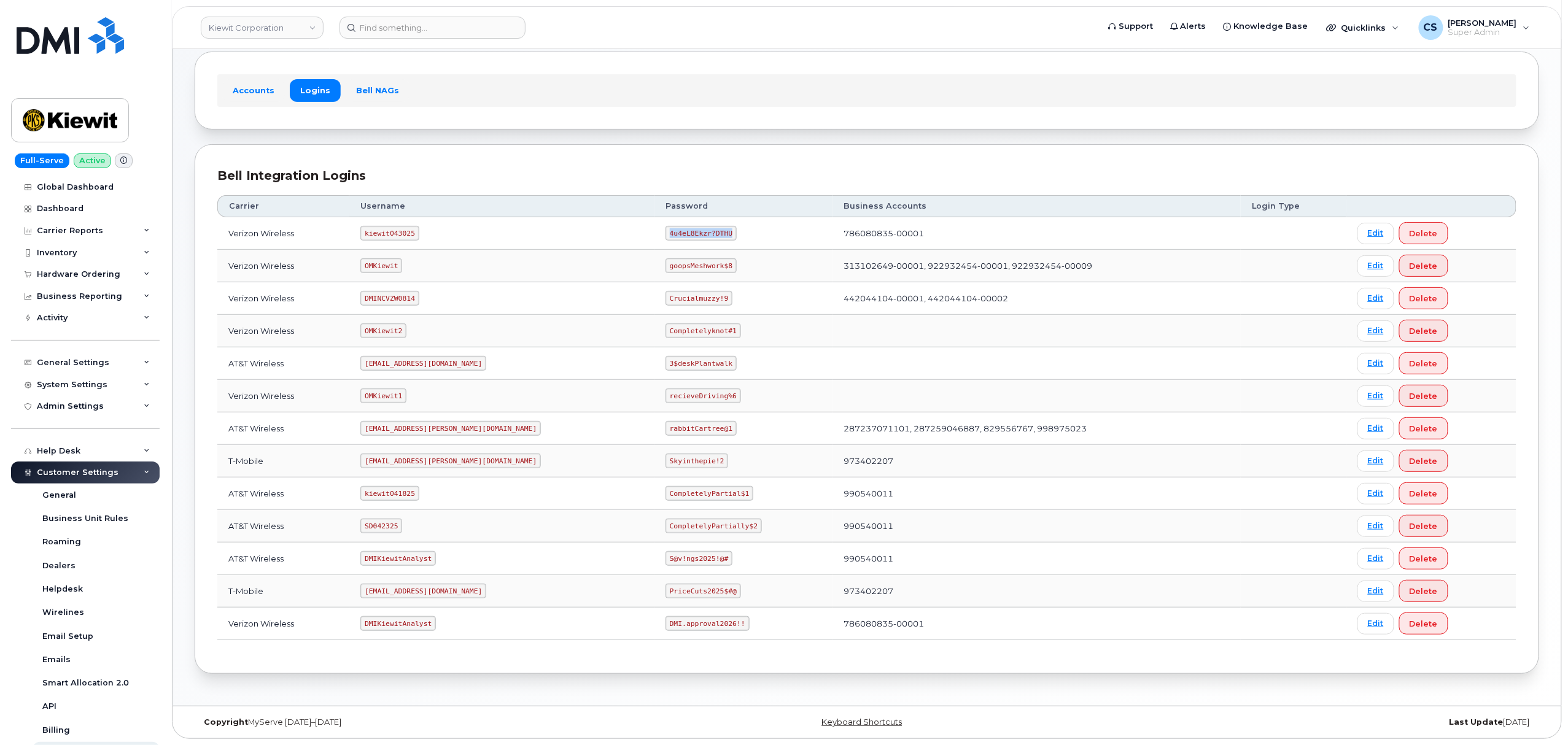
click at [666, 229] on code "4u4eL8Ekzr?DTHU" at bounding box center [701, 233] width 71 height 15
copy code "4u4eL8Ekzr?DTHU"
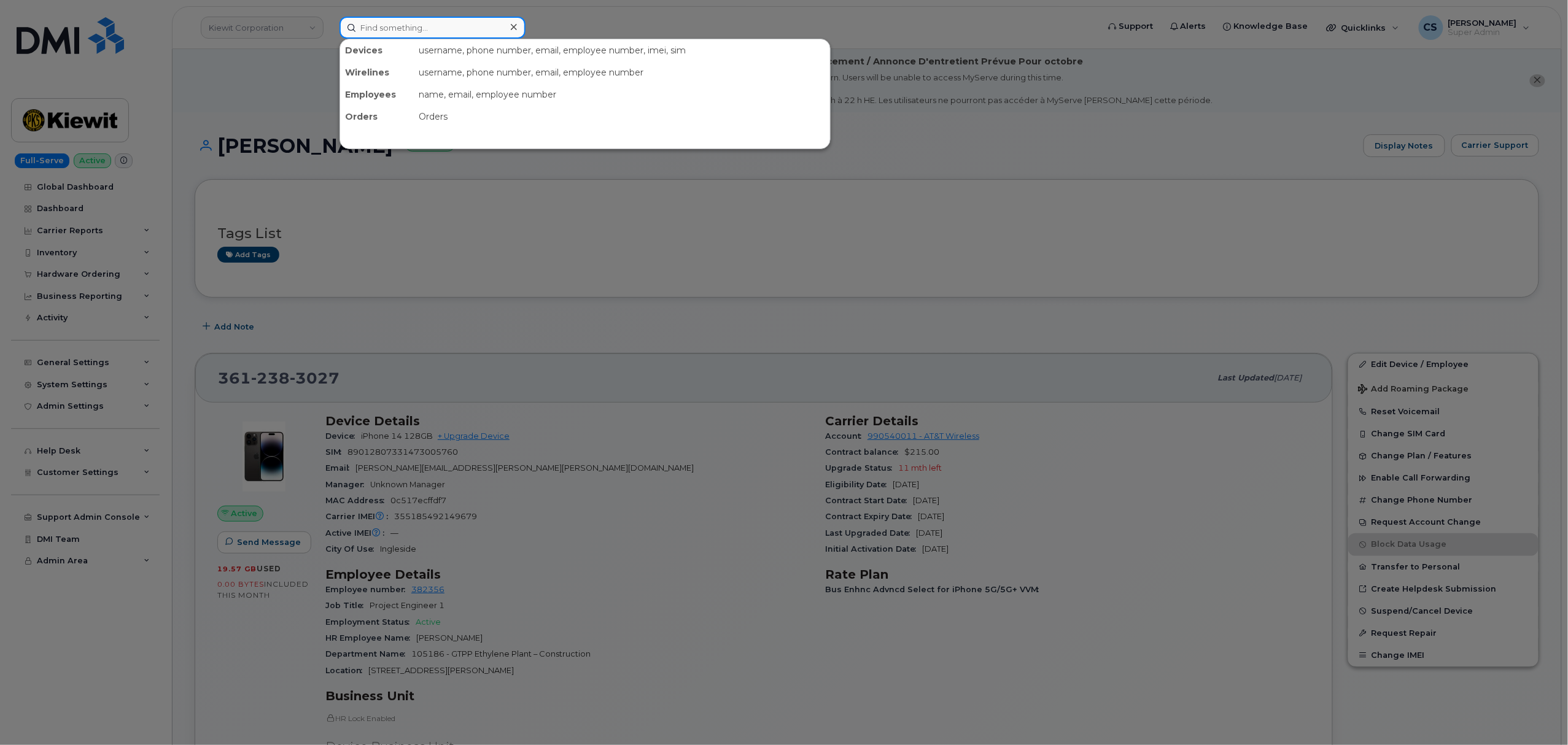
click at [432, 33] on input at bounding box center [432, 27] width 186 height 22
paste input "301194"
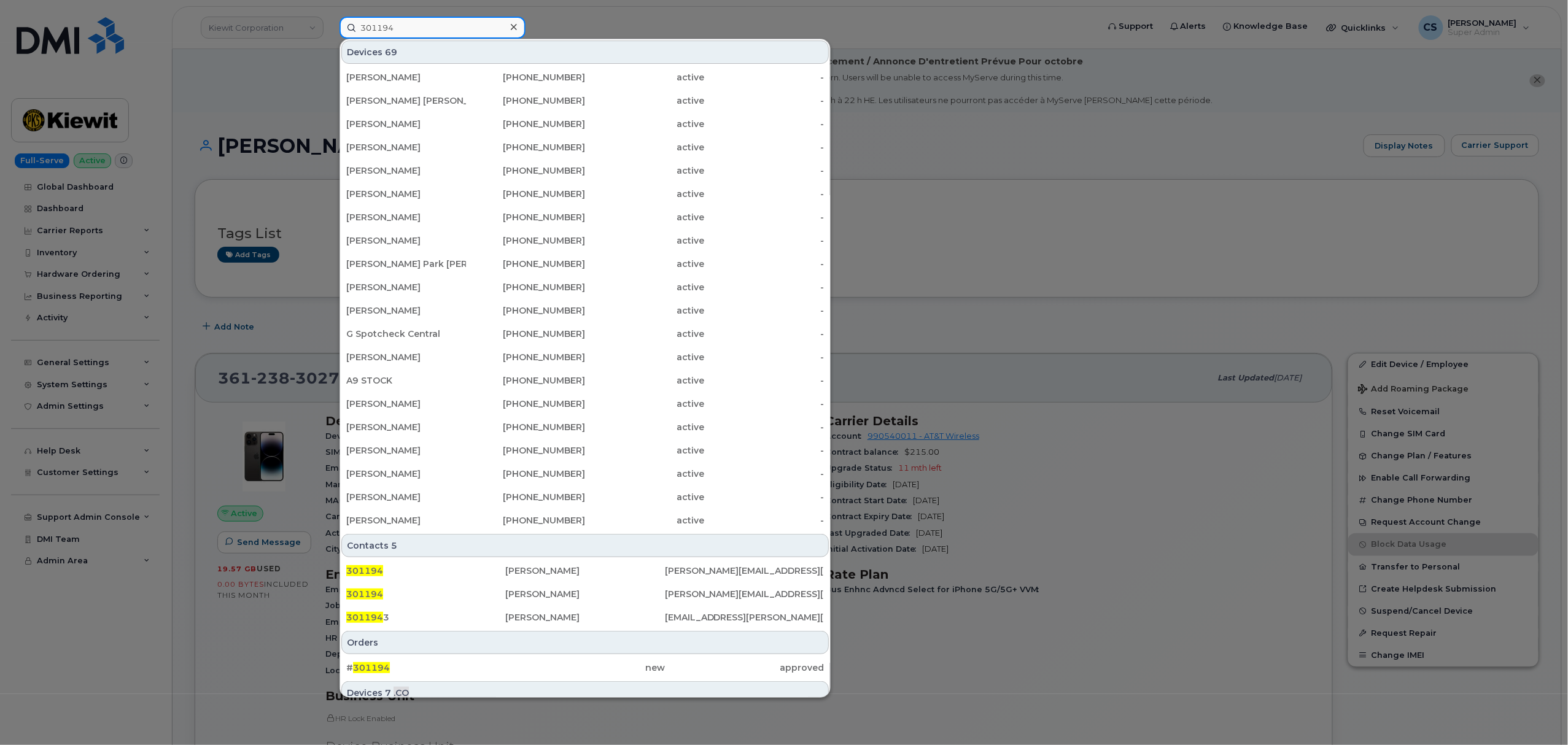
type input "301194"
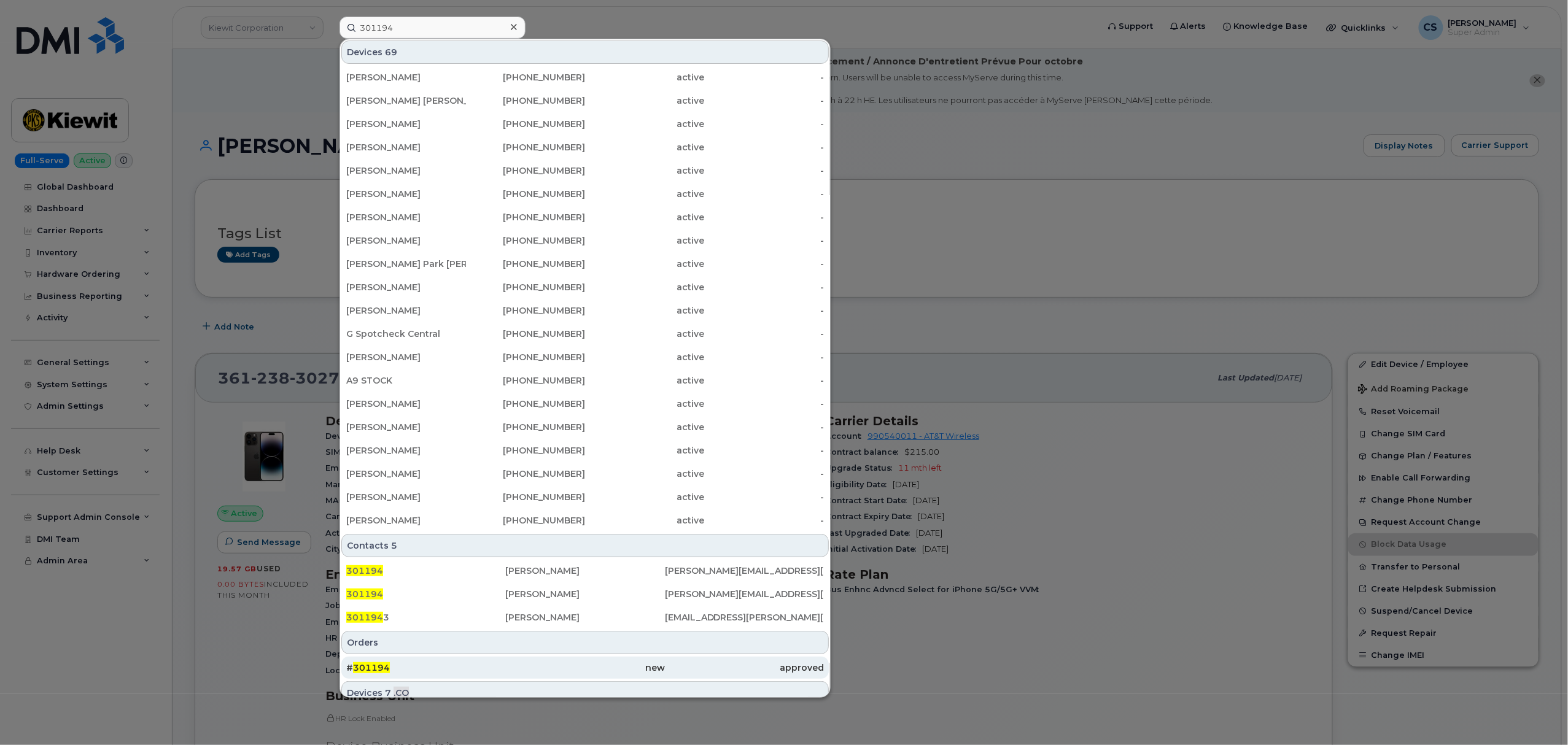
click at [372, 665] on span "301194" at bounding box center [371, 667] width 37 height 11
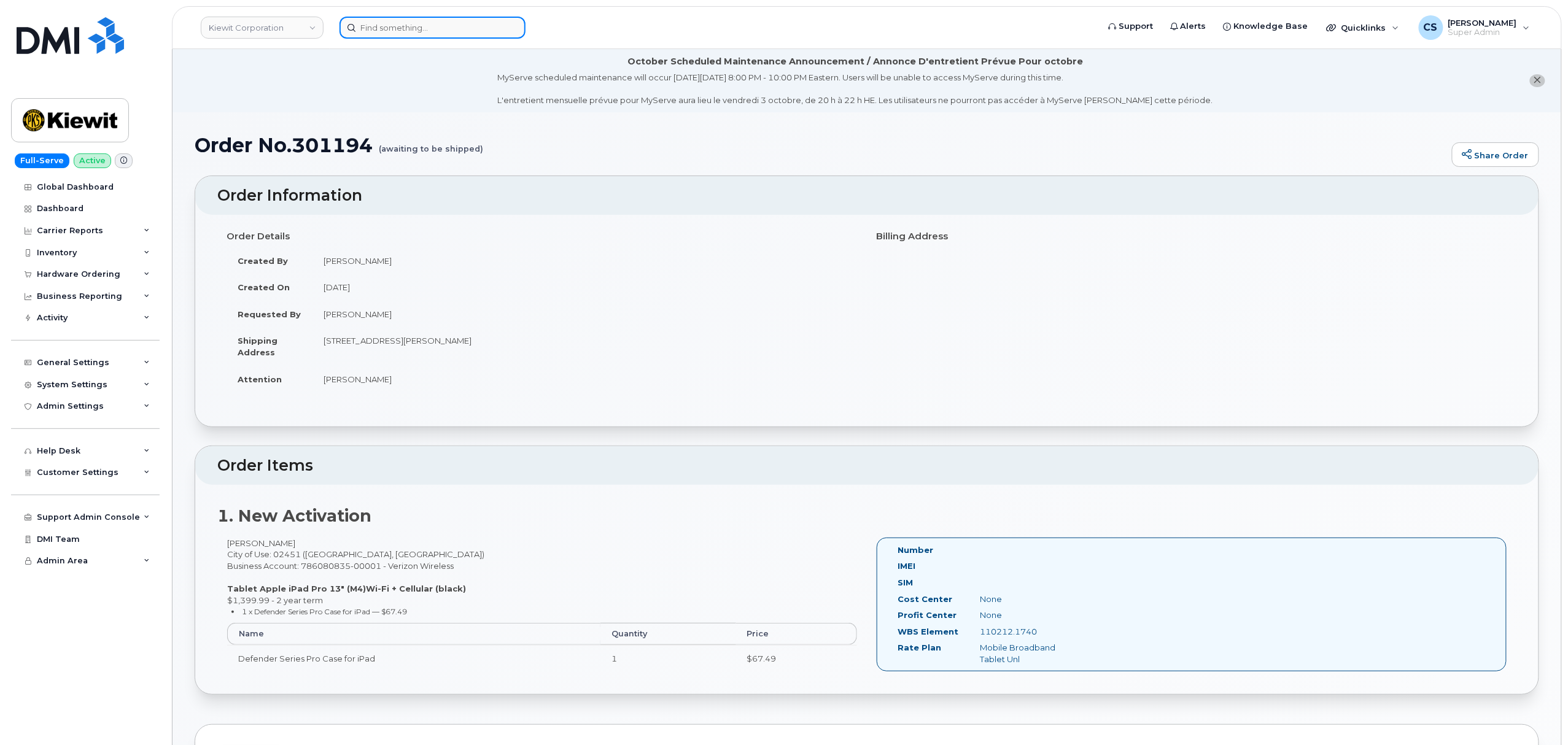
click at [428, 25] on input at bounding box center [432, 27] width 186 height 22
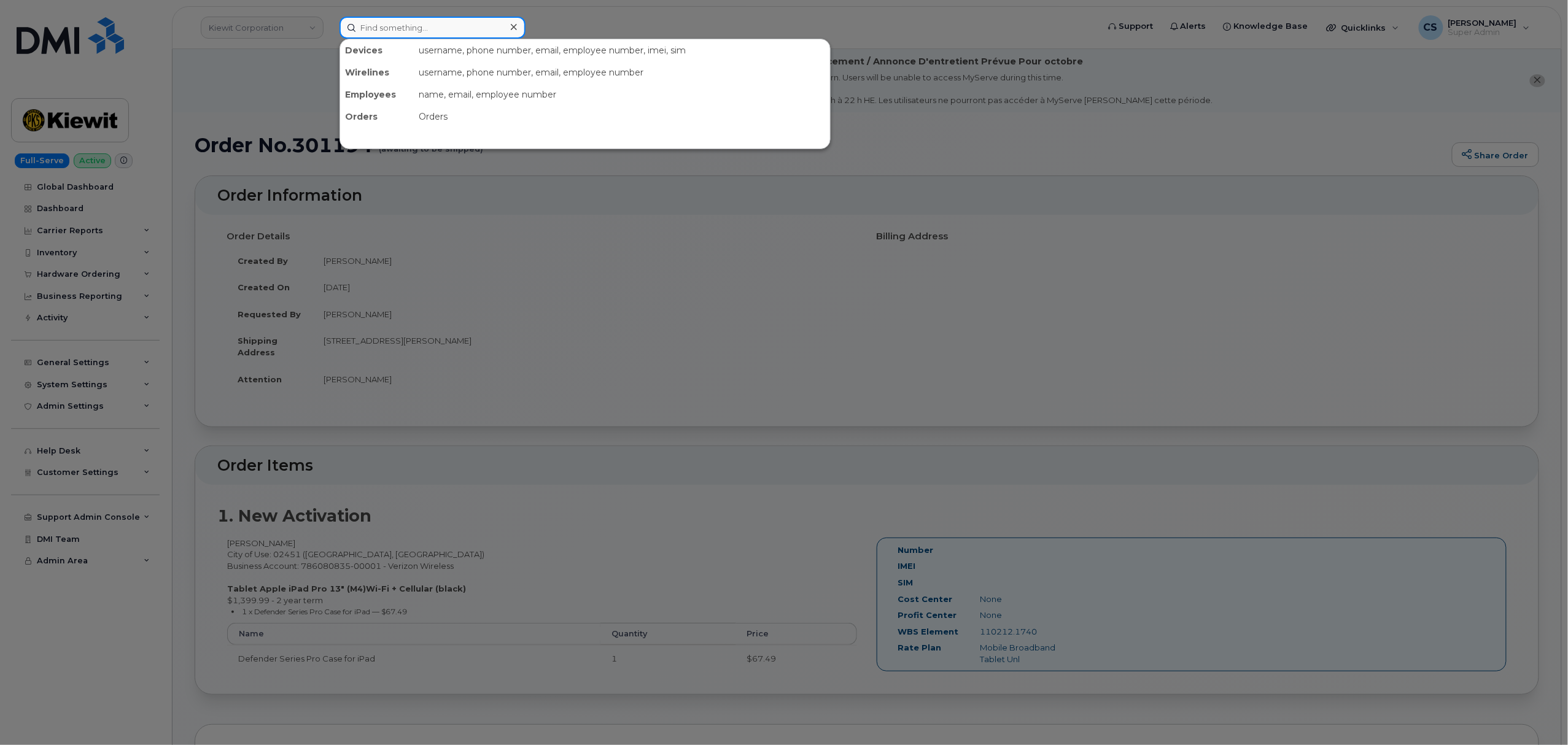
paste input "301400"
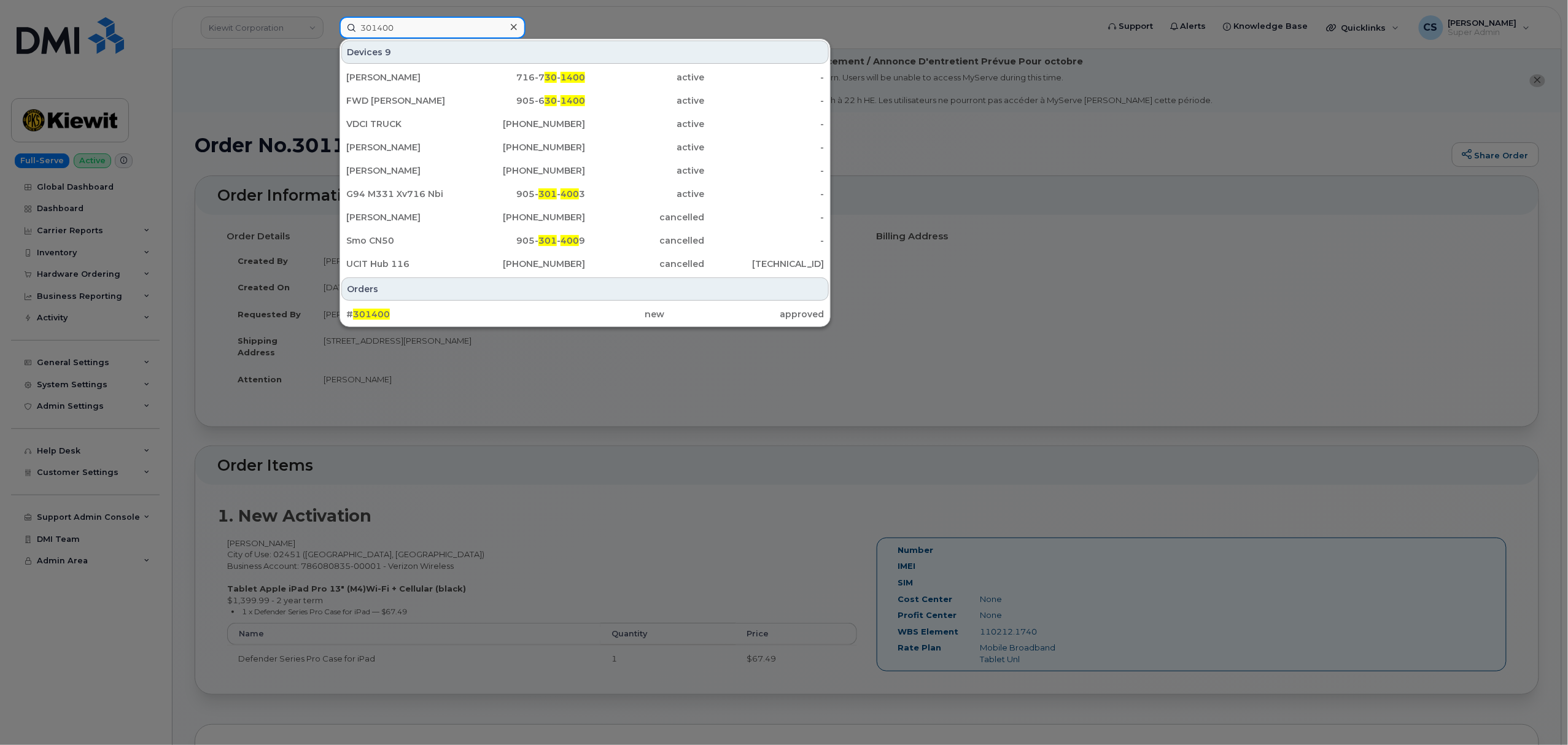
click at [428, 18] on input "301400" at bounding box center [432, 27] width 186 height 22
click at [428, 20] on input "301400" at bounding box center [432, 27] width 186 height 22
paste input "701"
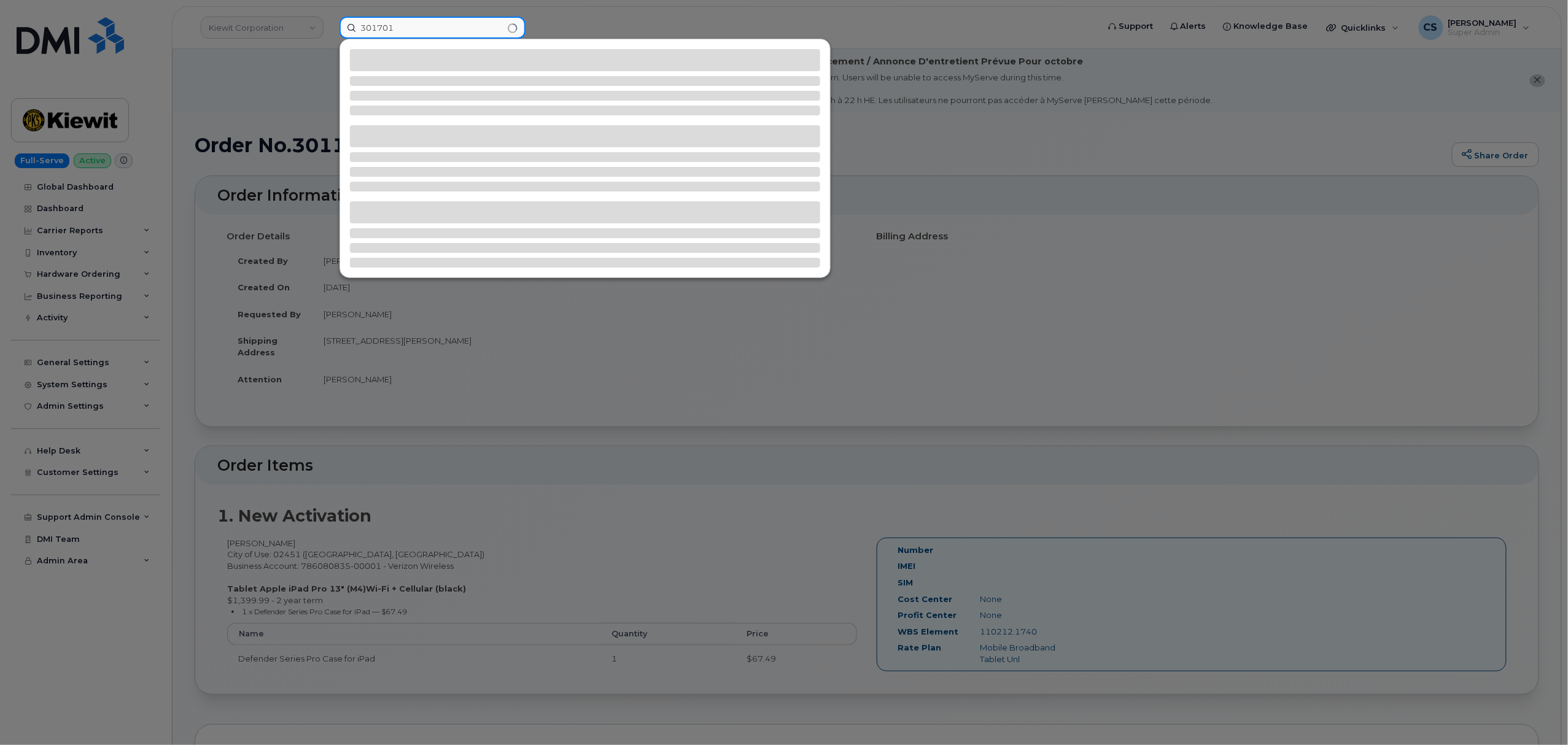
type input "301701"
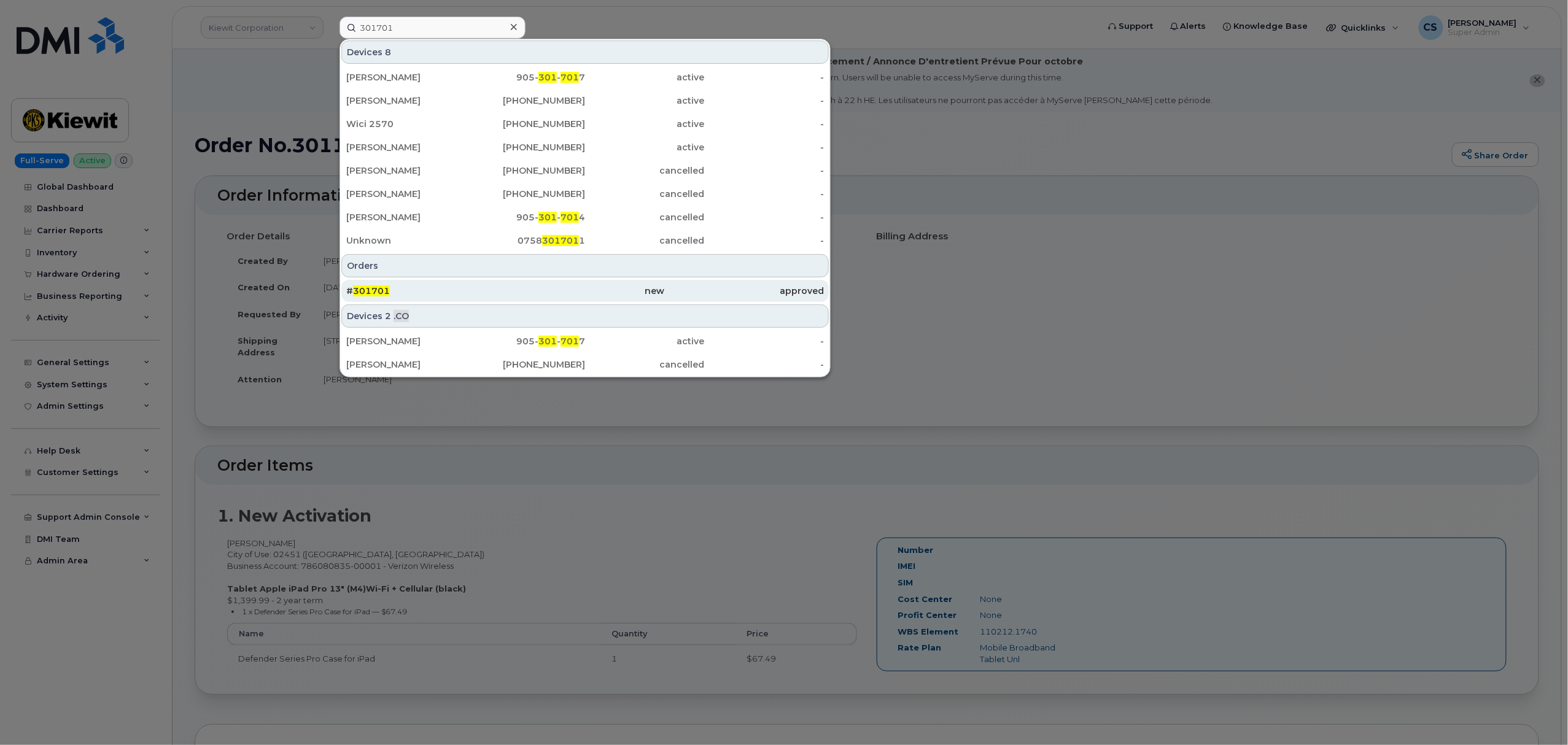
click at [369, 287] on span "301701" at bounding box center [371, 290] width 37 height 11
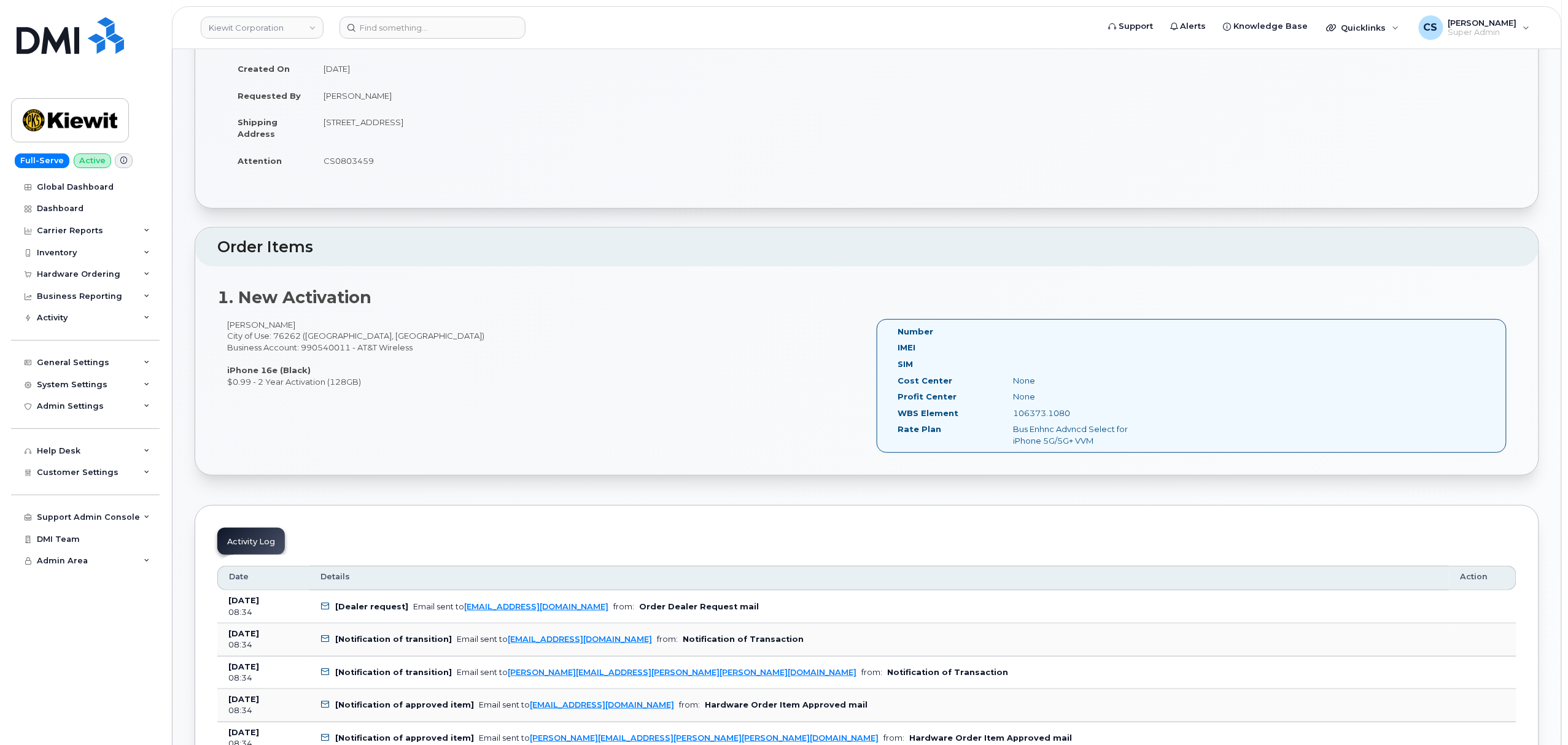
scroll to position [246, 0]
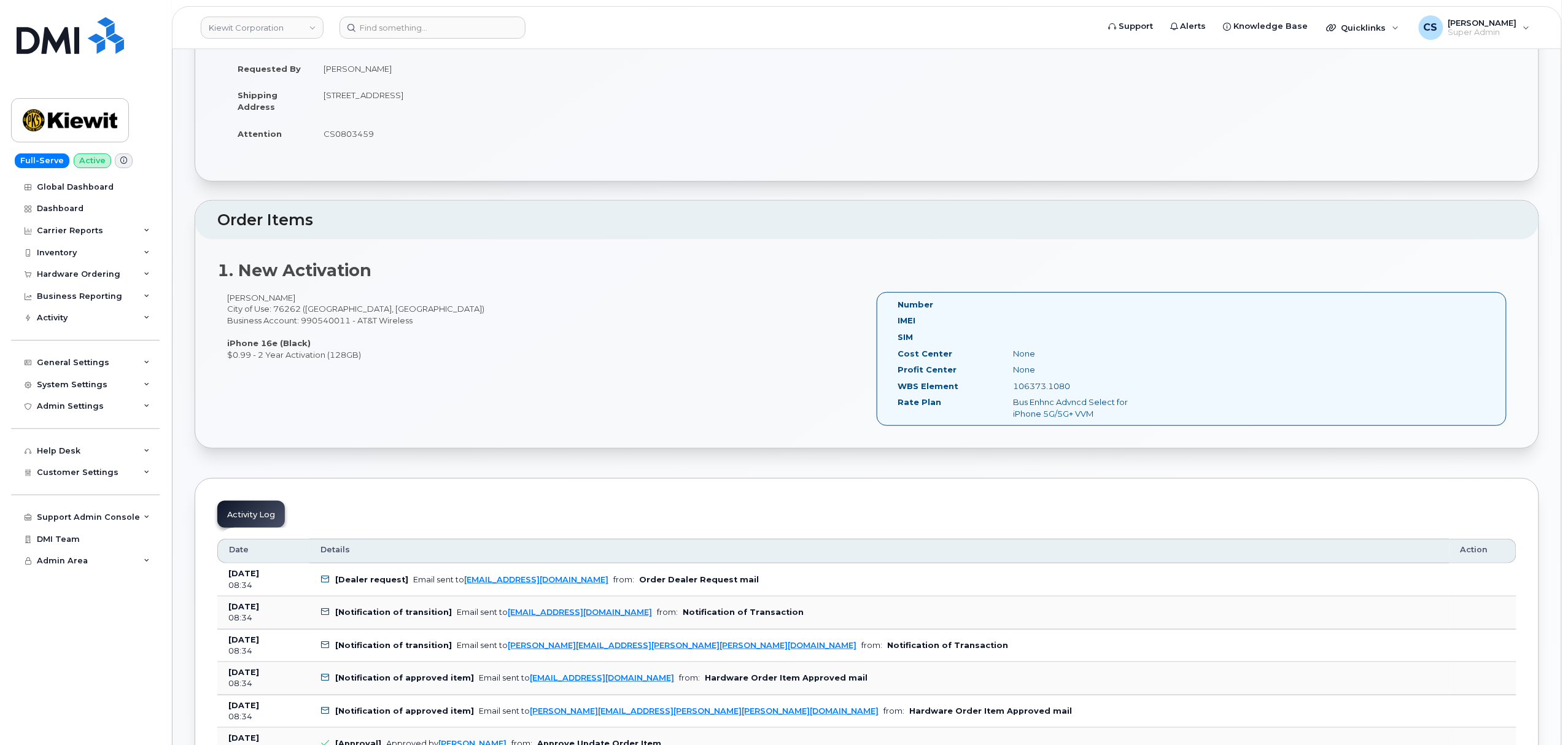
click at [242, 293] on div "[PERSON_NAME] City of Use: 76262 ([GEOGRAPHIC_DATA], [GEOGRAPHIC_DATA]) Busines…" at bounding box center [542, 326] width 649 height 69
copy div "[PERSON_NAME]"
click at [270, 297] on div "Jessica Ruiz City of Use: 76262 (Roanoke, TX) Business Account: 990540011 - AT&…" at bounding box center [542, 326] width 649 height 69
click at [272, 295] on div "Jessica Ruiz City of Use: 76262 (Roanoke, TX) Business Account: 990540011 - AT&…" at bounding box center [542, 326] width 649 height 69
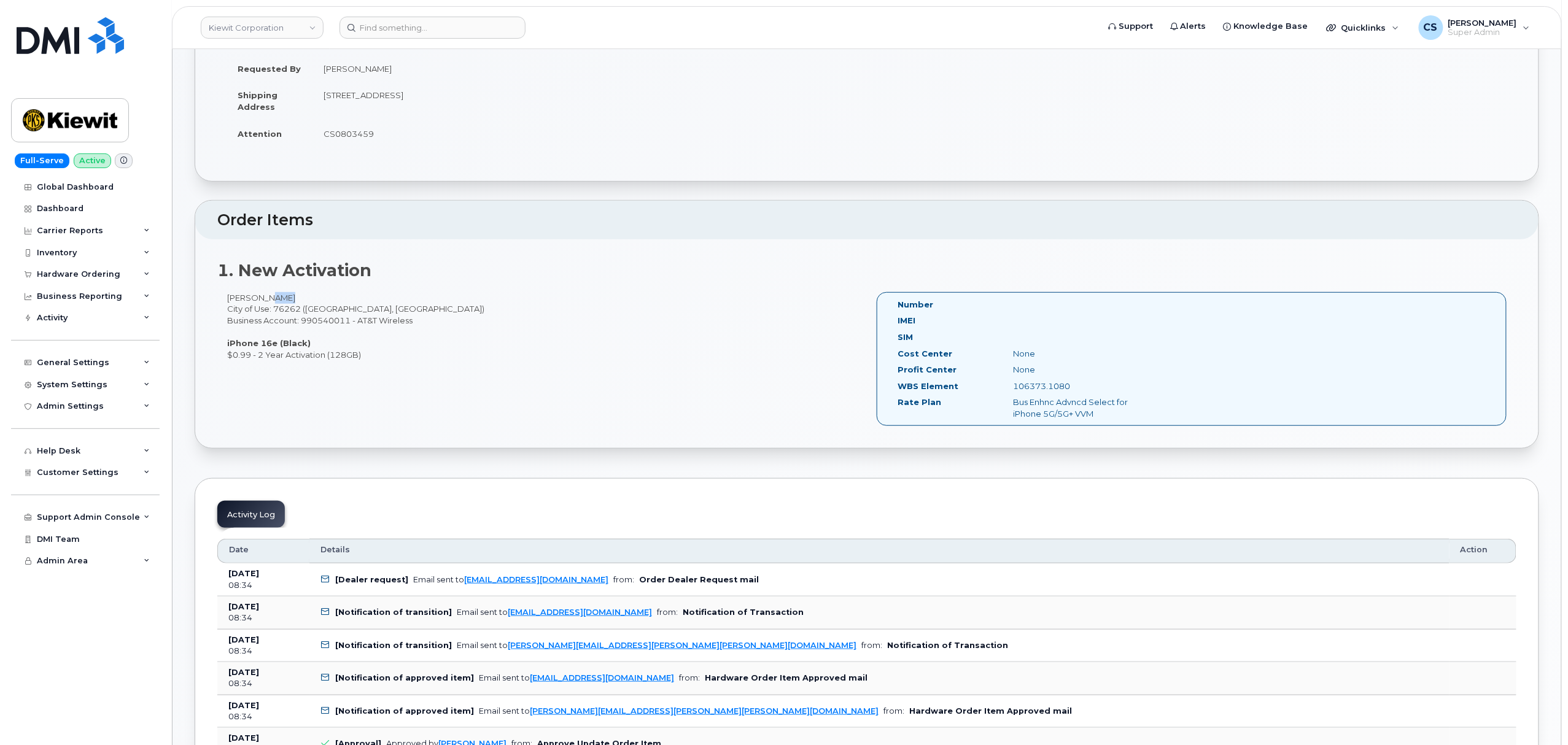
copy div "Ruiz"
drag, startPoint x: 1072, startPoint y: 384, endPoint x: 1013, endPoint y: 386, distance: 59.0
click at [1013, 386] on div "106373.1080" at bounding box center [1085, 386] width 162 height 12
copy div "106373.1080"
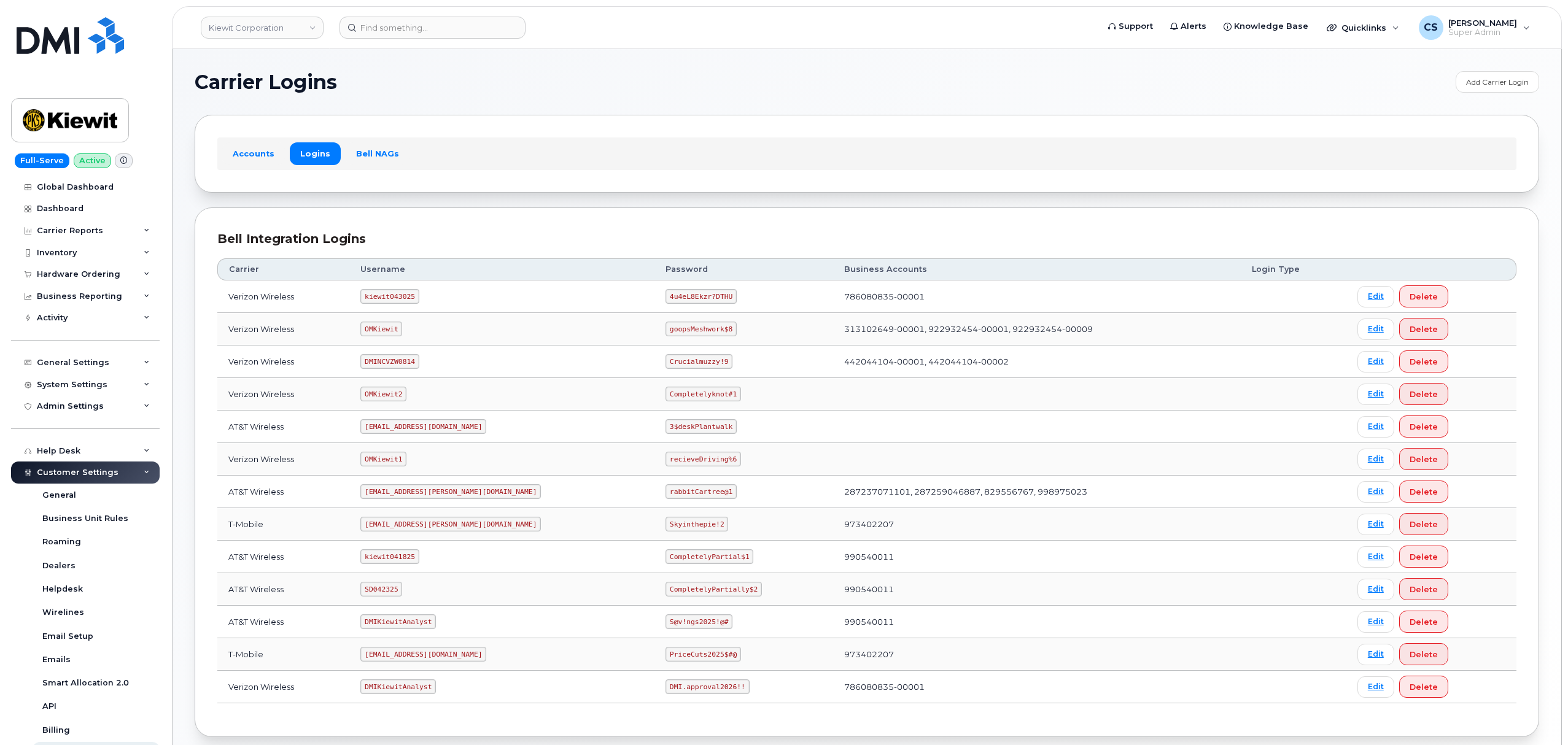
scroll to position [68, 0]
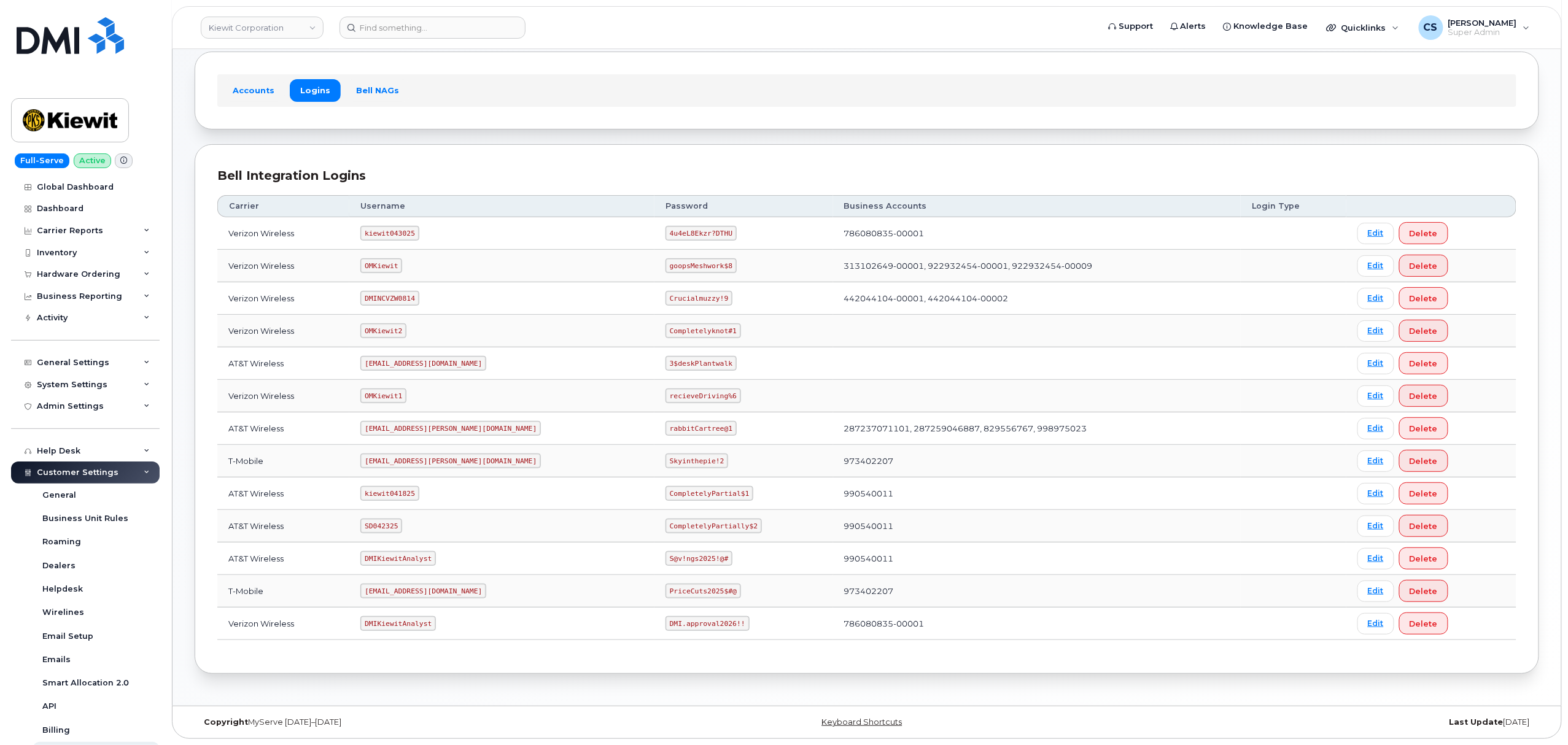
click at [396, 524] on code "SD042325" at bounding box center [381, 526] width 42 height 15
copy code "SD042325"
drag, startPoint x: 694, startPoint y: 525, endPoint x: 614, endPoint y: 523, distance: 80.0
click at [666, 523] on code "CompletelyPartially$2" at bounding box center [714, 526] width 97 height 15
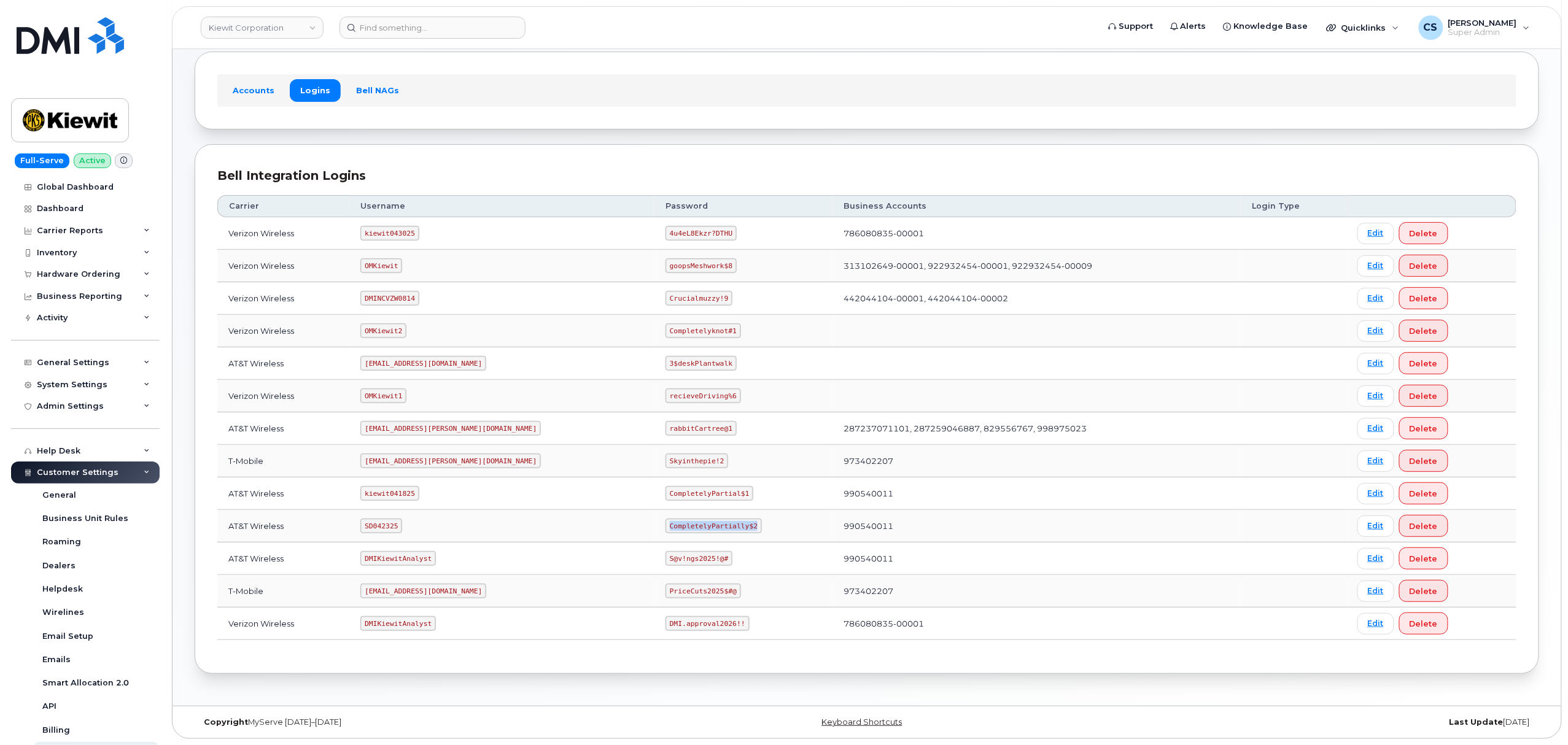
copy code "CompletelyPartially$2"
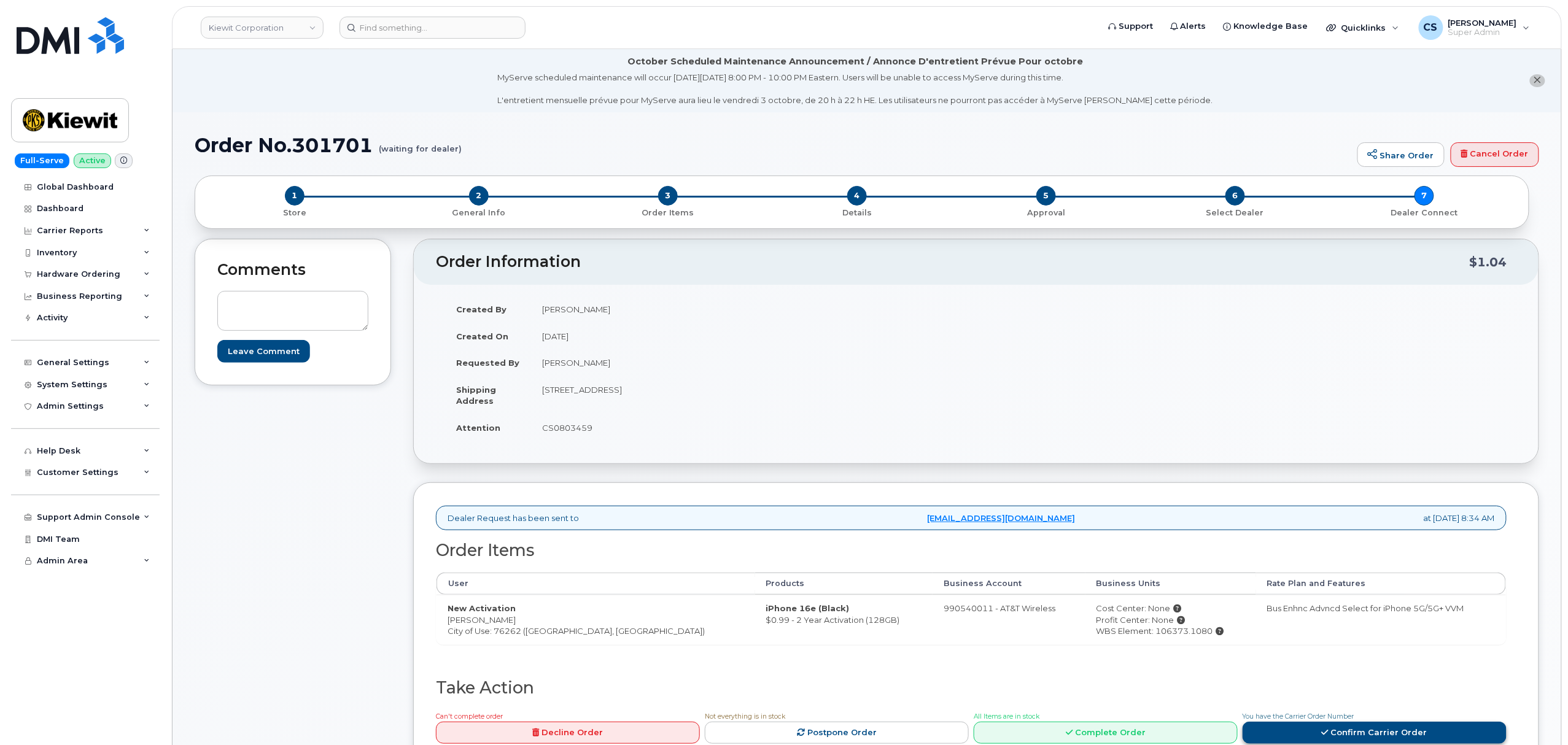
click at [1381, 731] on link "Confirm Carrier Order" at bounding box center [1374, 733] width 264 height 23
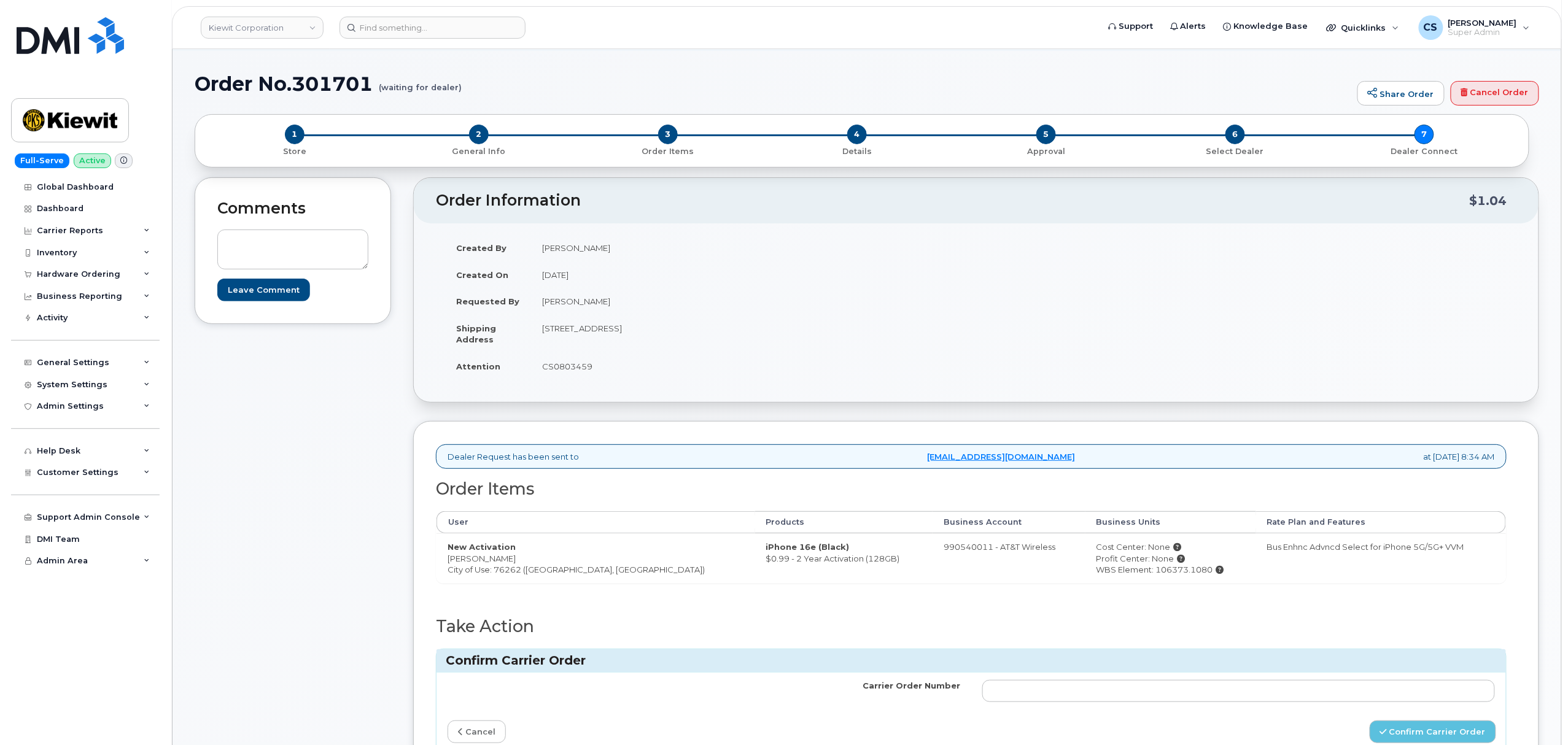
scroll to position [164, 0]
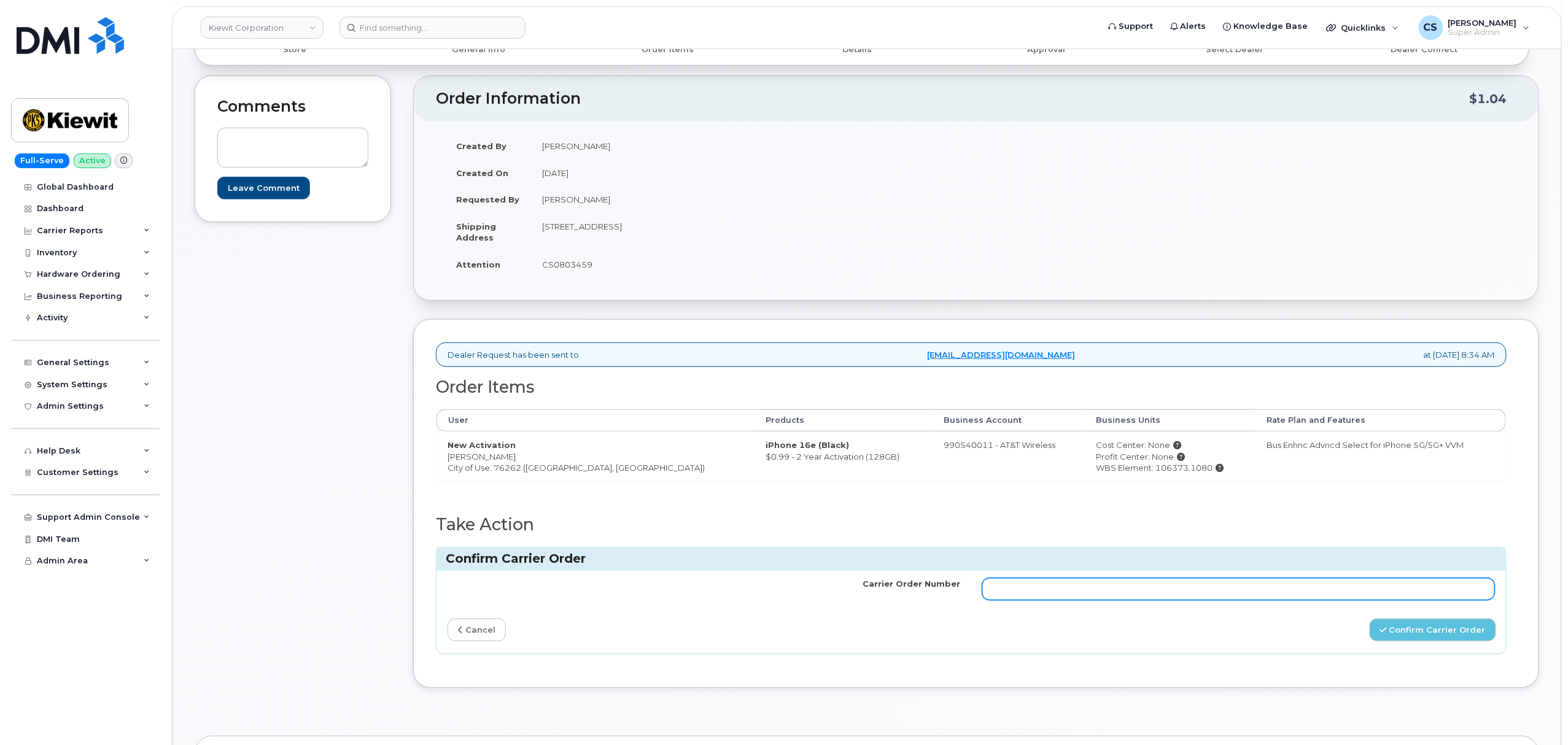
click at [1278, 587] on input "Carrier Order Number" at bounding box center [1239, 589] width 512 height 22
paste input "10-154225241299937"
type input "10-154225241299937"
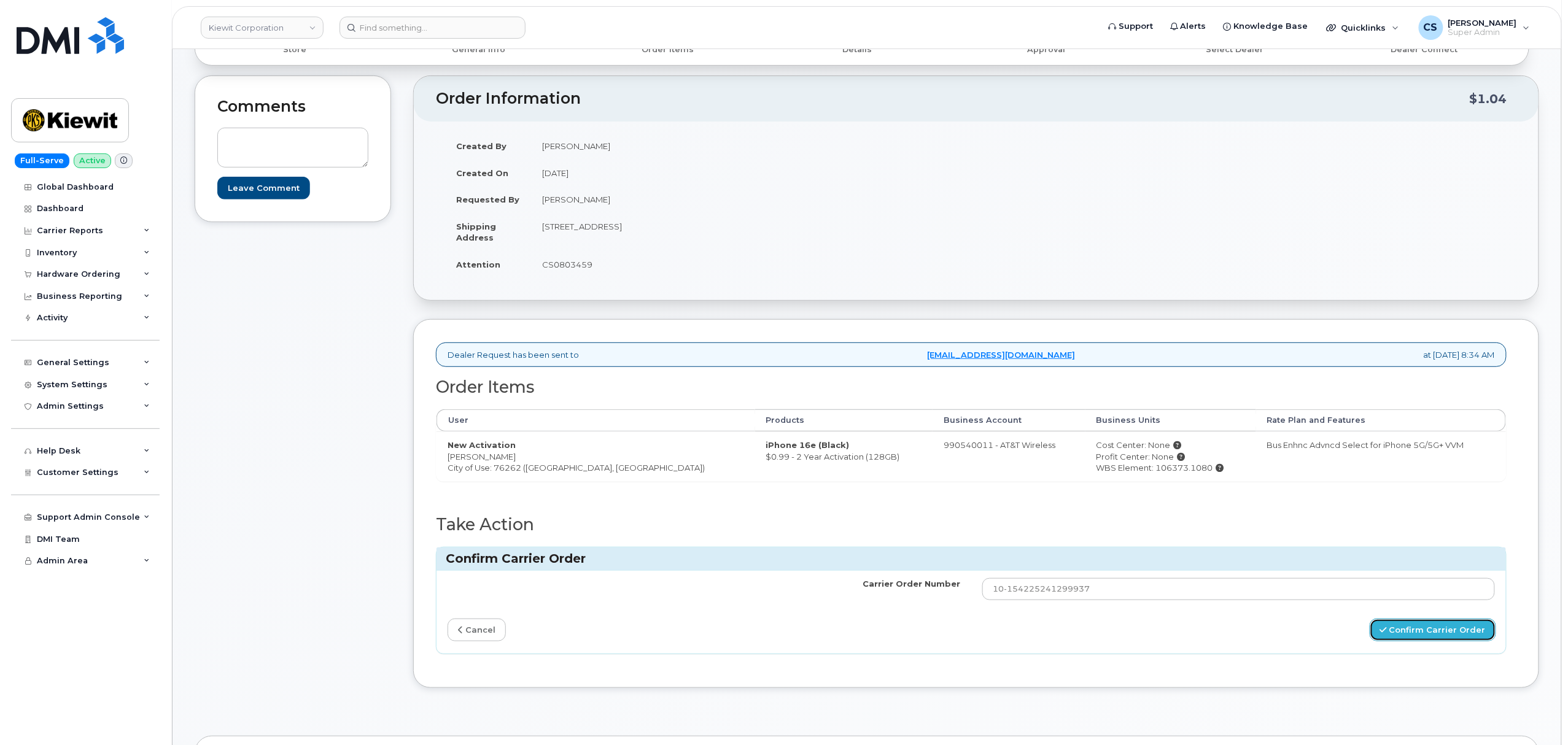
click at [1417, 635] on button "Confirm Carrier Order" at bounding box center [1433, 629] width 127 height 23
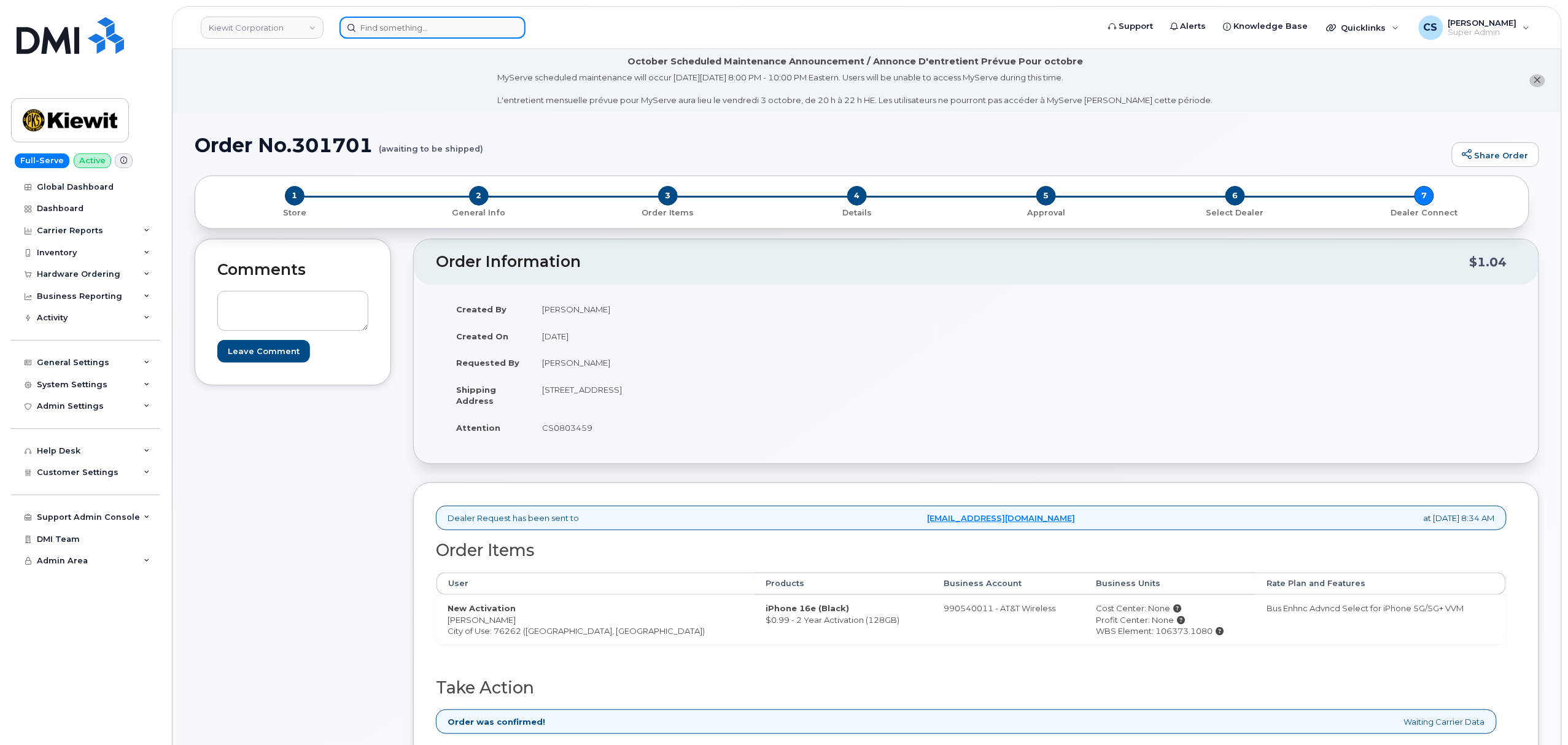
click at [410, 28] on input at bounding box center [432, 27] width 186 height 22
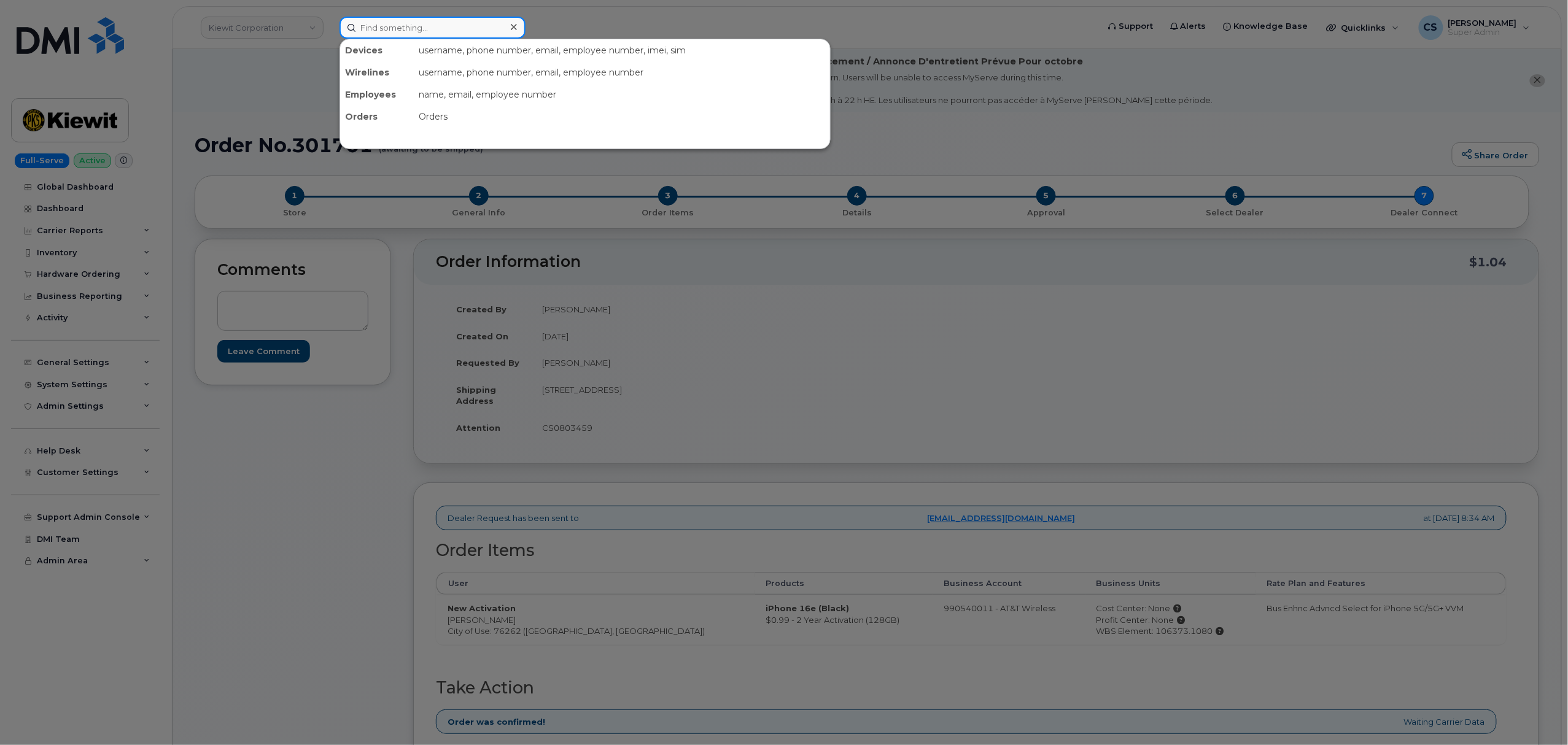
paste input "5307087741"
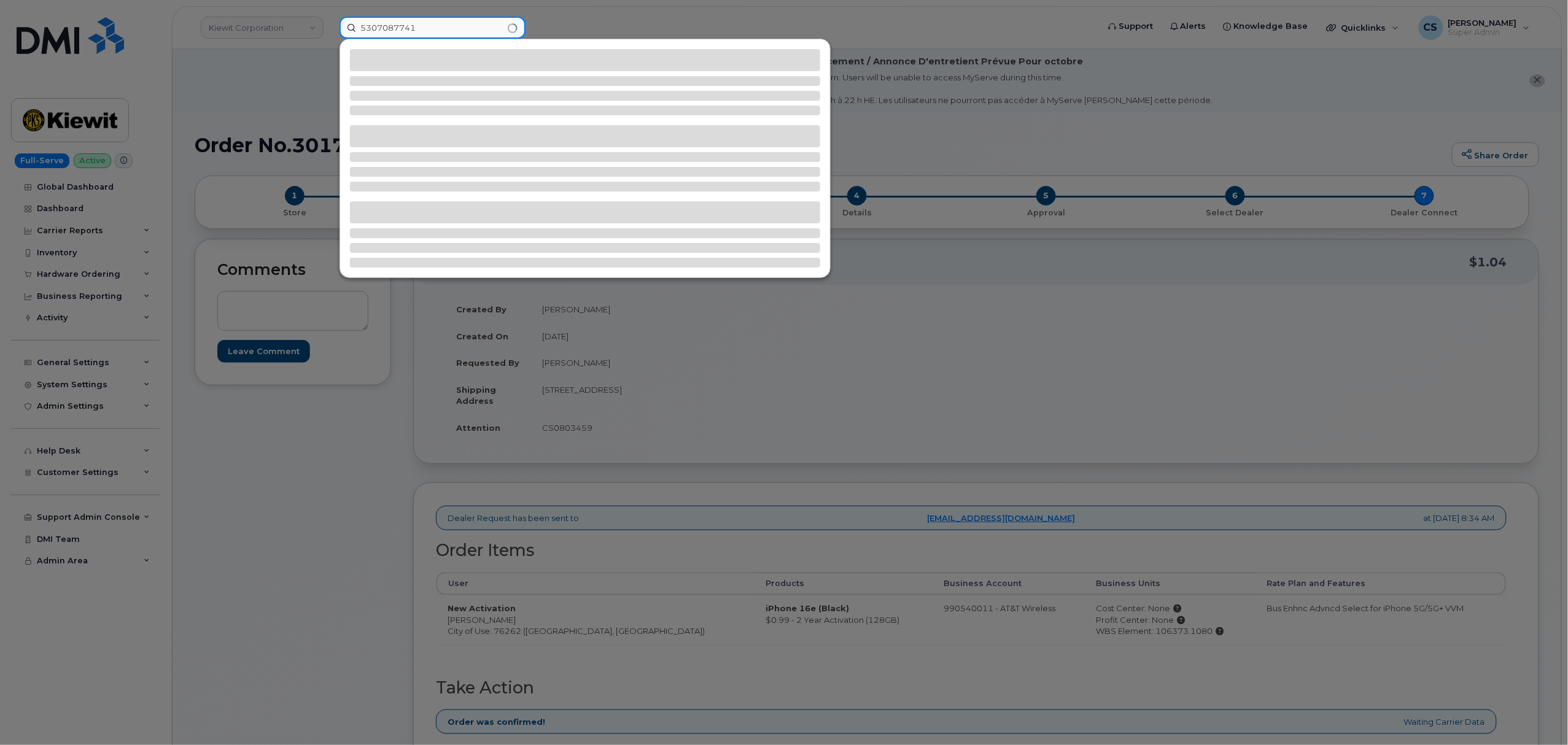
type input "5307087741"
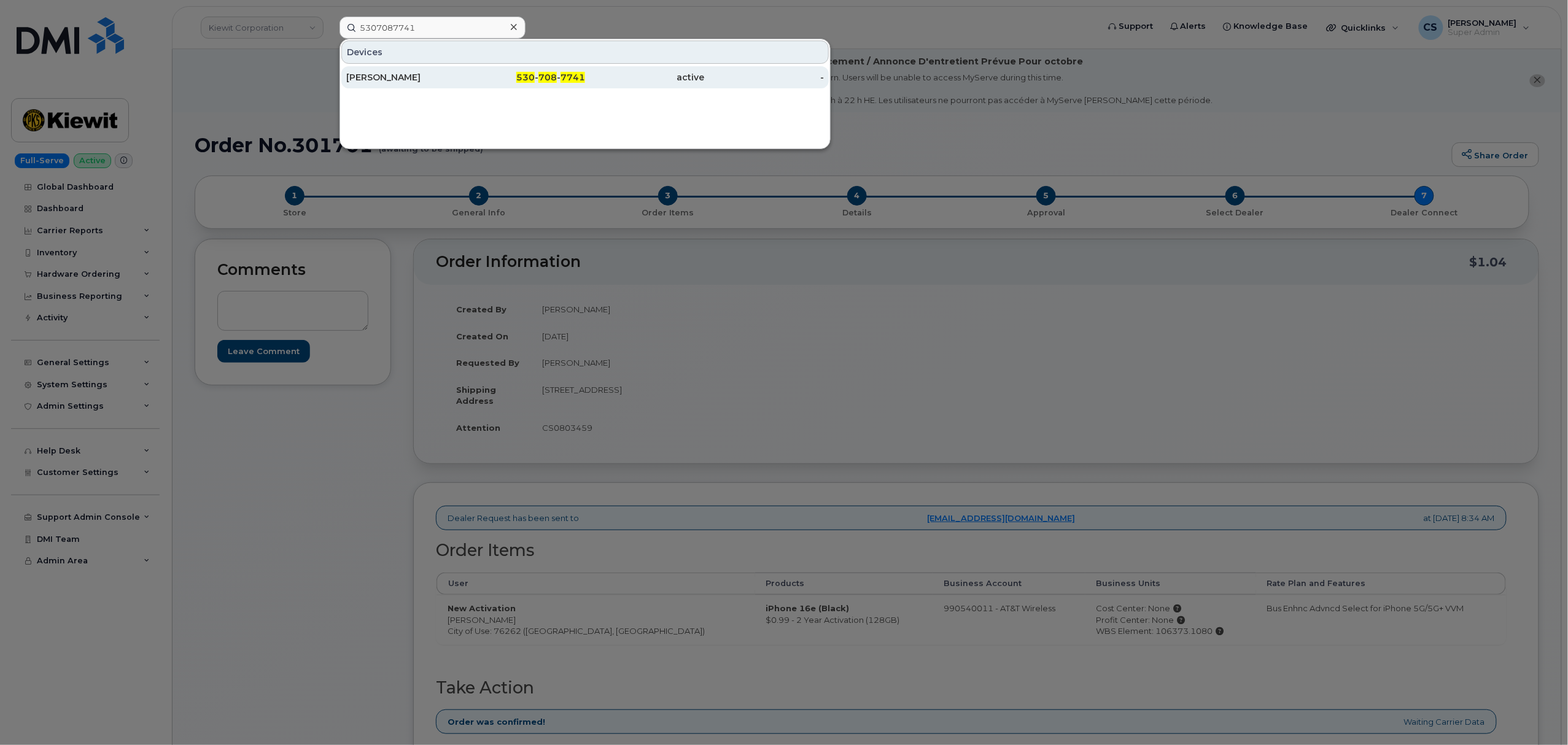
click at [560, 72] on div "530 - 708 - 7741" at bounding box center [526, 77] width 120 height 12
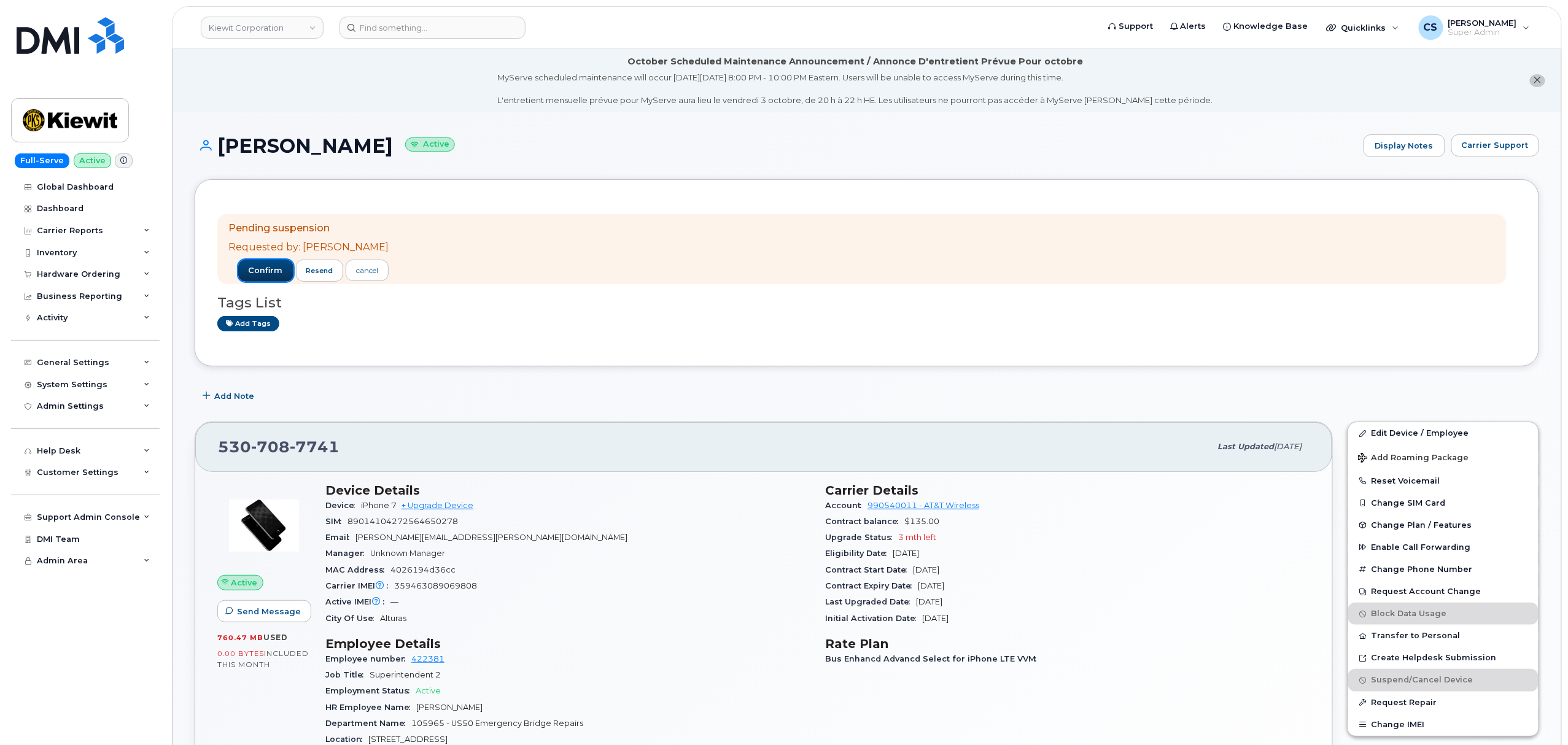
click at [249, 269] on span "confirm" at bounding box center [266, 271] width 34 height 11
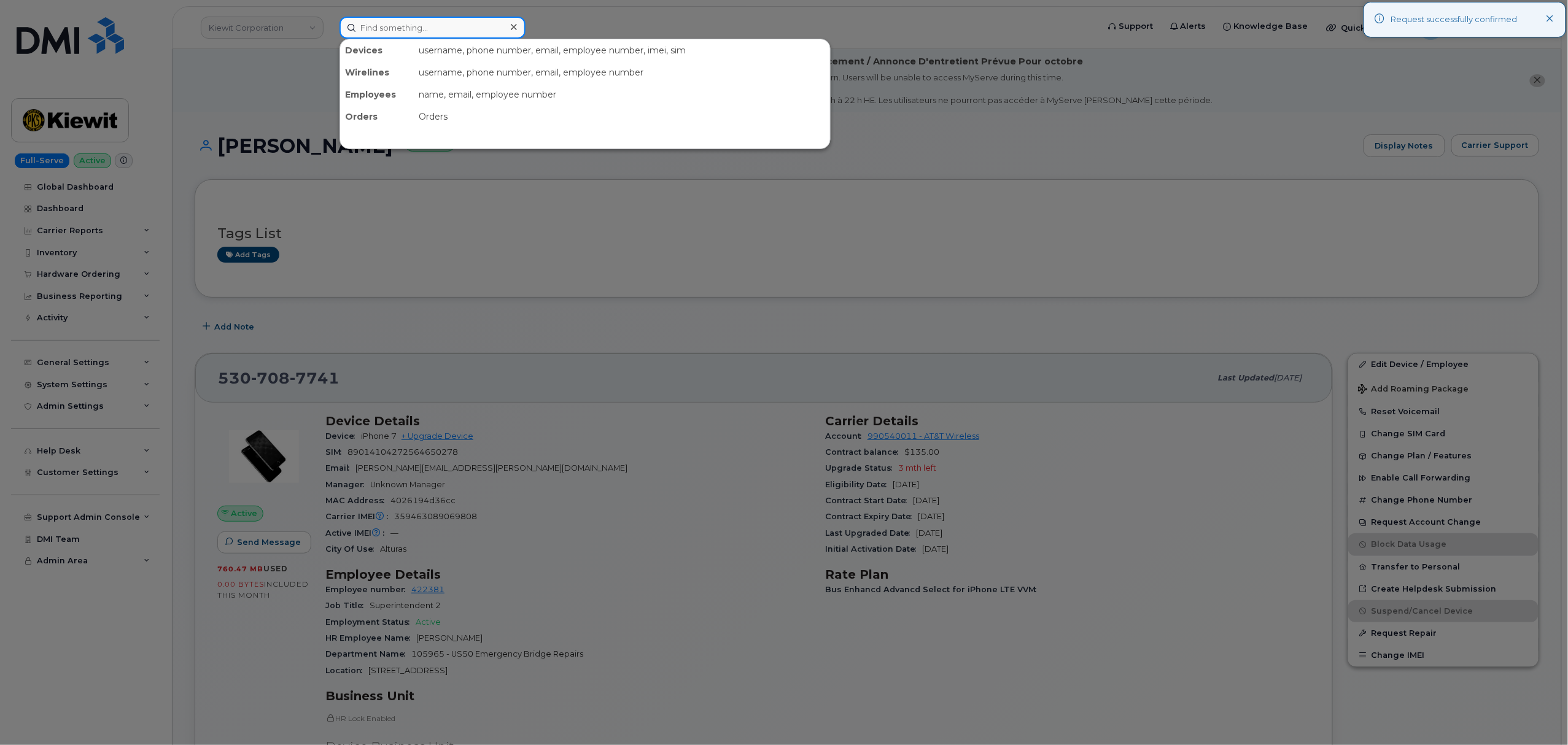
click at [439, 26] on input at bounding box center [432, 27] width 186 height 22
paste input "301149"
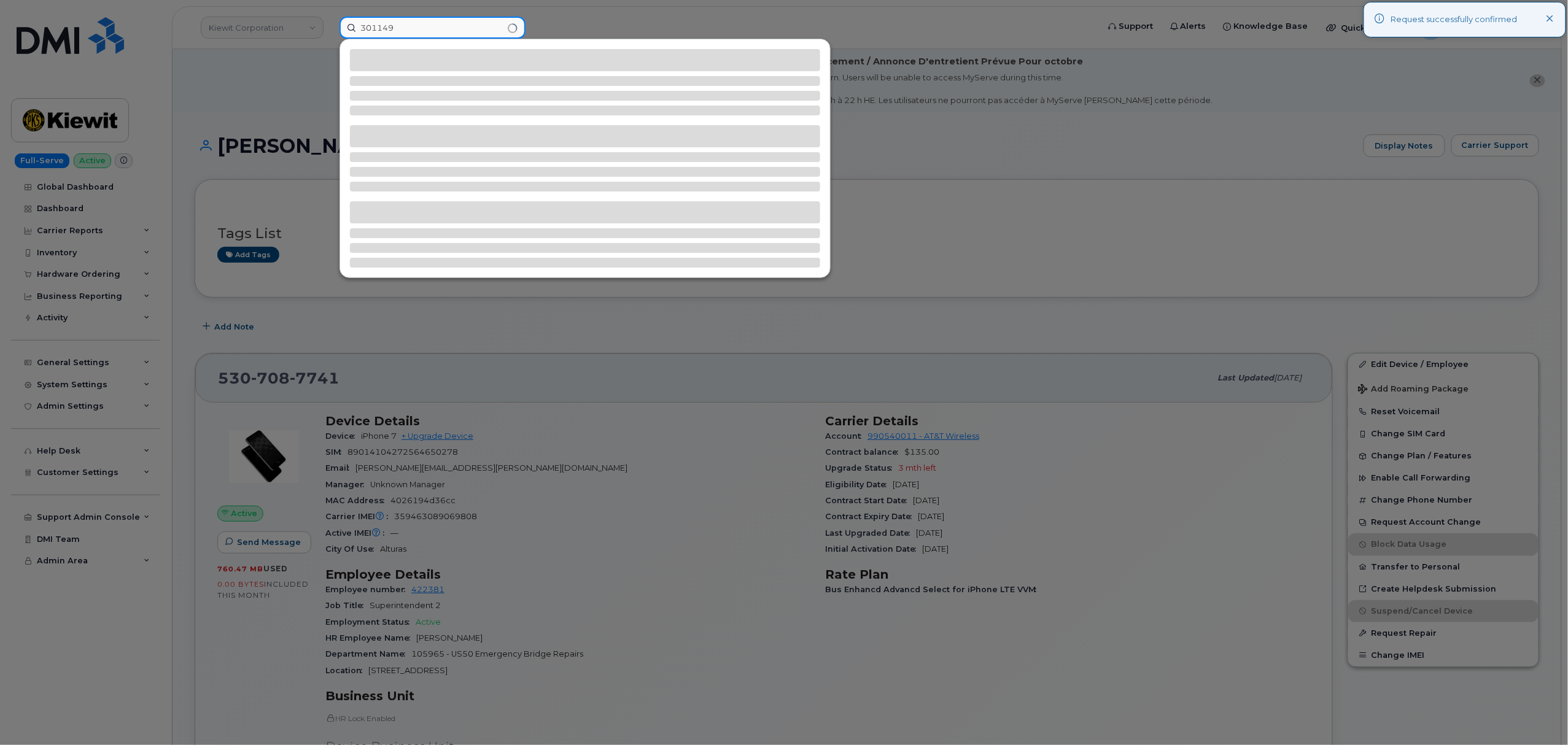
type input "301149"
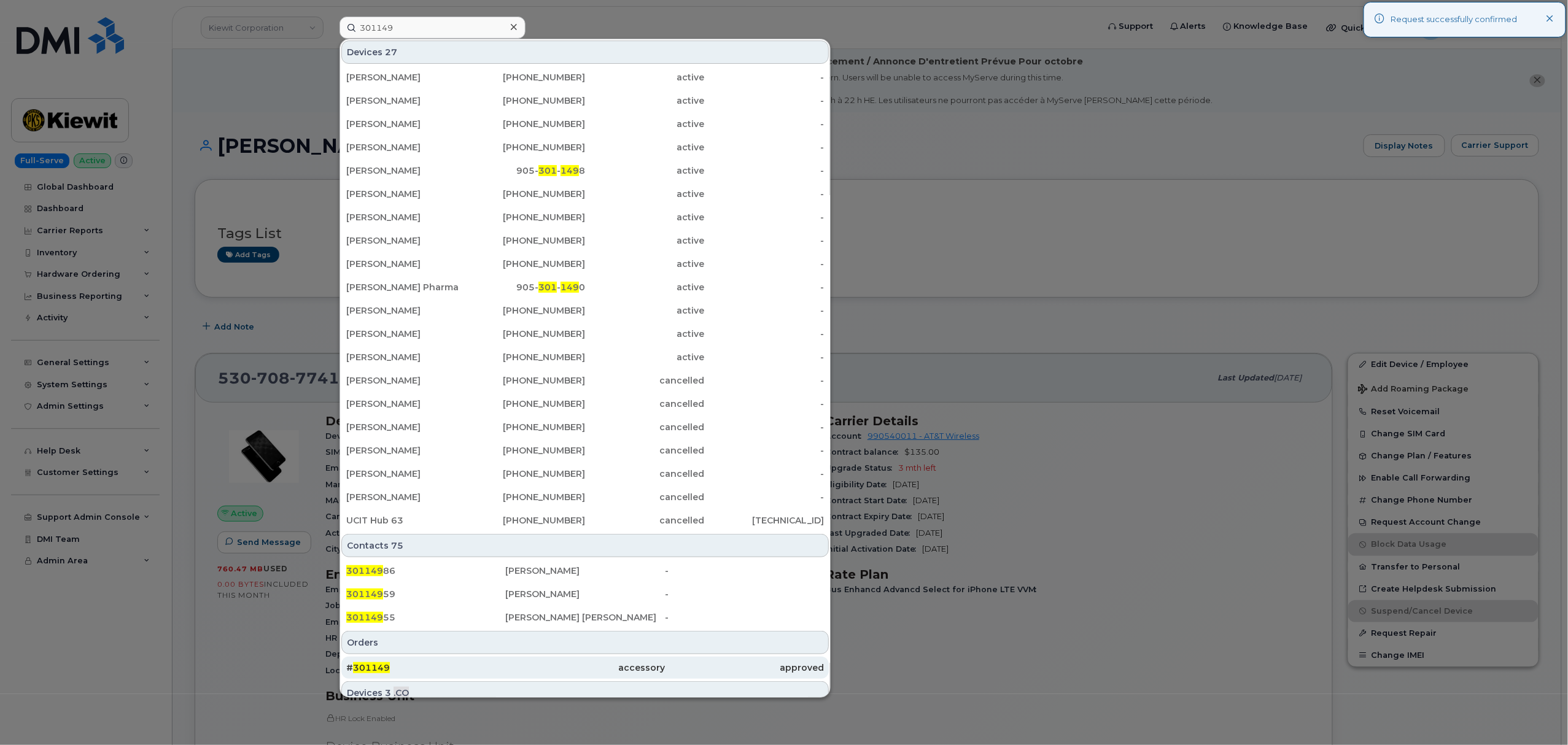
click at [374, 668] on span "301149" at bounding box center [371, 667] width 37 height 11
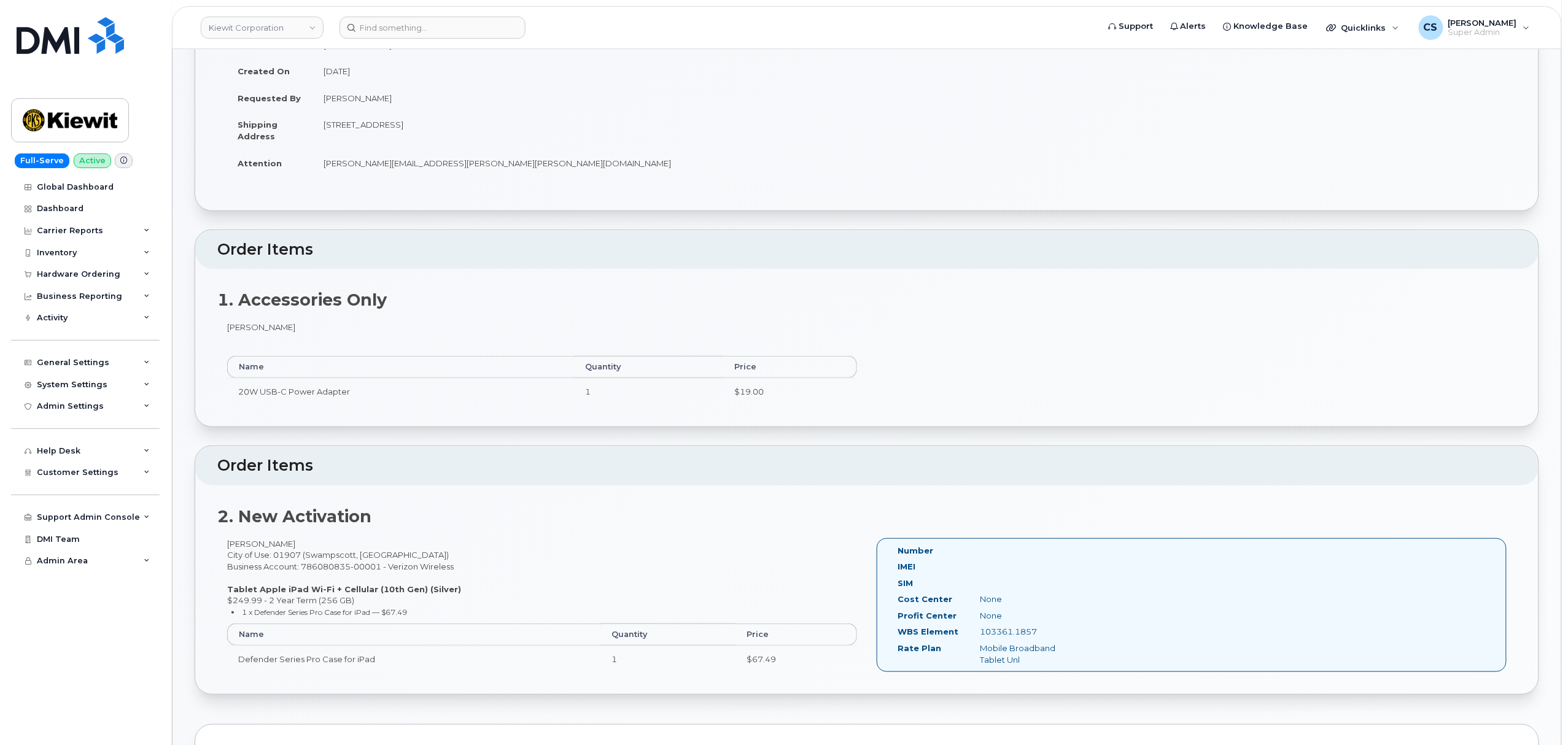
scroll to position [246, 0]
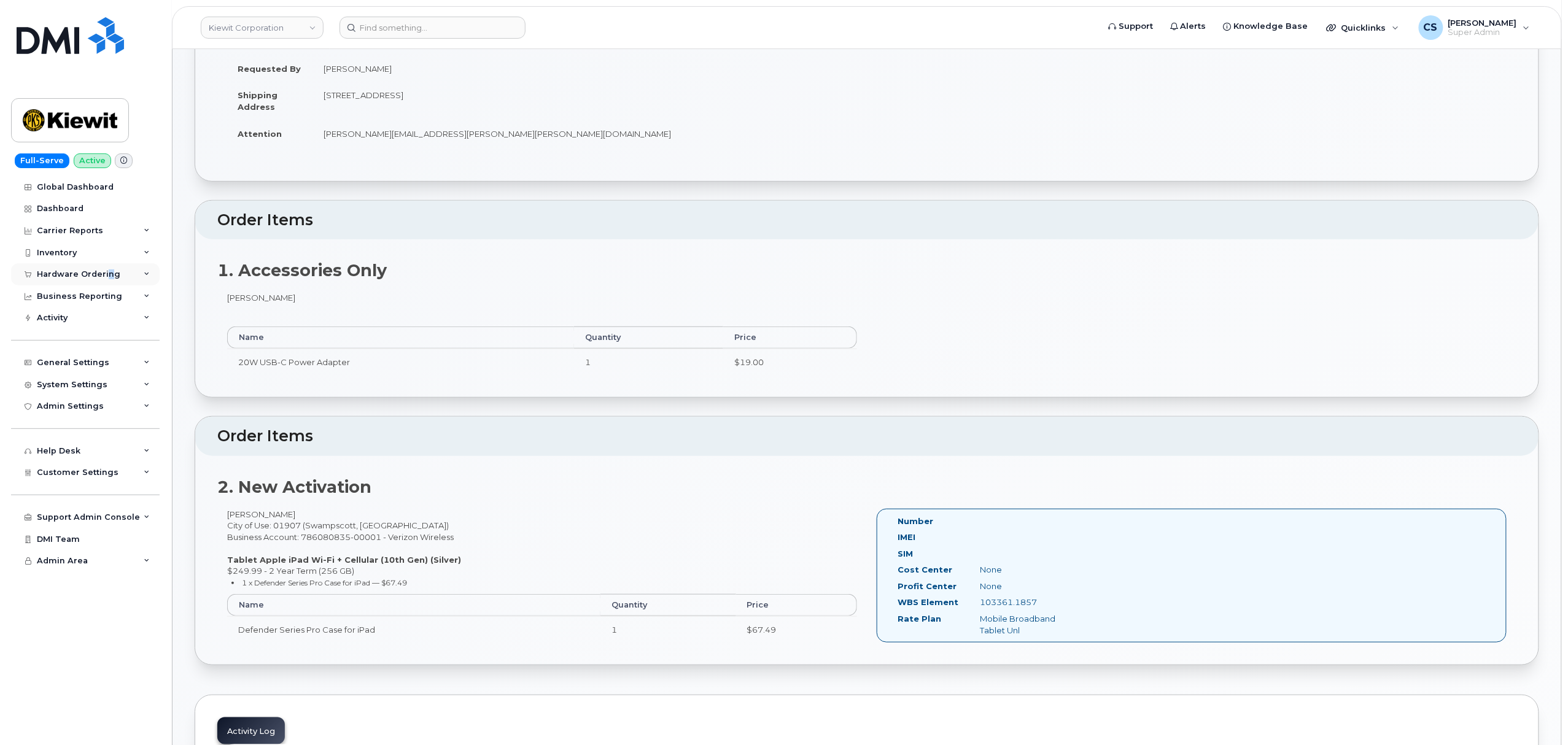
click at [108, 278] on div "Hardware Ordering" at bounding box center [78, 274] width 83 height 9
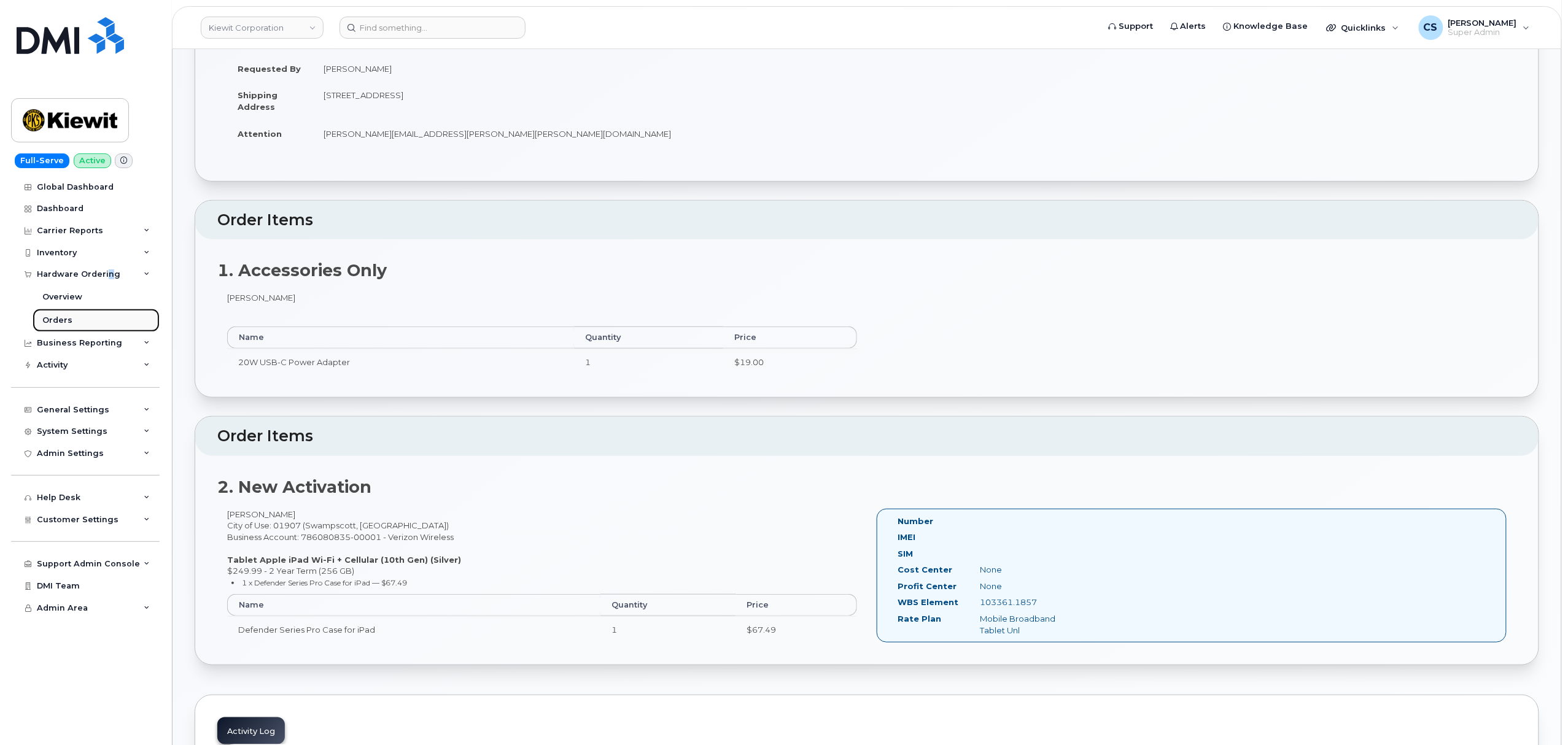
click at [77, 322] on link "Orders" at bounding box center [96, 319] width 127 height 23
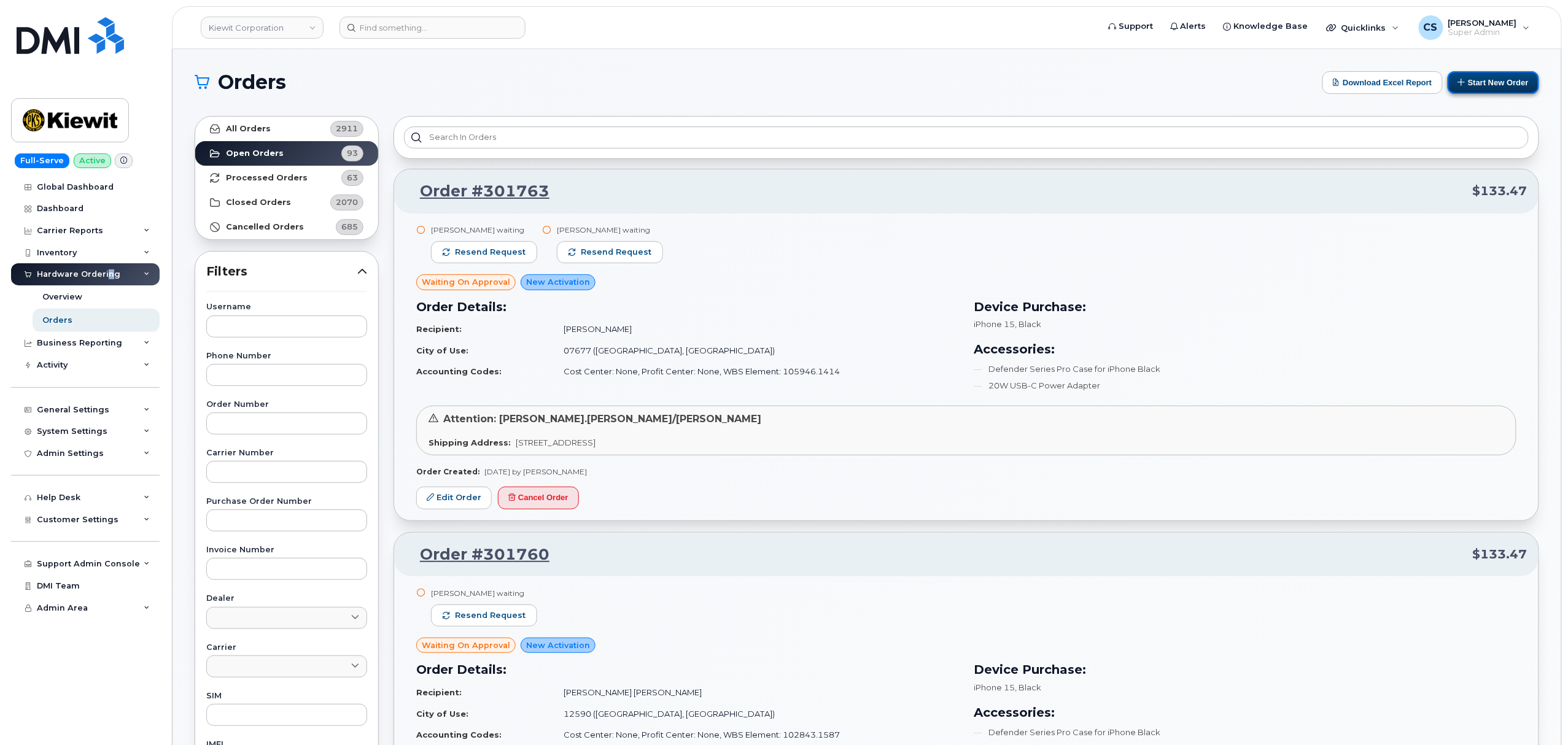
click at [1486, 86] on button "Start New Order" at bounding box center [1493, 82] width 92 height 23
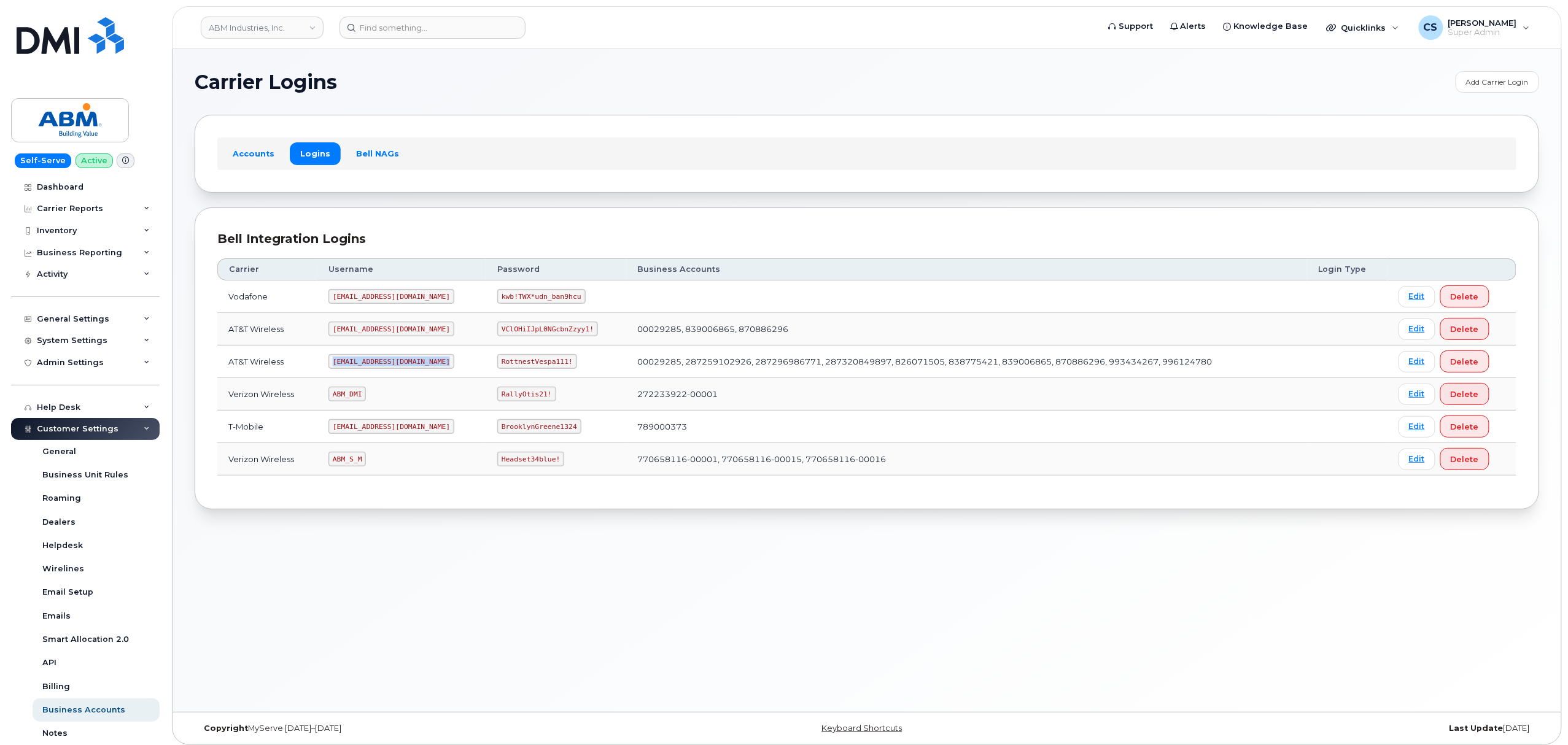
scroll to position [134, 0]
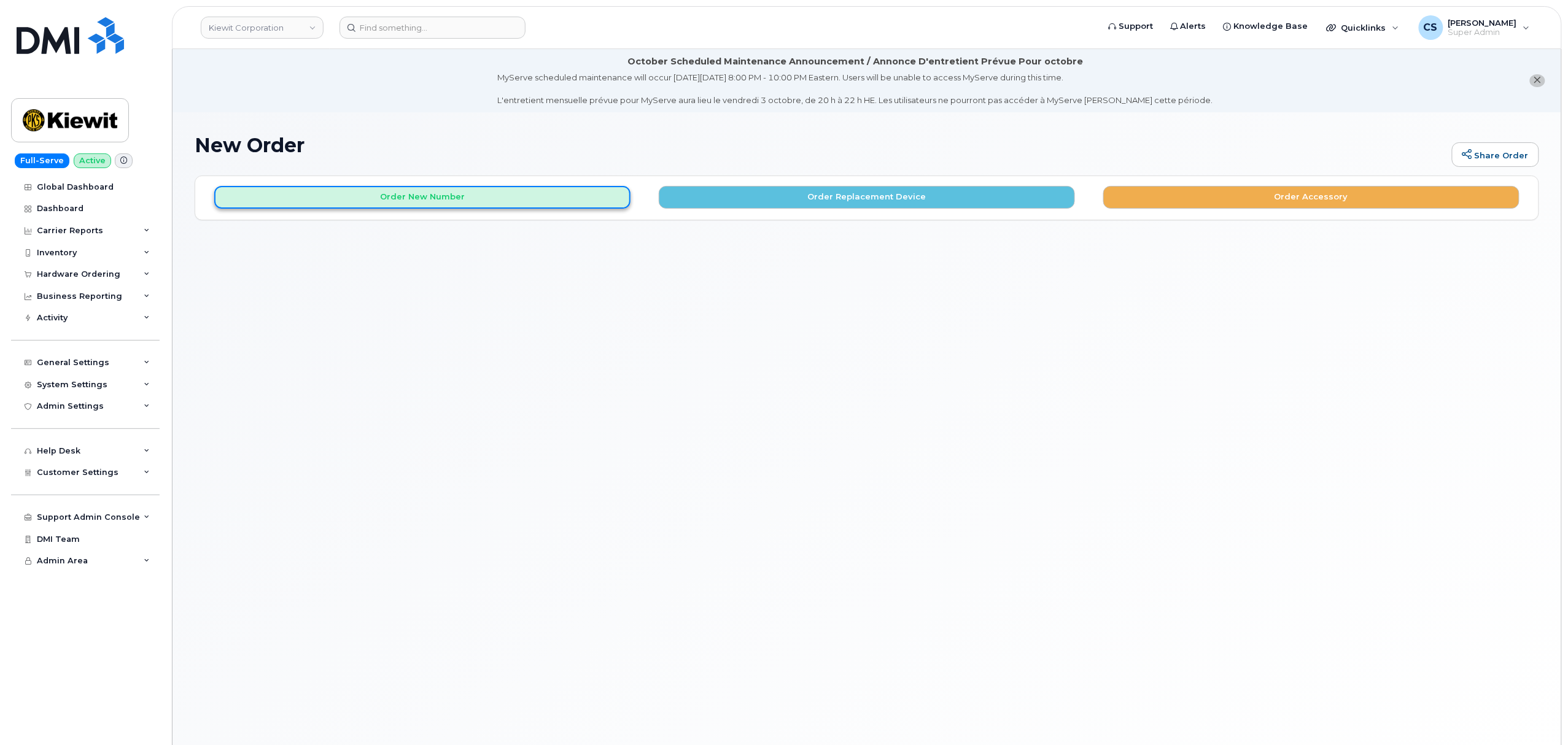
click at [457, 200] on button "Order New Number" at bounding box center [422, 197] width 416 height 23
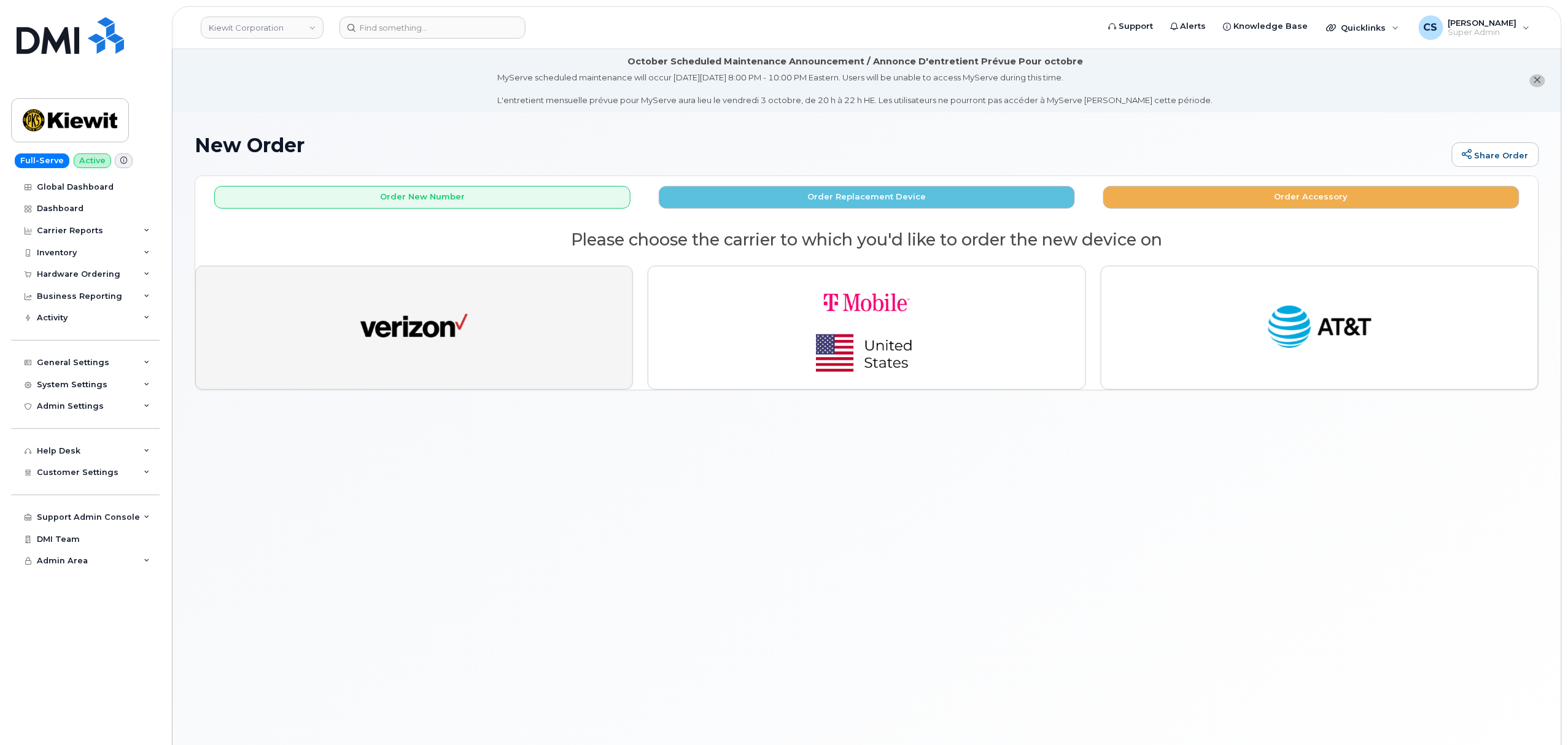
click at [409, 310] on img "button" at bounding box center [414, 327] width 107 height 55
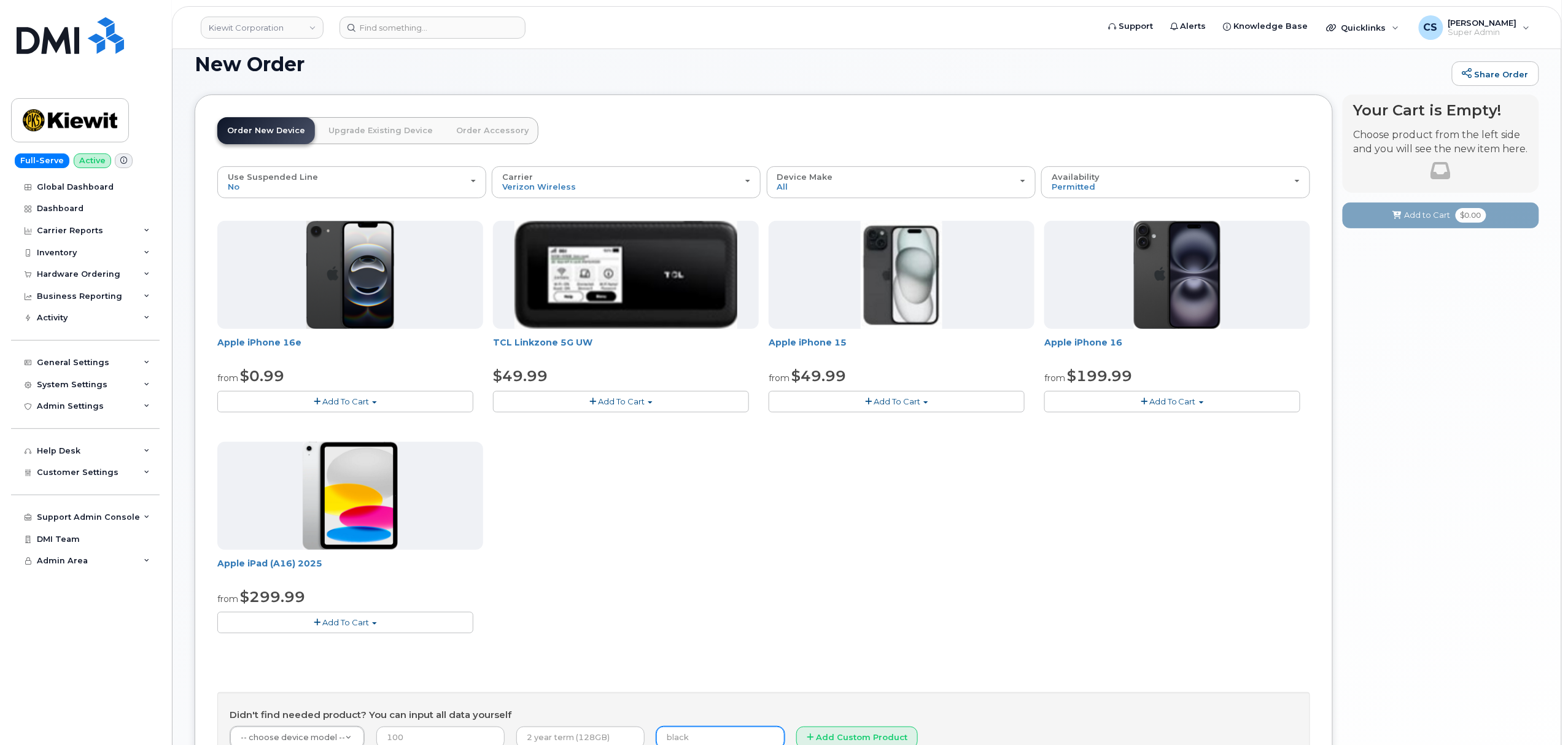
scroll to position [60, 0]
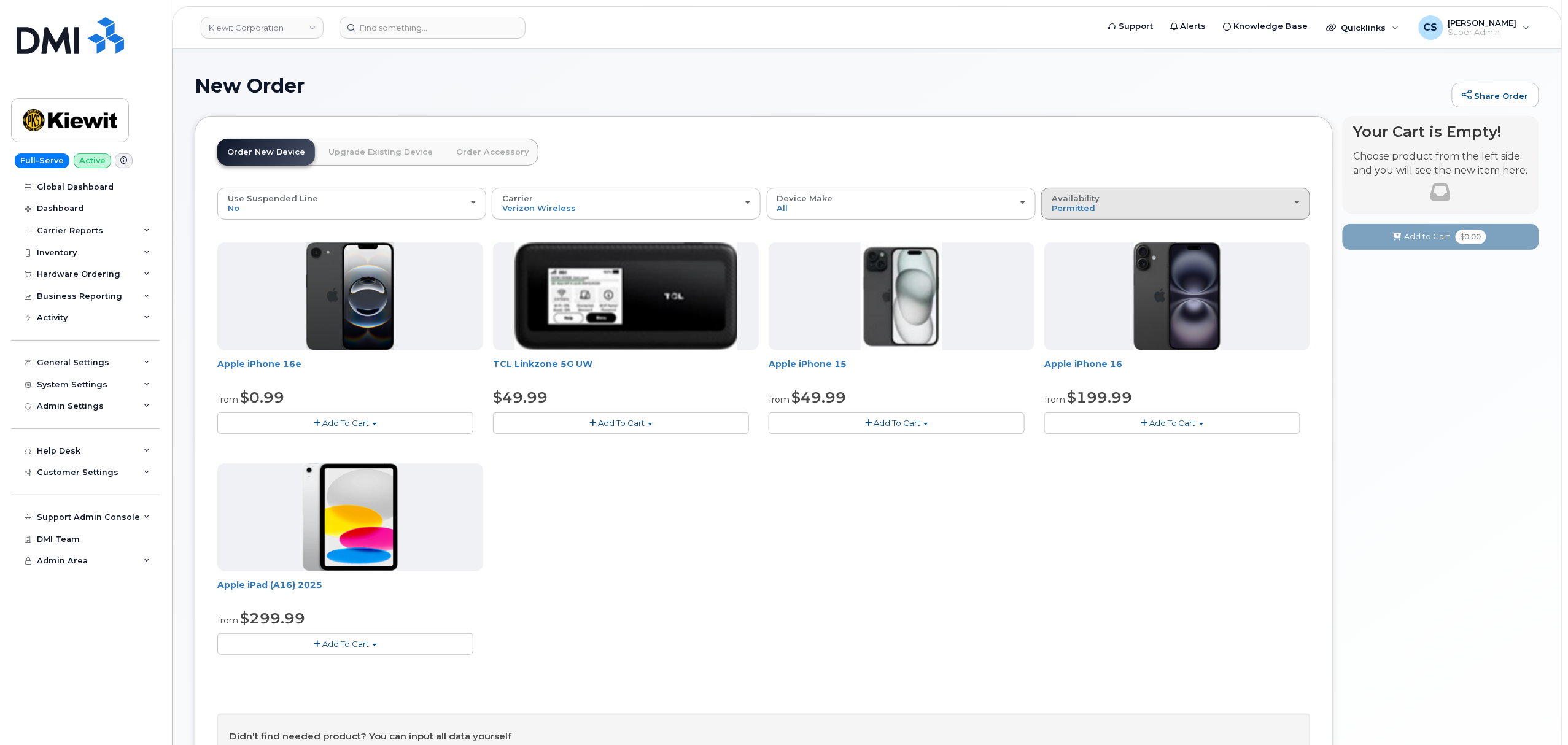
click at [1292, 206] on div "Availability Permitted All" at bounding box center [1176, 203] width 248 height 19
click at [1086, 261] on ul "Permitted All" at bounding box center [1176, 245] width 269 height 48
click at [1266, 201] on div "Availability Permitted All" at bounding box center [1176, 203] width 248 height 19
click at [1064, 256] on label "All" at bounding box center [1057, 252] width 26 height 15
click at [0, 0] on input "All" at bounding box center [0, 0] width 0 height 0
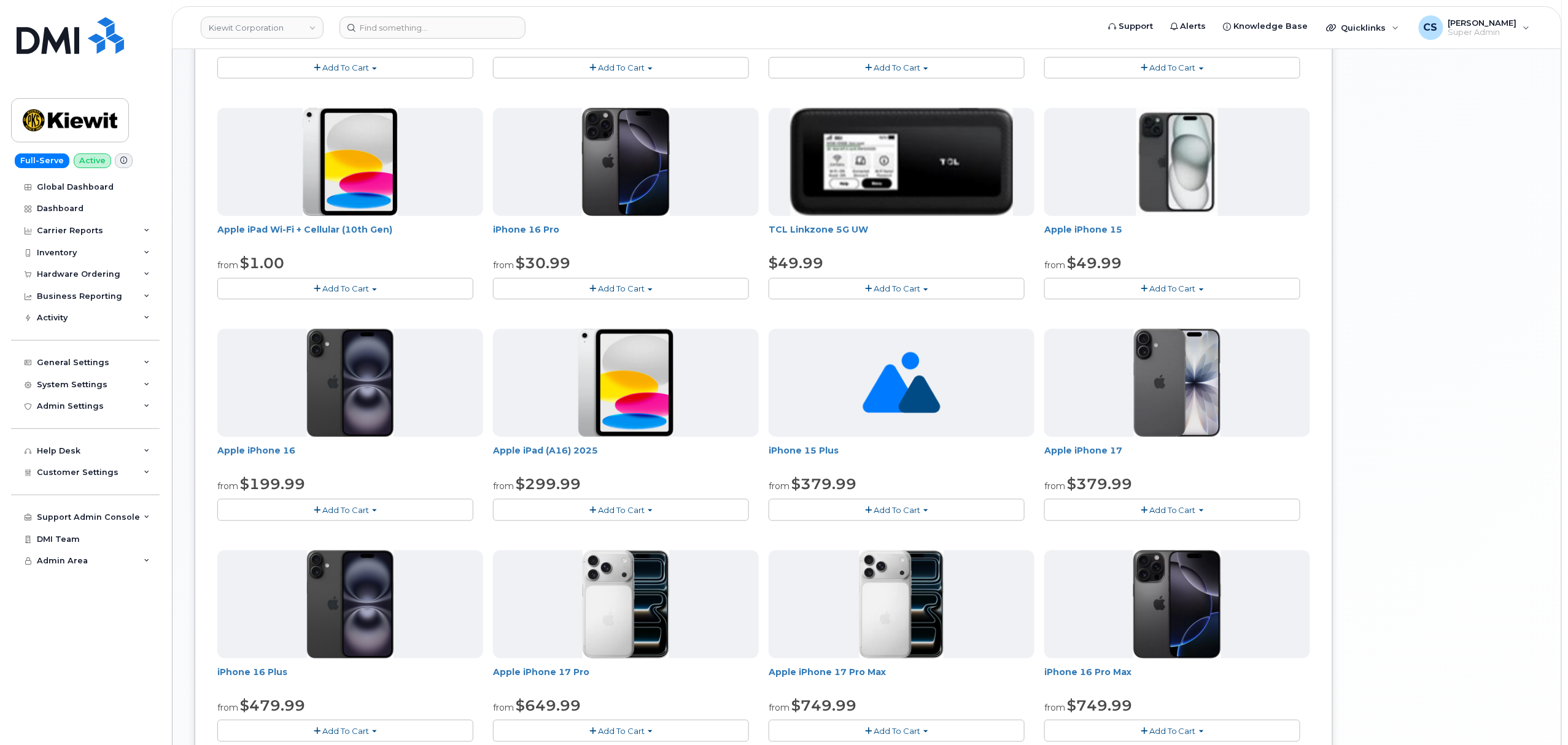
scroll to position [386, 0]
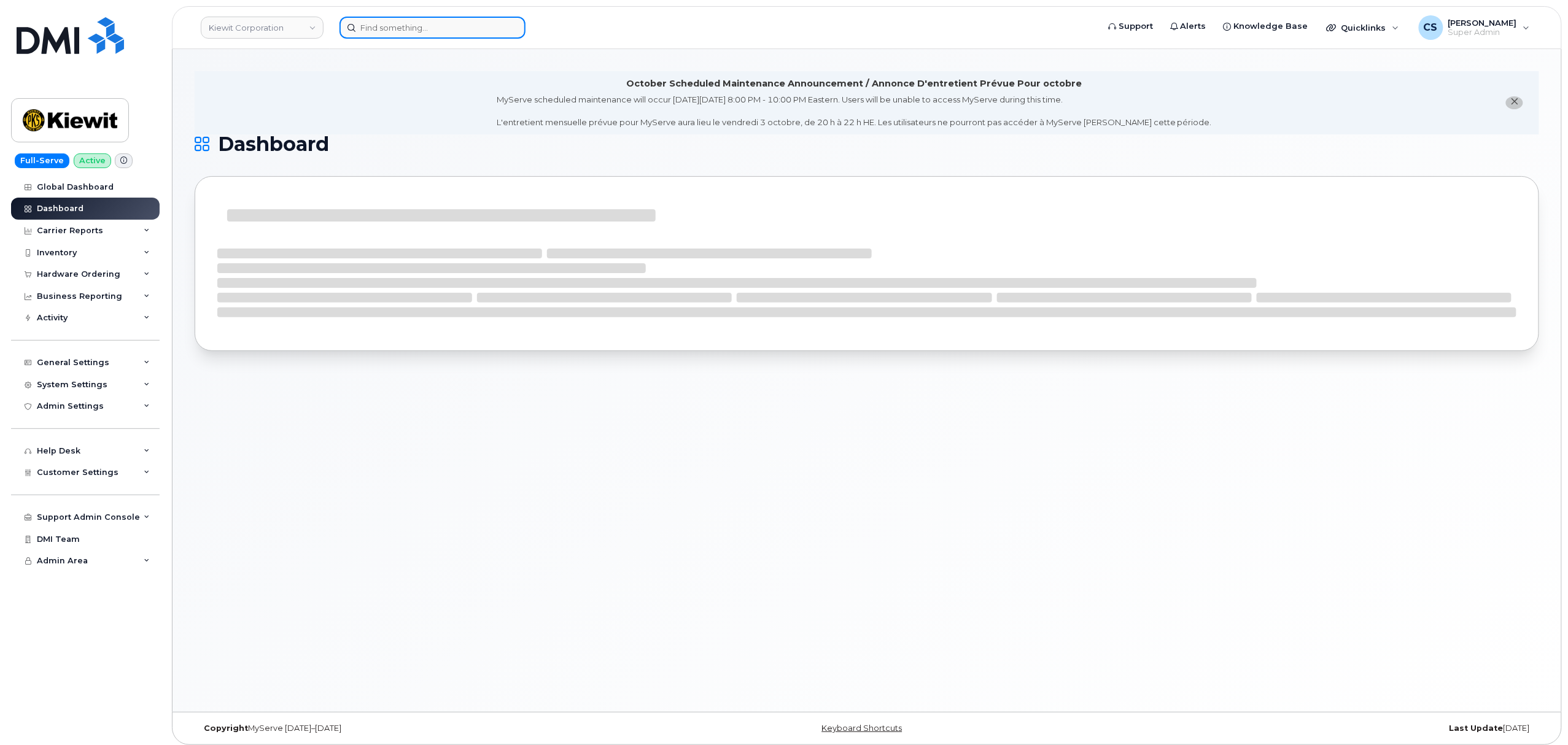
click at [430, 23] on input at bounding box center [432, 27] width 186 height 22
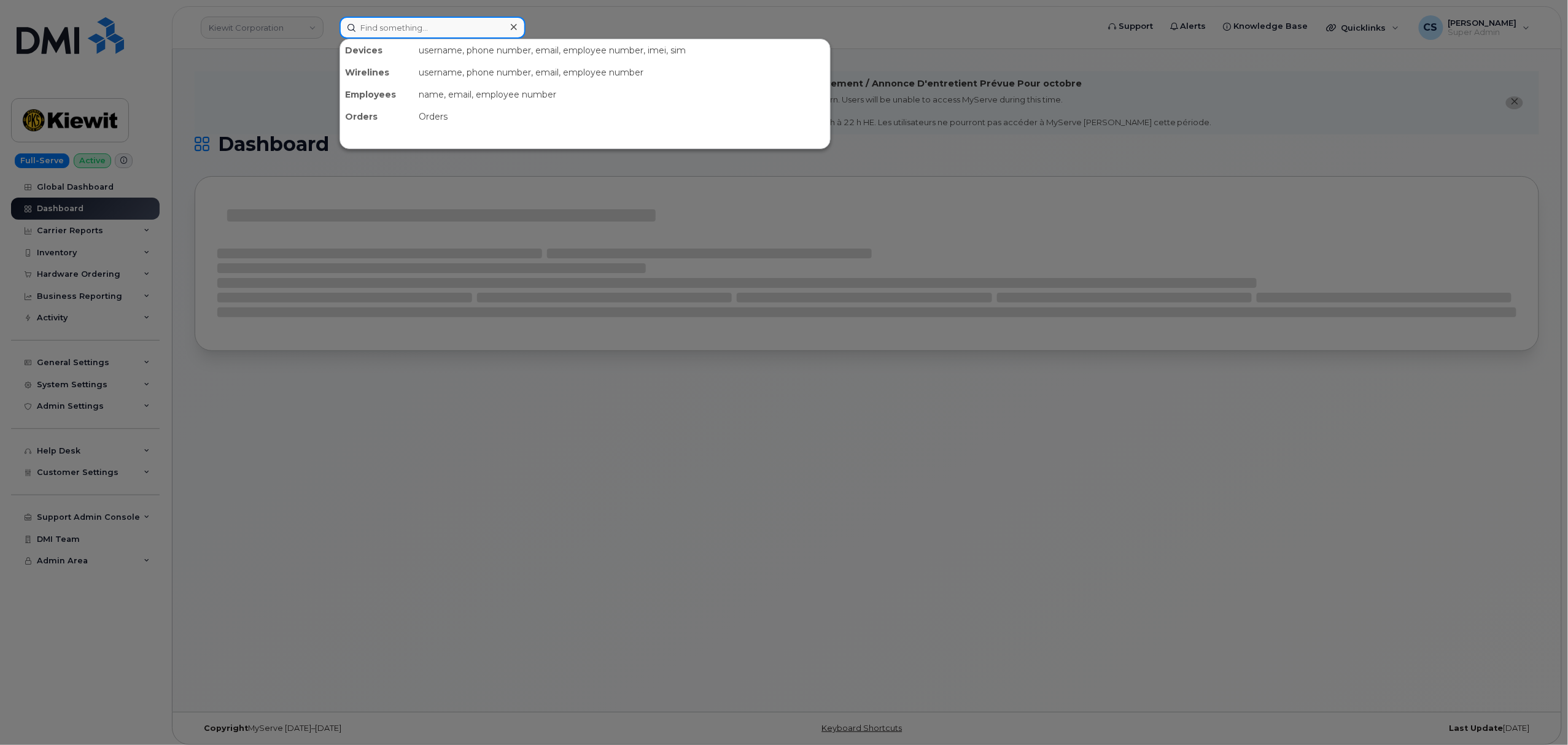
paste input "301149"
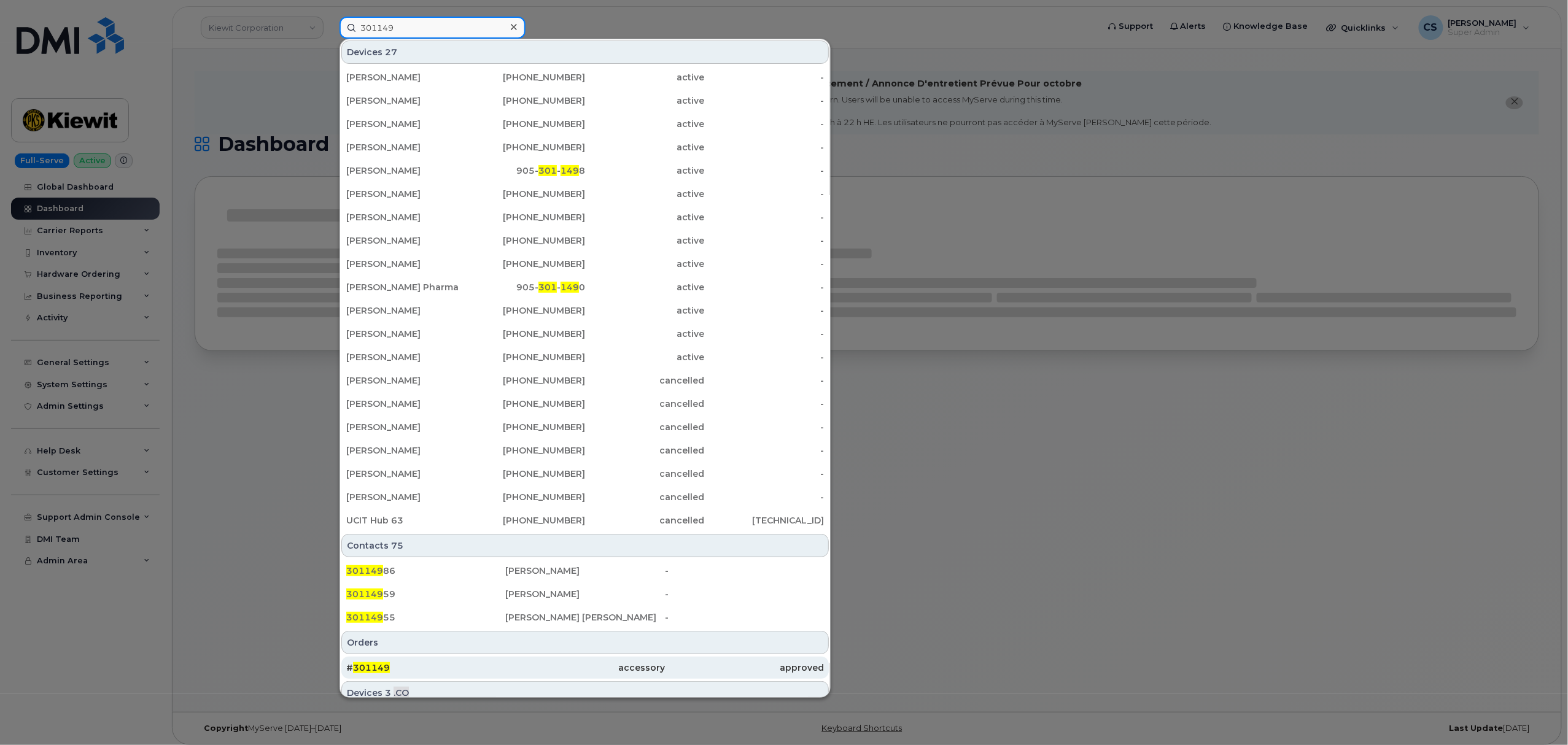
type input "301149"
click at [369, 670] on span "301149" at bounding box center [371, 667] width 37 height 11
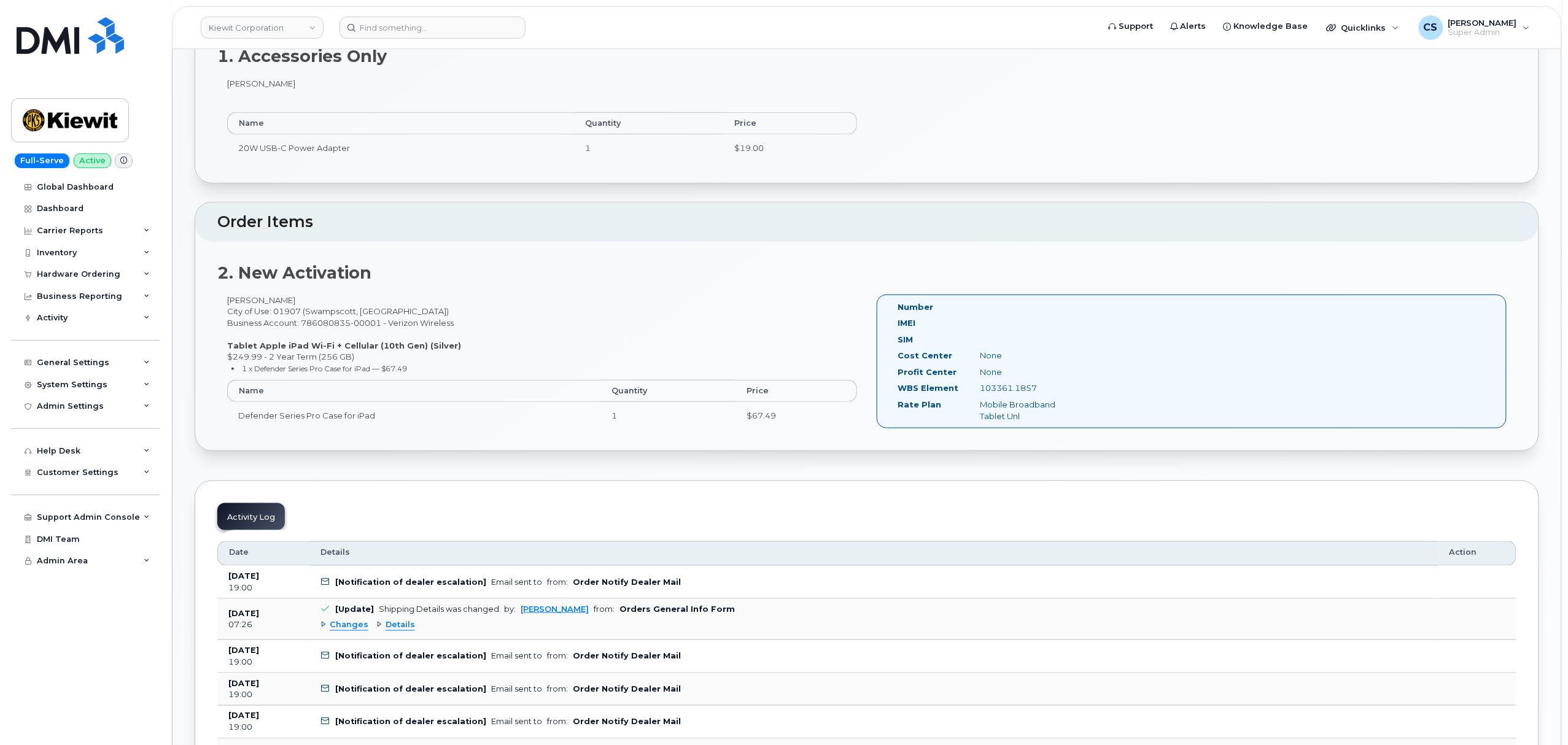
scroll to position [491, 0]
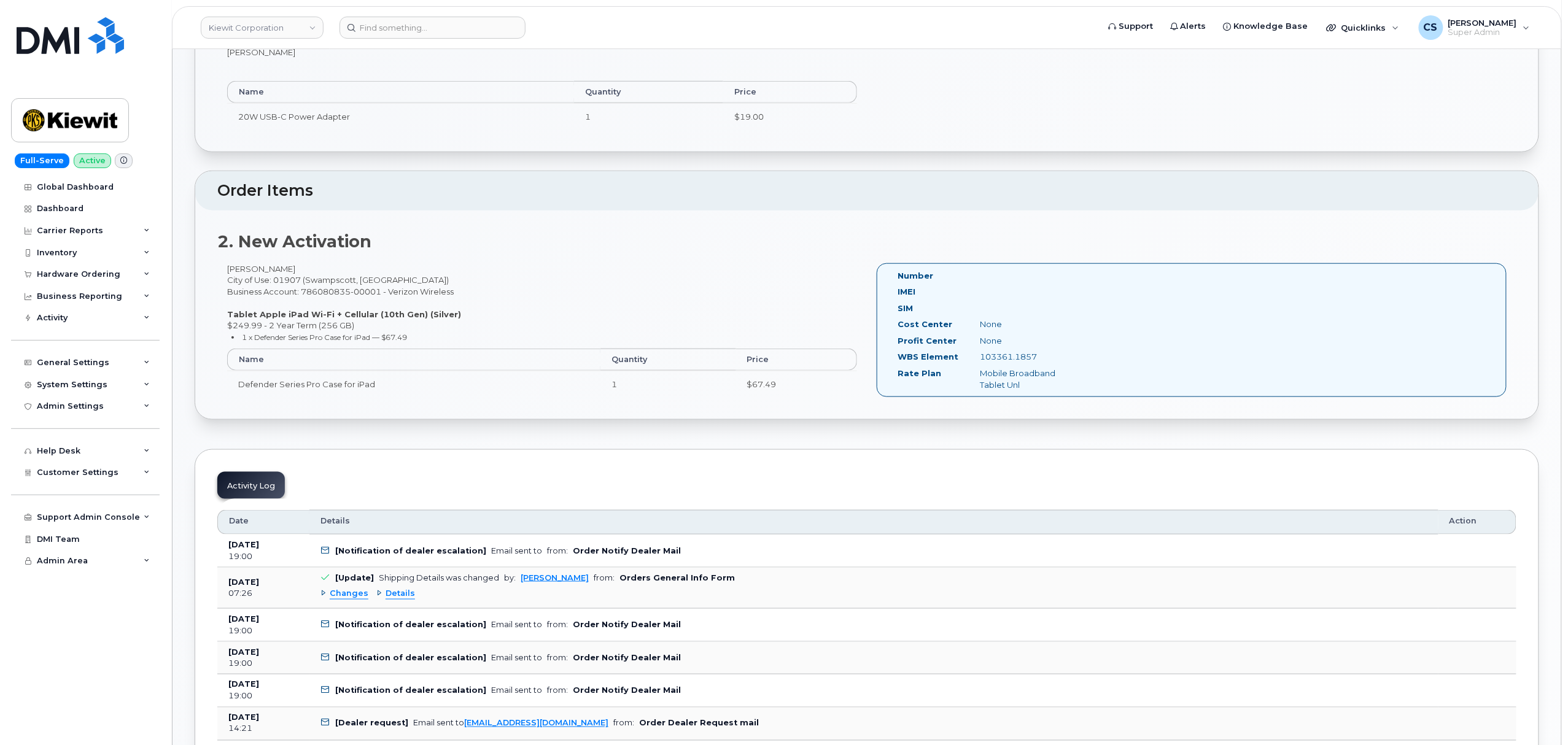
drag, startPoint x: 1047, startPoint y: 355, endPoint x: 975, endPoint y: 354, distance: 72.0
click at [975, 354] on div "103361.1857" at bounding box center [1028, 357] width 116 height 12
copy div "103361.1857"
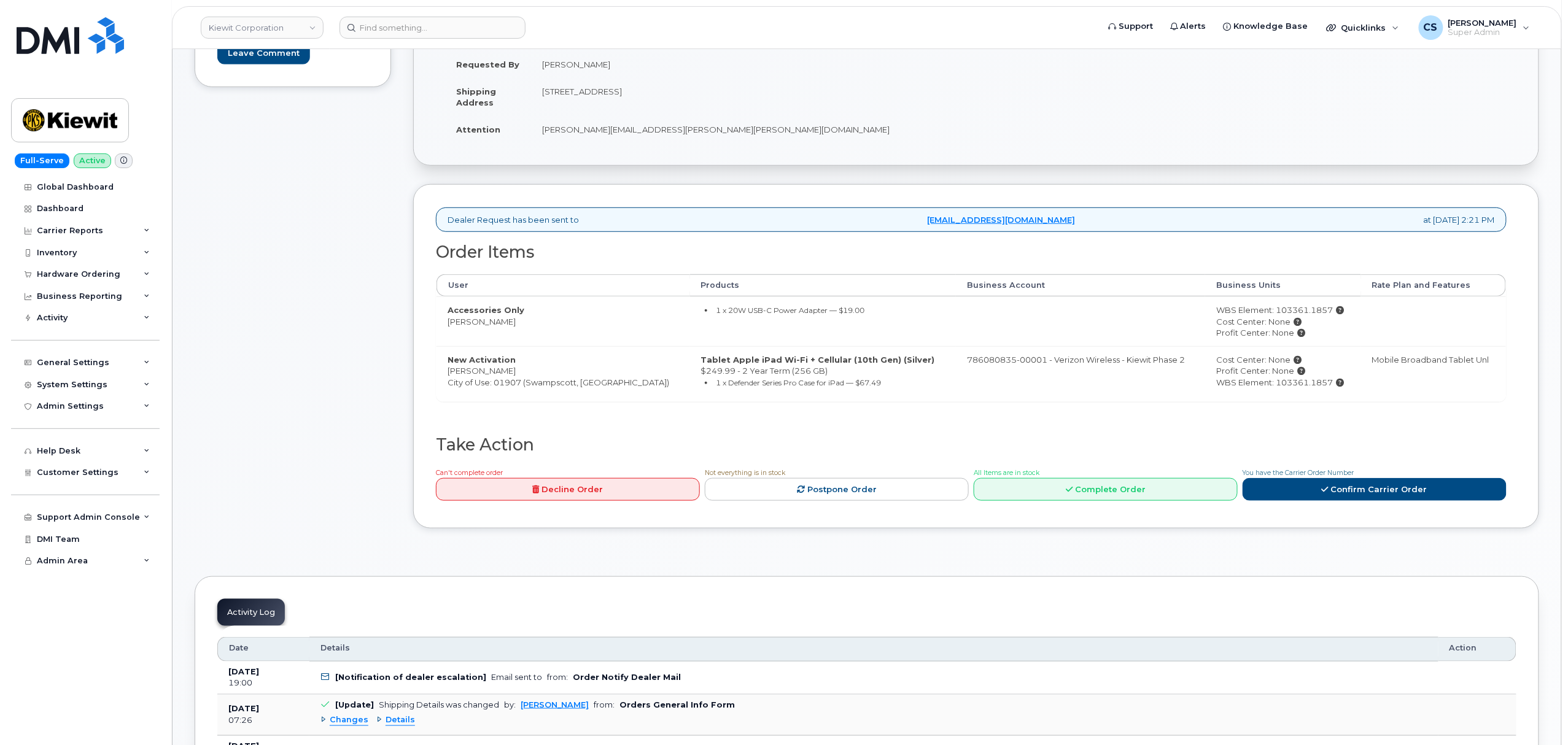
scroll to position [408, 0]
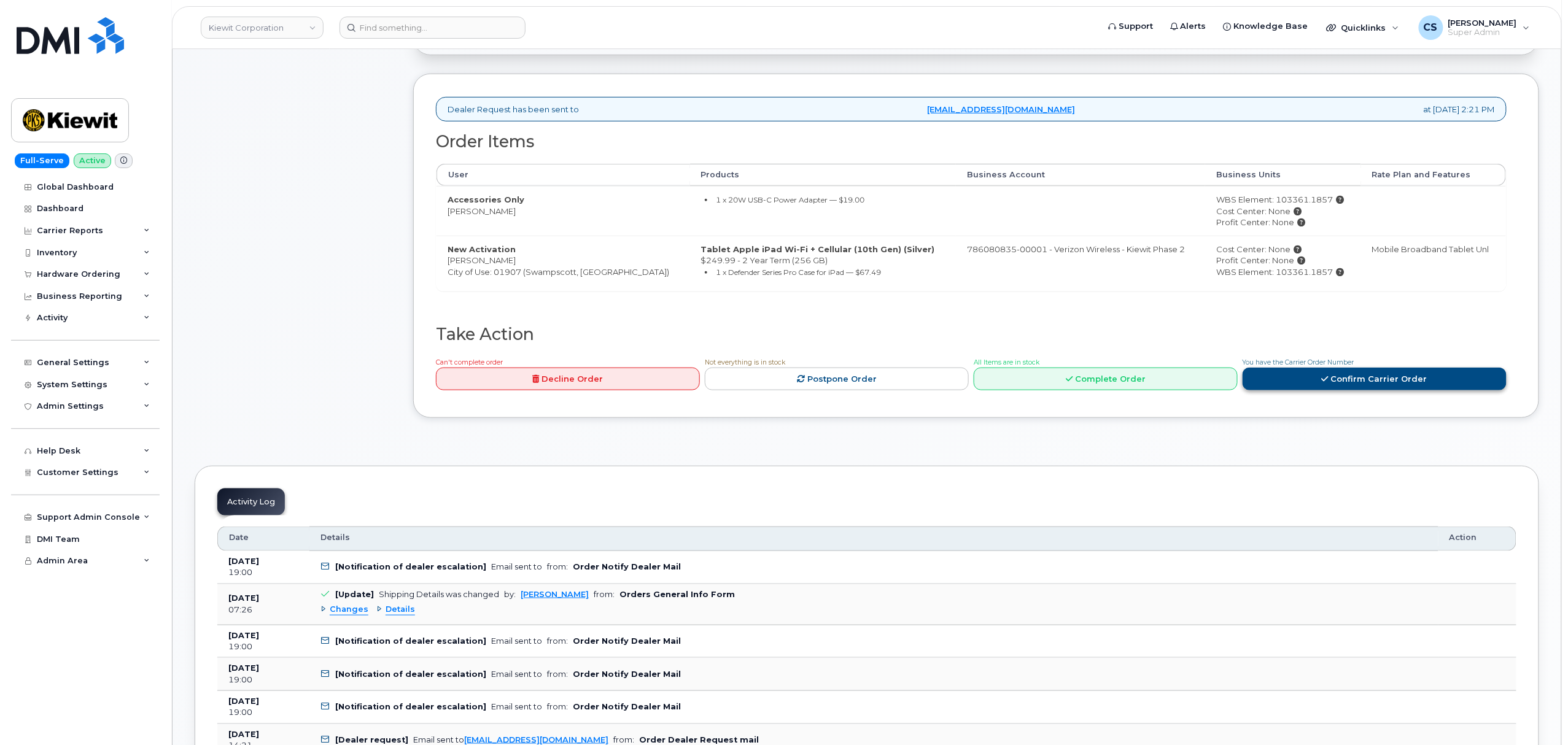
click at [1320, 377] on link "Confirm Carrier Order" at bounding box center [1374, 378] width 264 height 23
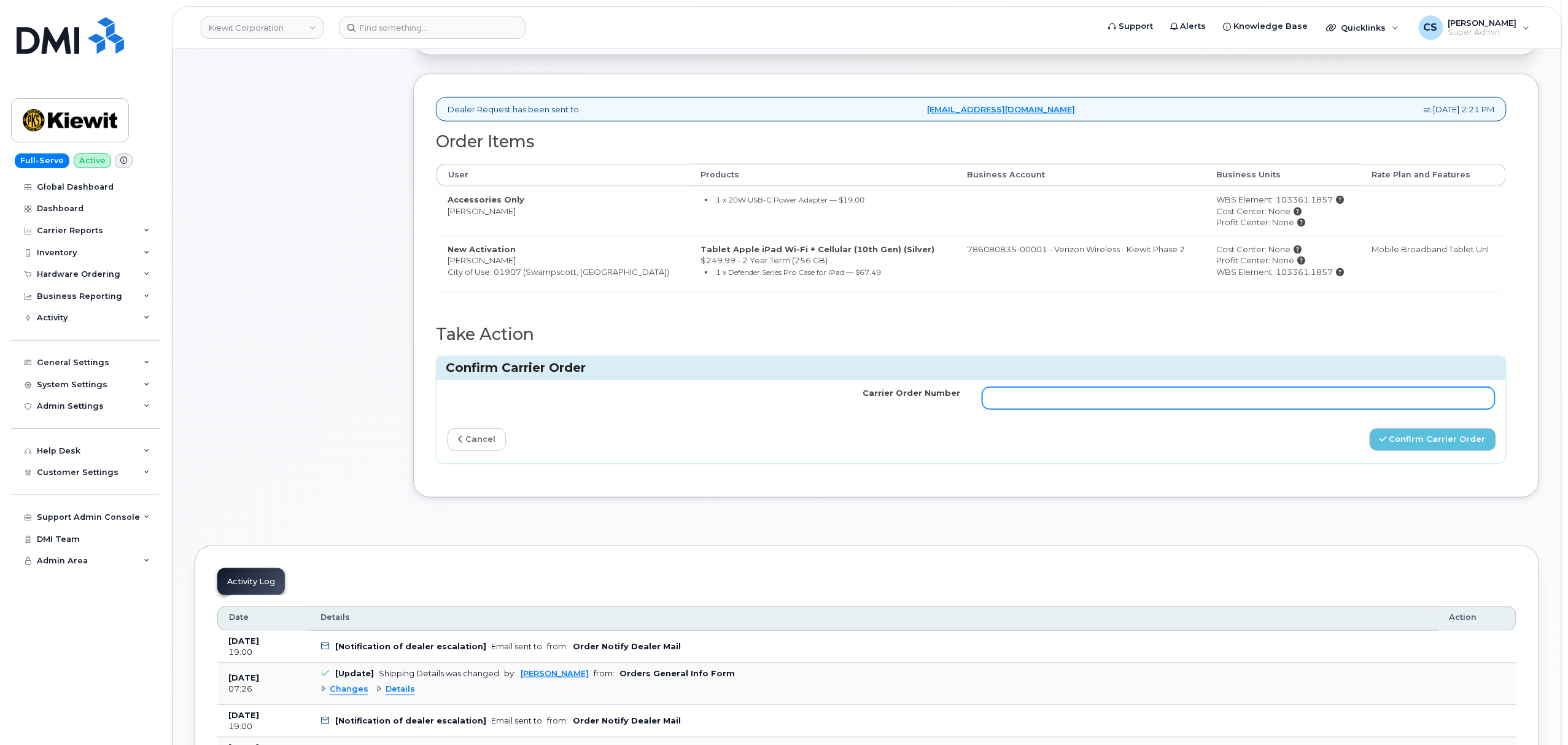
click at [1185, 405] on input "Carrier Order Number" at bounding box center [1239, 398] width 512 height 22
paste input "MB3000596701581"
type input "MB3000596701581"
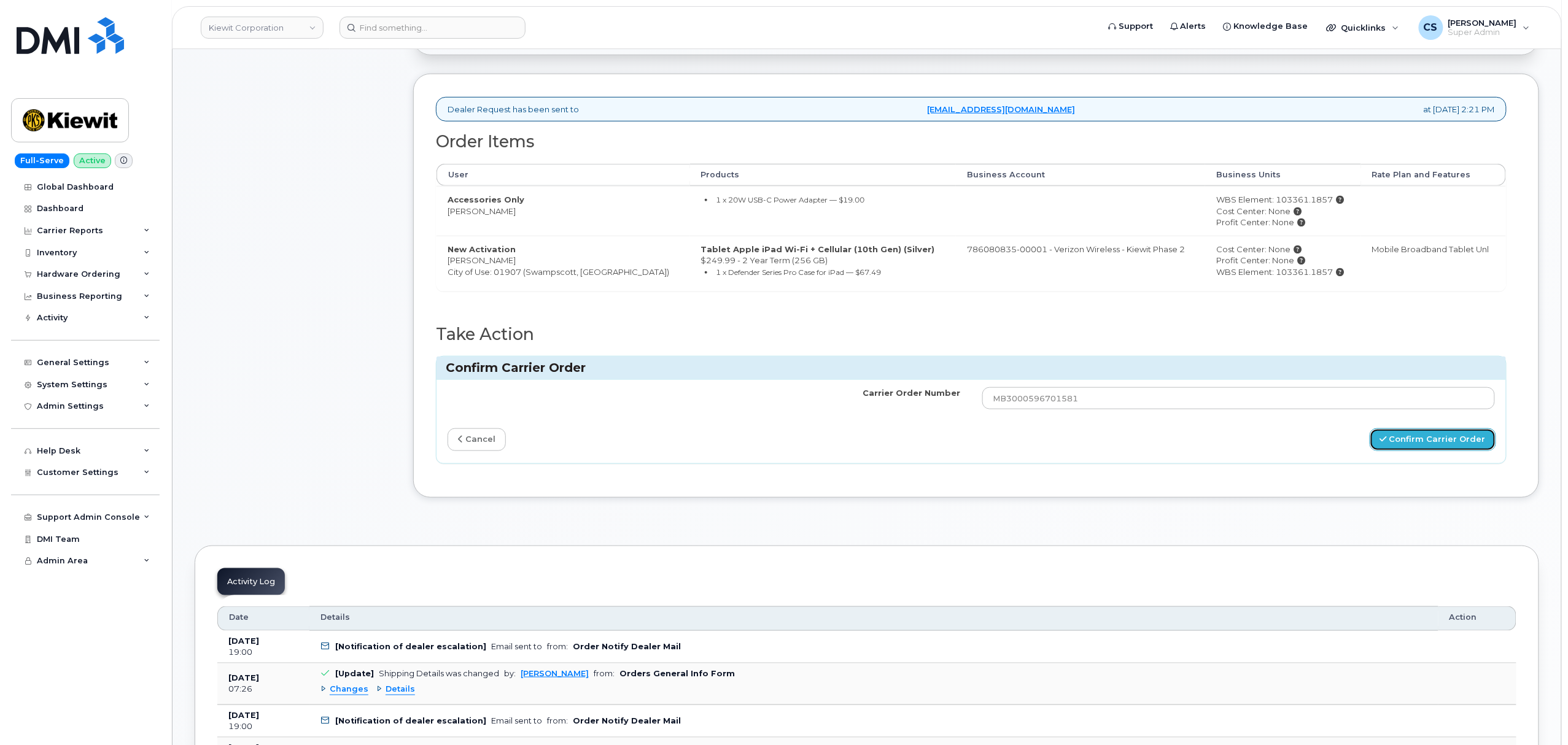
click at [1401, 445] on button "Confirm Carrier Order" at bounding box center [1433, 439] width 127 height 23
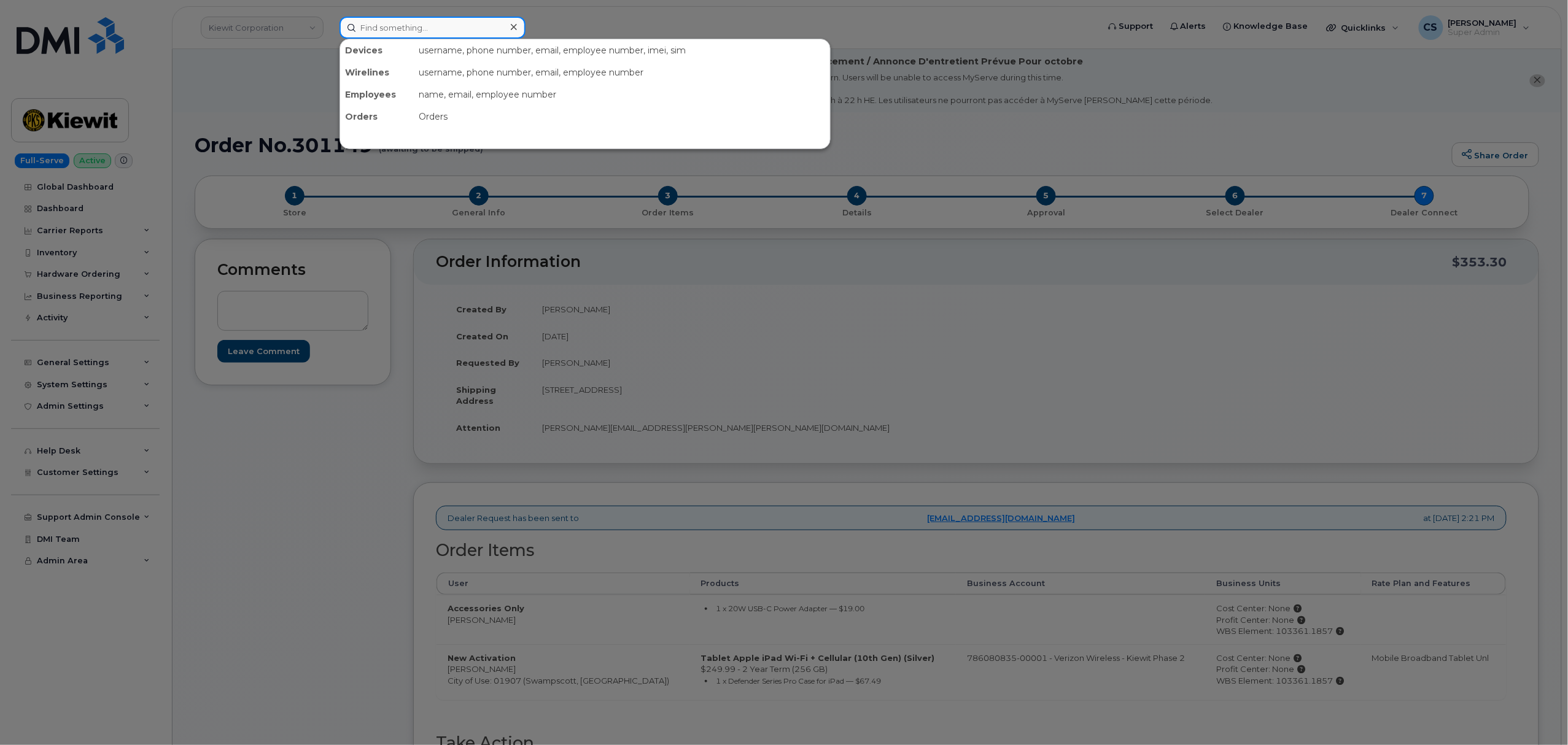
click at [470, 27] on input at bounding box center [432, 27] width 186 height 22
paste input "2067414311"
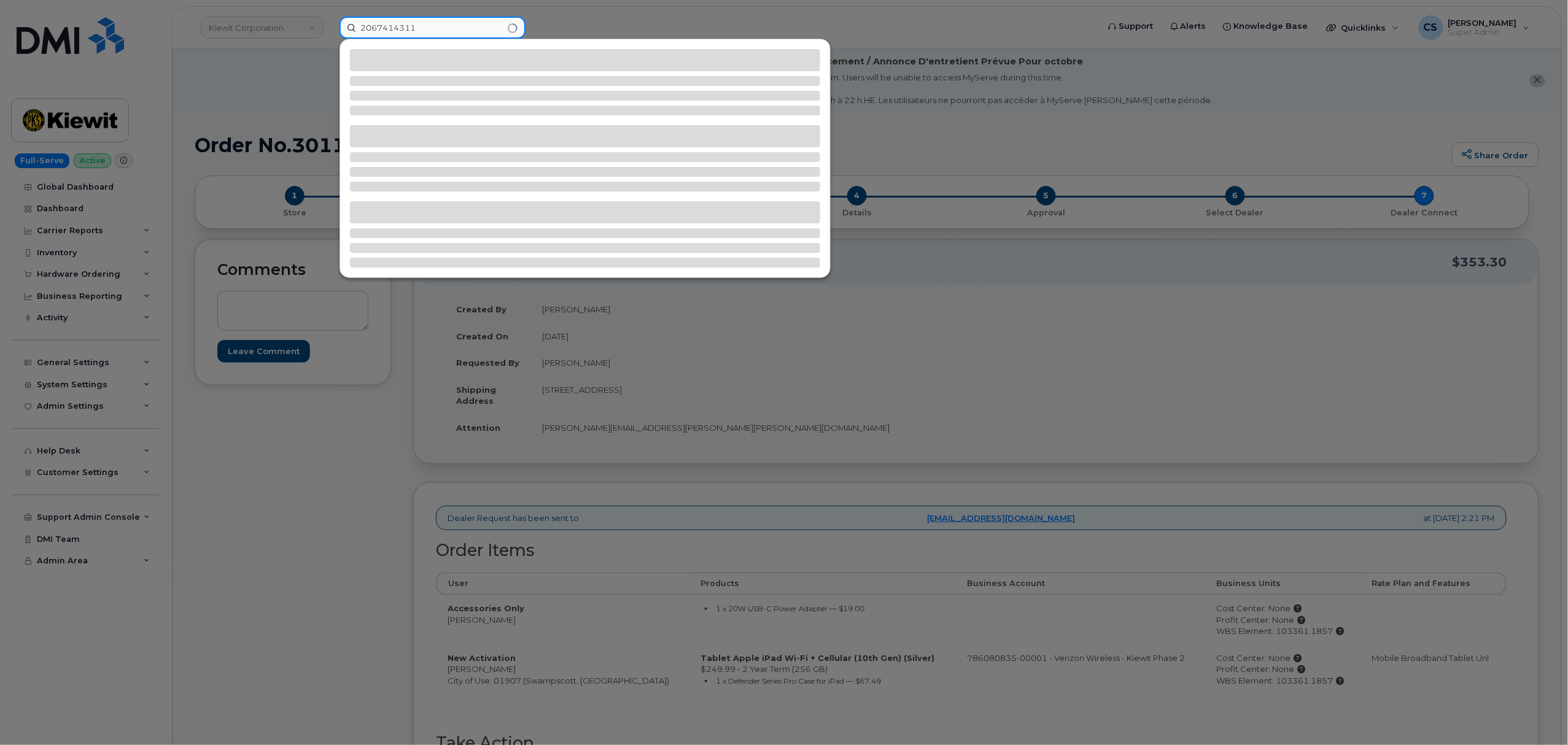
type input "2067414311"
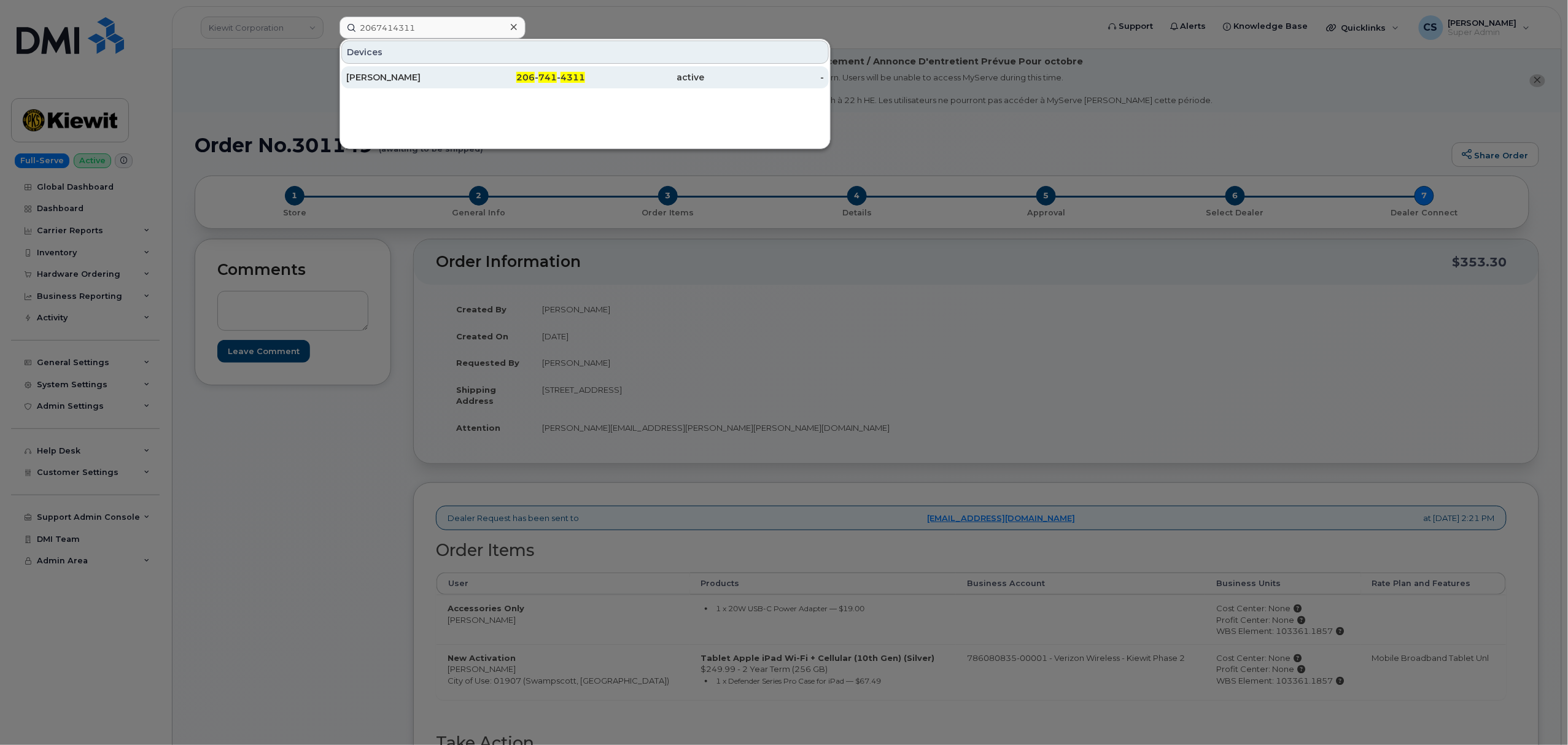
click at [548, 79] on span "741" at bounding box center [547, 77] width 18 height 11
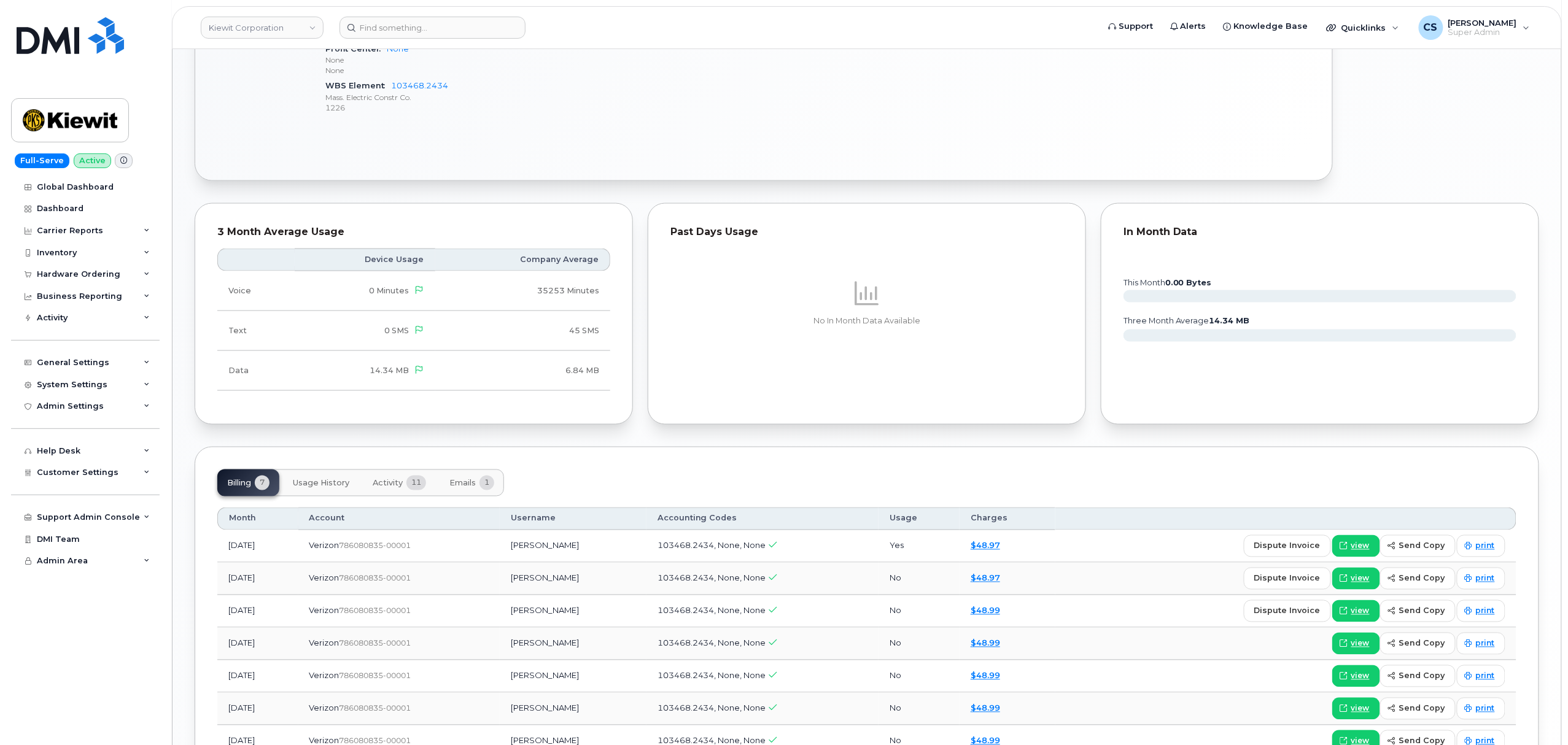
scroll to position [818, 0]
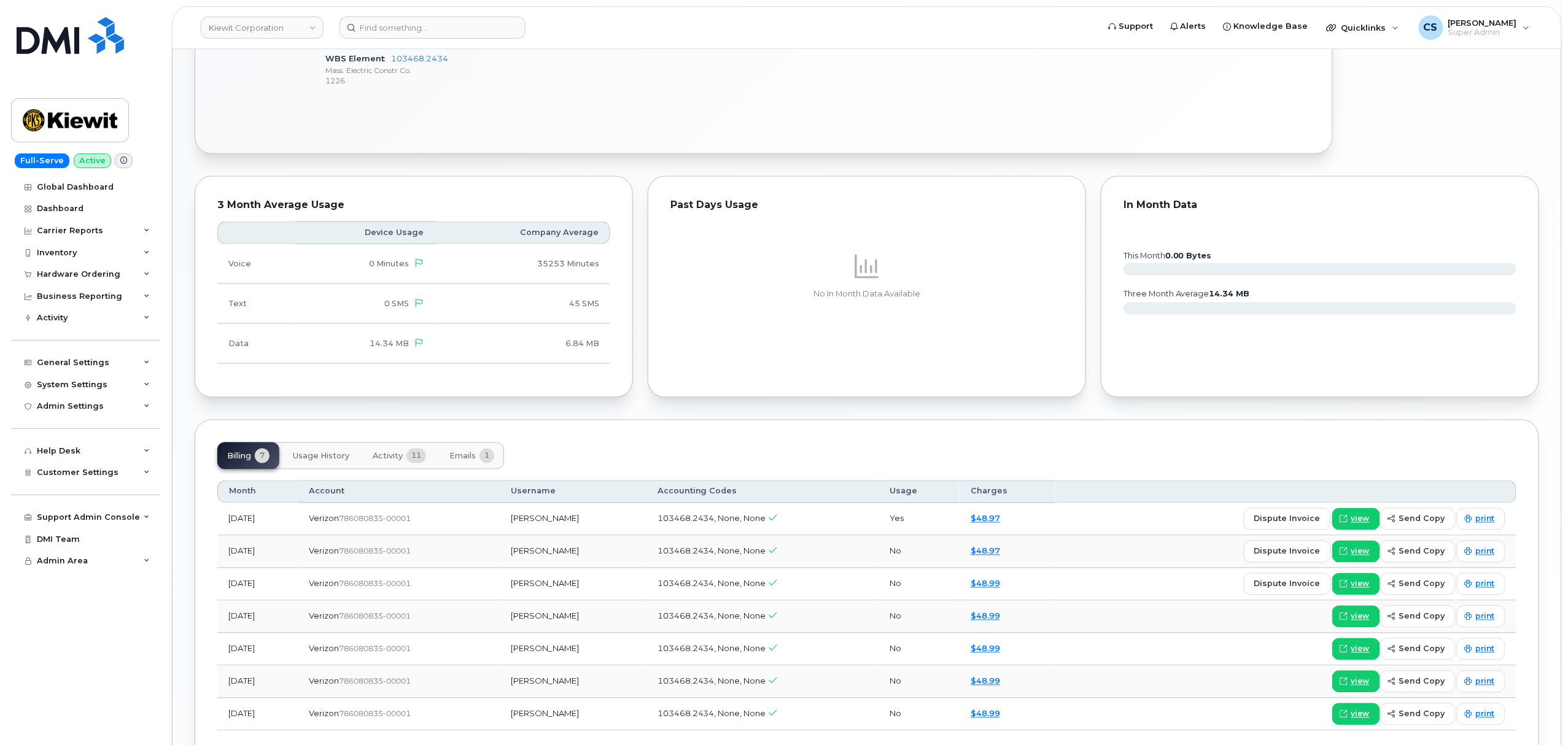
click at [383, 465] on button "Activity 11" at bounding box center [399, 456] width 73 height 27
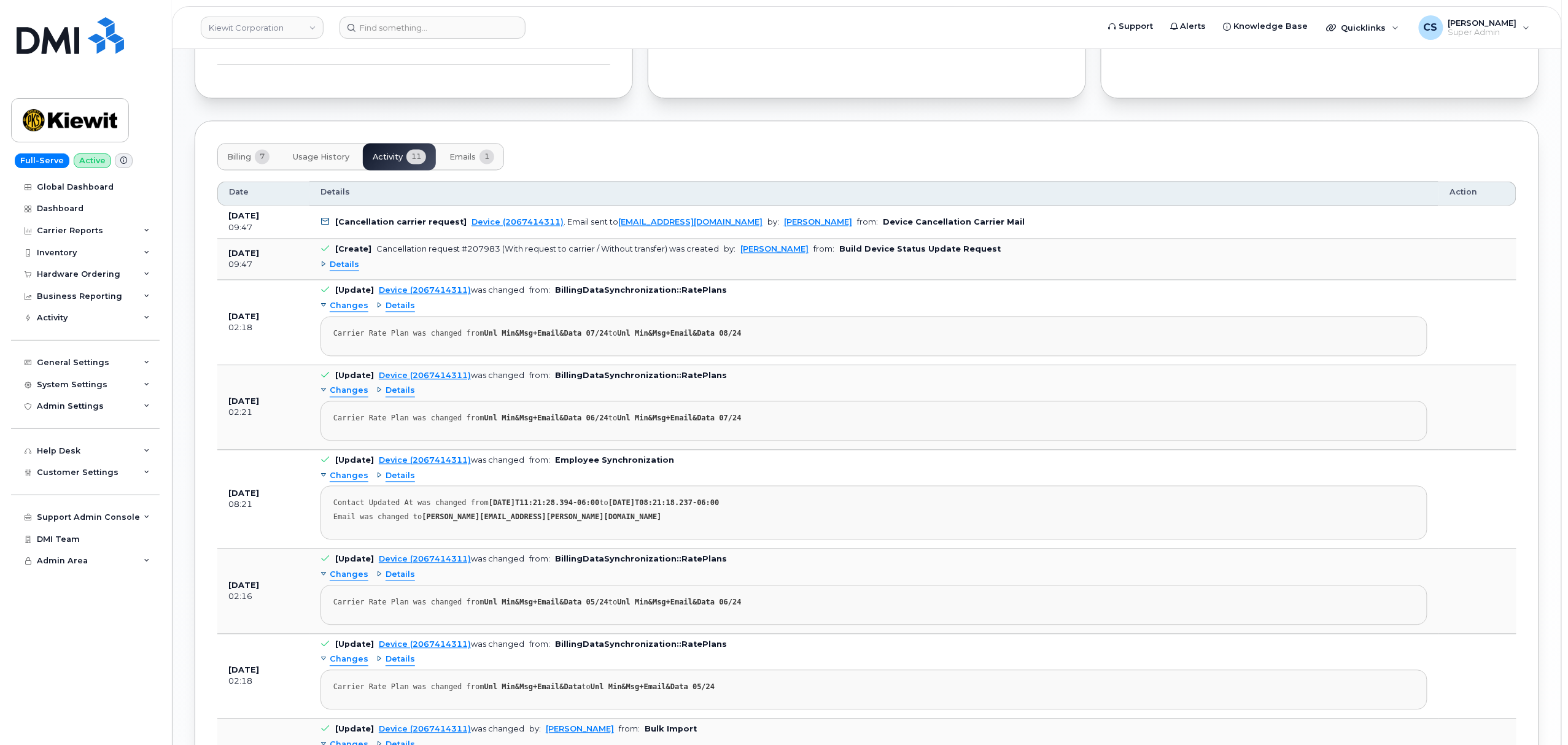
scroll to position [1145, 0]
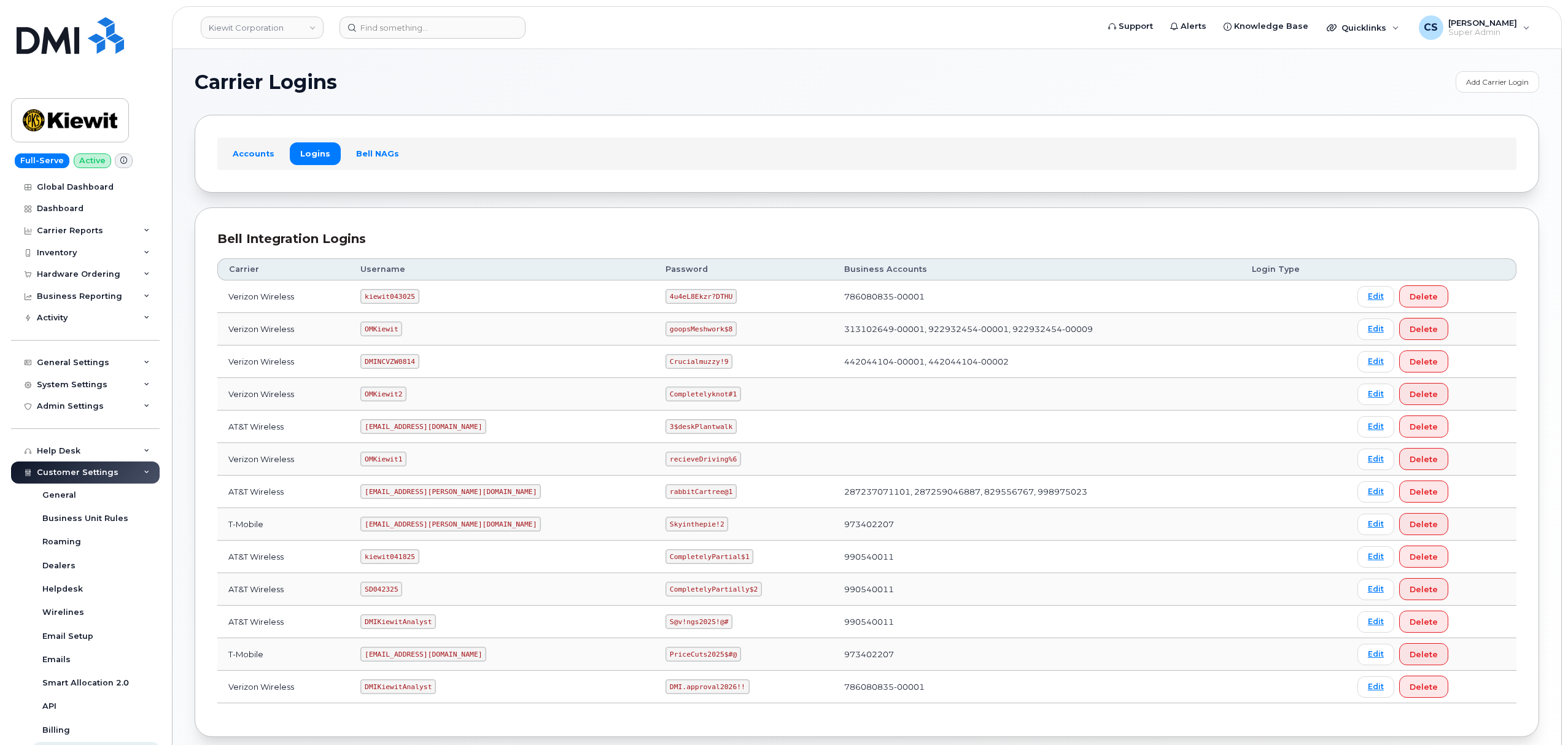
scroll to position [68, 0]
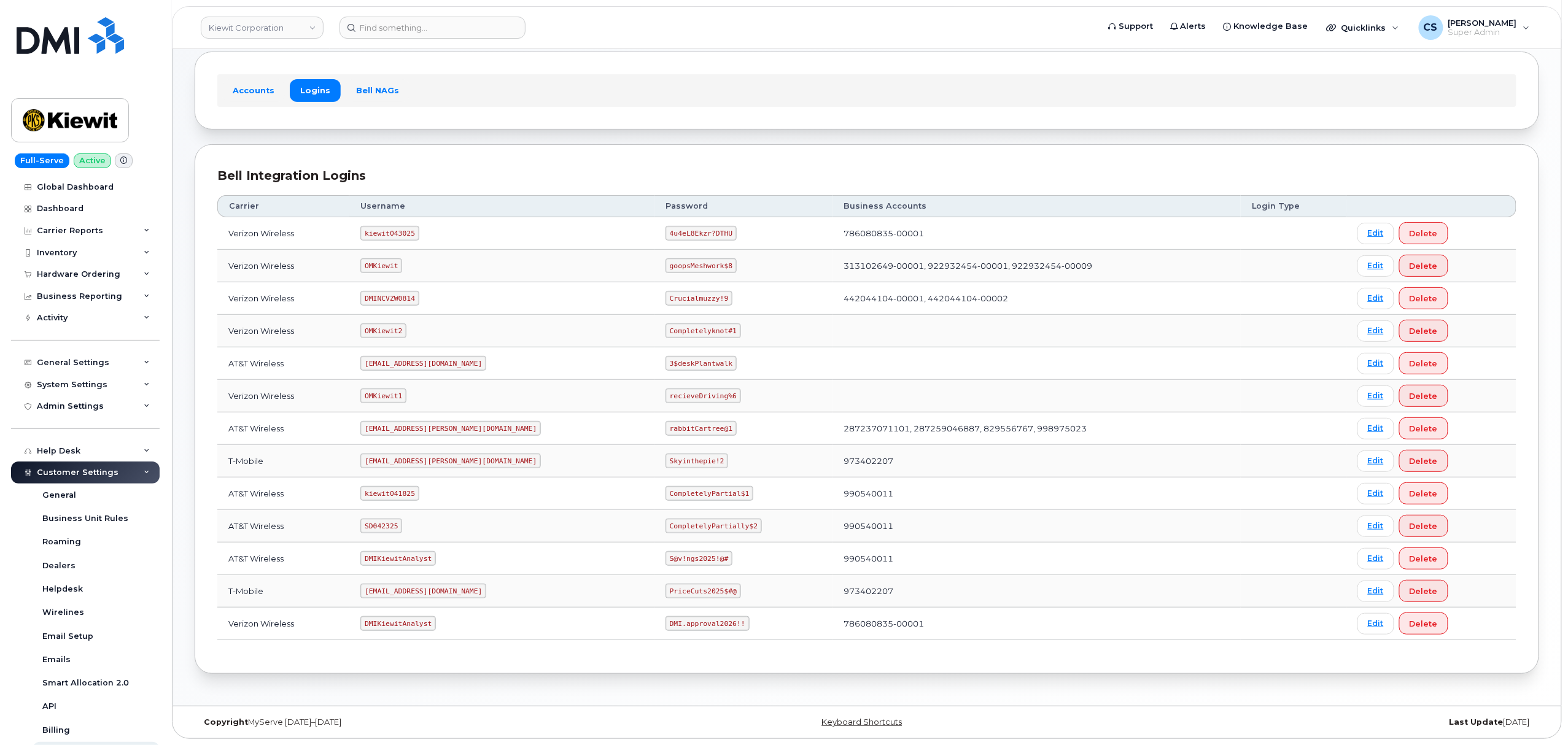
click at [391, 235] on code "kiewit043025" at bounding box center [390, 233] width 58 height 15
copy code "kiewit043025"
drag, startPoint x: 671, startPoint y: 232, endPoint x: 605, endPoint y: 224, distance: 66.5
click at [655, 224] on td "4u4eL8Ekzr?DTHU" at bounding box center [744, 234] width 179 height 33
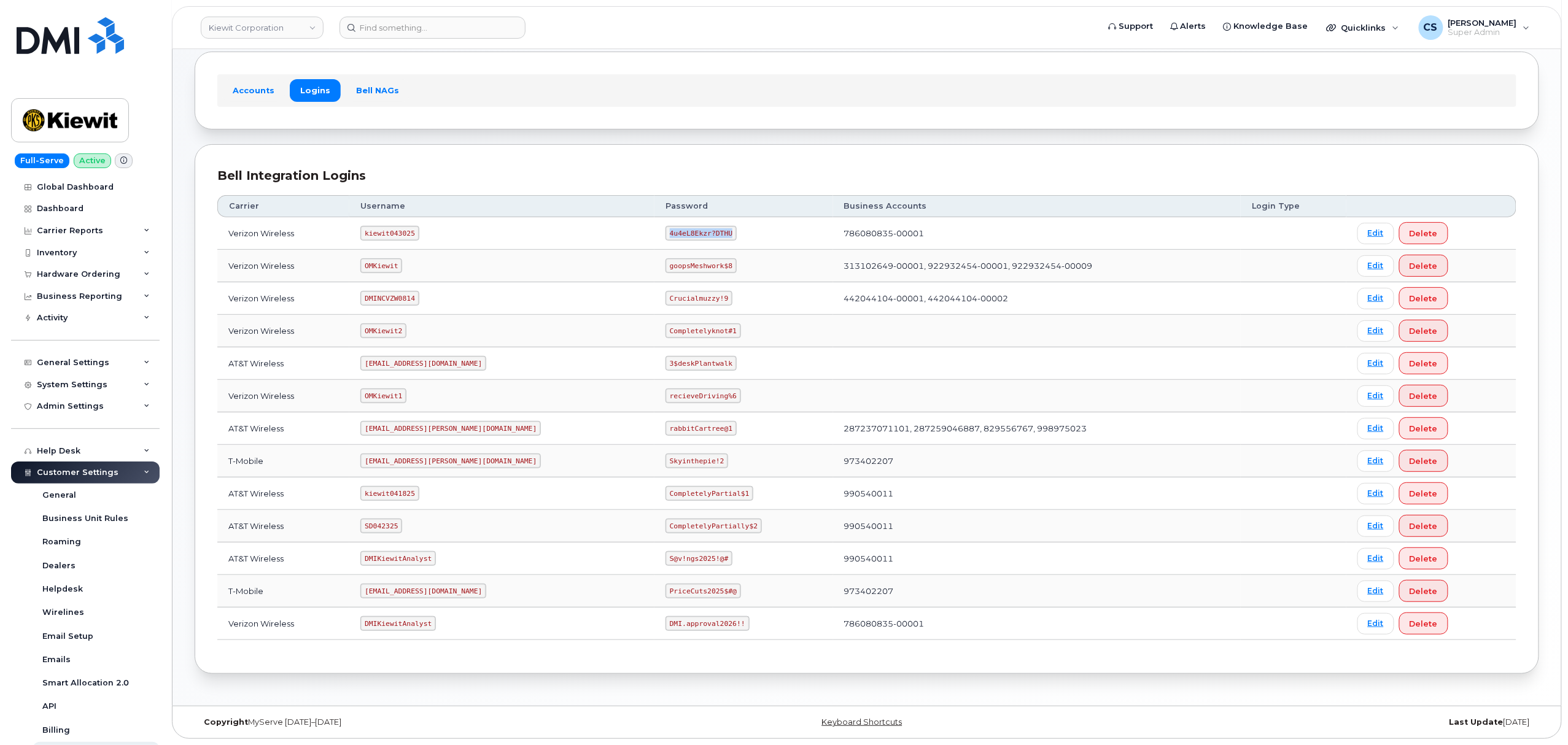
copy code "4u4eL8Ekzr?DTHU"
